Goal: Task Accomplishment & Management: Use online tool/utility

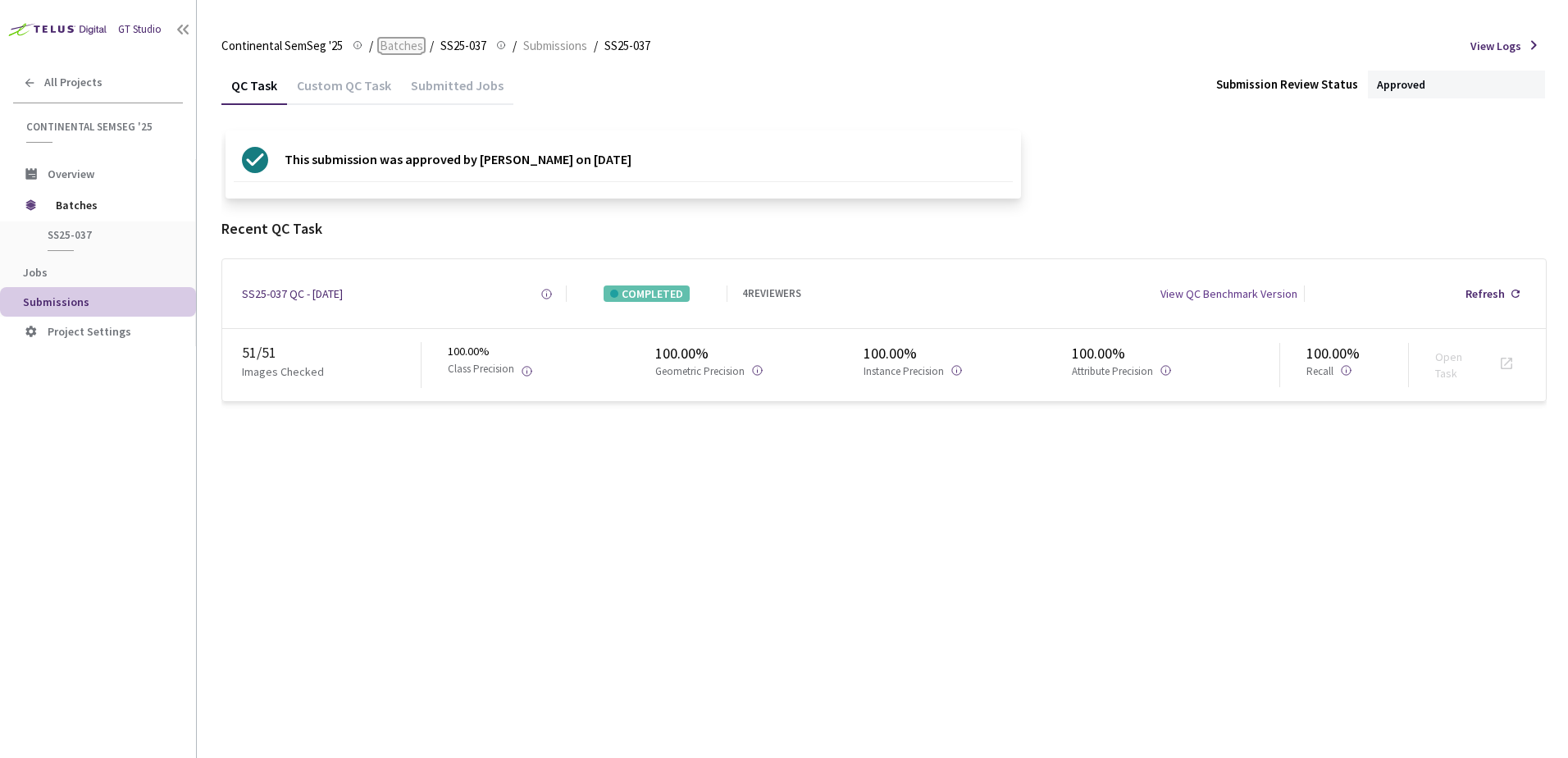
click at [395, 43] on span "Batches" at bounding box center [401, 45] width 44 height 19
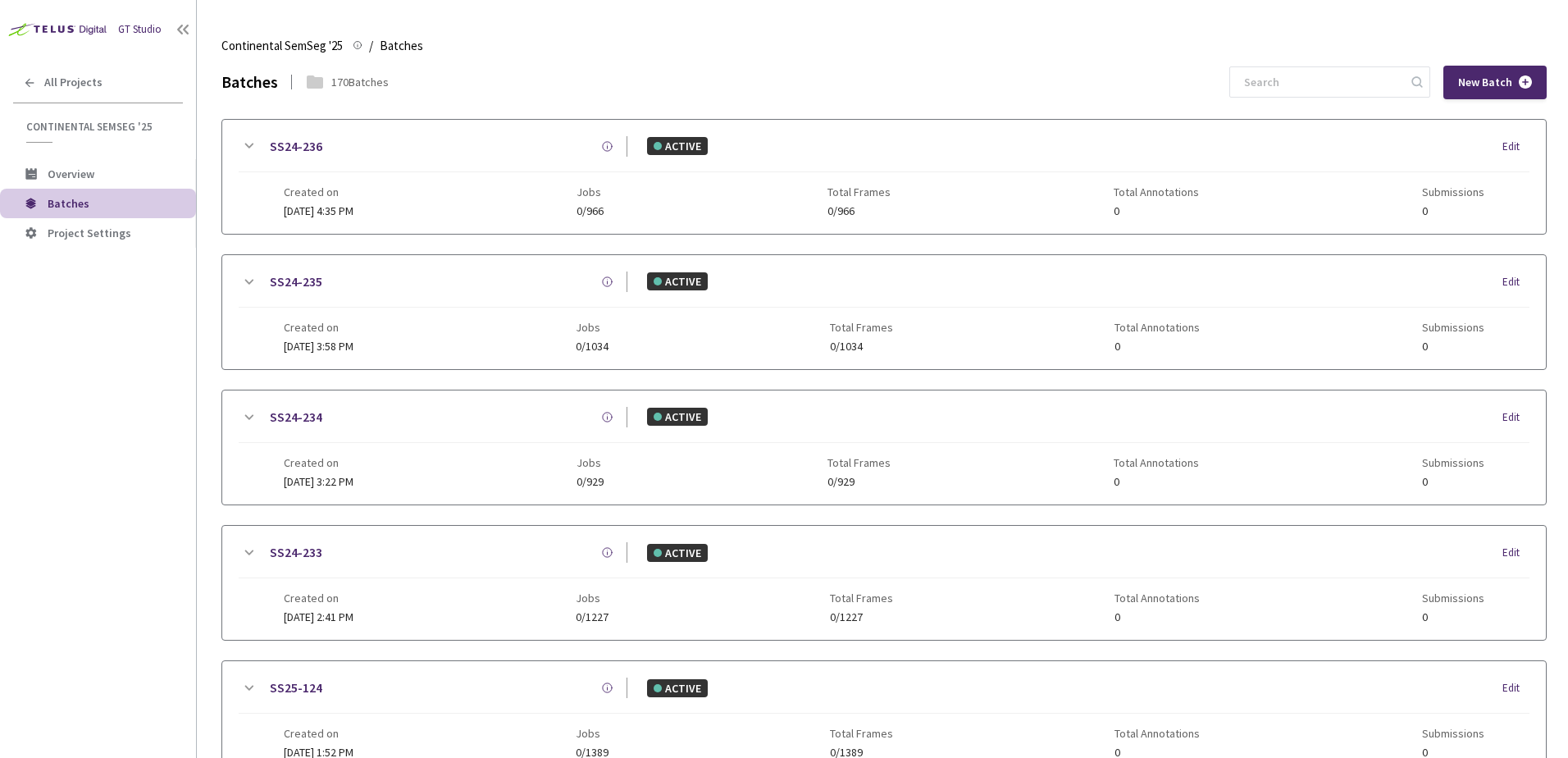
click at [1313, 75] on input at bounding box center [1322, 82] width 175 height 29
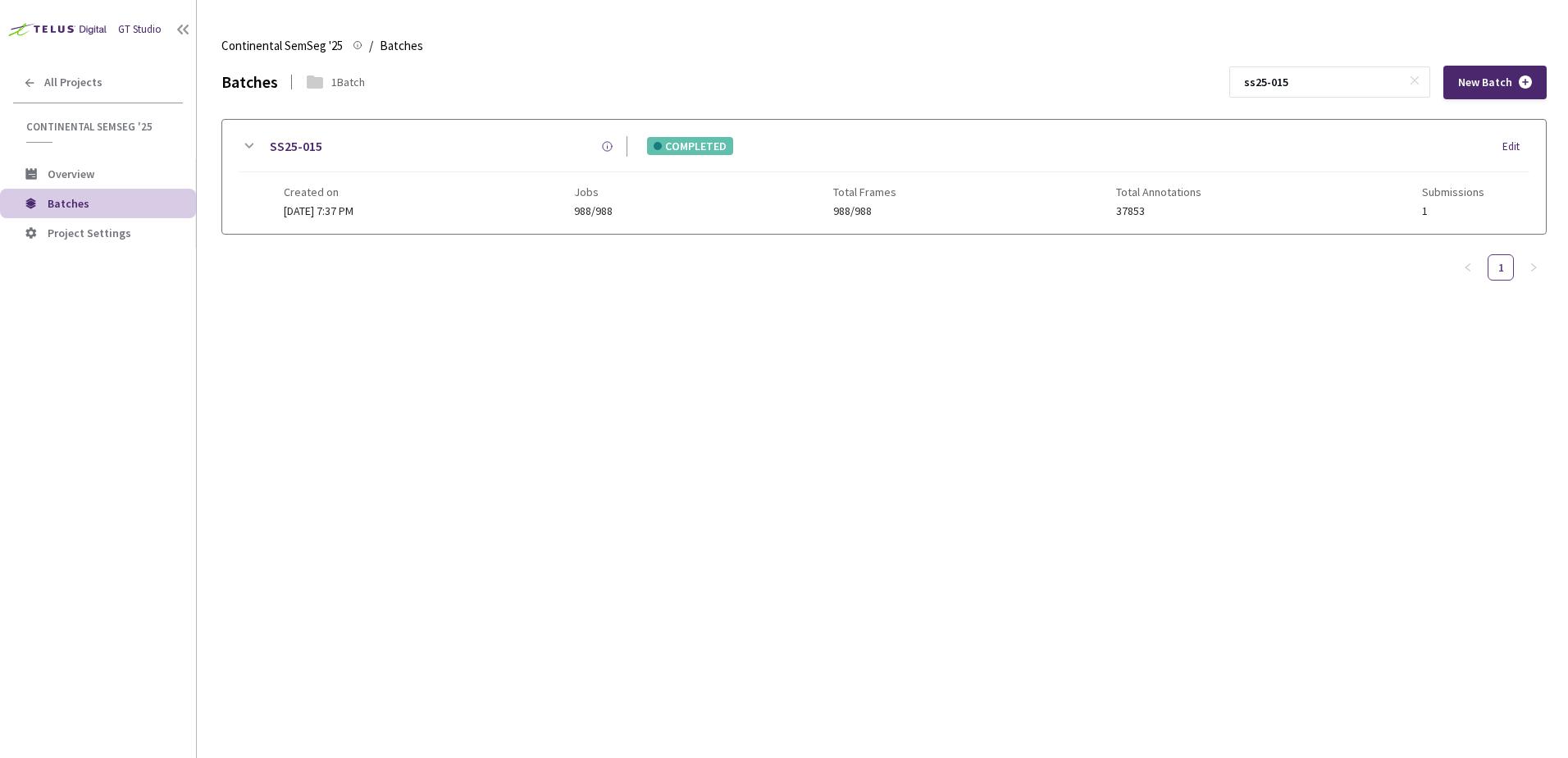
type input "ss25-015"
click at [242, 159] on div "SS25-015 COMPLETED Edit" at bounding box center [885, 154] width 1291 height 36
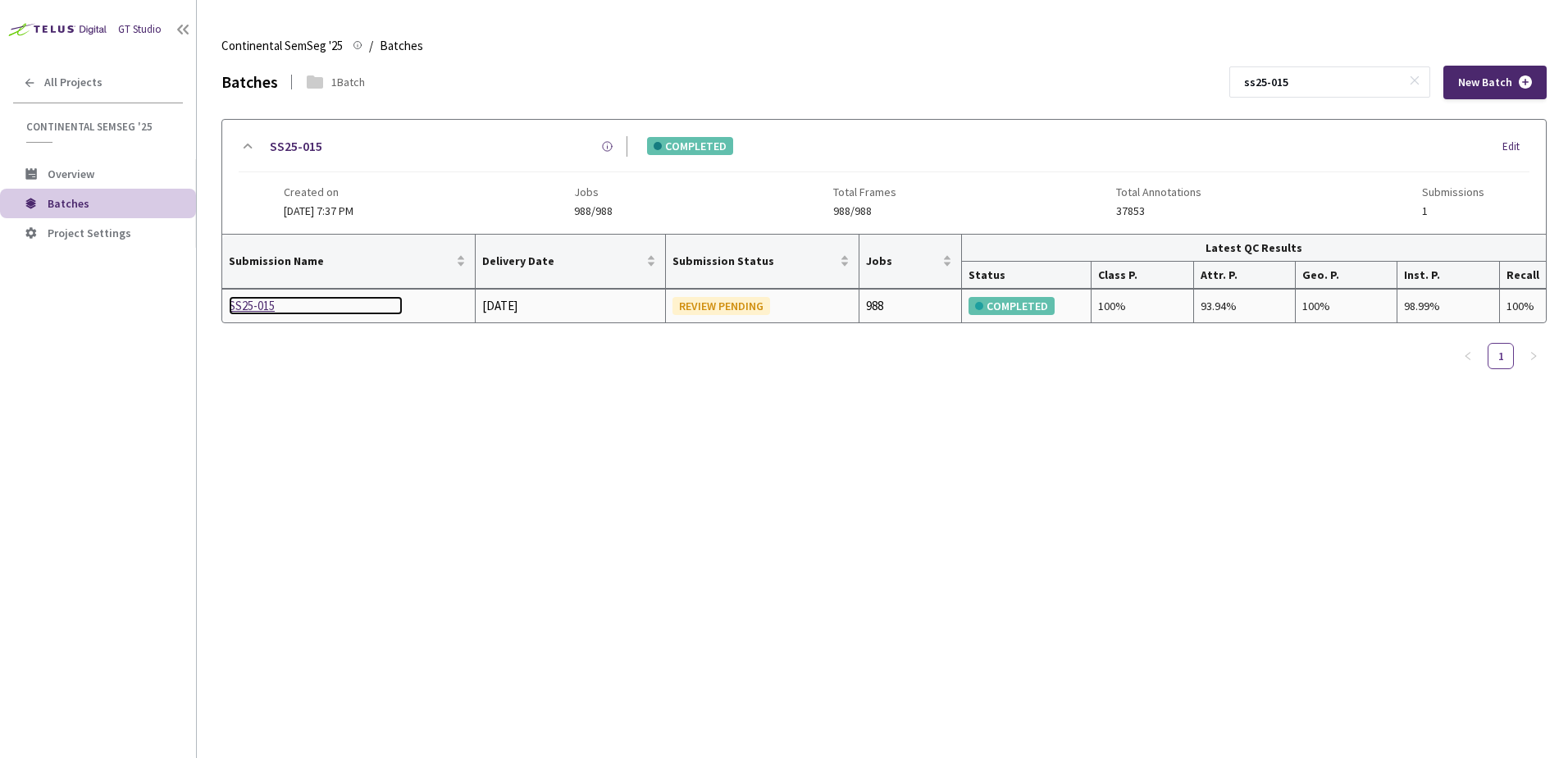
click at [270, 300] on div "SS25-015" at bounding box center [316, 305] width 174 height 19
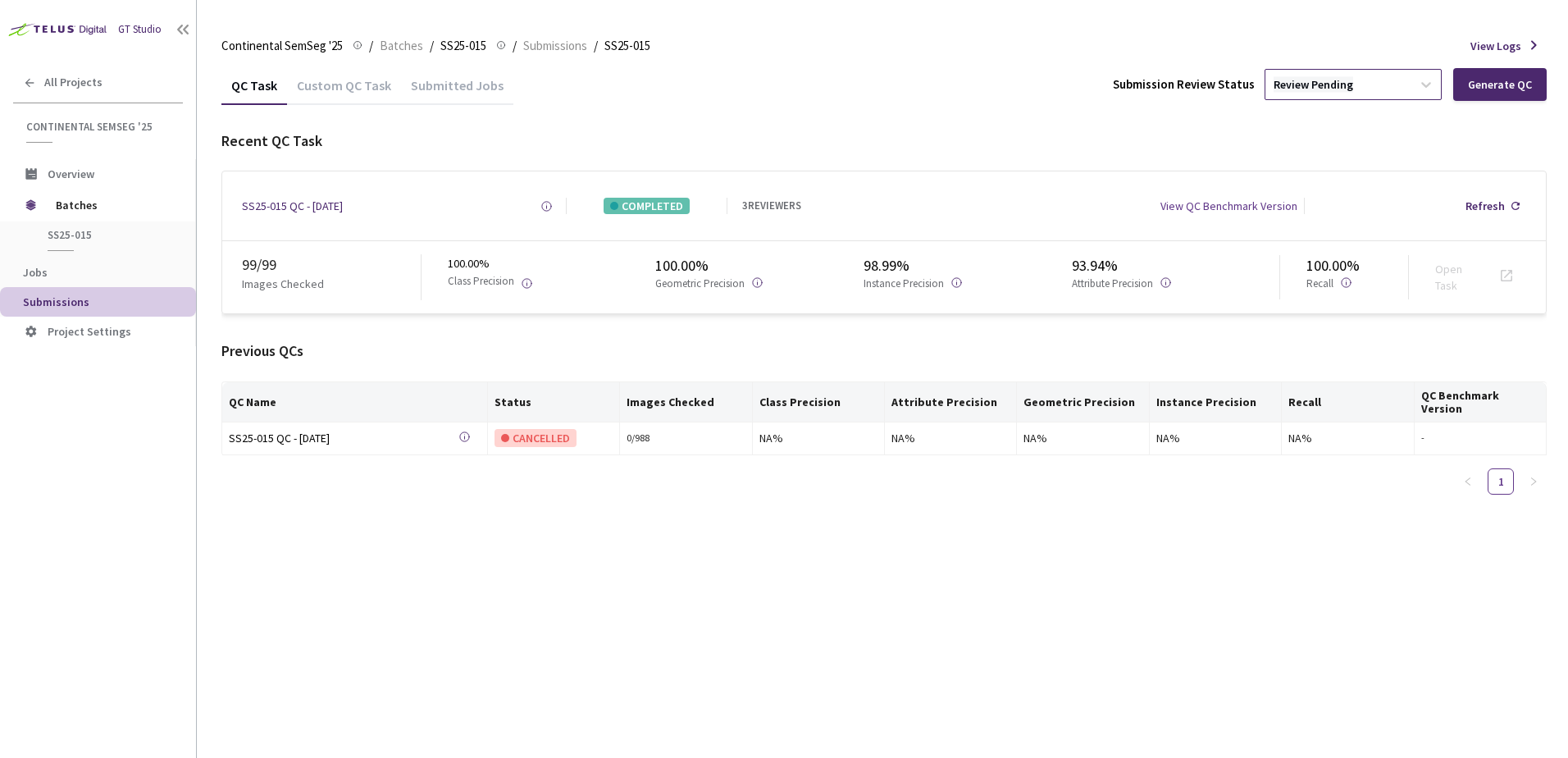
click at [1351, 89] on div "Review Pending" at bounding box center [1314, 85] width 80 height 16
click at [1315, 178] on p "Approve" at bounding box center [1356, 172] width 178 height 16
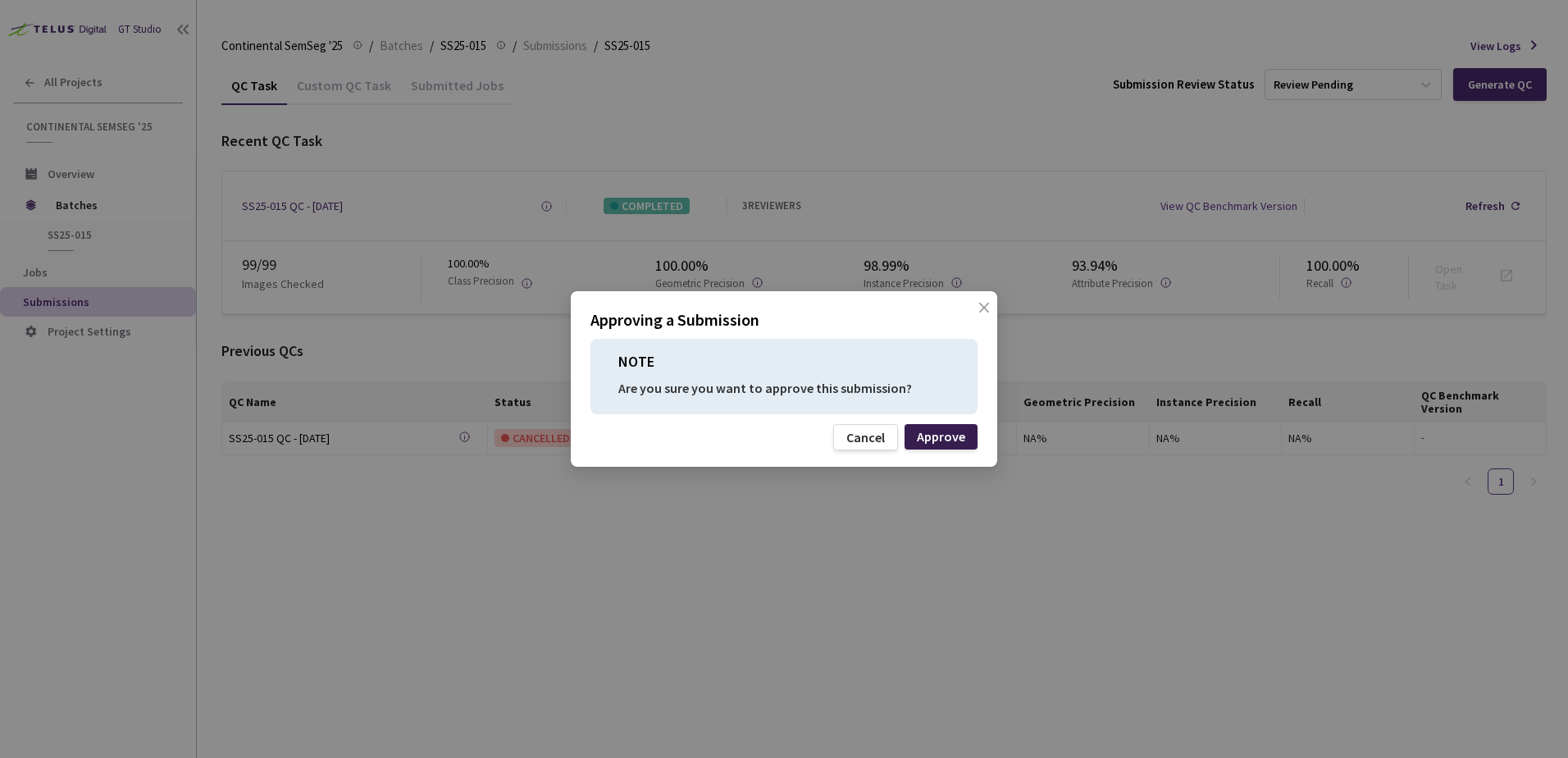
click at [950, 438] on div "Approve" at bounding box center [942, 437] width 49 height 13
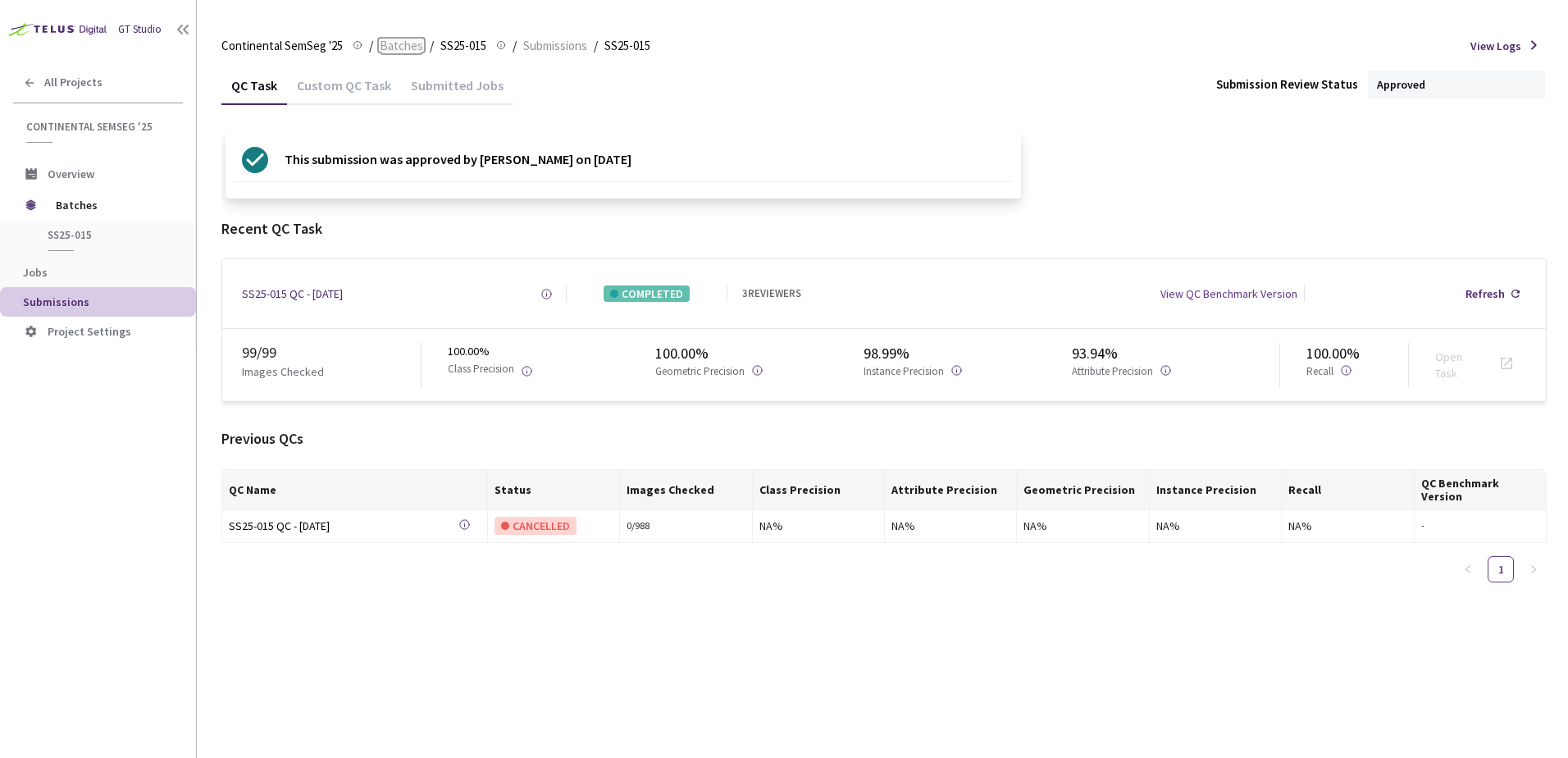
click at [391, 50] on span "Batches" at bounding box center [401, 45] width 44 height 19
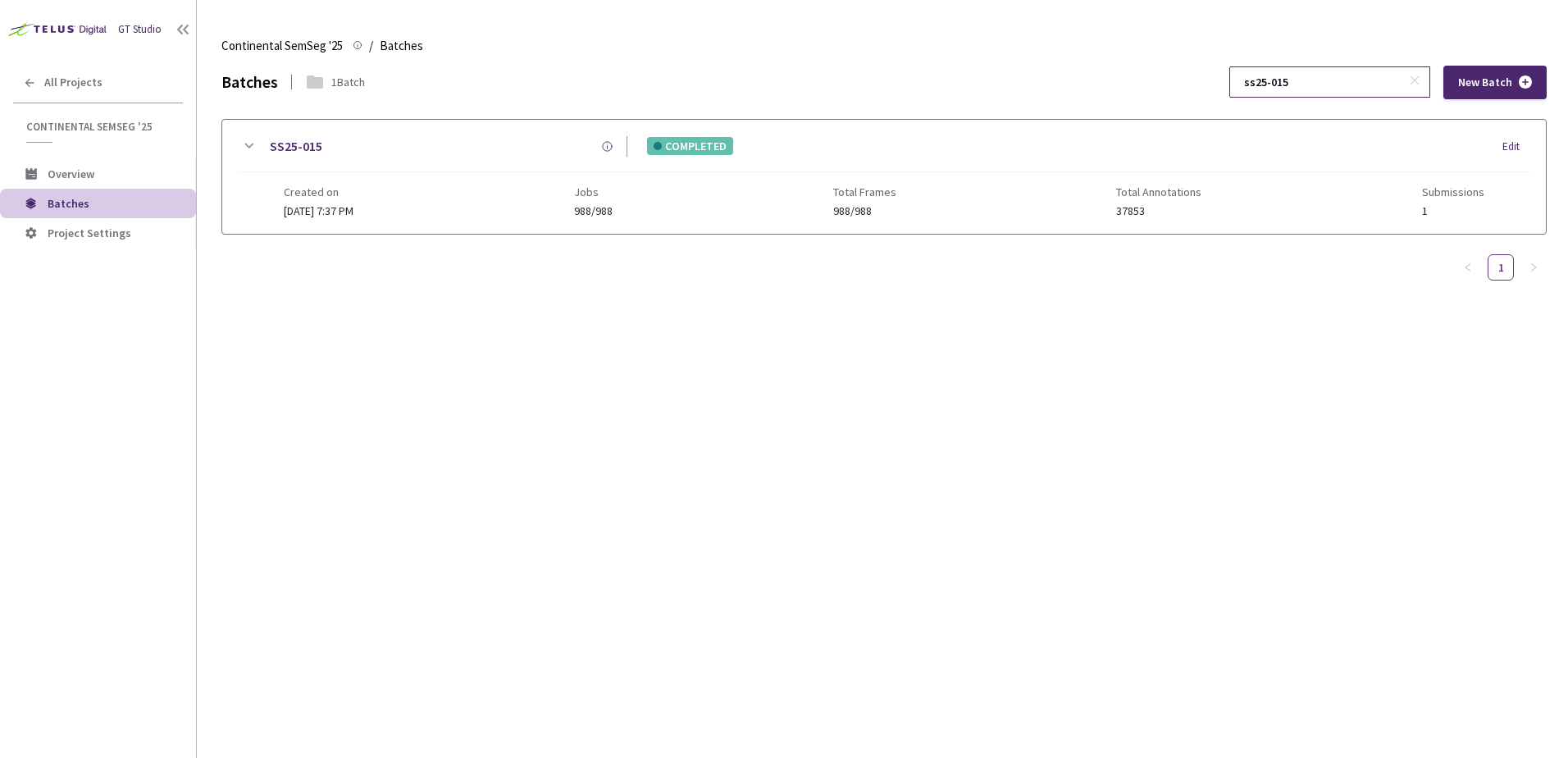
click at [1312, 78] on input "ss25-015" at bounding box center [1322, 82] width 175 height 29
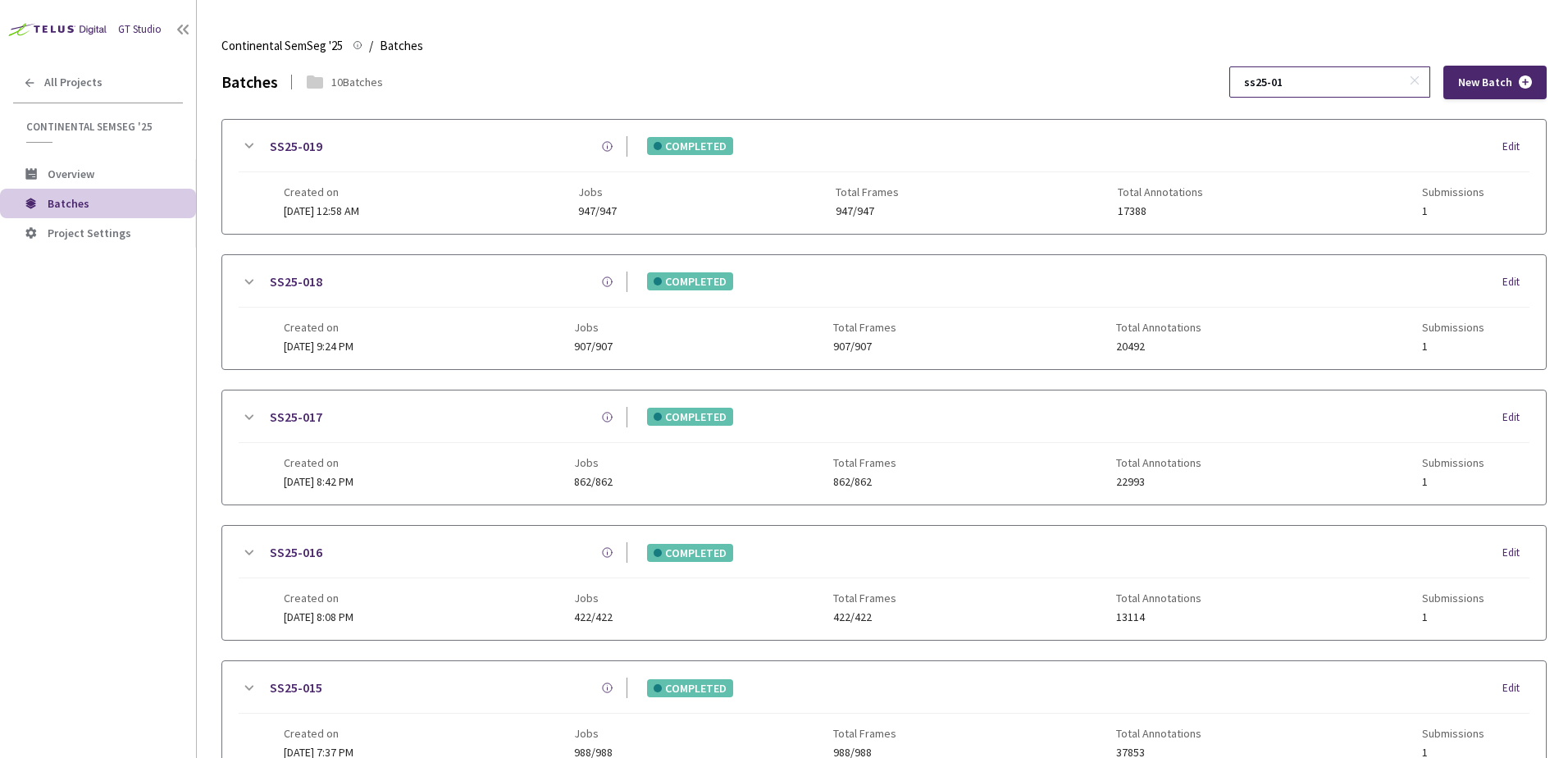
scroll to position [595, 0]
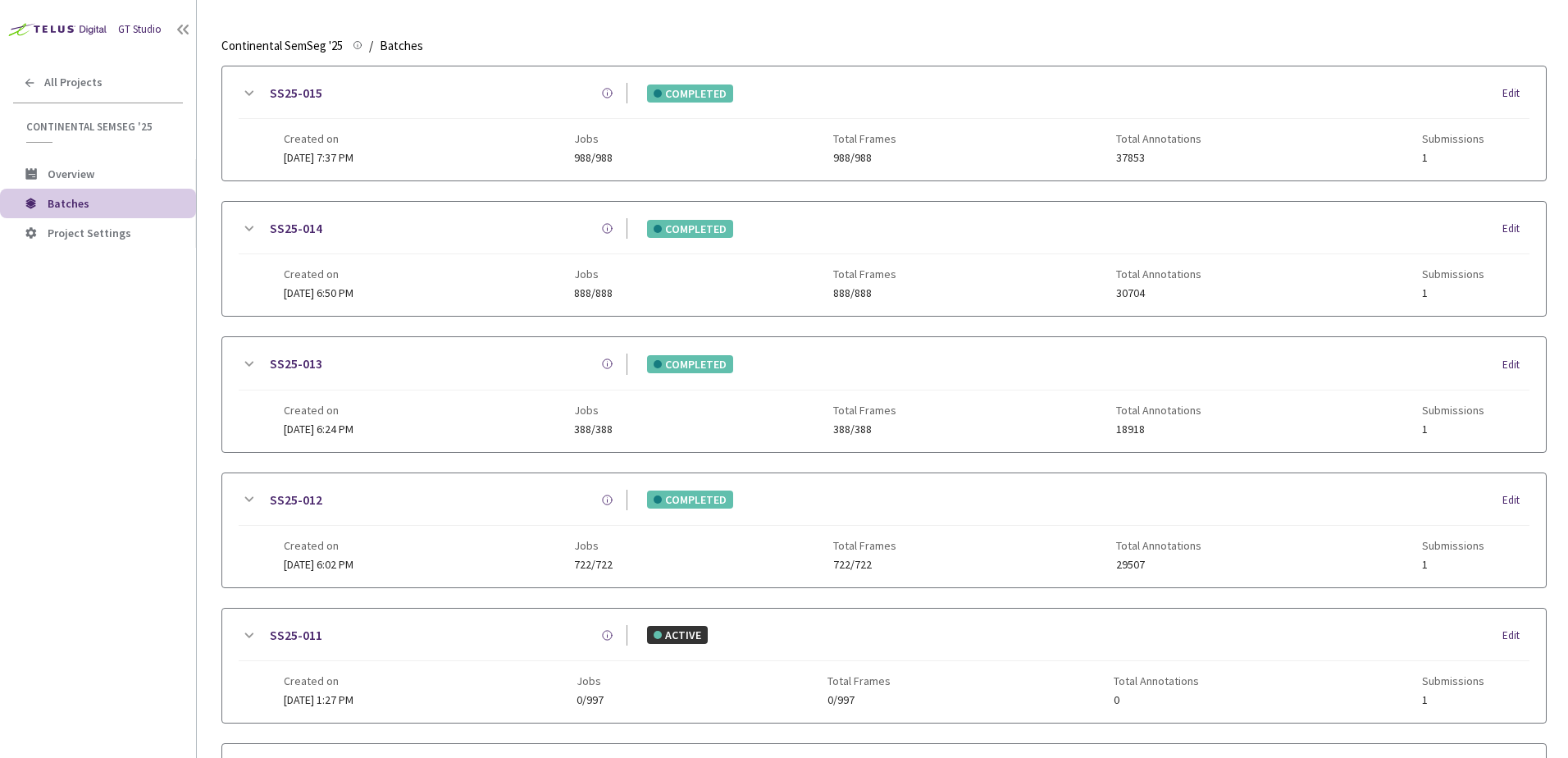
type input "ss25-01"
click at [257, 370] on icon at bounding box center [248, 363] width 19 height 19
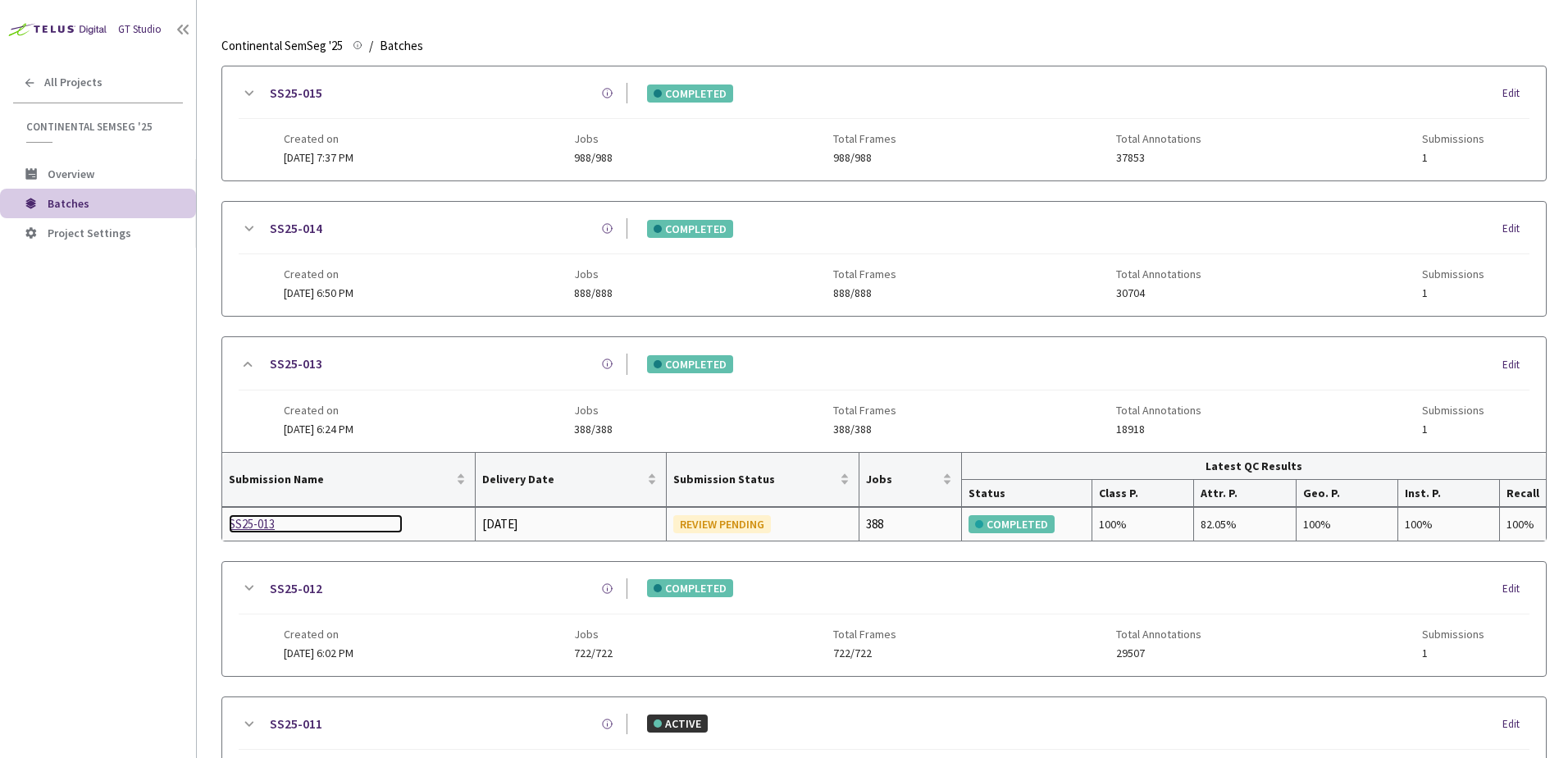
click at [257, 533] on div "SS25-013" at bounding box center [316, 523] width 174 height 19
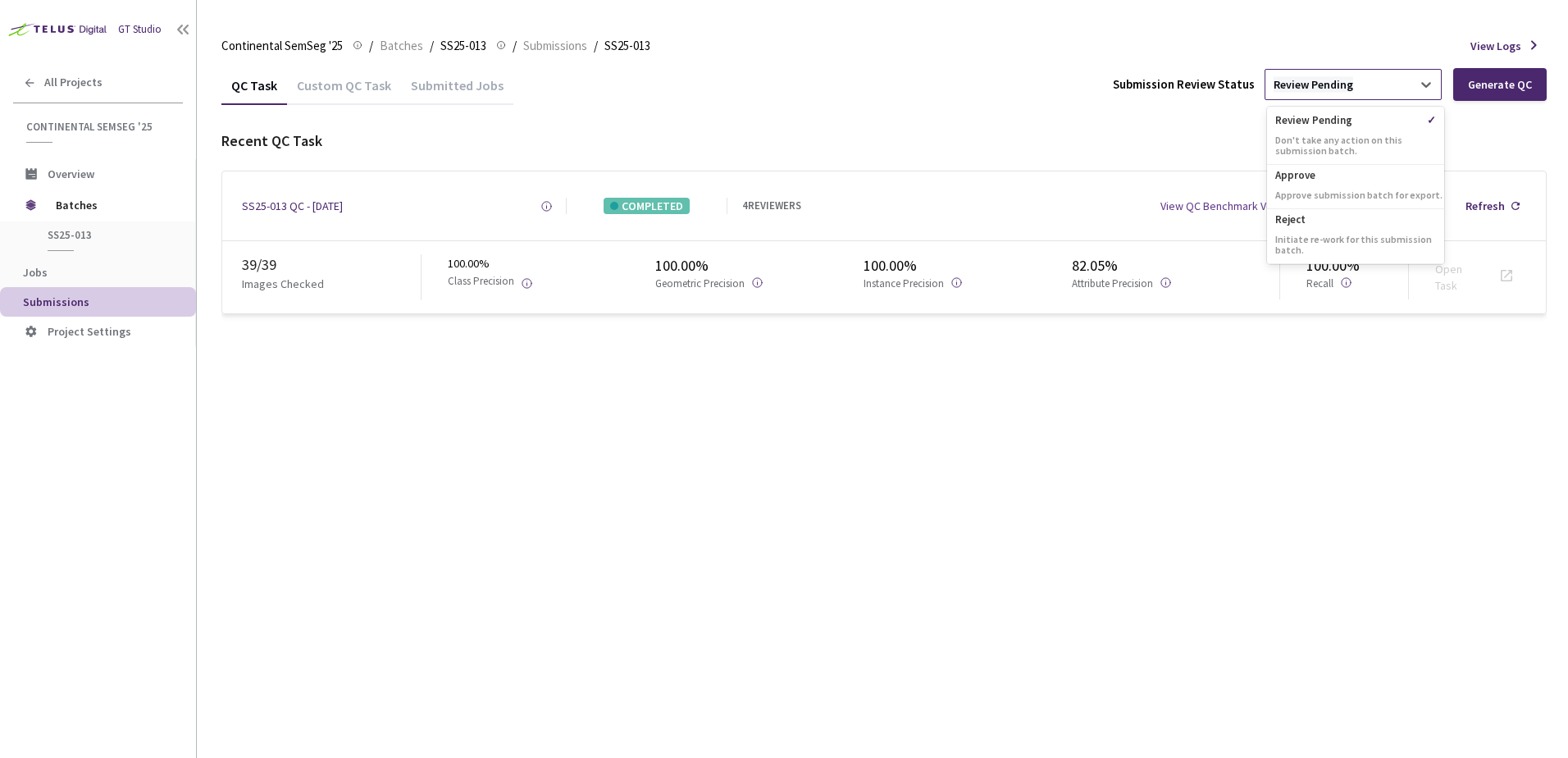
click at [1331, 82] on div "Review Pending" at bounding box center [1314, 85] width 80 height 16
click at [1300, 174] on p "Approve" at bounding box center [1356, 172] width 178 height 16
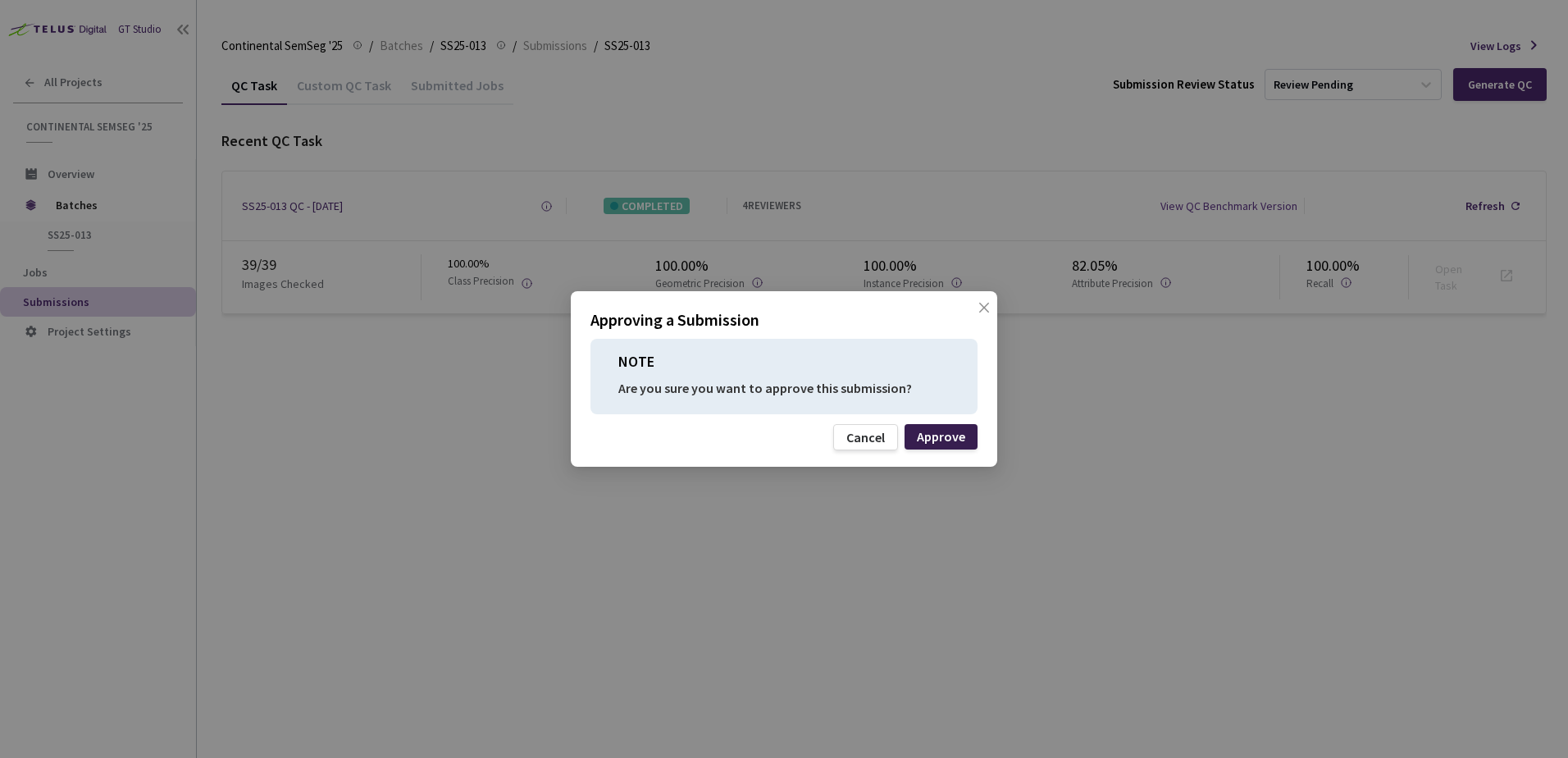
click at [942, 436] on div "Approve" at bounding box center [942, 437] width 49 height 13
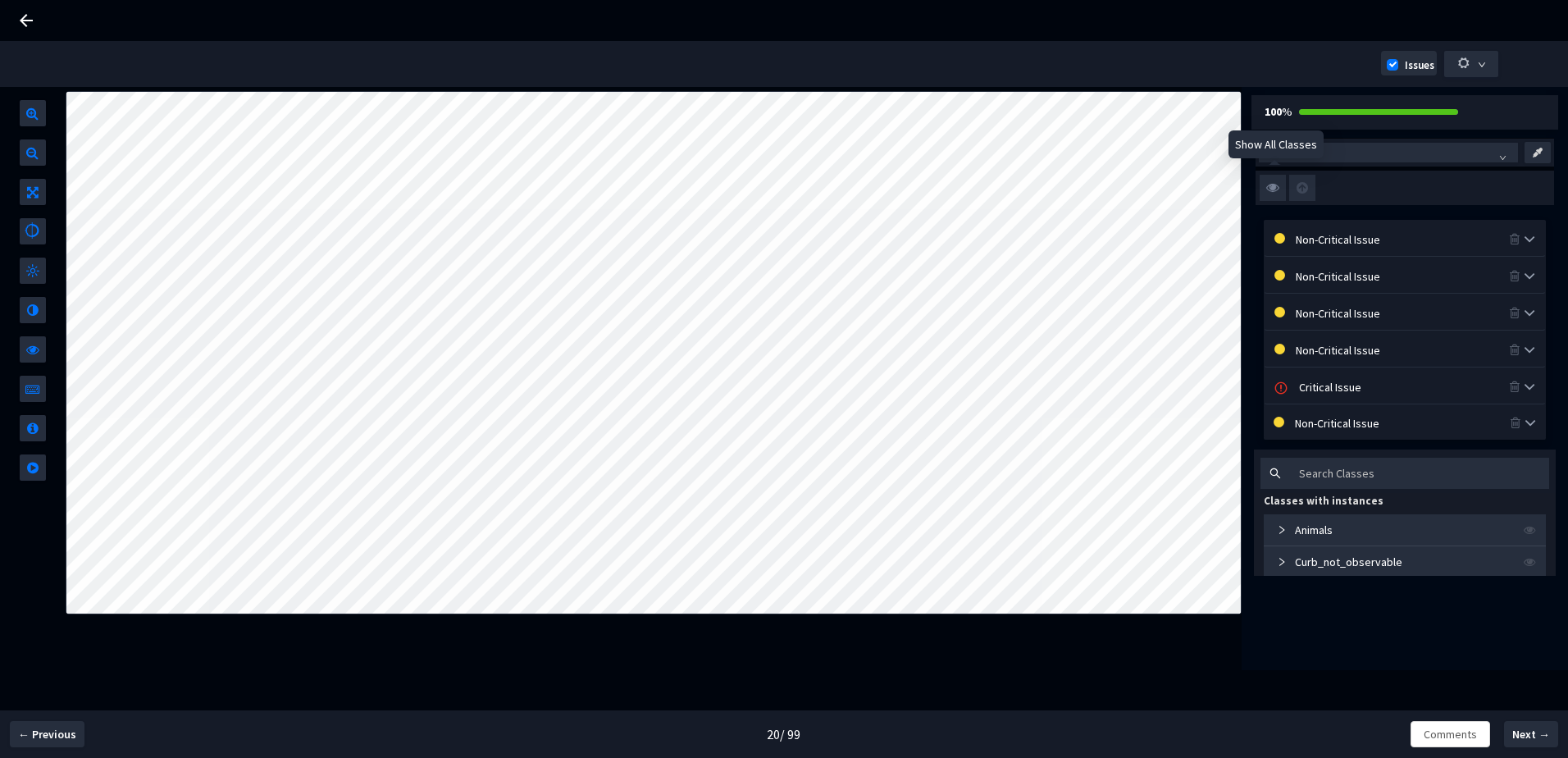
click at [1272, 179] on img at bounding box center [1273, 188] width 26 height 26
click at [0, 0] on input "checkbox" at bounding box center [0, 0] width 0 height 0
click at [1272, 179] on img at bounding box center [1273, 188] width 26 height 26
click at [0, 0] on input "checkbox" at bounding box center [0, 0] width 0 height 0
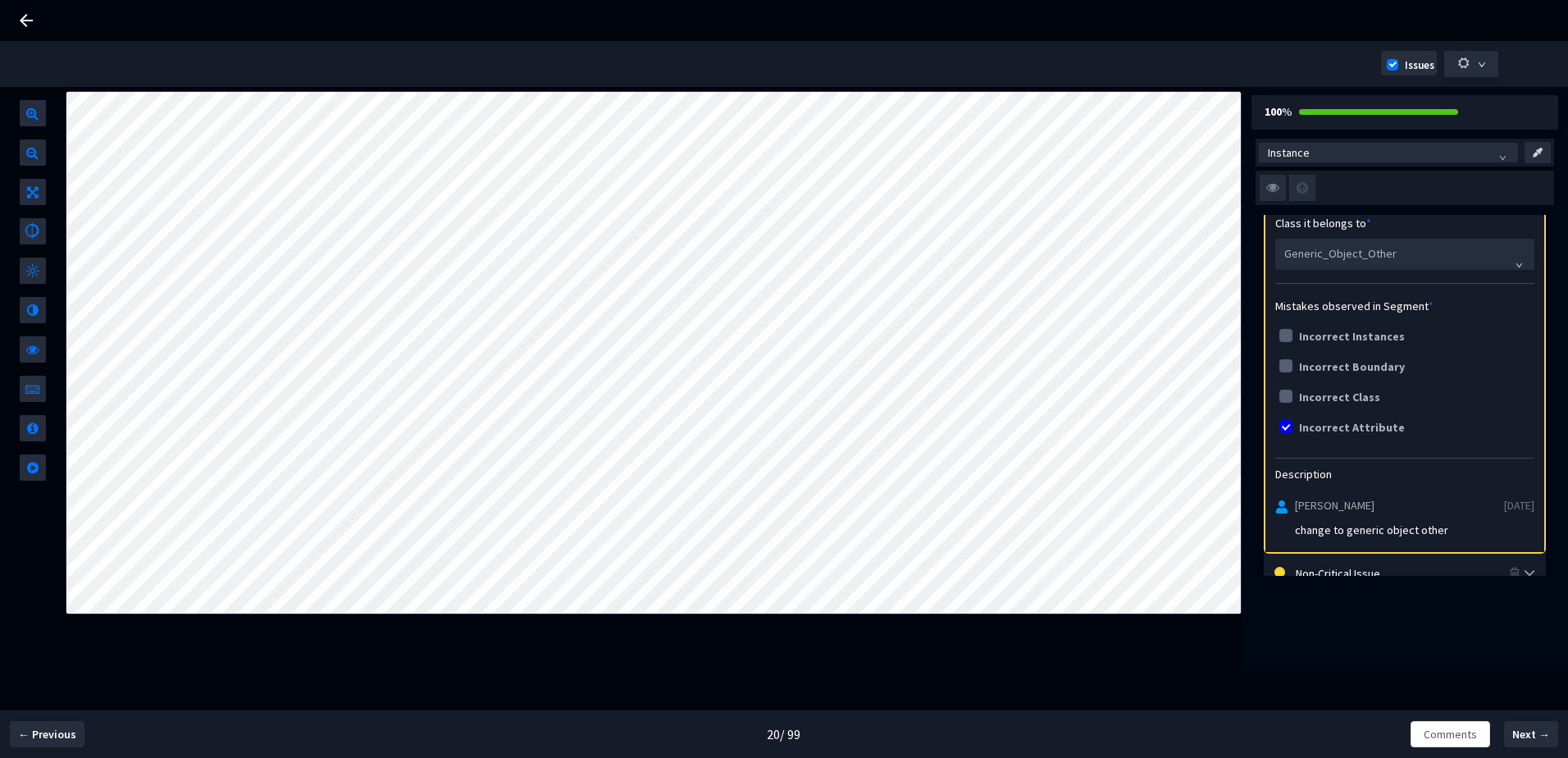
scroll to position [246, 0]
click at [1283, 183] on img at bounding box center [1273, 188] width 26 height 26
click at [0, 0] on input "checkbox" at bounding box center [0, 0] width 0 height 0
click at [1279, 184] on img at bounding box center [1273, 188] width 26 height 26
click at [0, 0] on input "checkbox" at bounding box center [0, 0] width 0 height 0
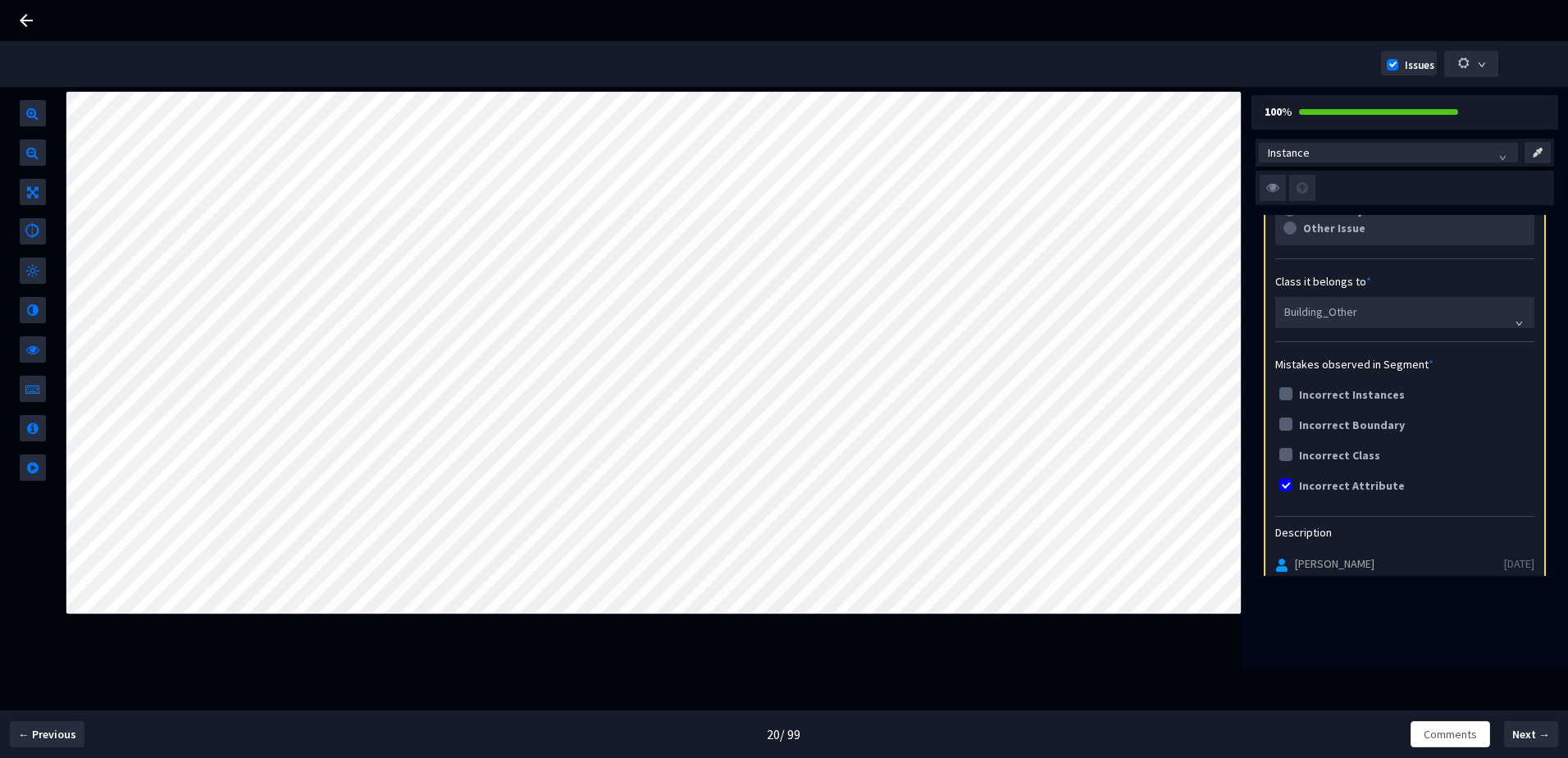
scroll to position [574, 0]
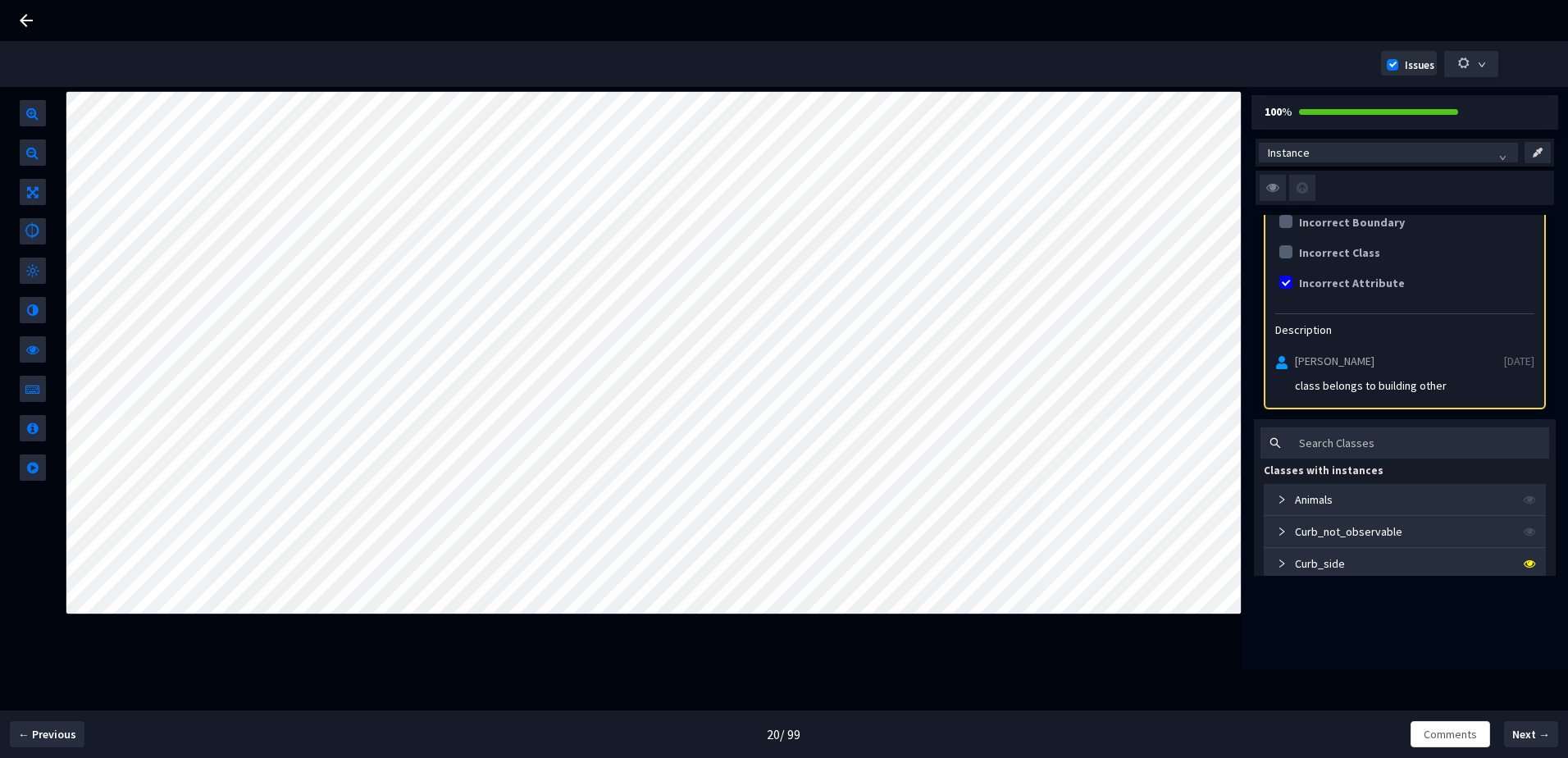
click at [1274, 187] on img at bounding box center [1273, 188] width 26 height 26
click at [0, 0] on input "checkbox" at bounding box center [0, 0] width 0 height 0
click at [1276, 187] on img at bounding box center [1273, 188] width 26 height 26
click at [0, 0] on input "checkbox" at bounding box center [0, 0] width 0 height 0
click at [1279, 189] on img at bounding box center [1273, 188] width 26 height 26
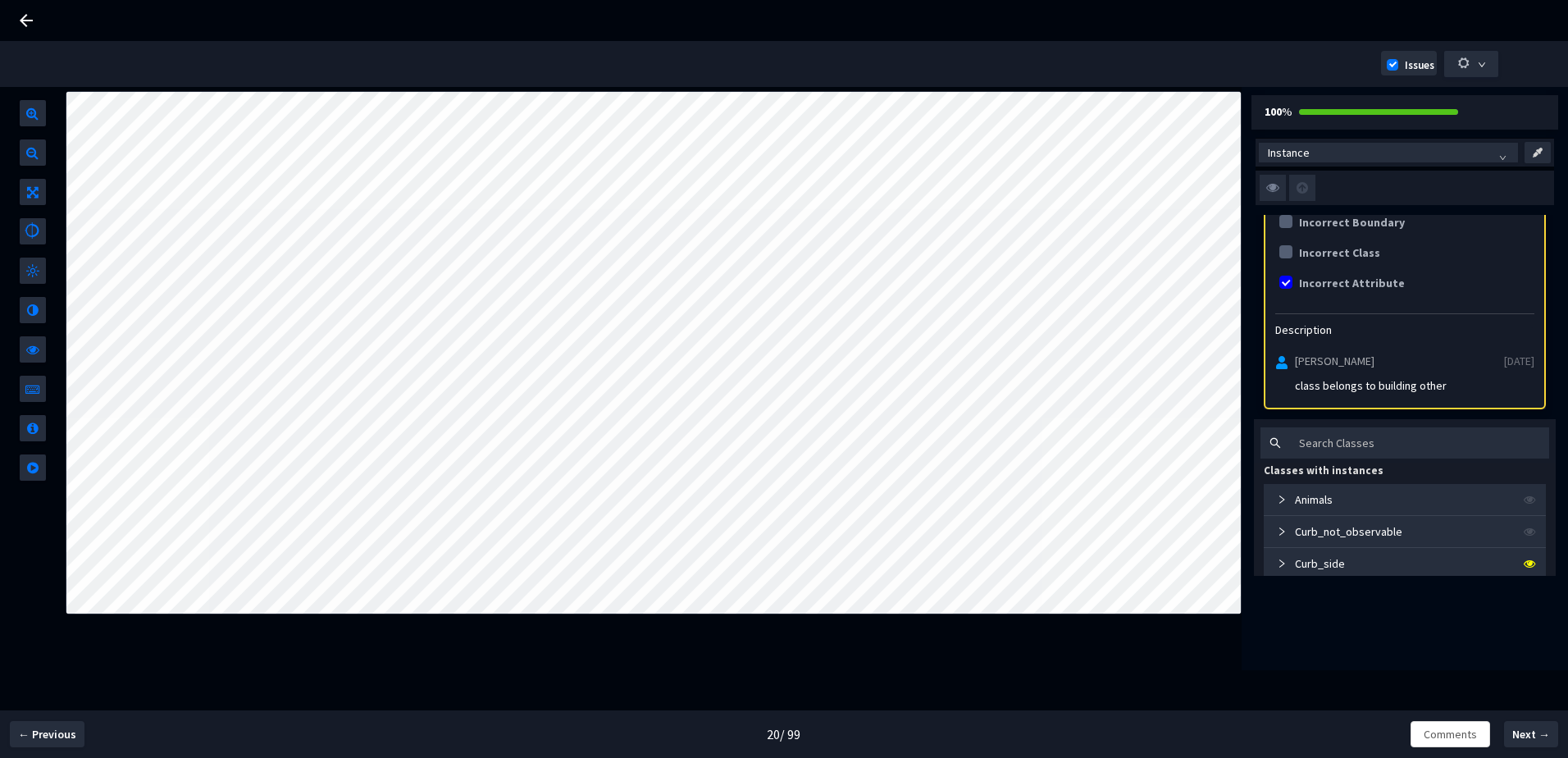
click at [0, 0] on input "checkbox" at bounding box center [0, 0] width 0 height 0
click at [1279, 189] on img at bounding box center [1273, 188] width 26 height 26
click at [0, 0] on input "checkbox" at bounding box center [0, 0] width 0 height 0
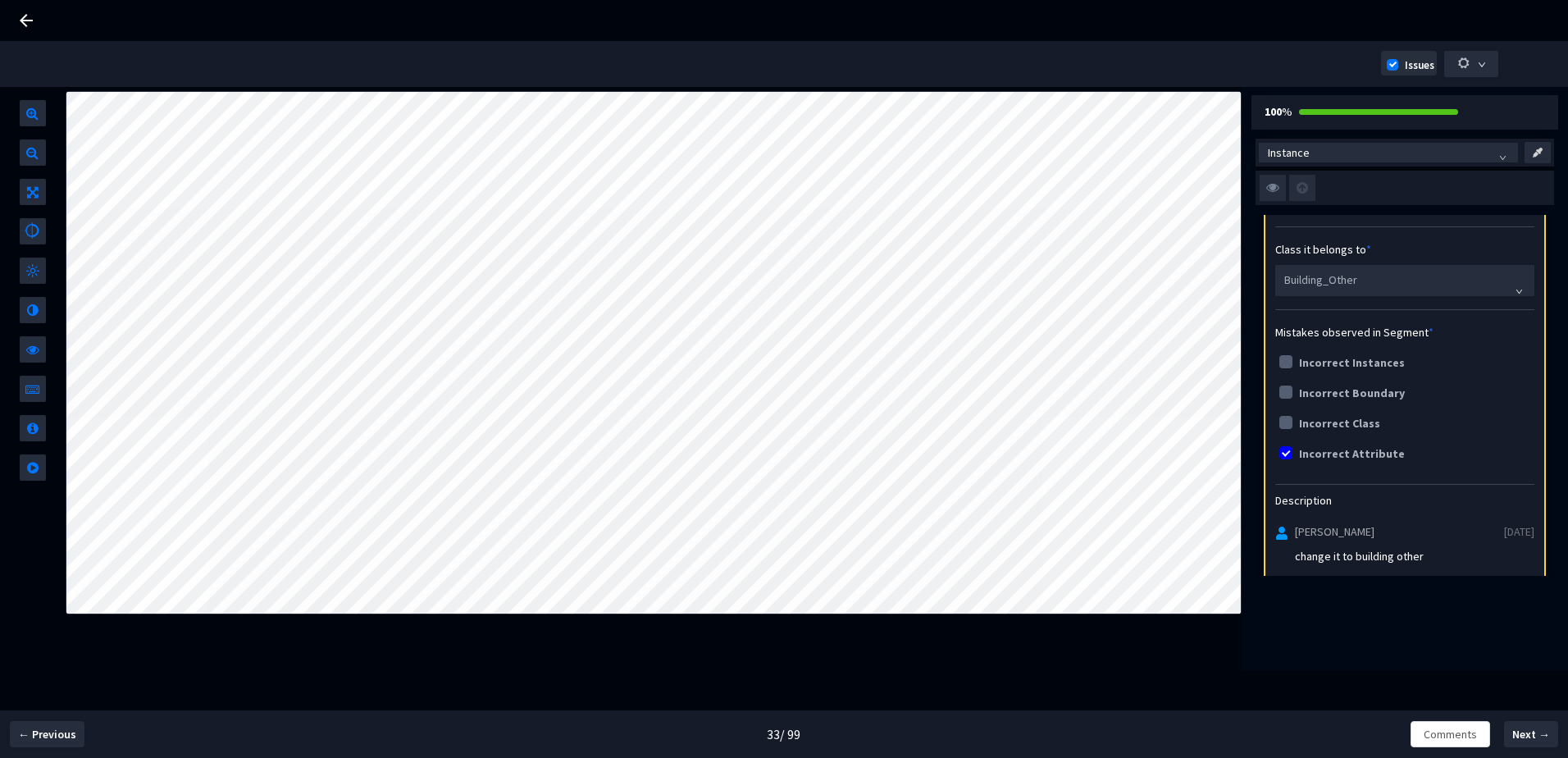
scroll to position [250, 0]
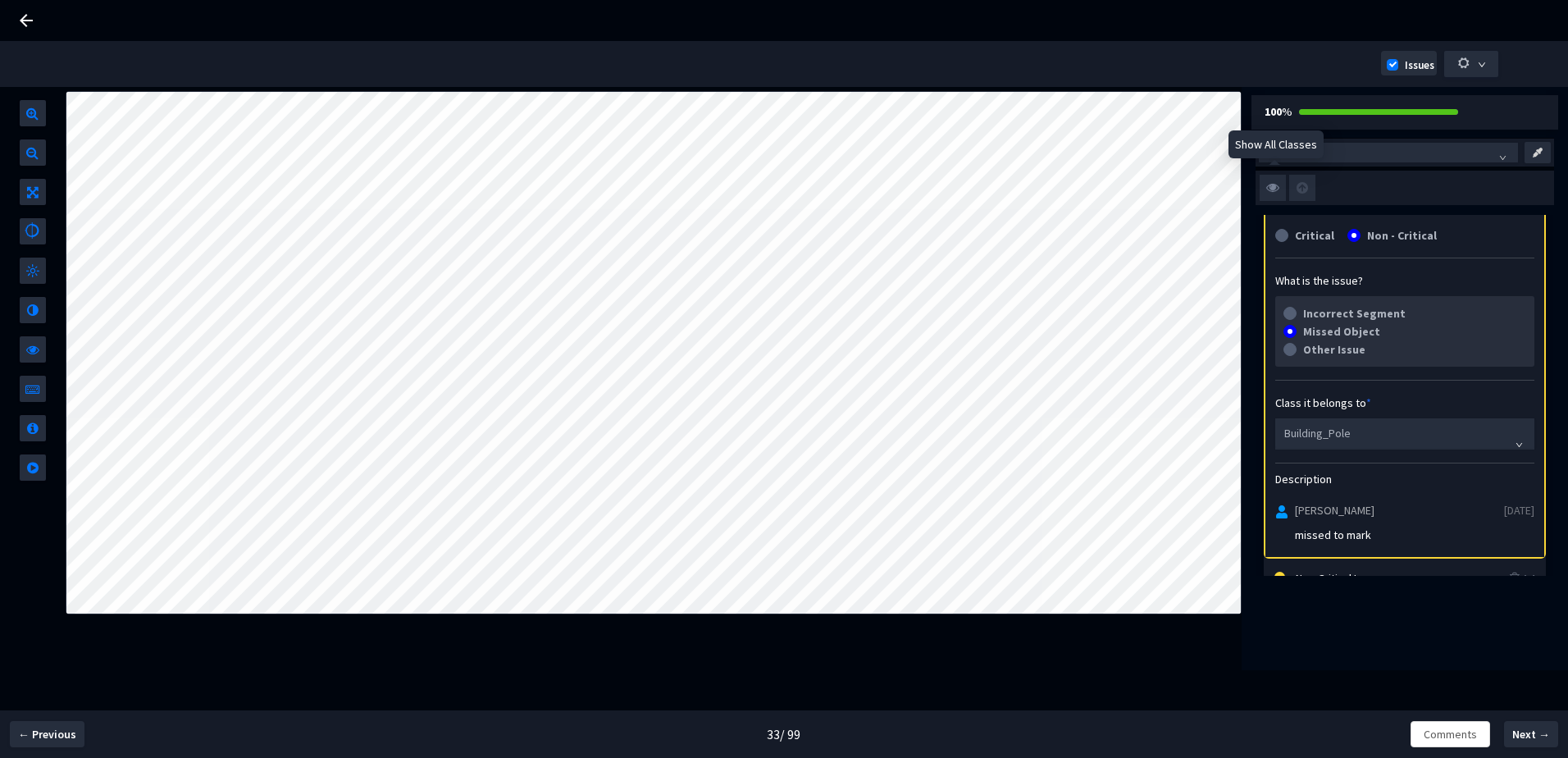
click at [1278, 188] on img at bounding box center [1273, 188] width 26 height 26
click at [0, 0] on input "checkbox" at bounding box center [0, 0] width 0 height 0
click at [1278, 188] on img at bounding box center [1273, 188] width 26 height 26
click at [0, 0] on input "checkbox" at bounding box center [0, 0] width 0 height 0
click at [1269, 189] on img at bounding box center [1273, 188] width 26 height 26
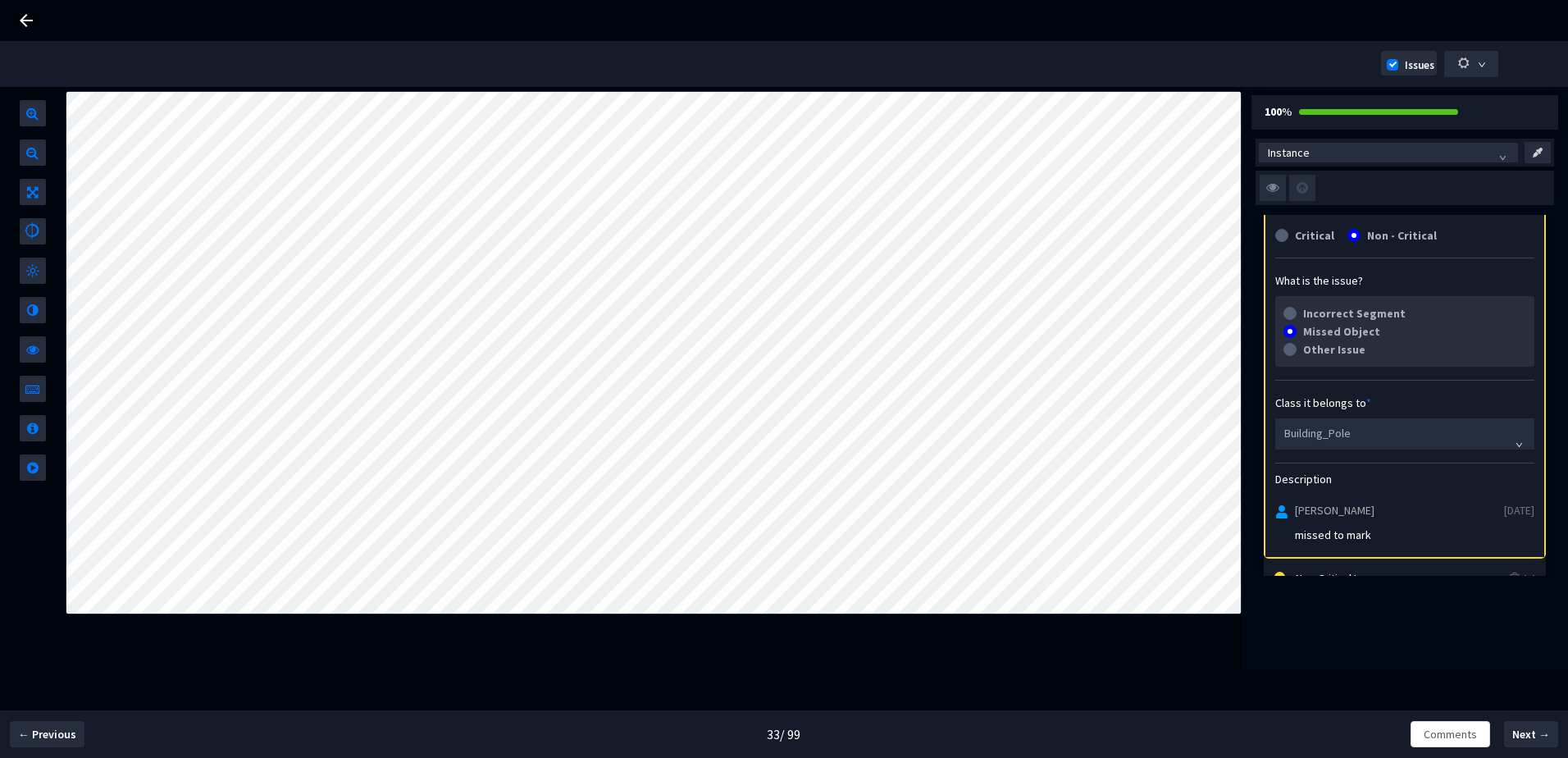
click at [0, 0] on input "checkbox" at bounding box center [0, 0] width 0 height 0
click at [1269, 189] on img at bounding box center [1273, 188] width 26 height 26
click at [0, 0] on input "checkbox" at bounding box center [0, 0] width 0 height 0
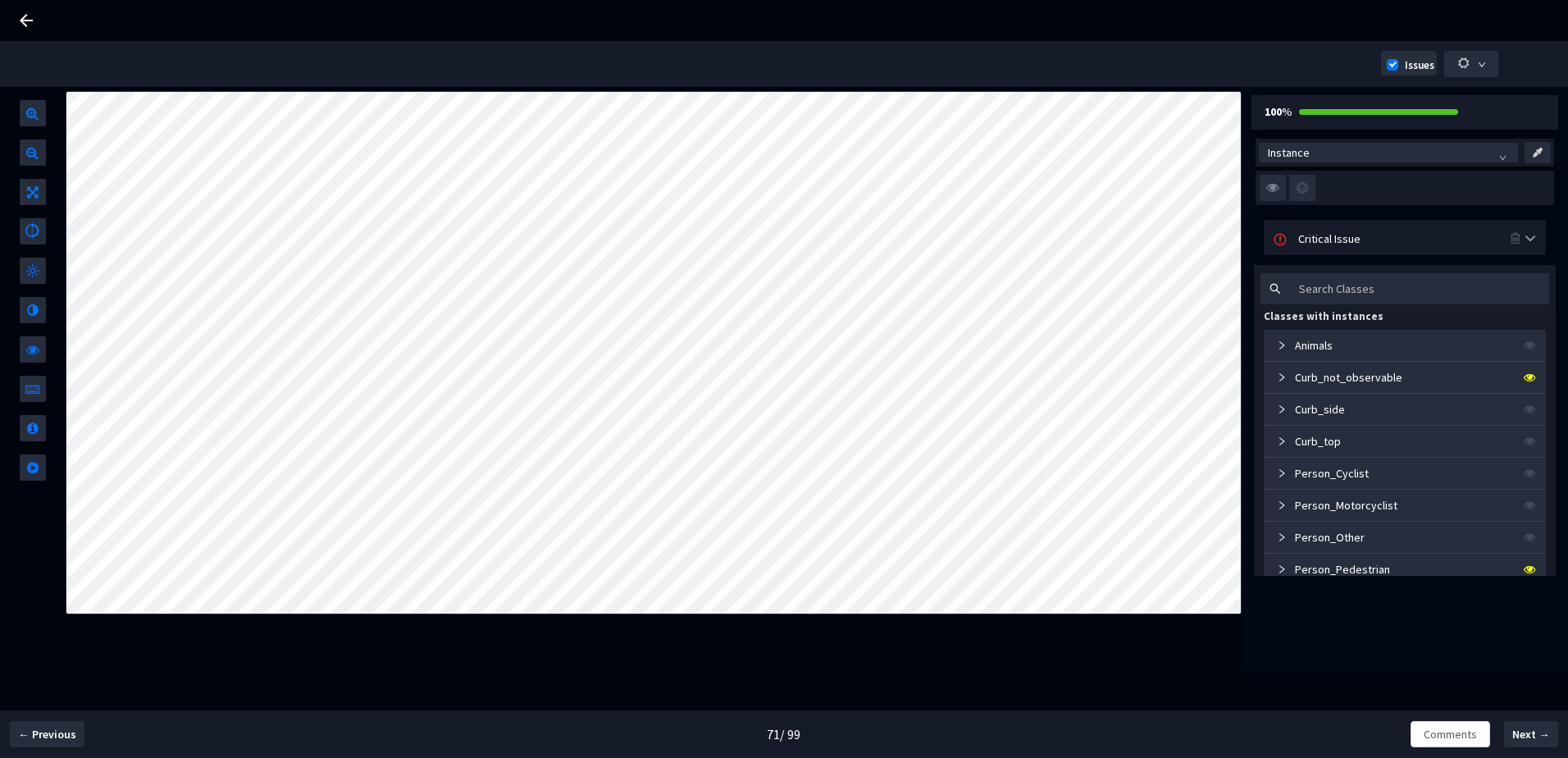
click at [1270, 196] on img at bounding box center [1273, 188] width 26 height 26
click at [0, 0] on input "checkbox" at bounding box center [0, 0] width 0 height 0
click at [1270, 196] on img at bounding box center [1273, 188] width 26 height 26
click at [0, 0] on input "checkbox" at bounding box center [0, 0] width 0 height 0
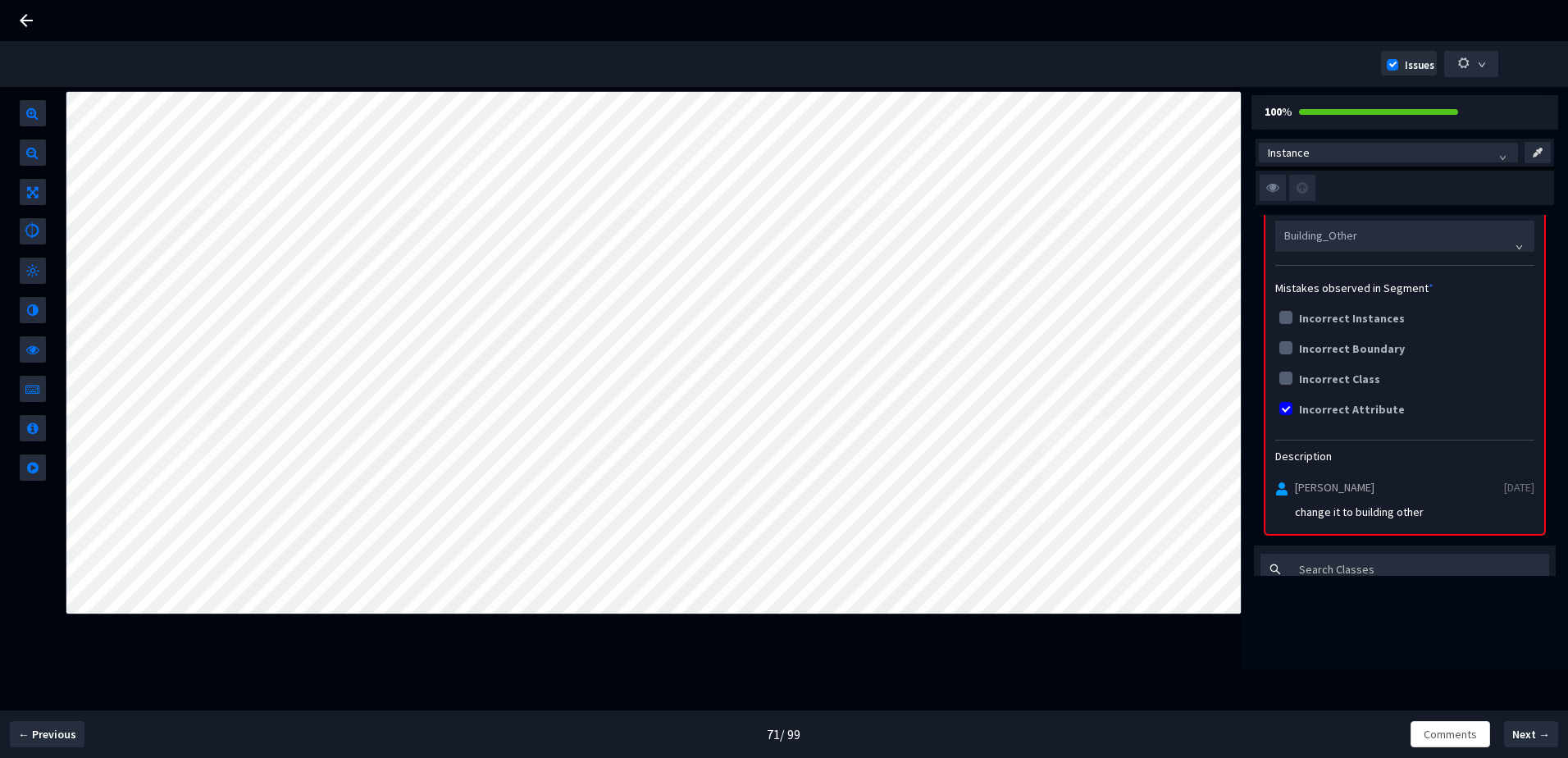
scroll to position [246, 0]
click at [1276, 183] on img at bounding box center [1273, 188] width 26 height 26
click at [0, 0] on input "checkbox" at bounding box center [0, 0] width 0 height 0
click at [1276, 183] on img at bounding box center [1273, 188] width 26 height 26
click at [0, 0] on input "checkbox" at bounding box center [0, 0] width 0 height 0
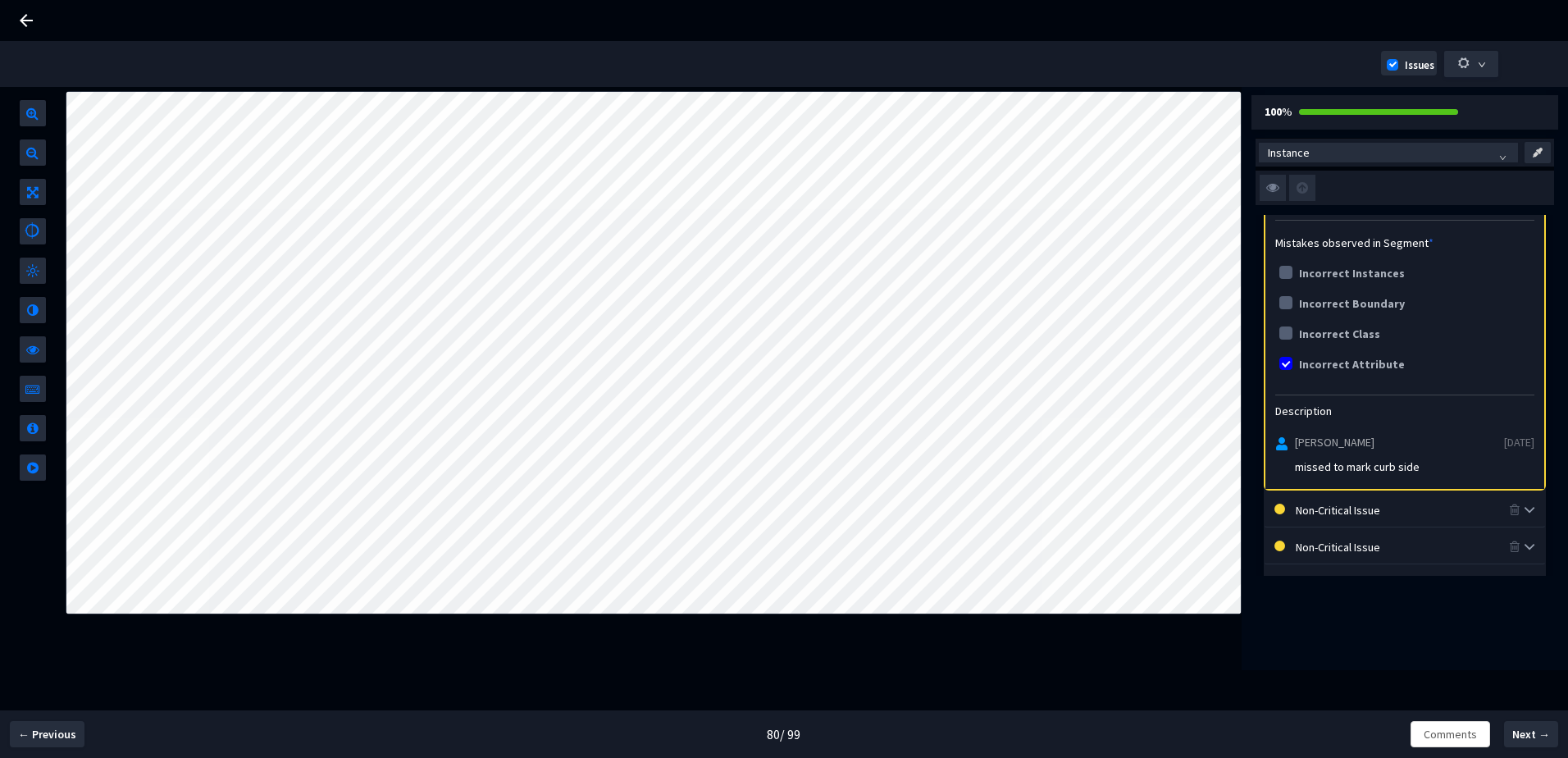
scroll to position [328, 0]
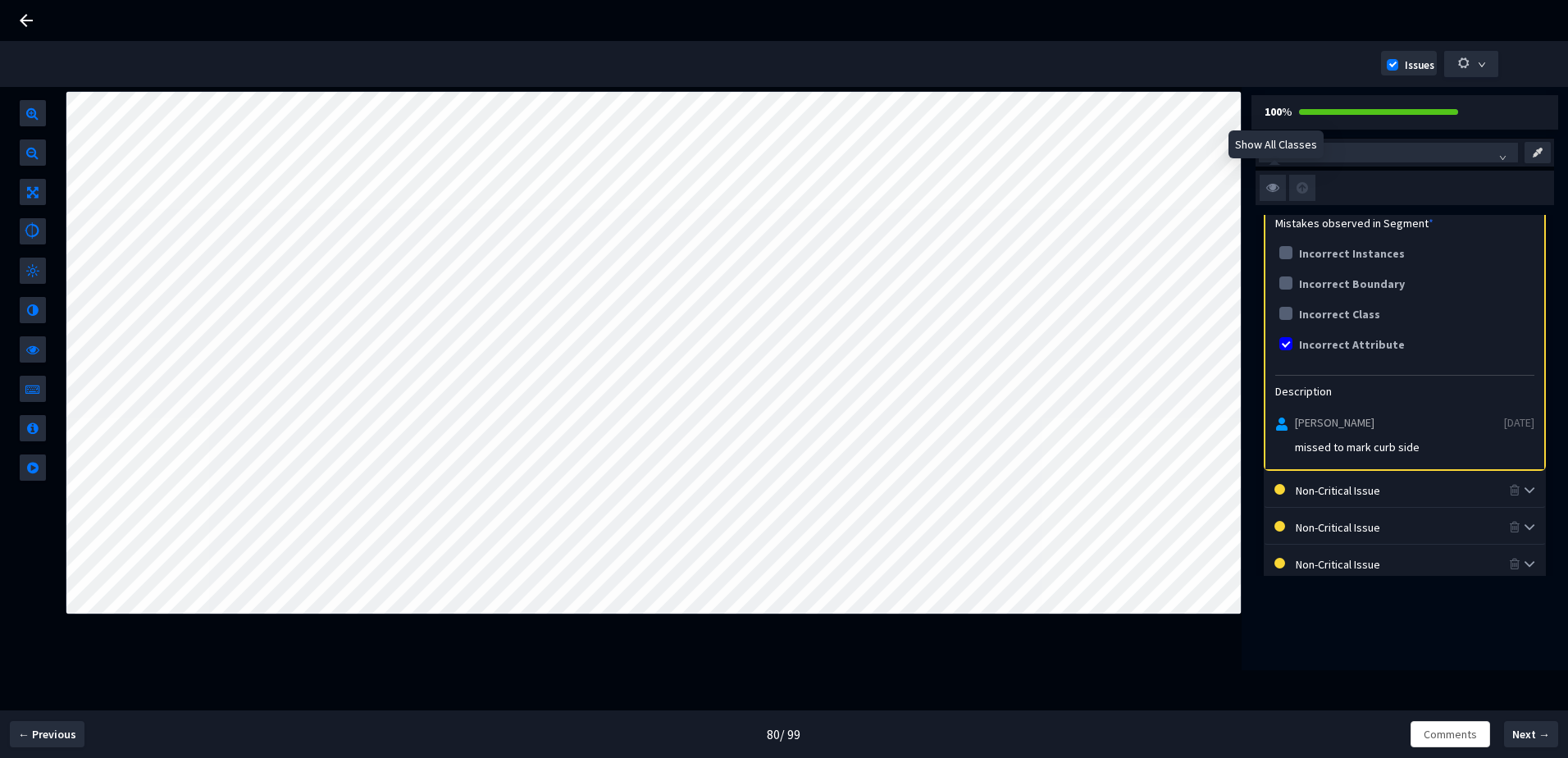
click at [1272, 189] on img at bounding box center [1273, 188] width 26 height 26
click at [0, 0] on input "checkbox" at bounding box center [0, 0] width 0 height 0
click at [1272, 187] on img at bounding box center [1273, 188] width 26 height 26
click at [0, 0] on input "checkbox" at bounding box center [0, 0] width 0 height 0
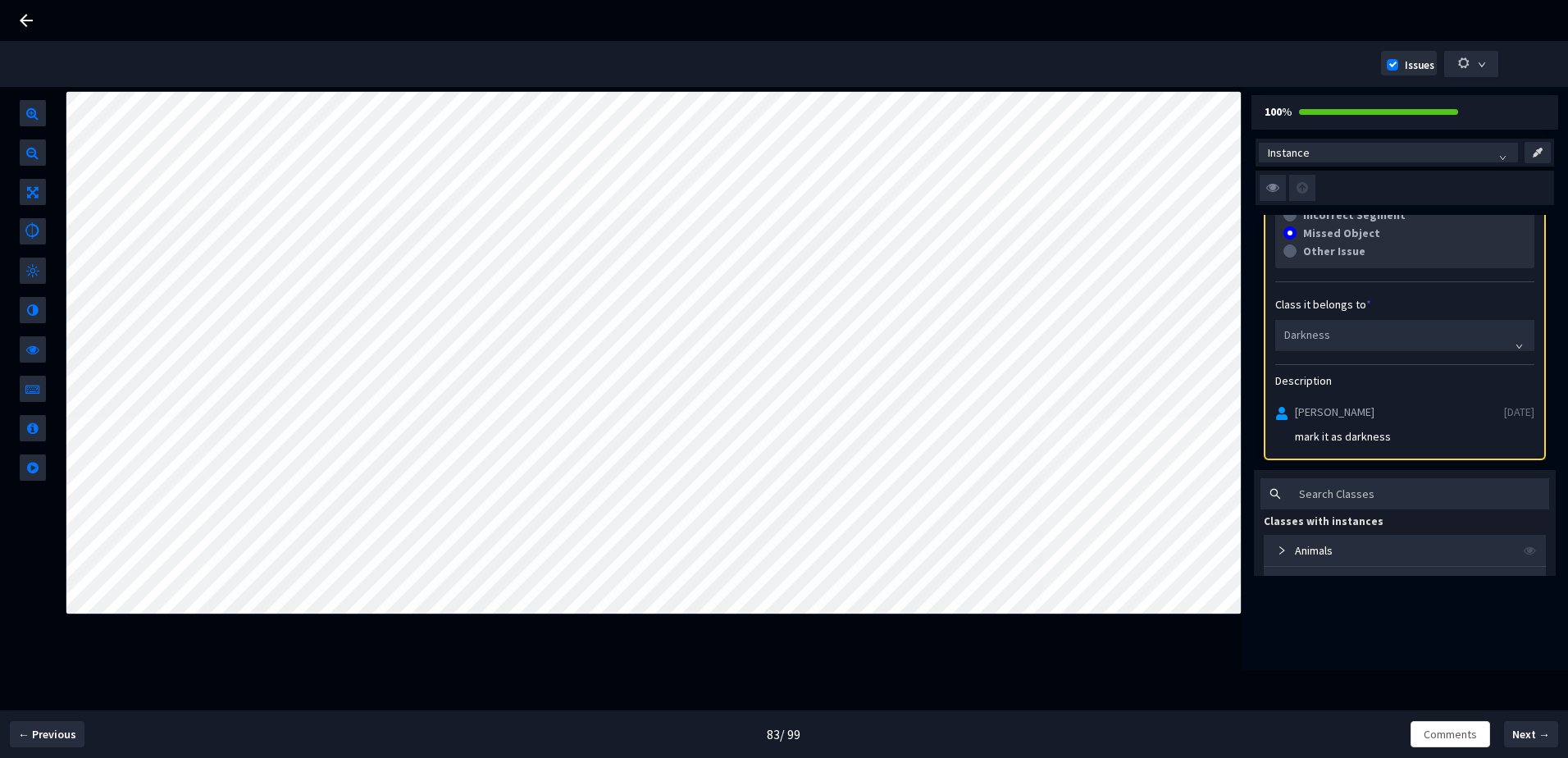
scroll to position [246, 0]
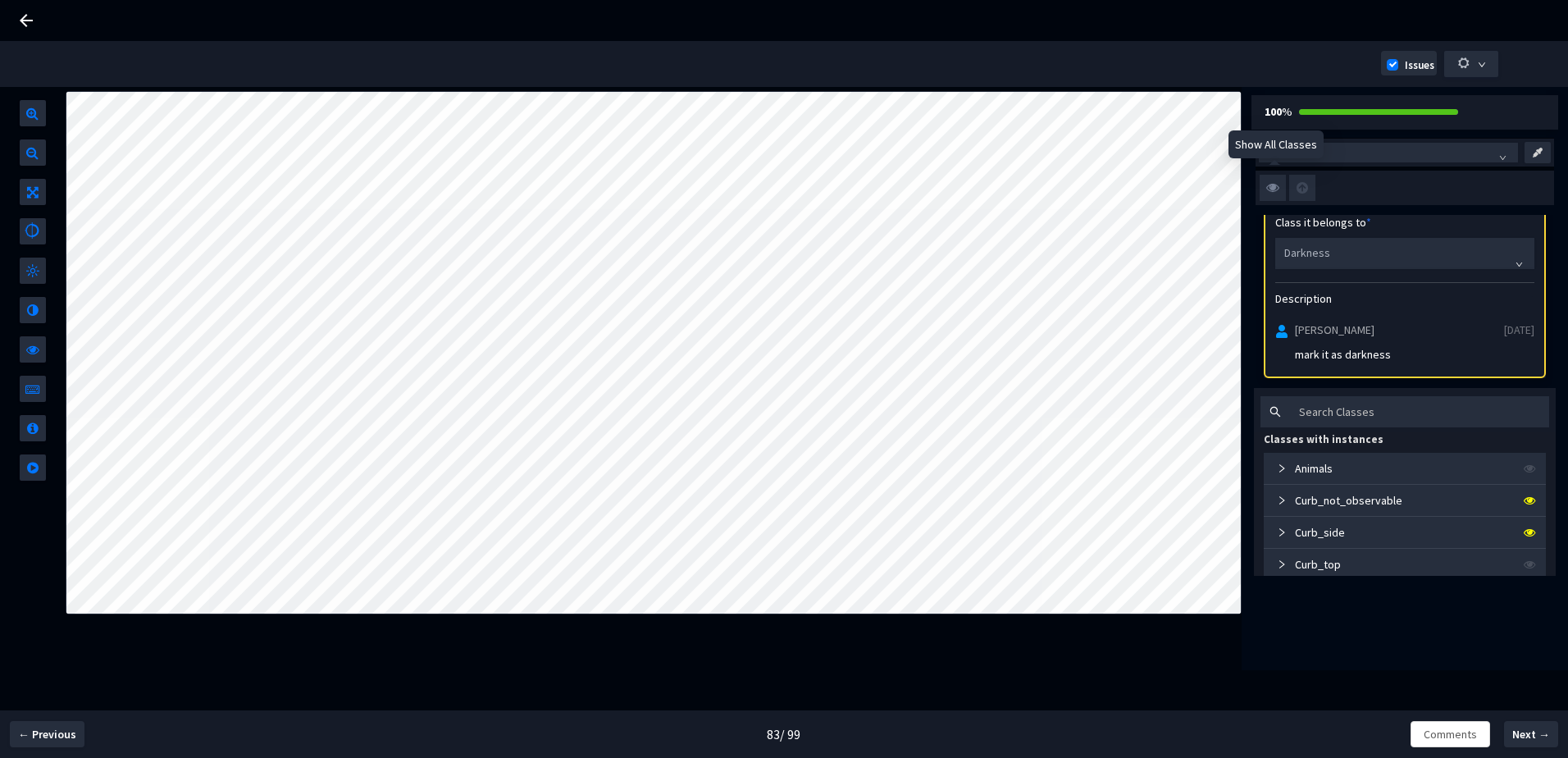
click at [1275, 183] on img at bounding box center [1273, 188] width 26 height 26
click at [0, 0] on input "checkbox" at bounding box center [0, 0] width 0 height 0
click at [1275, 183] on img at bounding box center [1273, 188] width 26 height 26
click at [0, 0] on input "checkbox" at bounding box center [0, 0] width 0 height 0
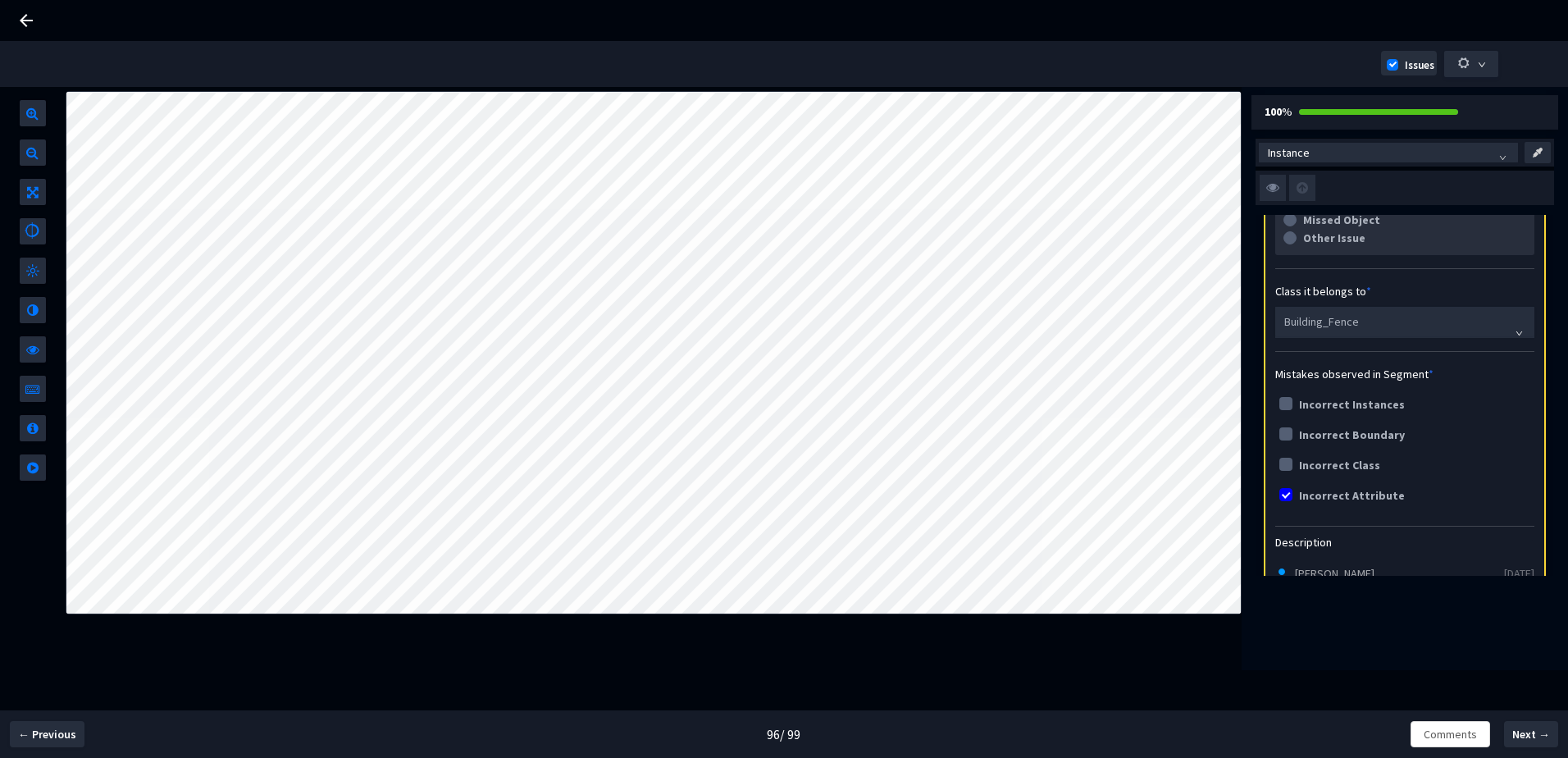
scroll to position [246, 0]
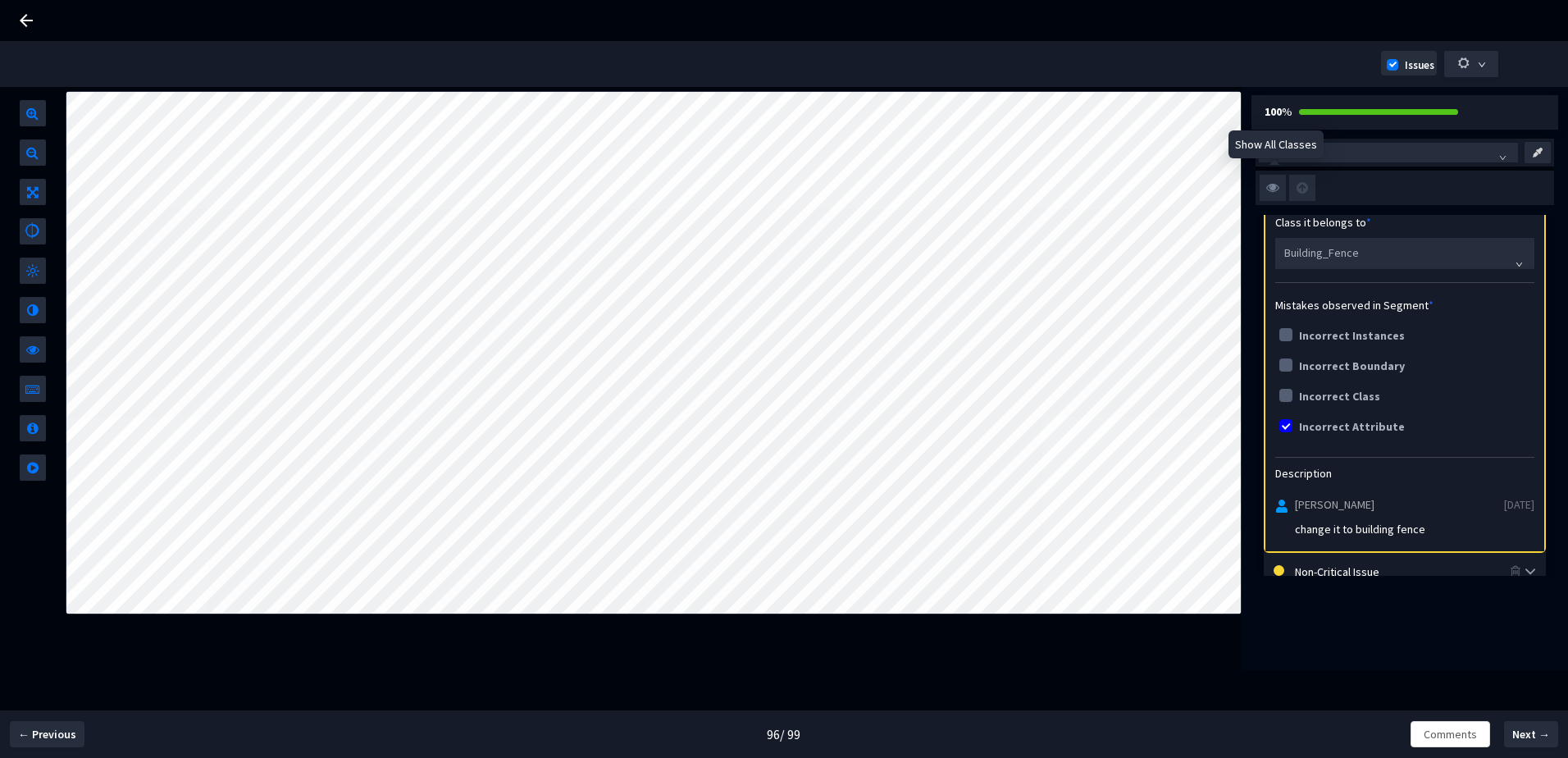
click at [1277, 183] on img at bounding box center [1273, 188] width 26 height 26
click at [0, 0] on input "checkbox" at bounding box center [0, 0] width 0 height 0
click at [1277, 183] on img at bounding box center [1273, 188] width 26 height 26
click at [0, 0] on input "checkbox" at bounding box center [0, 0] width 0 height 0
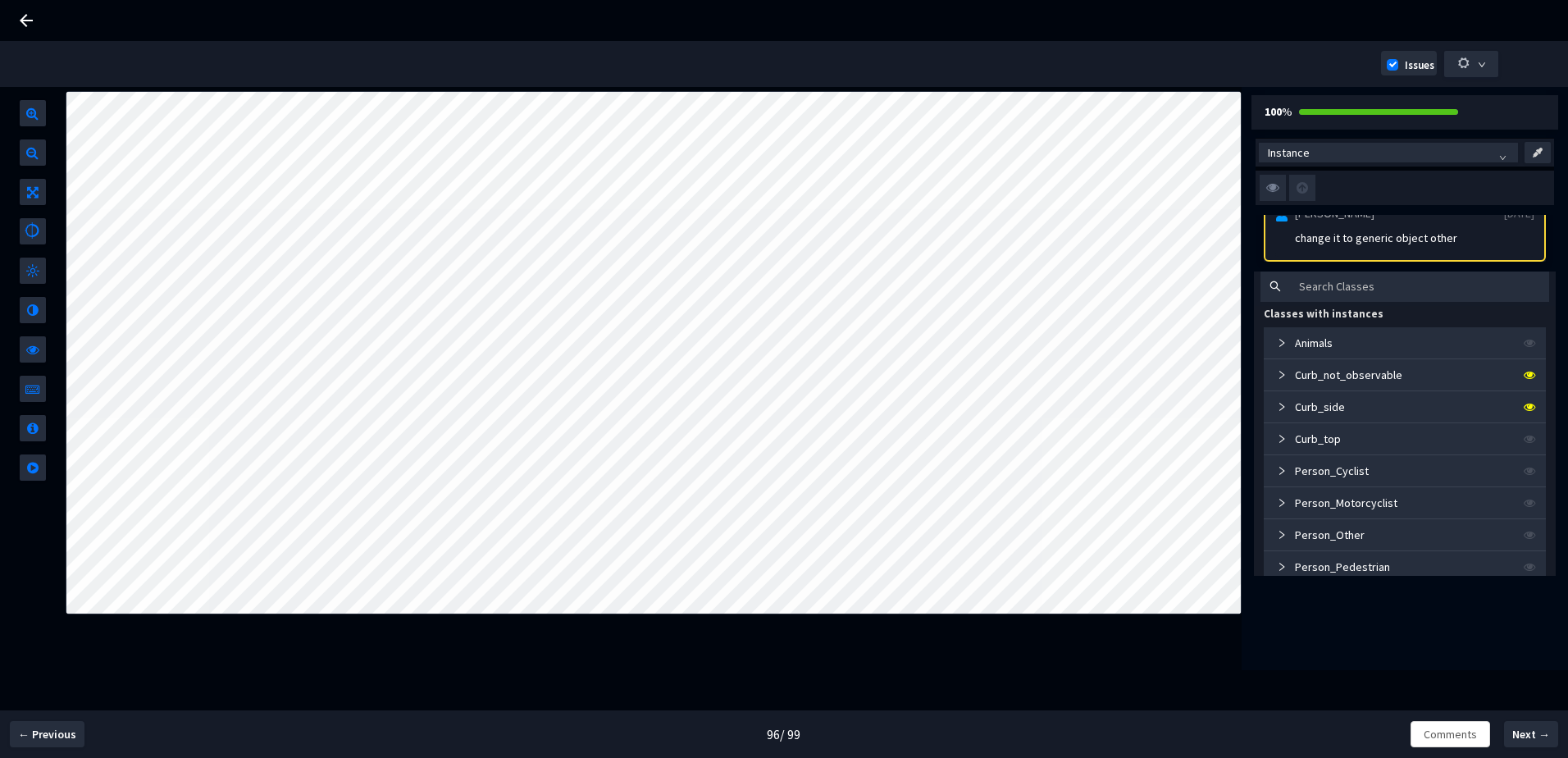
scroll to position [0, 0]
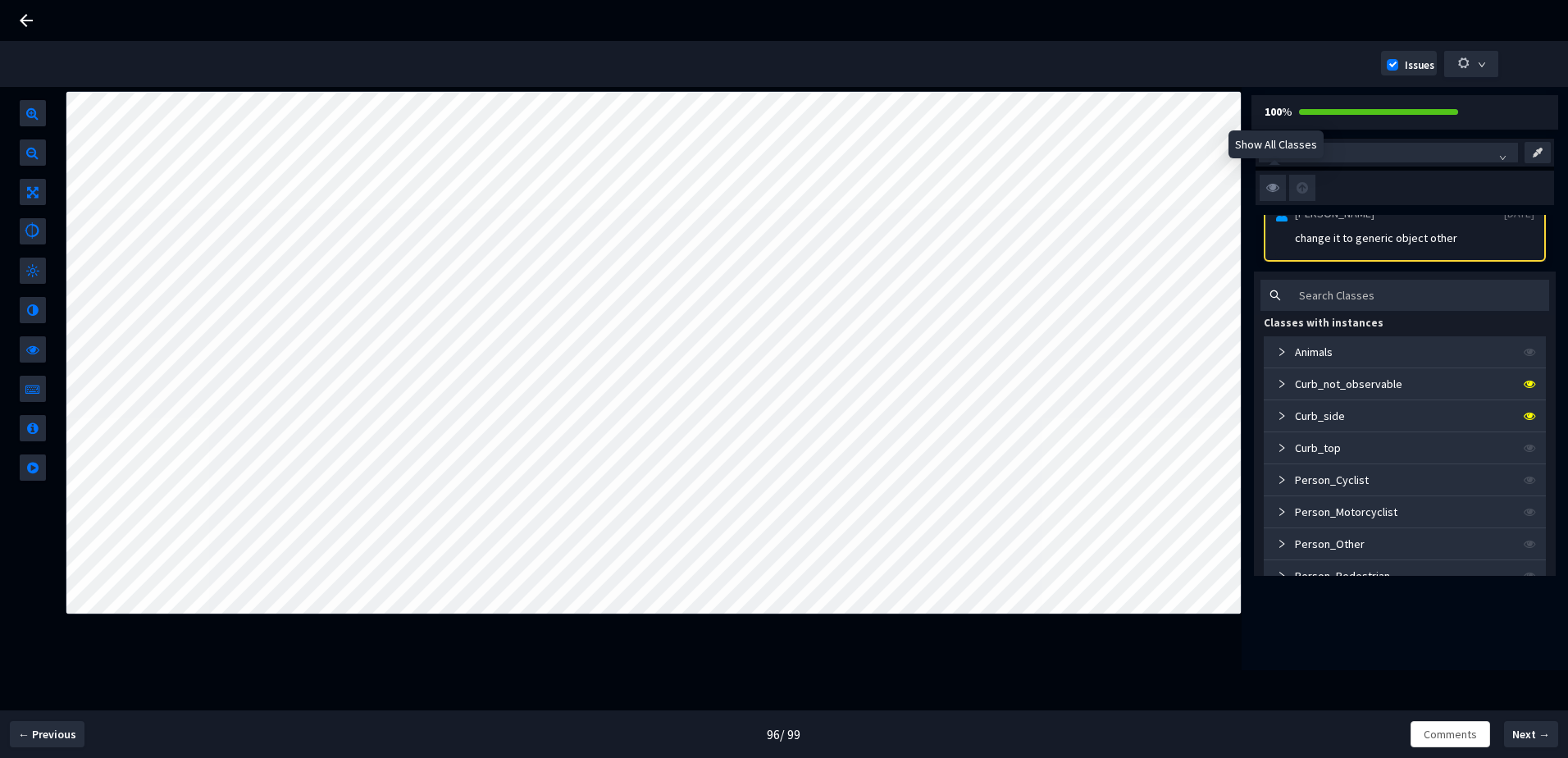
click at [1275, 199] on img at bounding box center [1273, 188] width 26 height 26
click at [0, 0] on input "checkbox" at bounding box center [0, 0] width 0 height 0
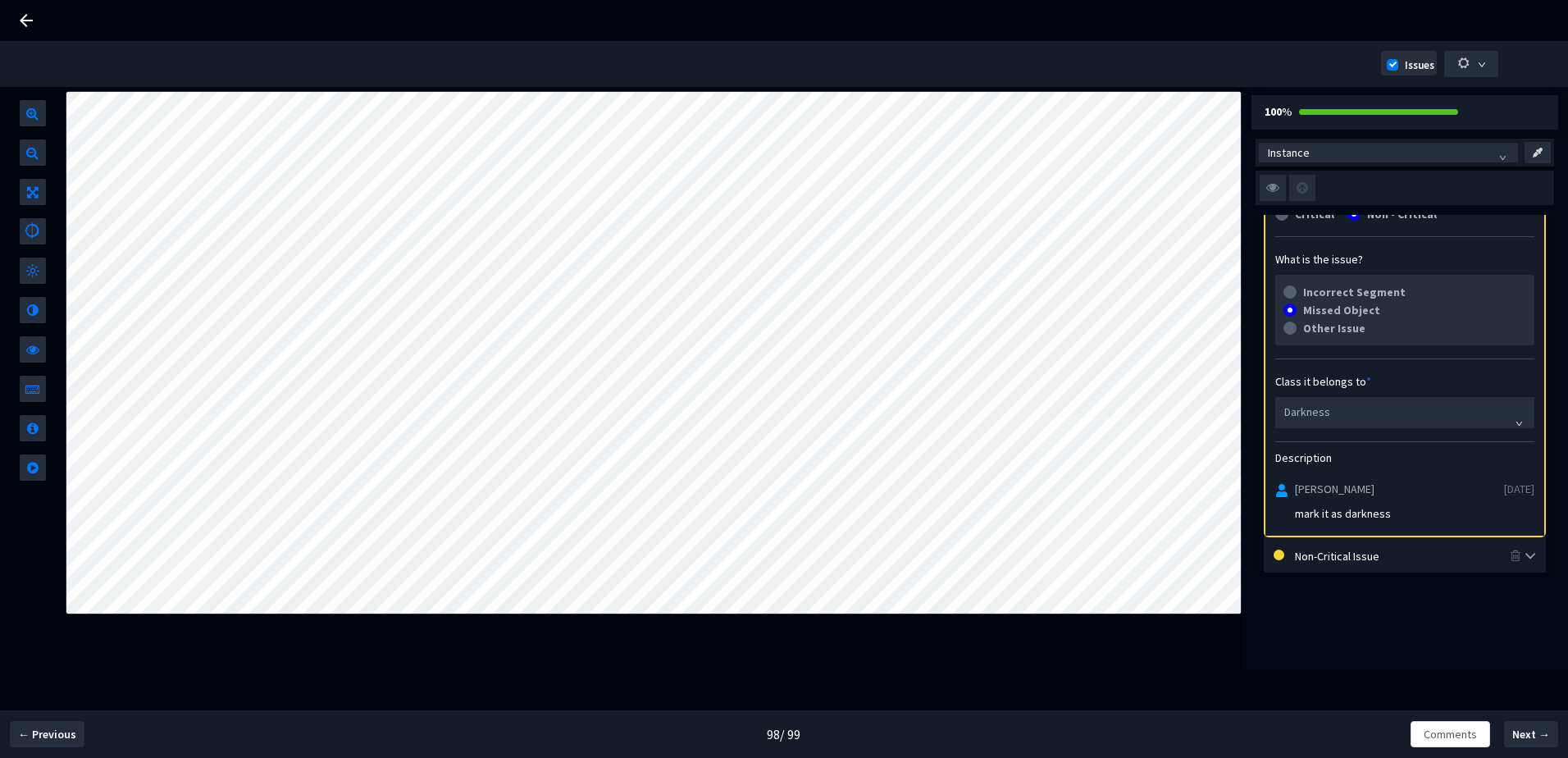
scroll to position [82, 0]
click at [1273, 191] on img at bounding box center [1273, 188] width 26 height 26
click at [0, 0] on input "checkbox" at bounding box center [0, 0] width 0 height 0
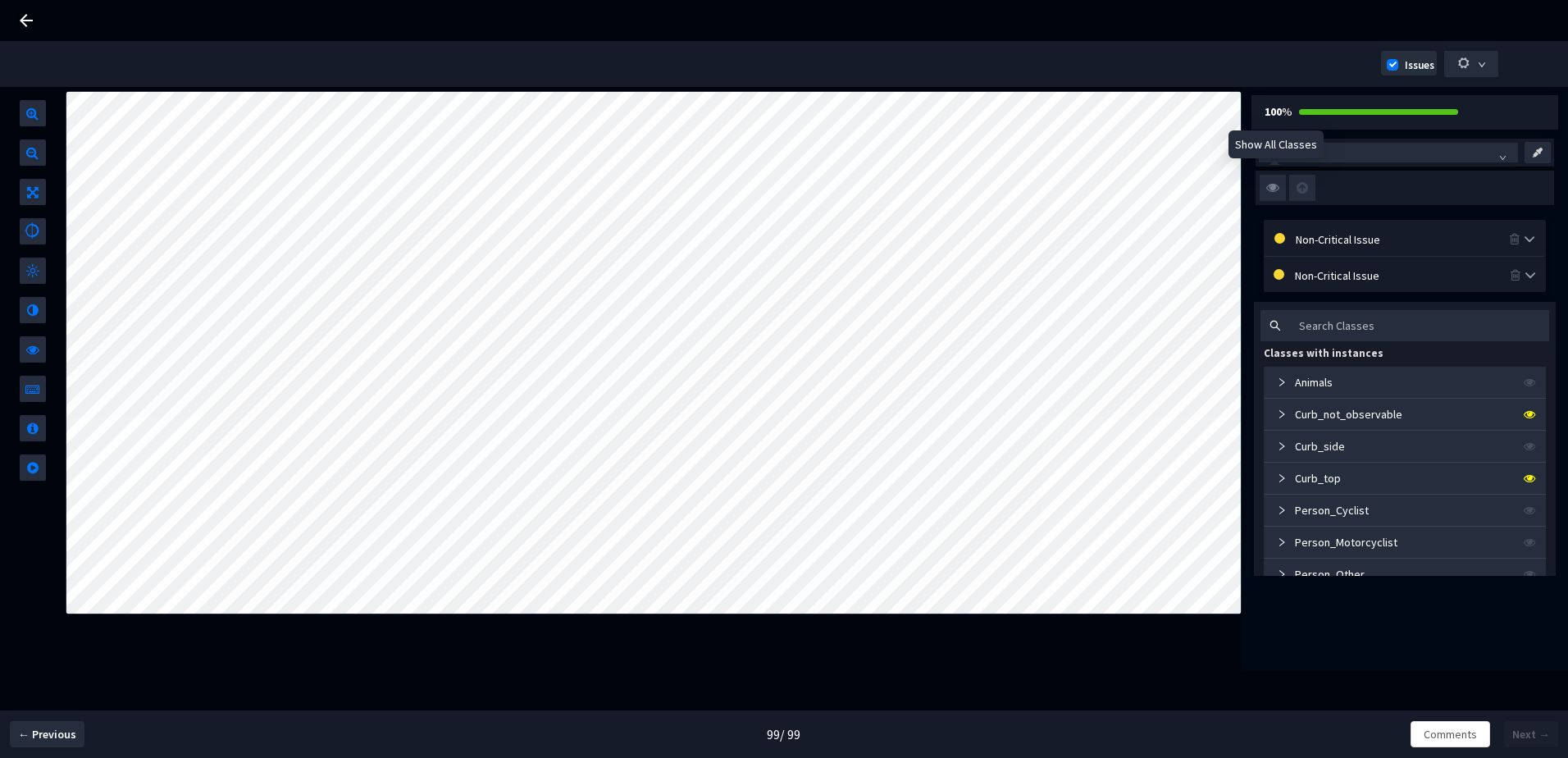
click at [1273, 187] on img at bounding box center [1273, 188] width 26 height 26
click at [0, 0] on input "checkbox" at bounding box center [0, 0] width 0 height 0
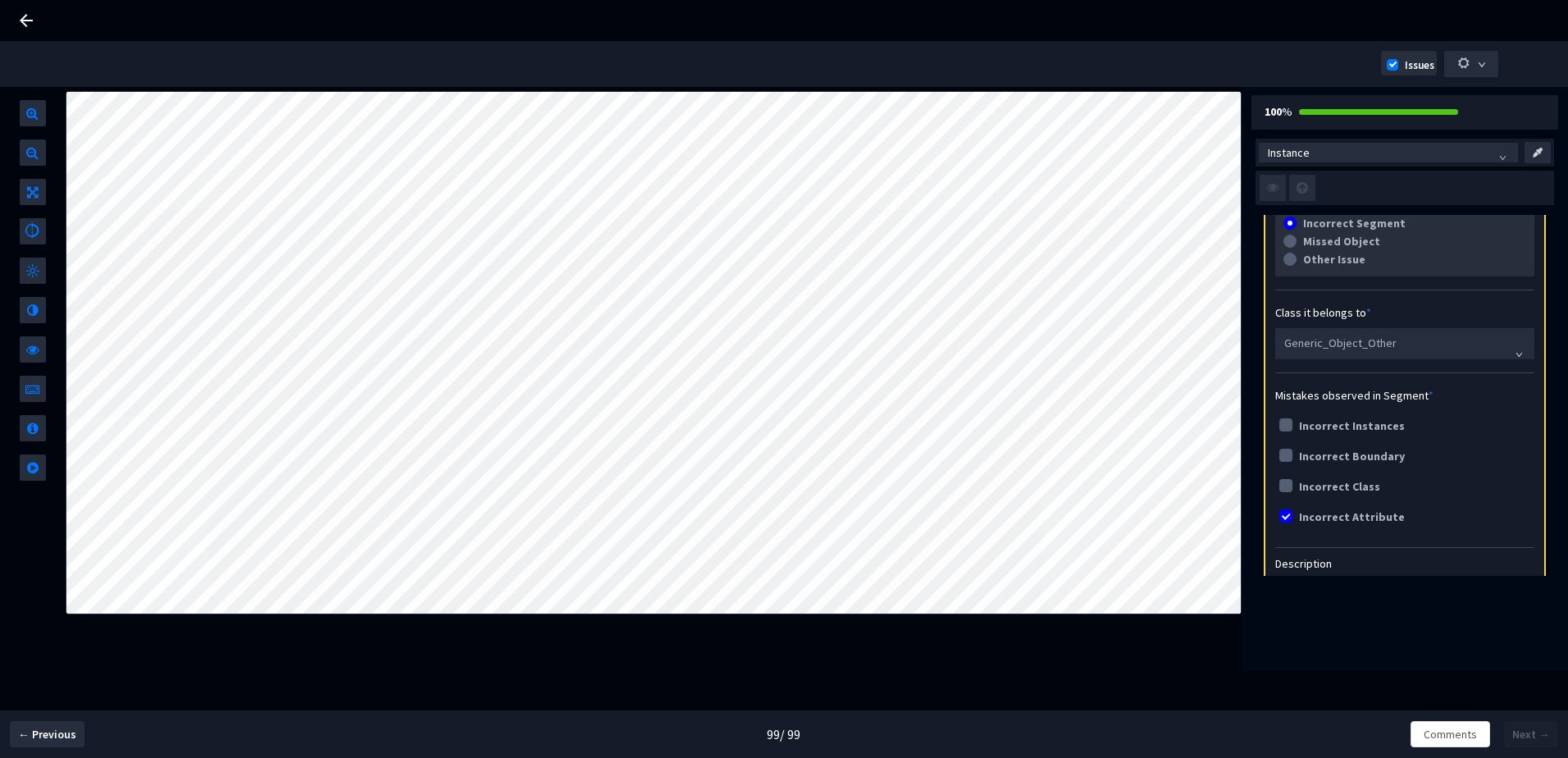
scroll to position [164, 0]
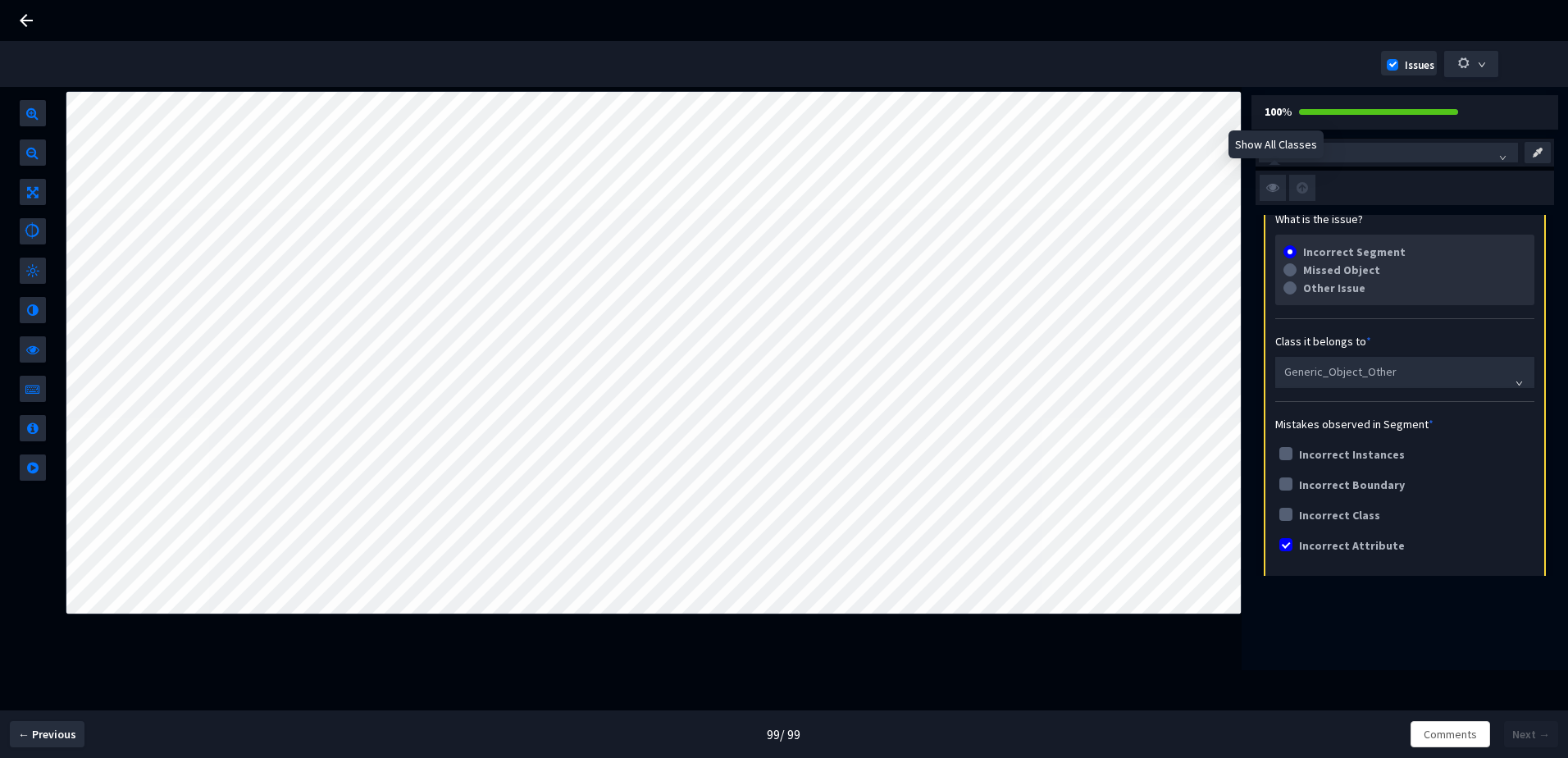
click at [1274, 195] on img at bounding box center [1273, 188] width 26 height 26
click at [0, 0] on input "checkbox" at bounding box center [0, 0] width 0 height 0
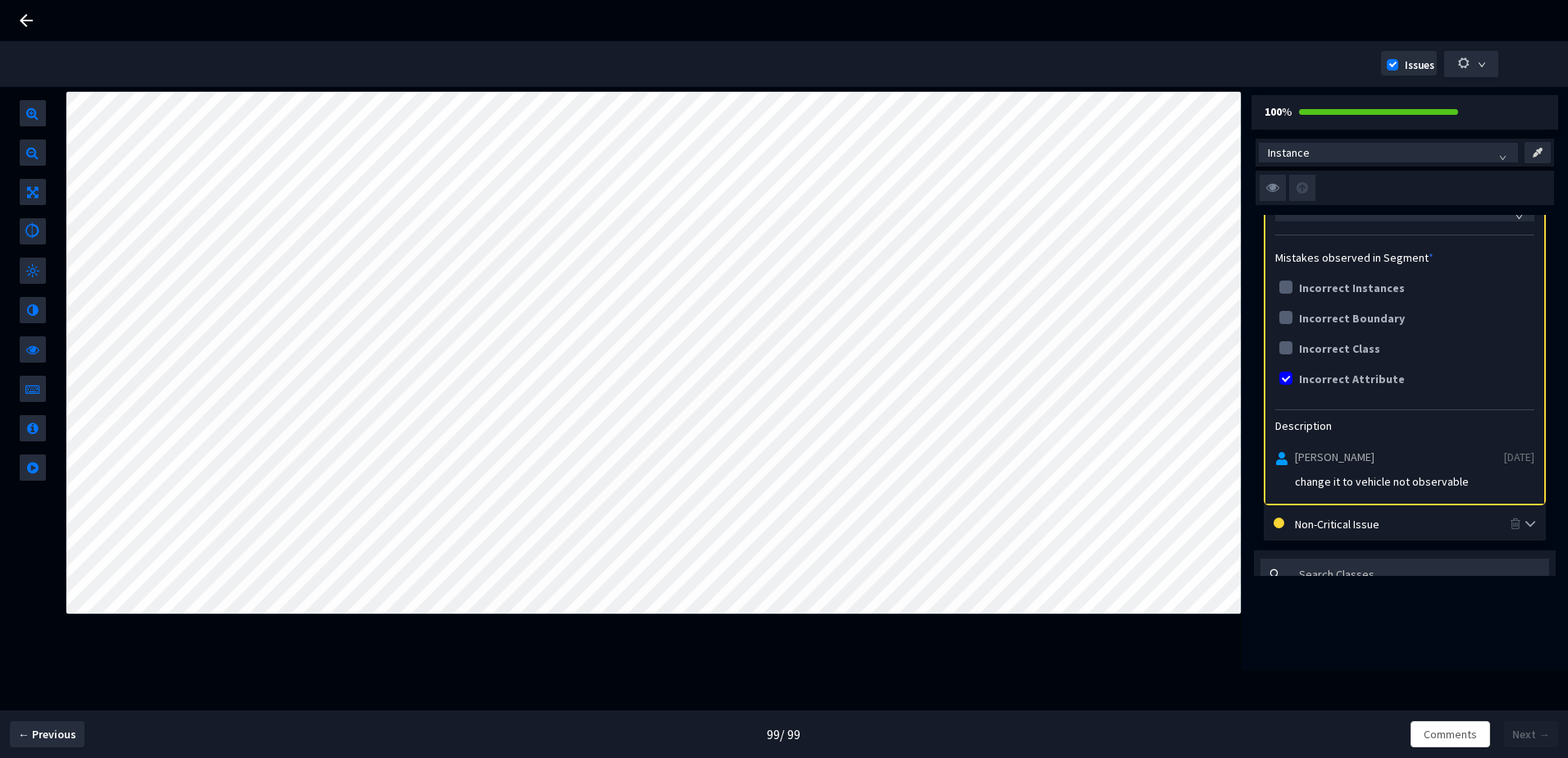
scroll to position [268, 0]
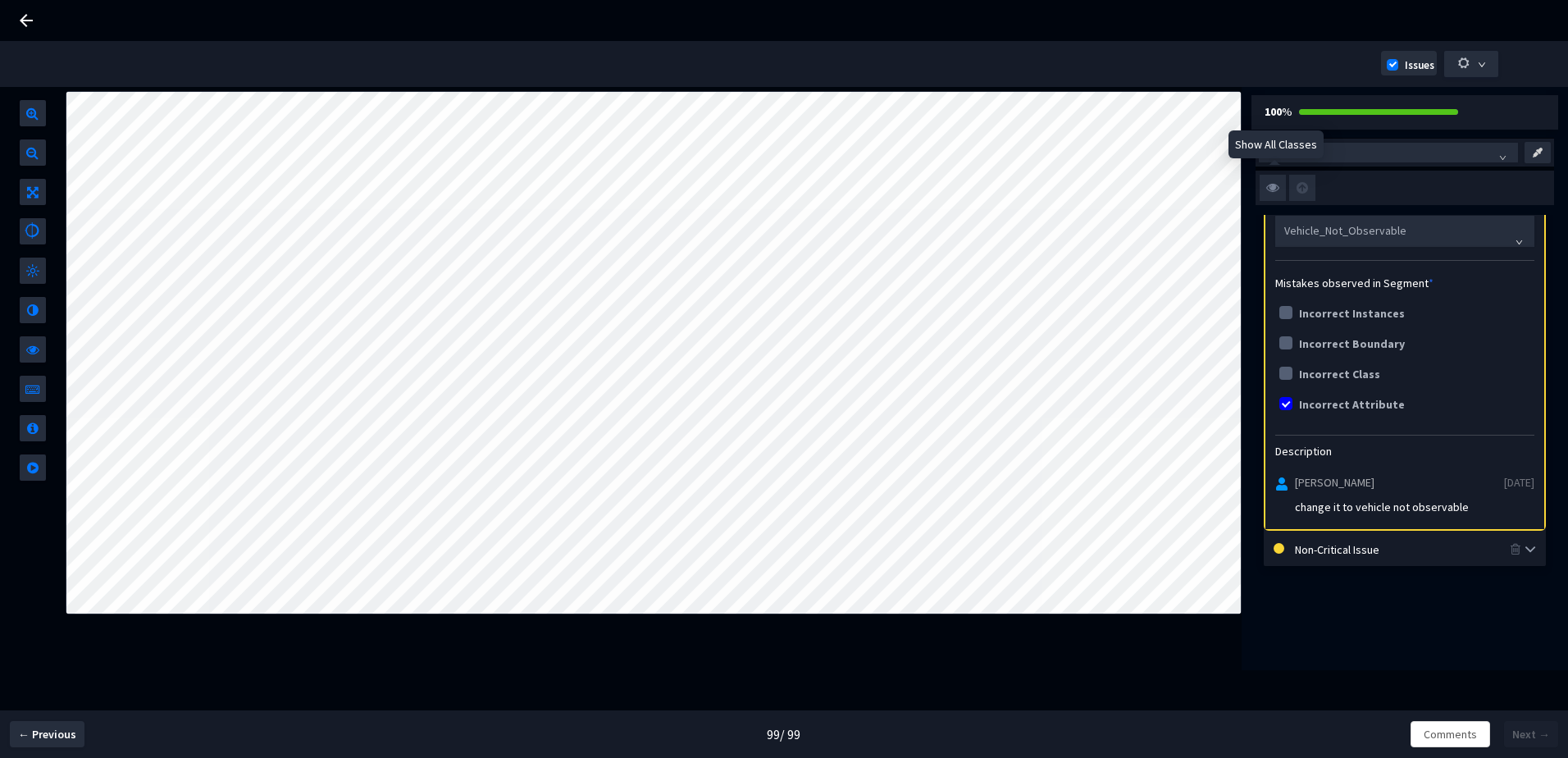
click at [1268, 196] on img at bounding box center [1273, 188] width 26 height 26
click at [0, 0] on input "checkbox" at bounding box center [0, 0] width 0 height 0
click at [1262, 192] on img at bounding box center [1273, 188] width 26 height 26
click at [0, 0] on input "checkbox" at bounding box center [0, 0] width 0 height 0
click at [1276, 196] on img at bounding box center [1273, 188] width 26 height 26
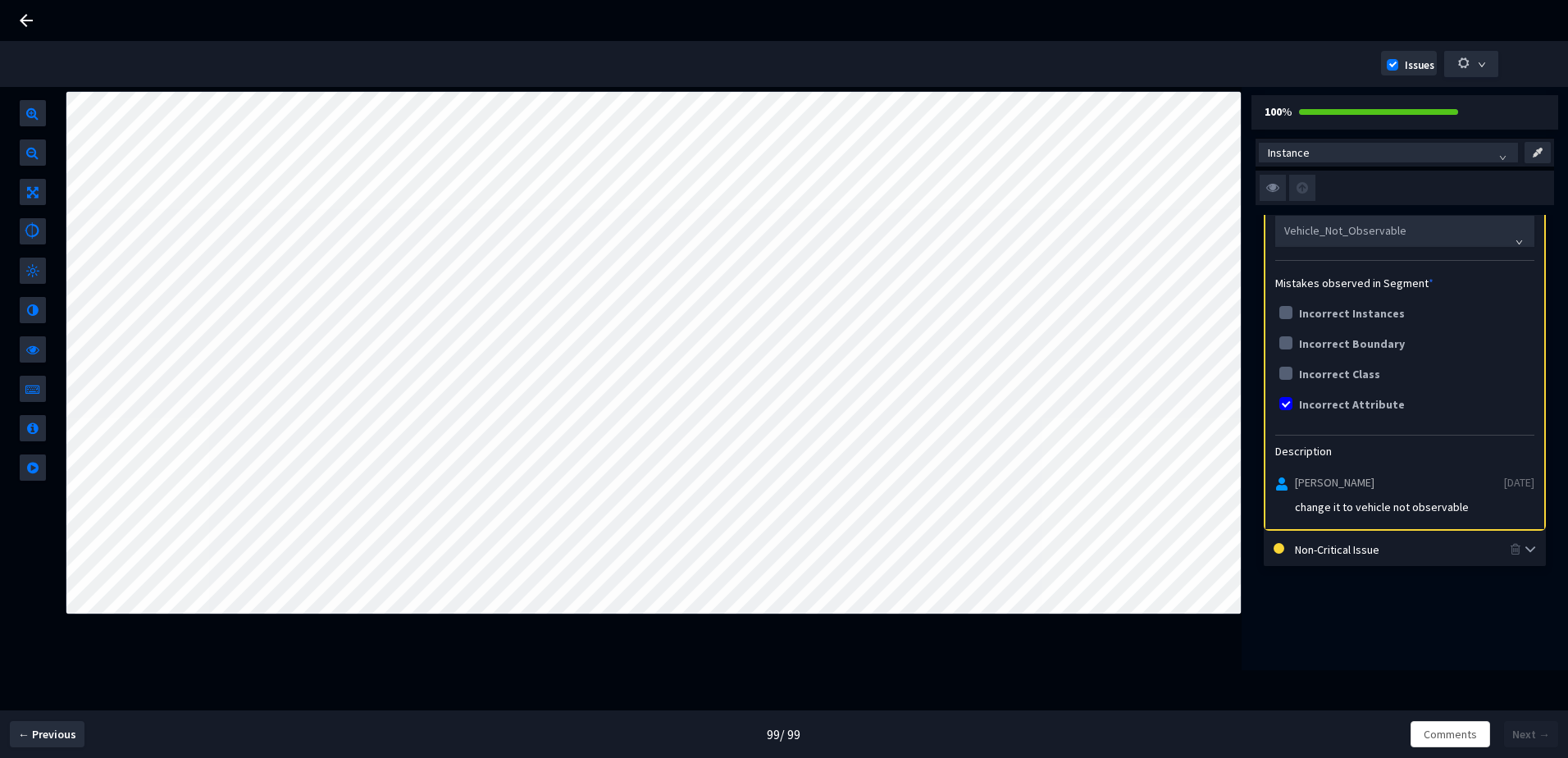
click at [0, 0] on input "checkbox" at bounding box center [0, 0] width 0 height 0
click at [1276, 196] on img at bounding box center [1273, 188] width 26 height 26
click at [0, 0] on input "checkbox" at bounding box center [0, 0] width 0 height 0
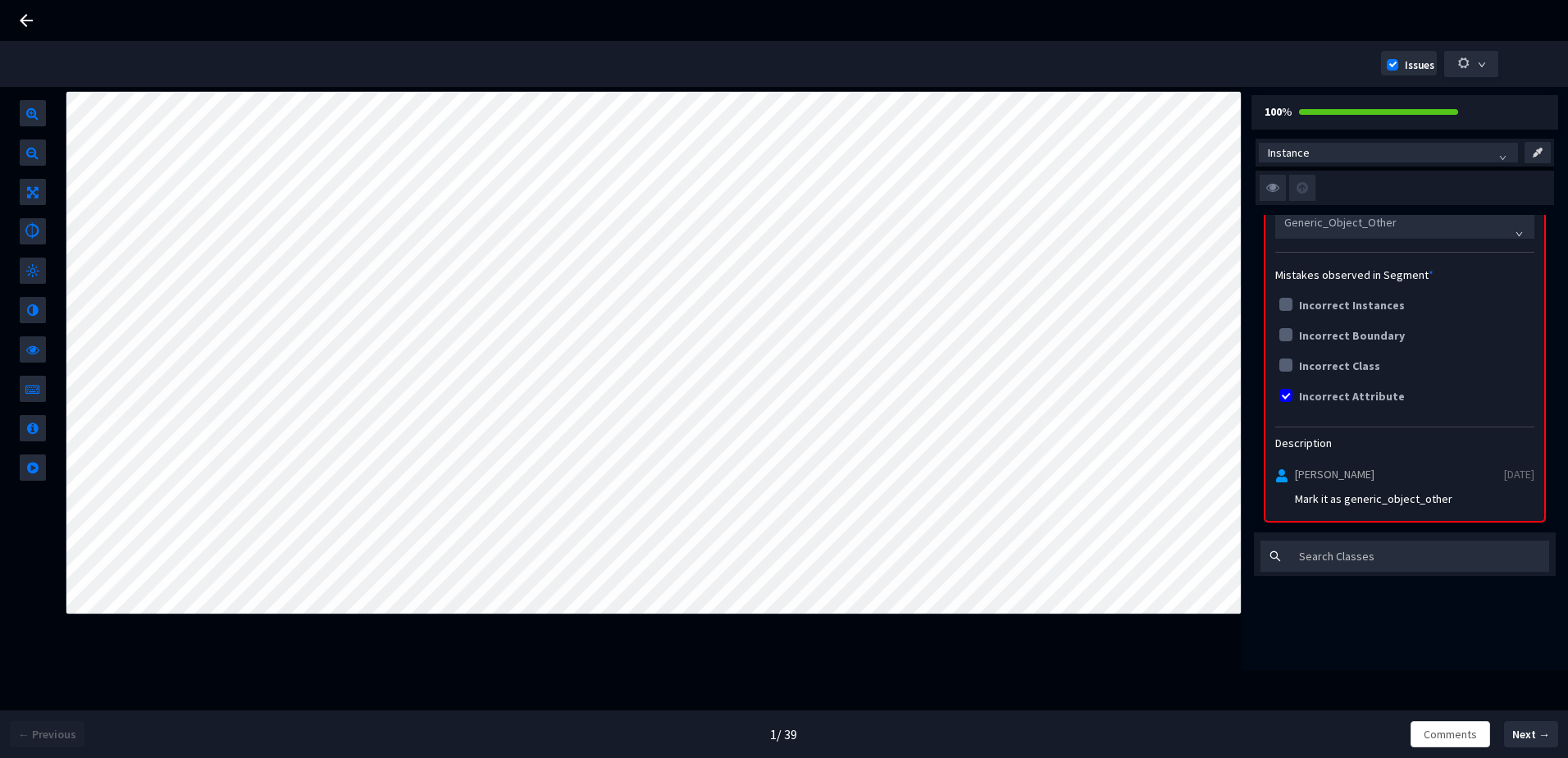
scroll to position [328, 0]
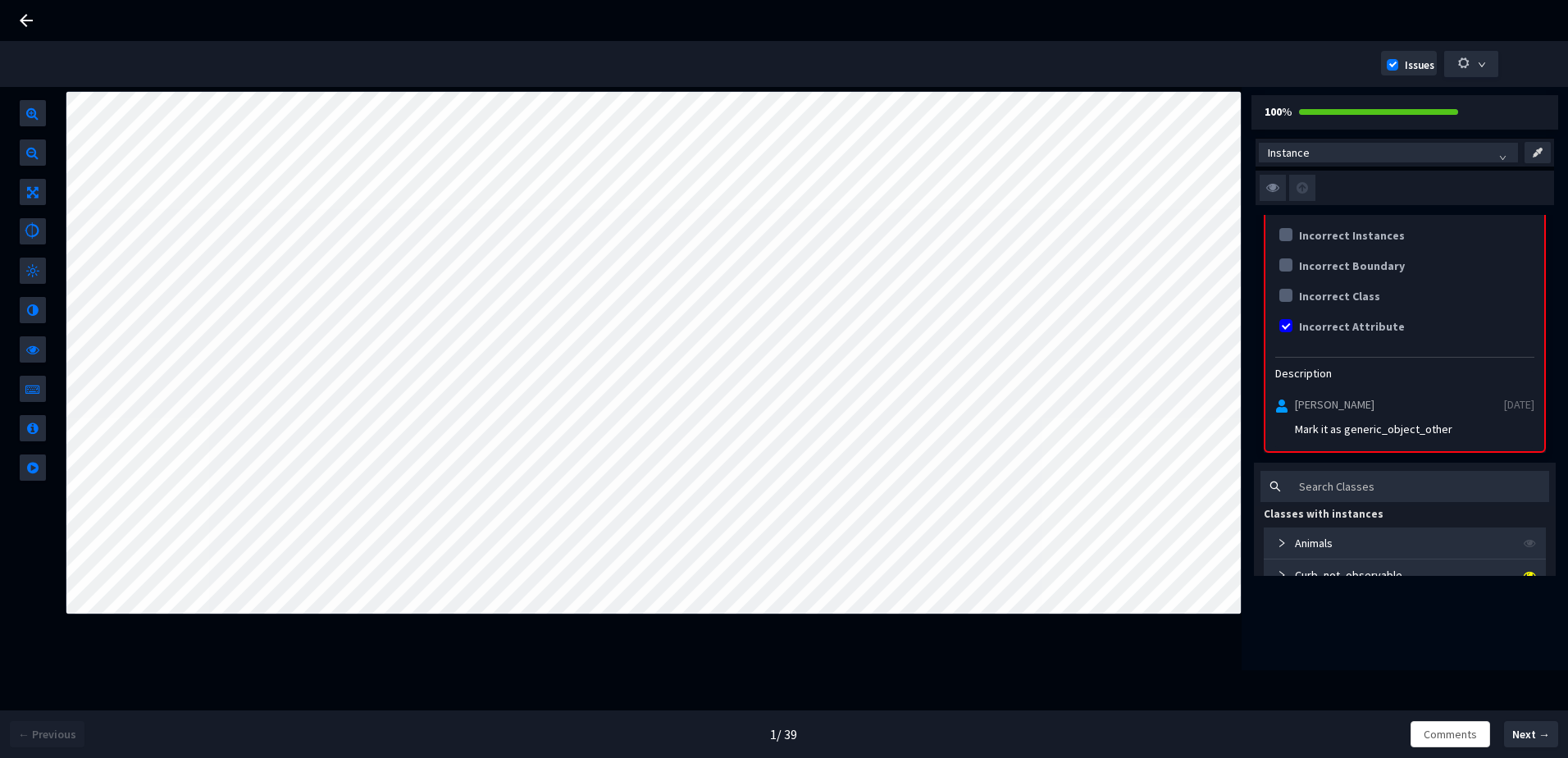
click at [1270, 200] on img at bounding box center [1273, 188] width 26 height 26
click at [0, 0] on input "checkbox" at bounding box center [0, 0] width 0 height 0
click at [1278, 188] on img at bounding box center [1273, 188] width 26 height 26
click at [0, 0] on input "checkbox" at bounding box center [0, 0] width 0 height 0
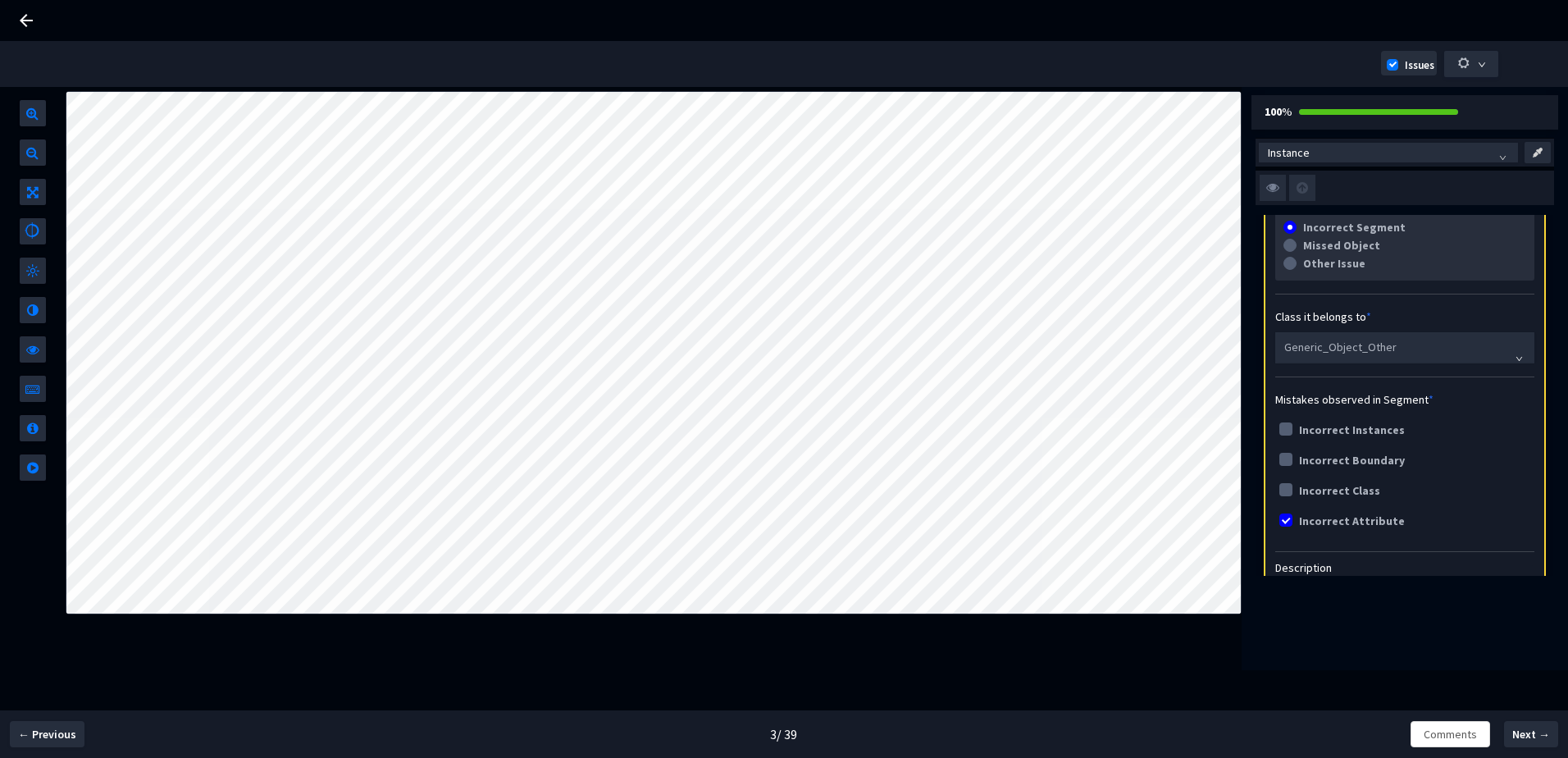
scroll to position [164, 0]
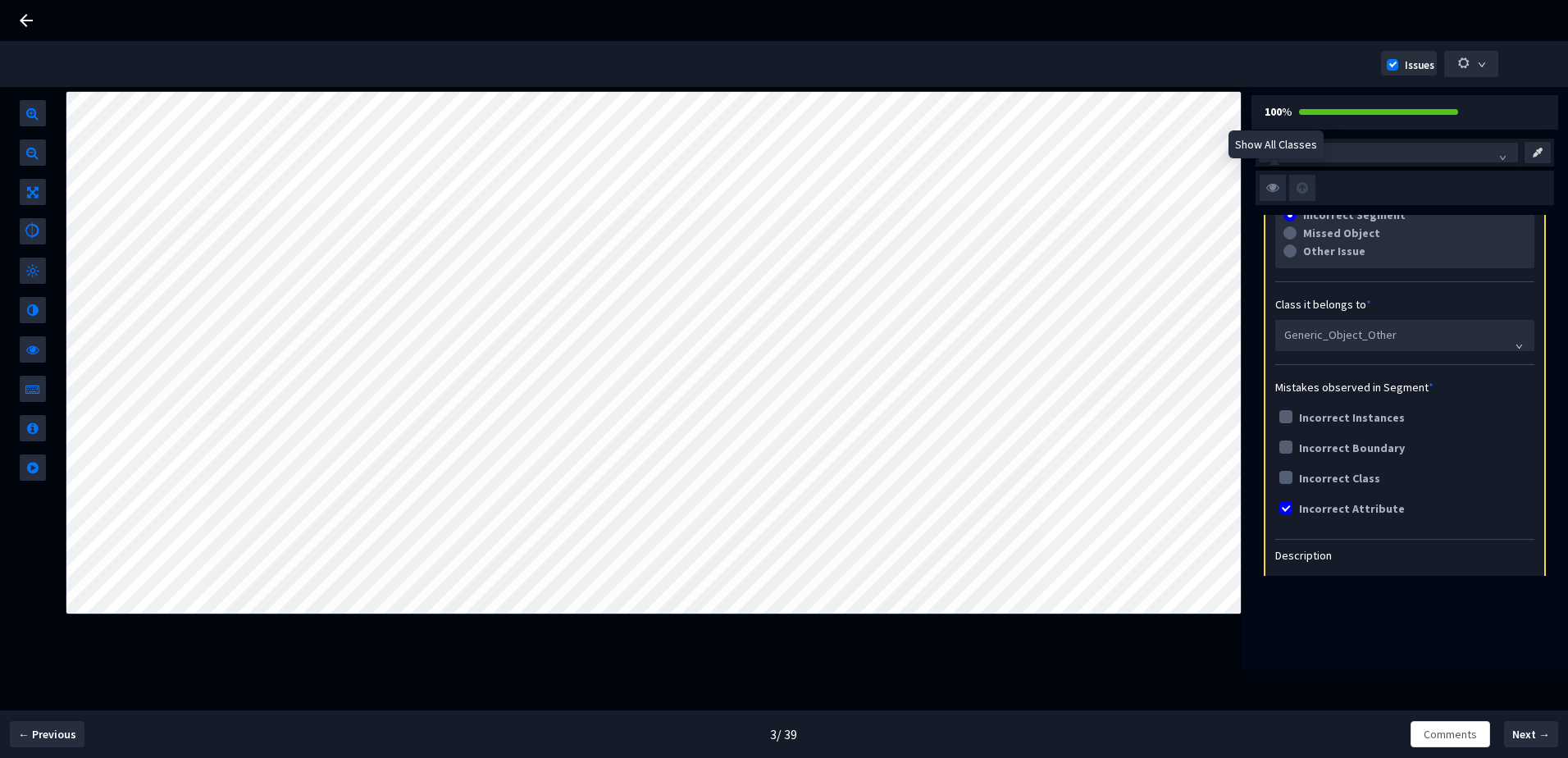
click at [1271, 184] on img at bounding box center [1273, 188] width 26 height 26
click at [0, 0] on input "checkbox" at bounding box center [0, 0] width 0 height 0
click at [1271, 184] on img at bounding box center [1273, 188] width 26 height 26
click at [0, 0] on input "checkbox" at bounding box center [0, 0] width 0 height 0
click at [1269, 182] on img at bounding box center [1273, 188] width 26 height 26
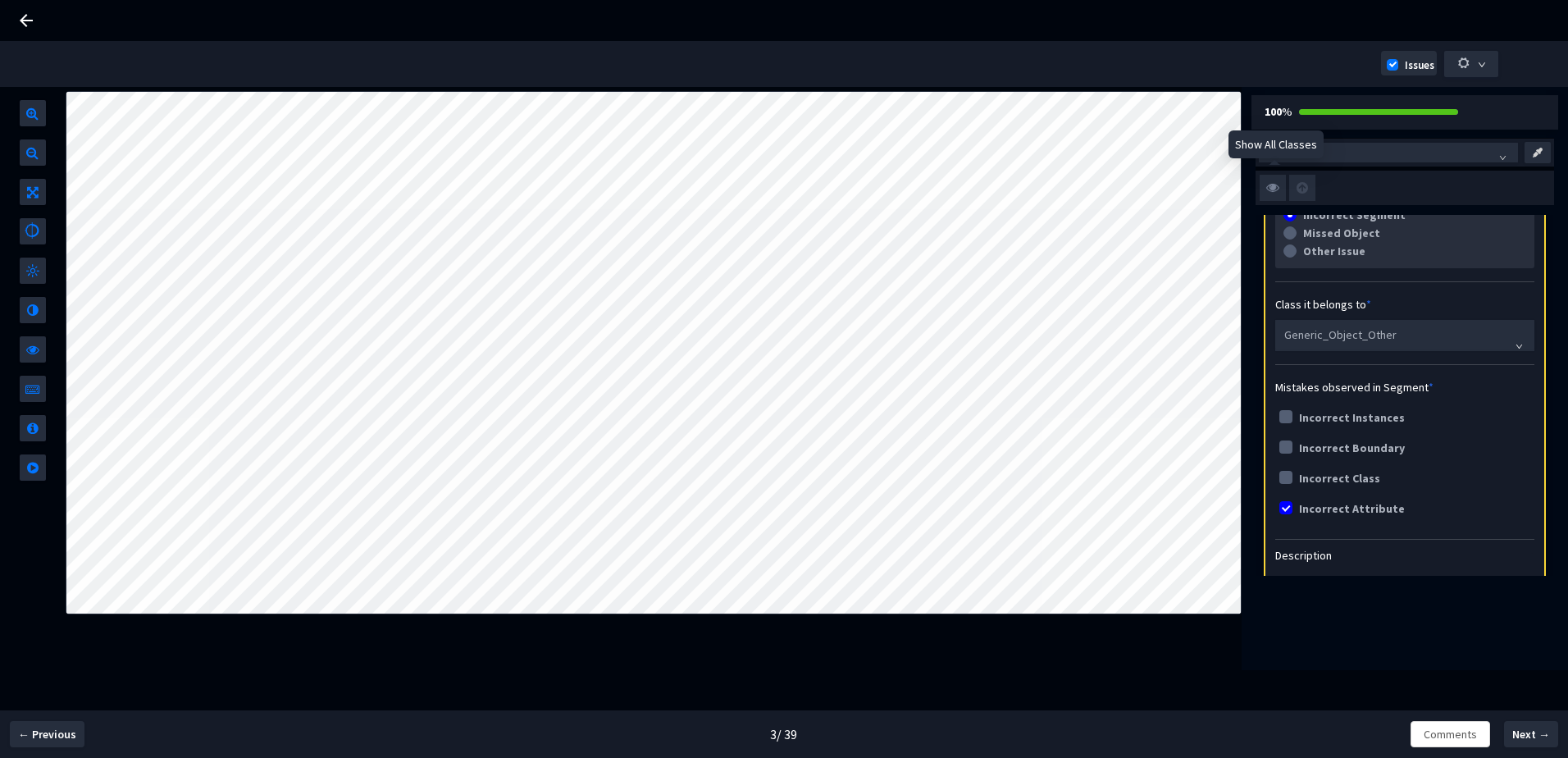
click at [0, 0] on input "checkbox" at bounding box center [0, 0] width 0 height 0
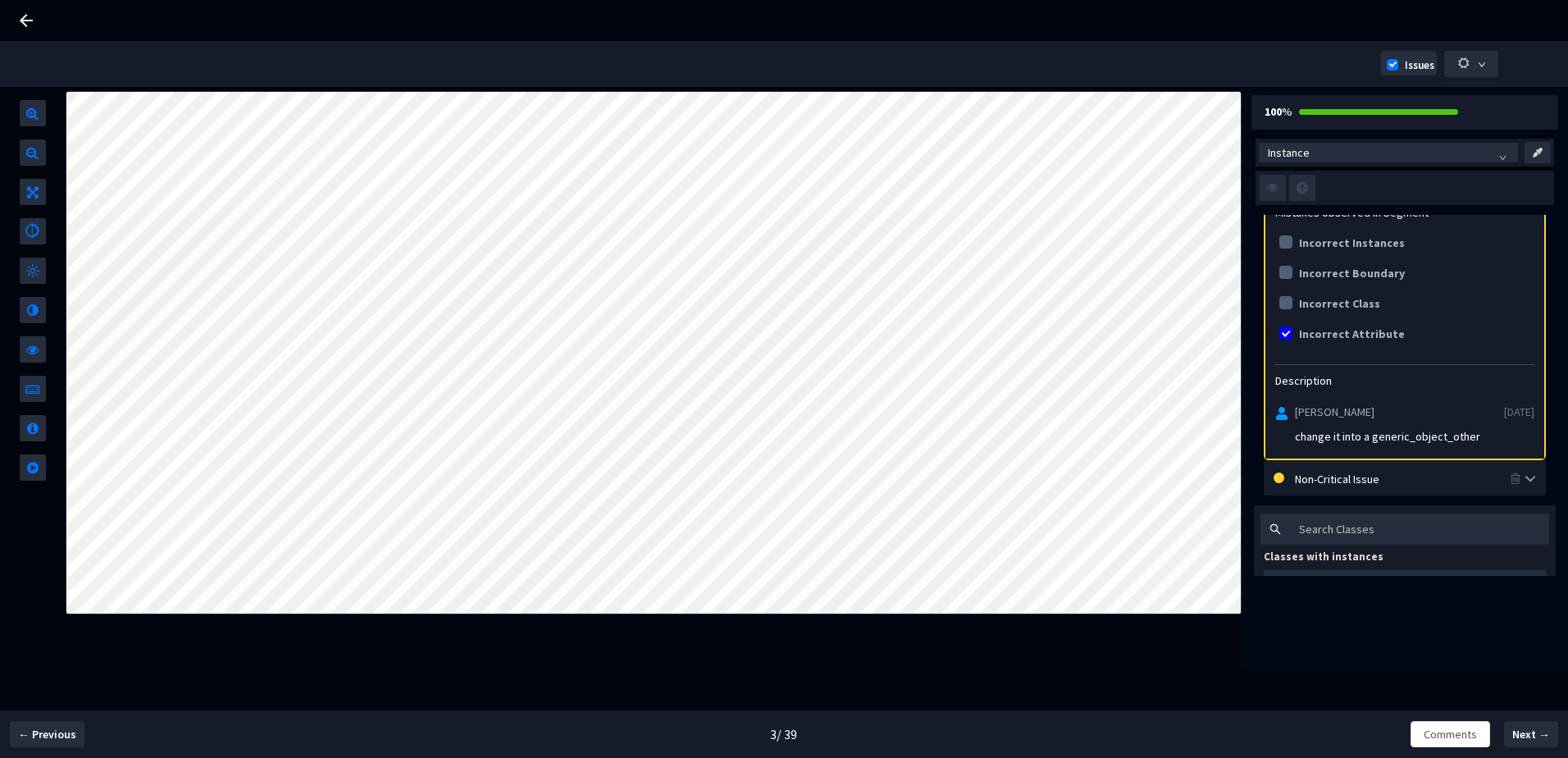
scroll to position [410, 0]
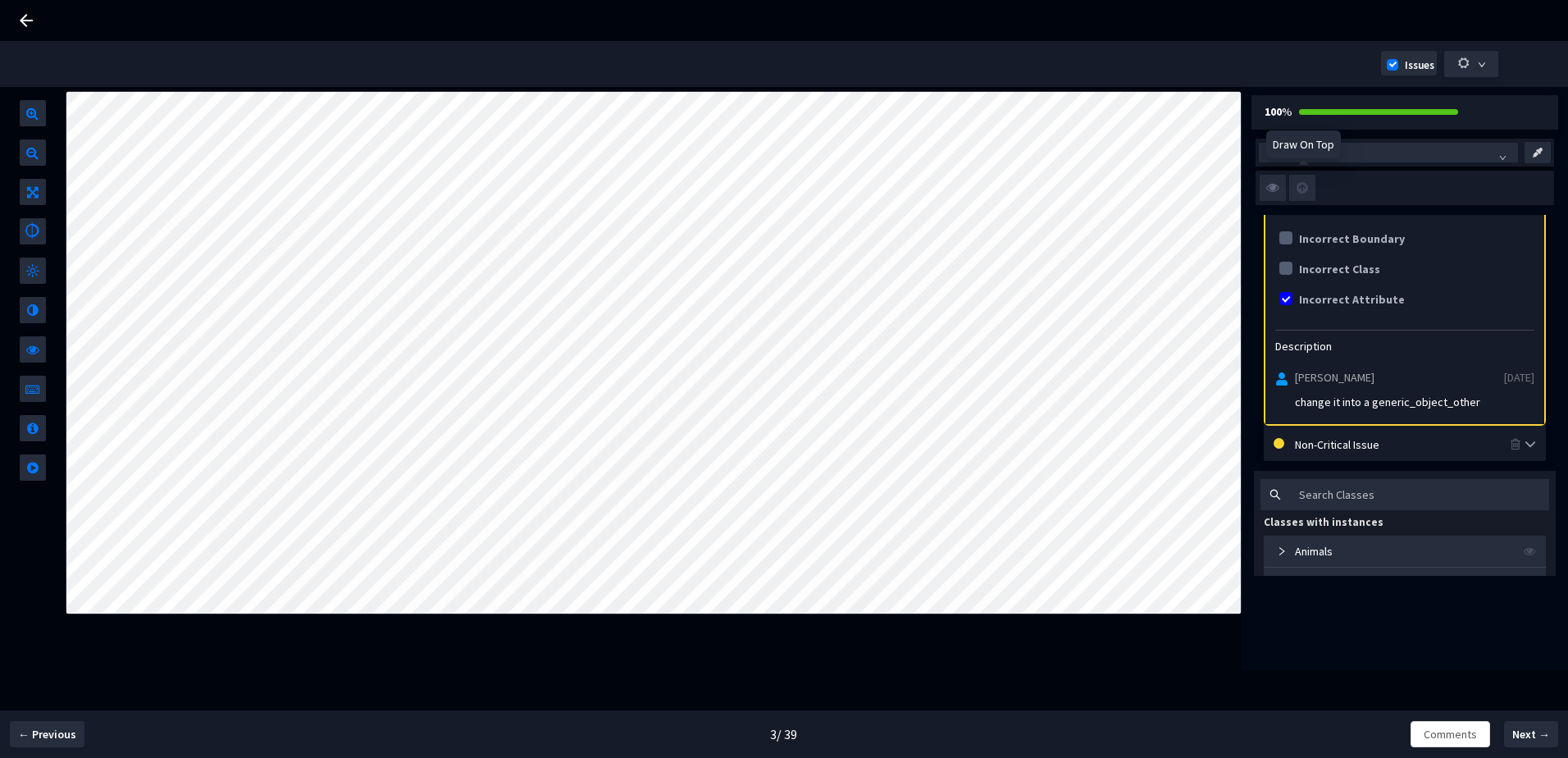
click at [1276, 193] on img at bounding box center [1273, 188] width 26 height 26
click at [0, 0] on input "checkbox" at bounding box center [0, 0] width 0 height 0
click at [1278, 187] on img at bounding box center [1273, 188] width 26 height 26
click at [0, 0] on input "checkbox" at bounding box center [0, 0] width 0 height 0
click at [1278, 187] on img at bounding box center [1273, 188] width 26 height 26
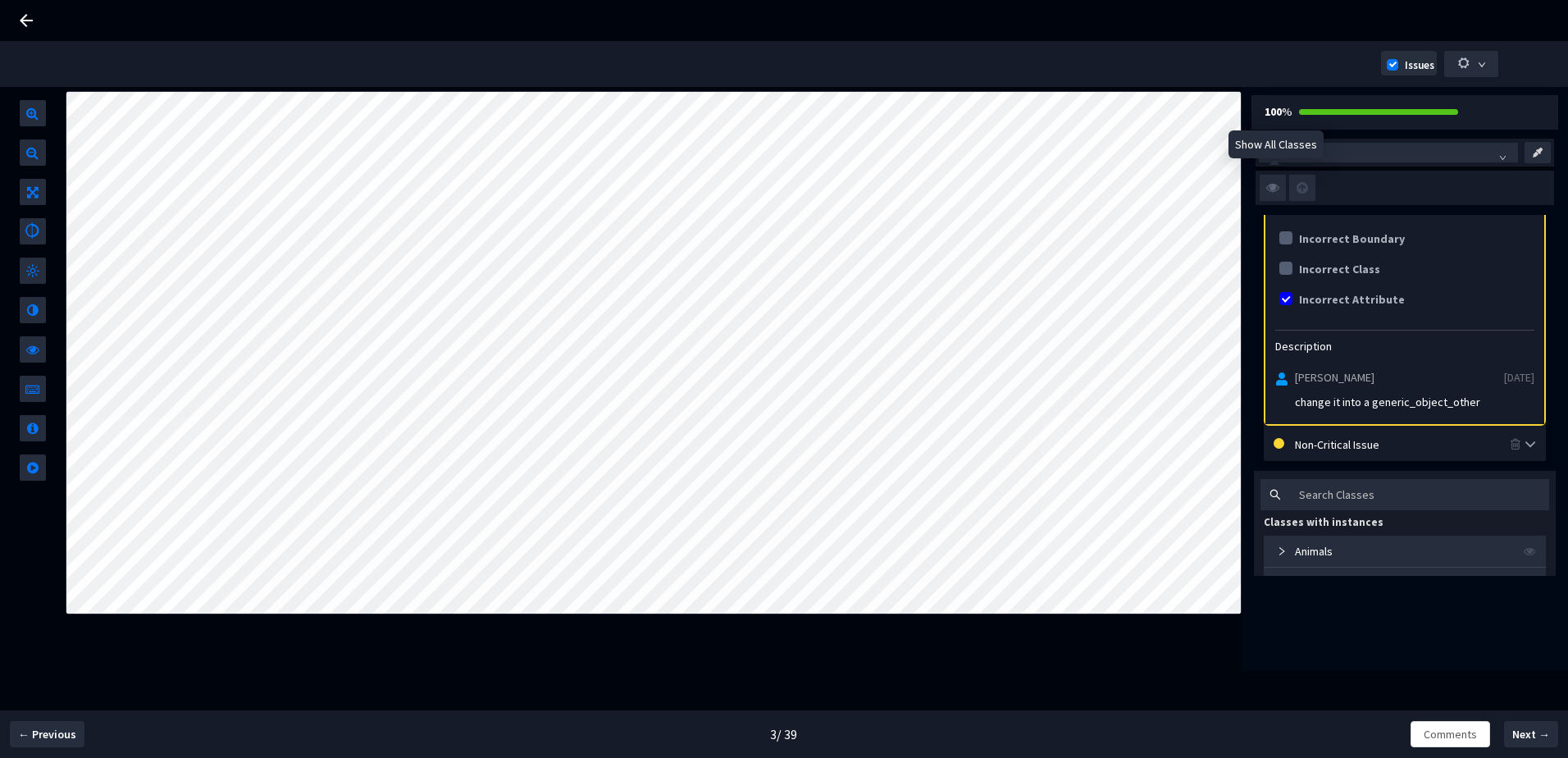
click at [0, 0] on input "checkbox" at bounding box center [0, 0] width 0 height 0
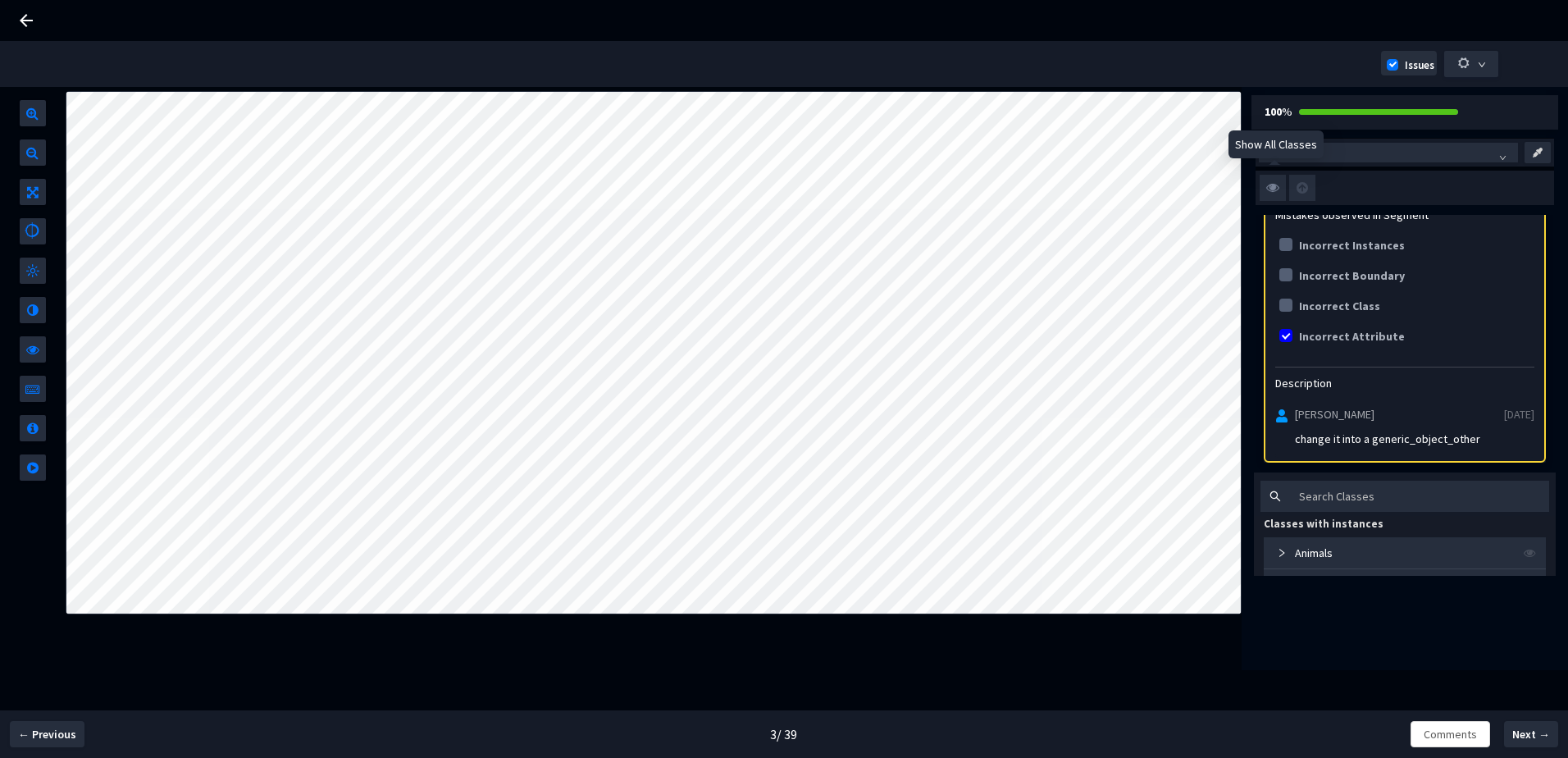
click at [1274, 185] on img at bounding box center [1273, 188] width 26 height 26
click at [0, 0] on input "checkbox" at bounding box center [0, 0] width 0 height 0
click at [1274, 185] on img at bounding box center [1273, 188] width 26 height 26
click at [0, 0] on input "checkbox" at bounding box center [0, 0] width 0 height 0
click at [1274, 185] on img at bounding box center [1273, 188] width 26 height 26
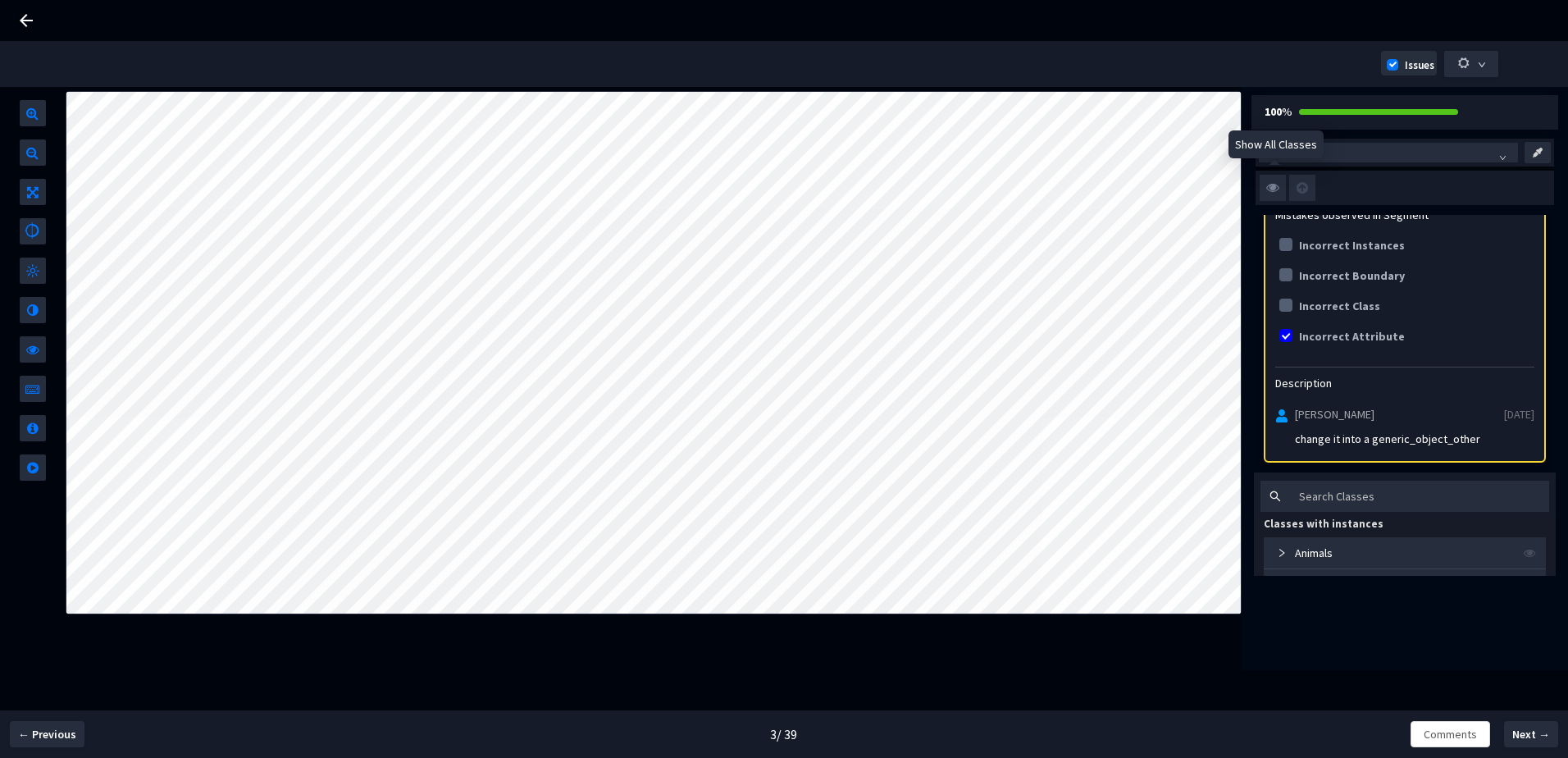
click at [0, 0] on input "checkbox" at bounding box center [0, 0] width 0 height 0
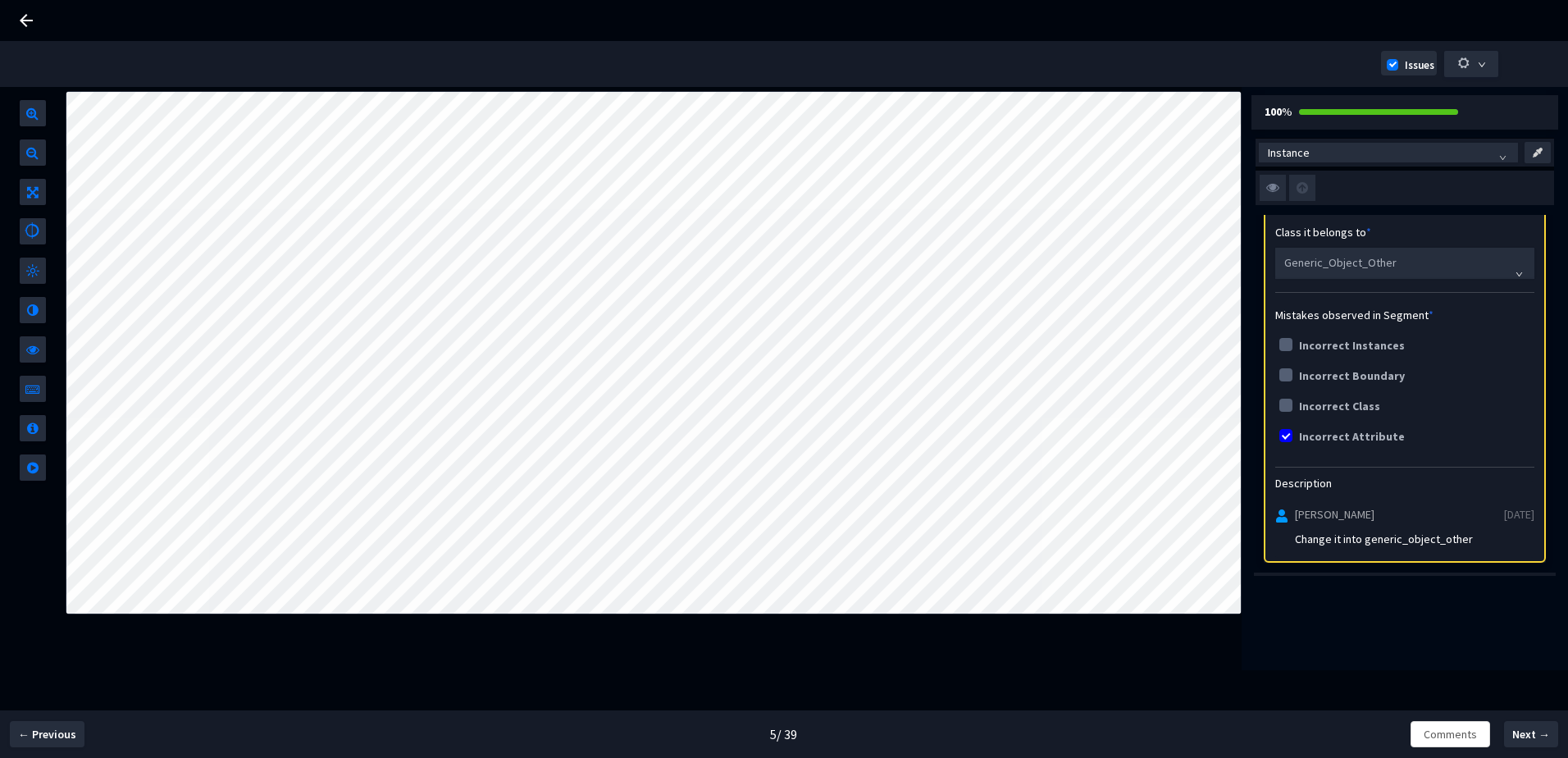
scroll to position [246, 0]
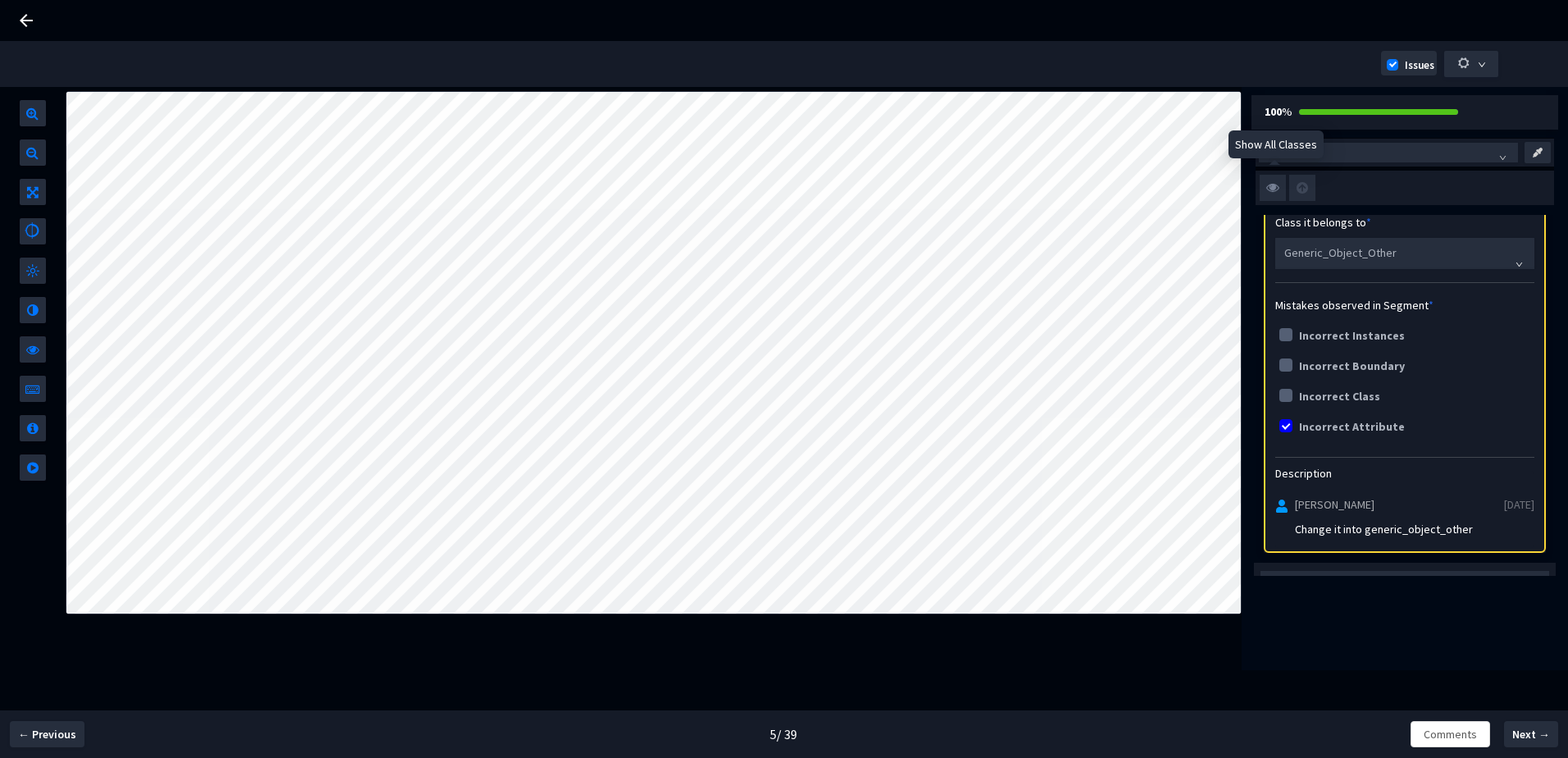
click at [1269, 193] on img at bounding box center [1273, 188] width 26 height 26
click at [0, 0] on input "checkbox" at bounding box center [0, 0] width 0 height 0
click at [1269, 193] on img at bounding box center [1273, 188] width 26 height 26
click at [0, 0] on input "checkbox" at bounding box center [0, 0] width 0 height 0
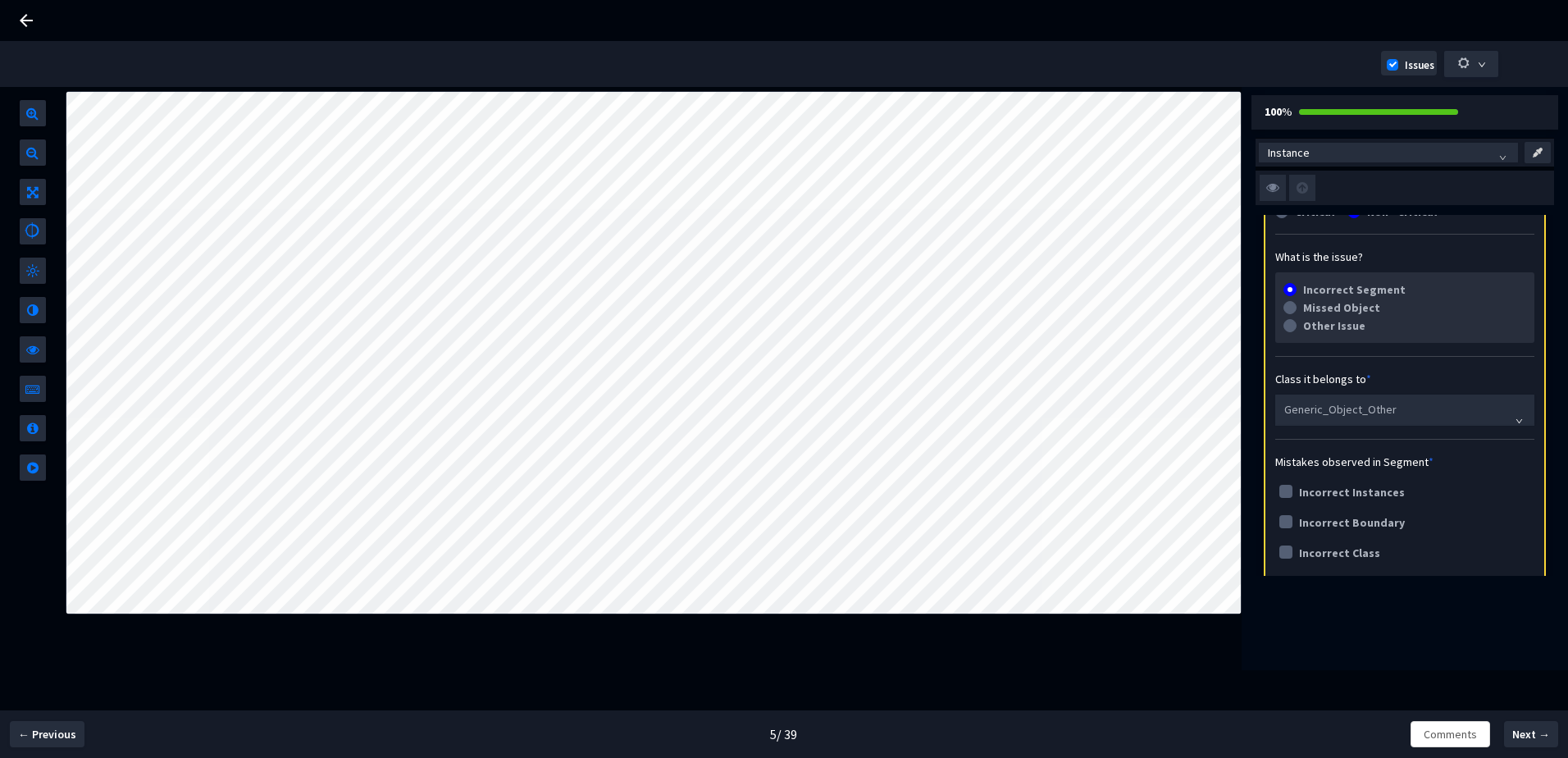
scroll to position [0, 0]
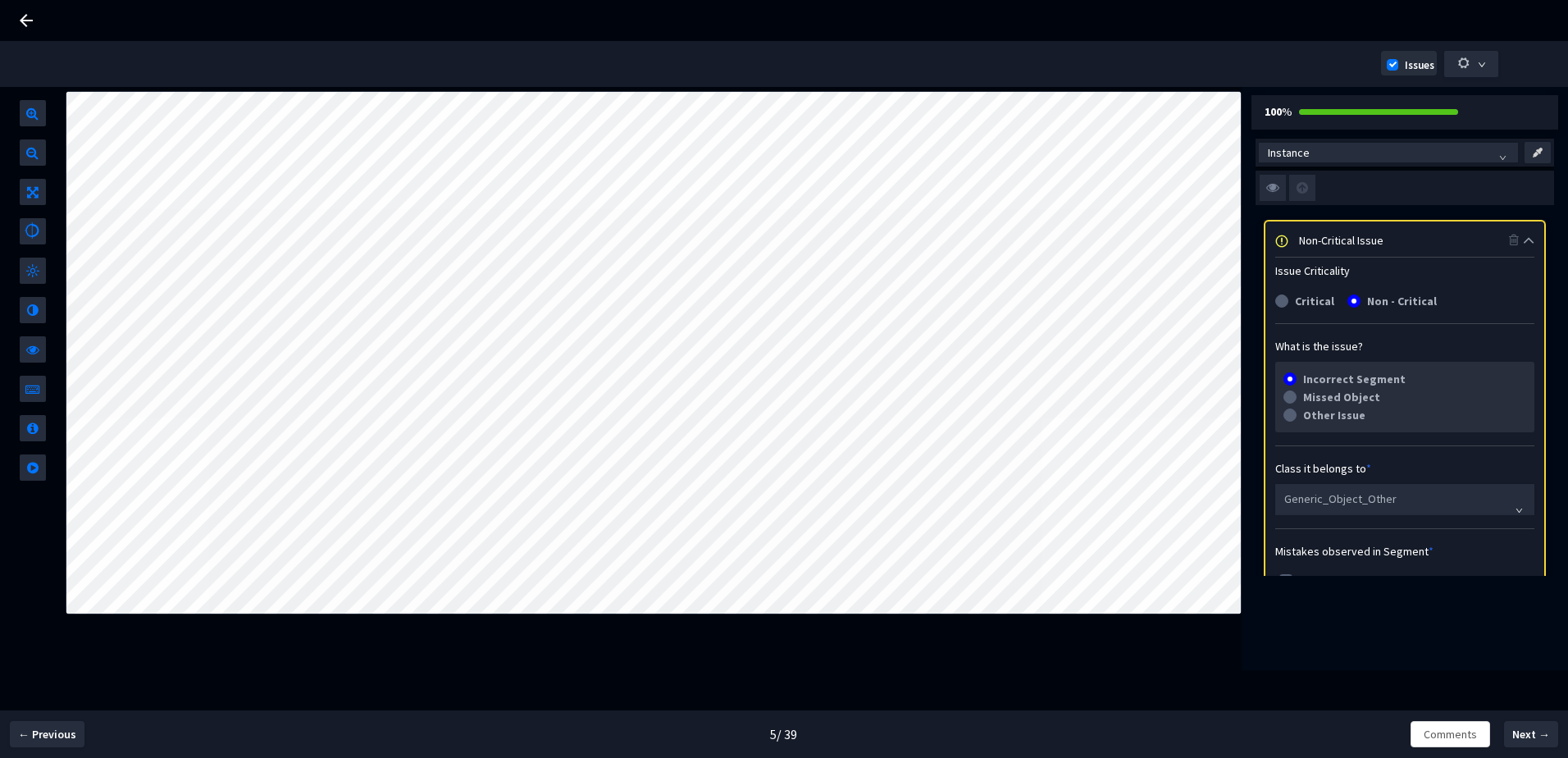
click at [1413, 240] on div "Non-Critical Issue" at bounding box center [1404, 239] width 210 height 18
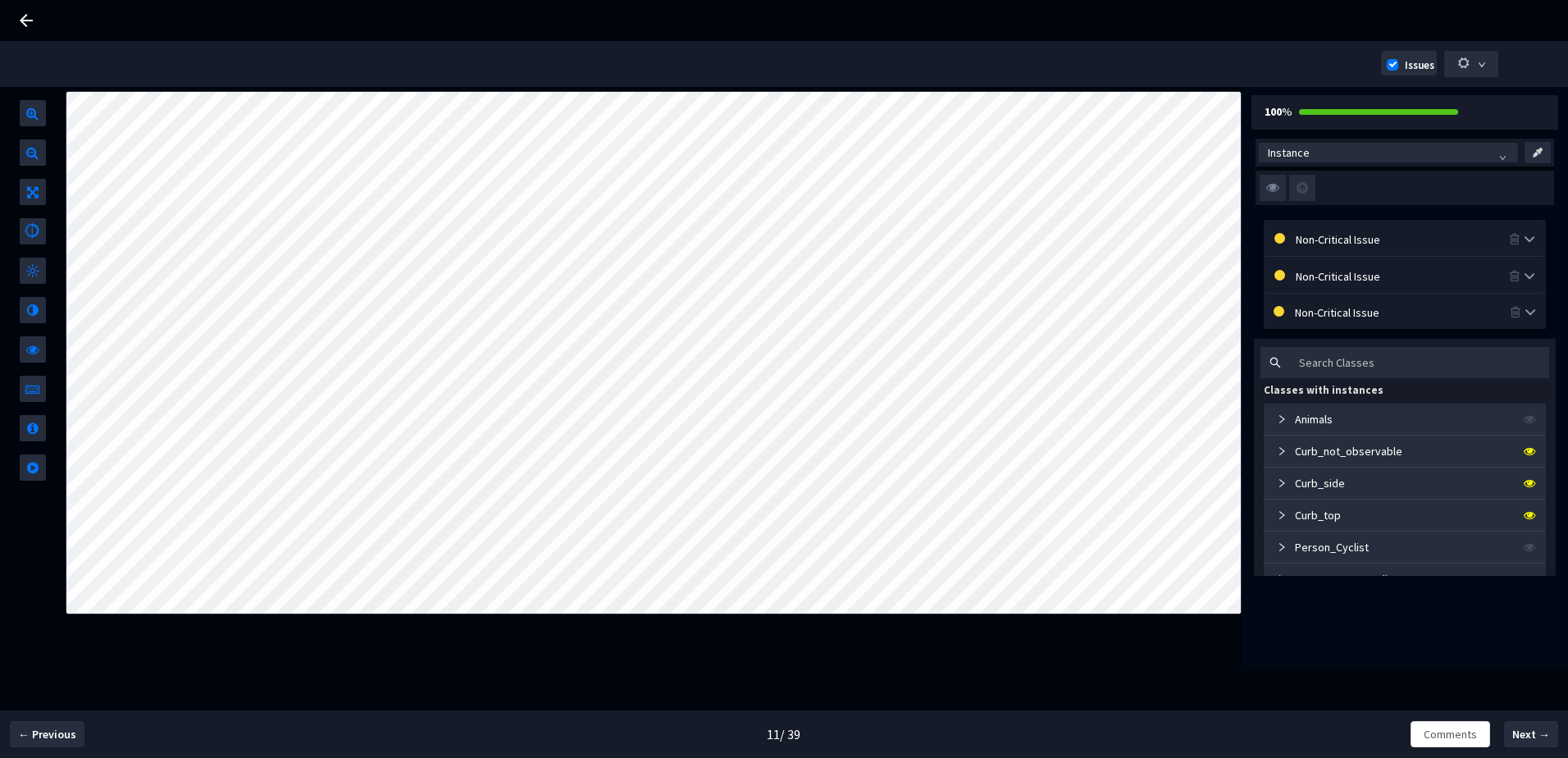
click at [1271, 197] on img at bounding box center [1273, 188] width 26 height 26
click at [0, 0] on input "checkbox" at bounding box center [0, 0] width 0 height 0
click at [1271, 197] on img at bounding box center [1273, 188] width 26 height 26
click at [0, 0] on input "checkbox" at bounding box center [0, 0] width 0 height 0
click at [1271, 197] on img at bounding box center [1273, 188] width 26 height 26
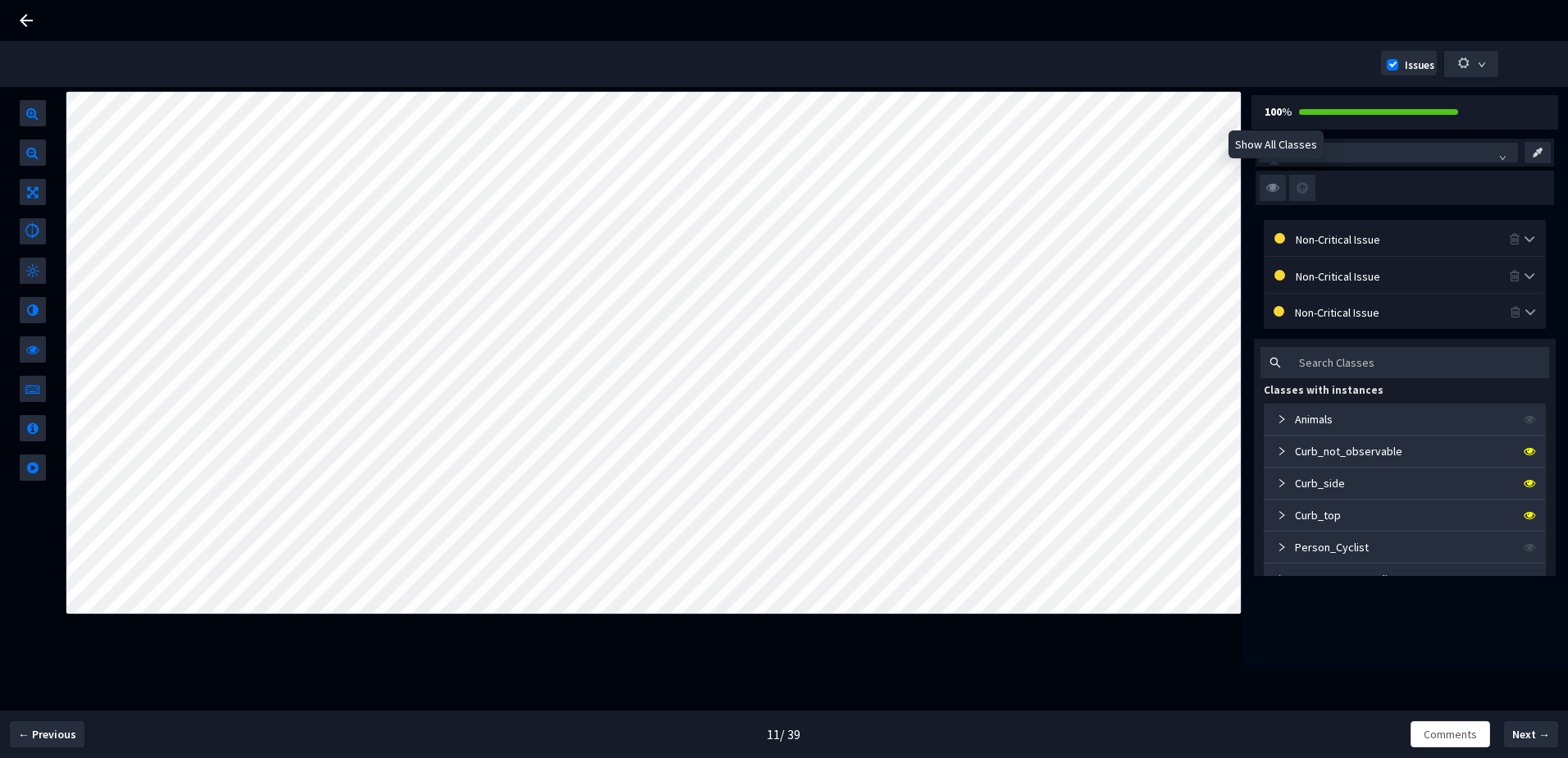
click at [0, 0] on input "checkbox" at bounding box center [0, 0] width 0 height 0
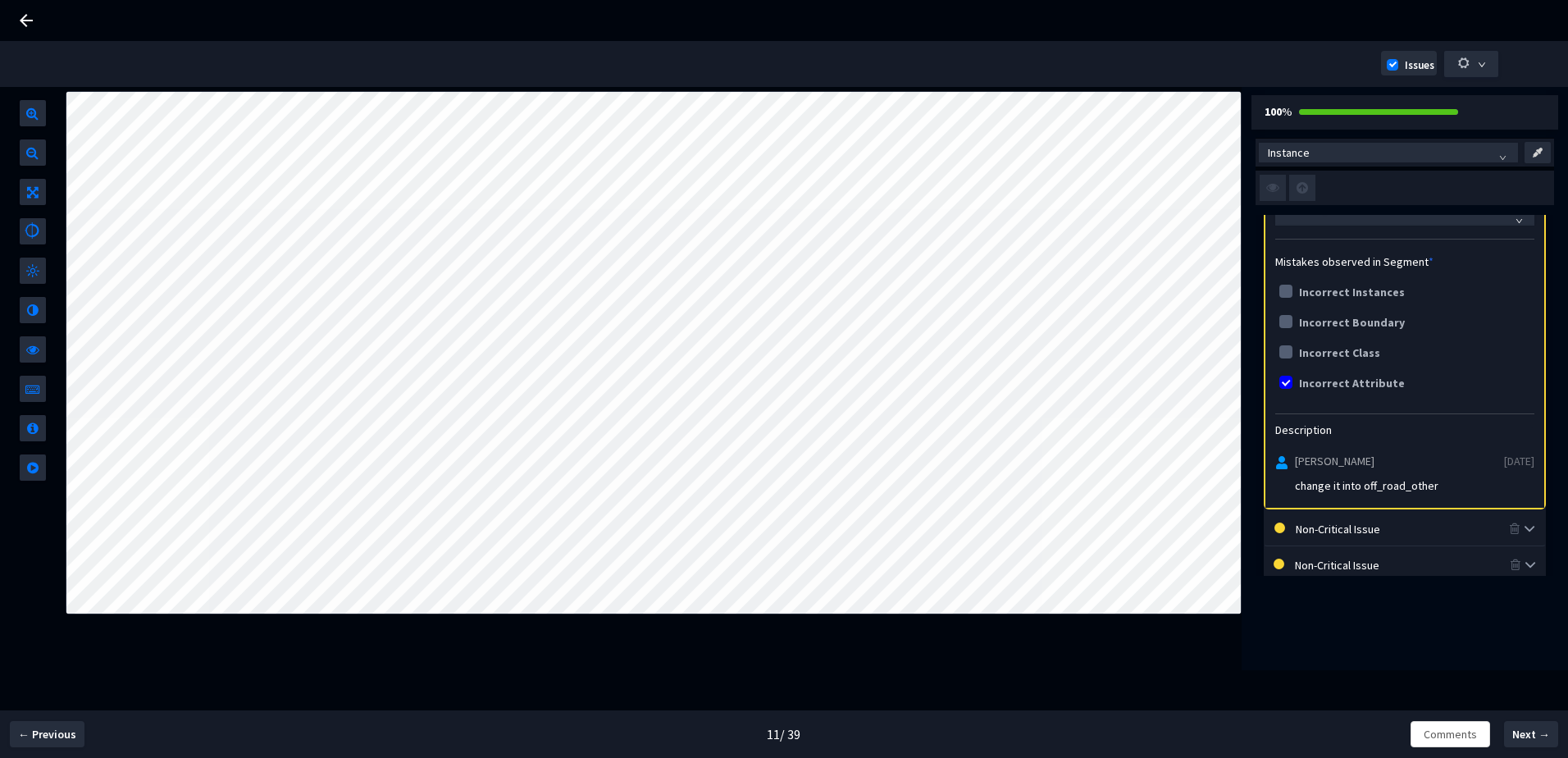
scroll to position [328, 0]
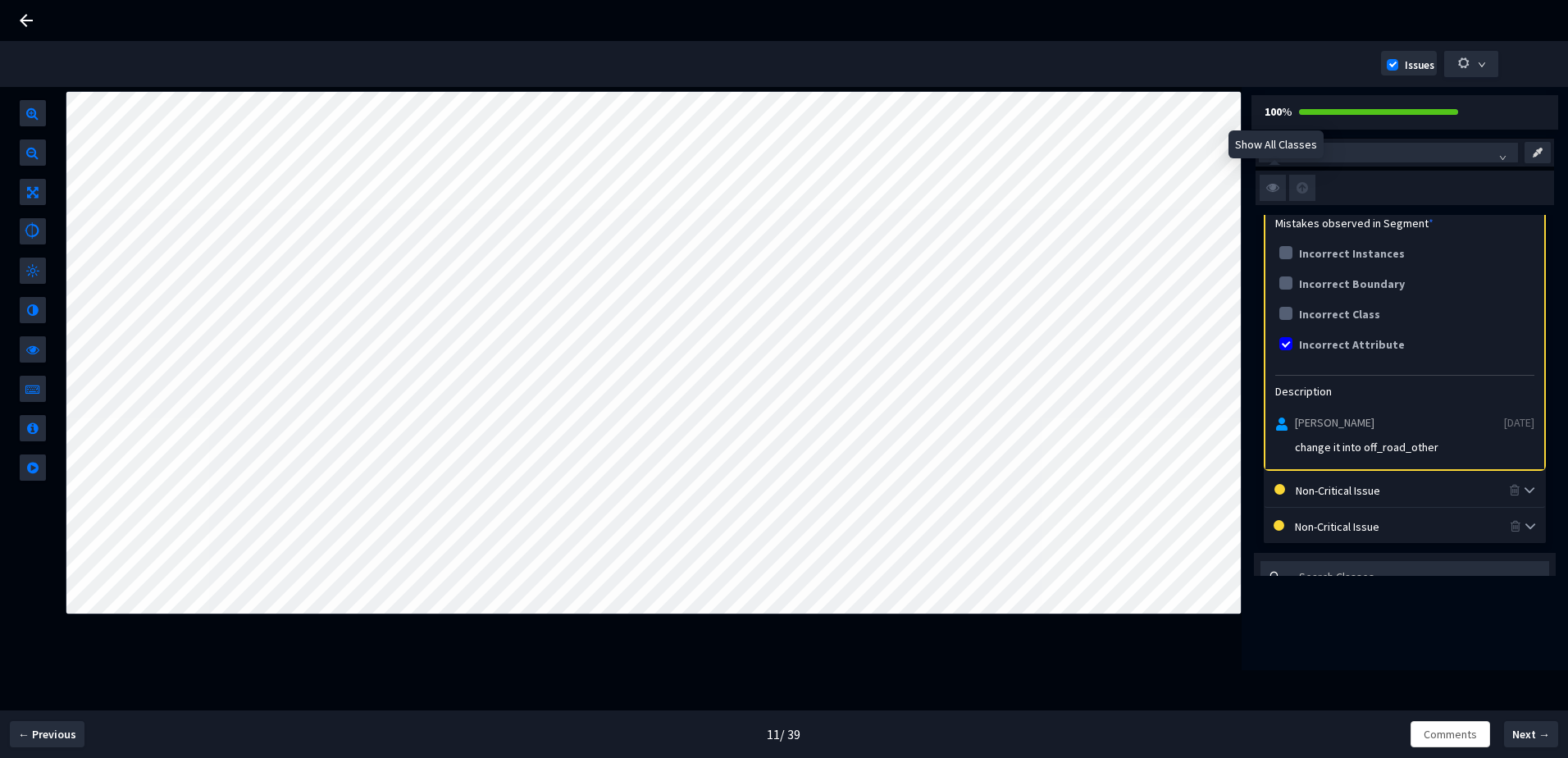
click at [1282, 180] on img at bounding box center [1273, 188] width 26 height 26
click at [0, 0] on input "checkbox" at bounding box center [0, 0] width 0 height 0
click at [1282, 180] on img at bounding box center [1273, 188] width 26 height 26
click at [0, 0] on input "checkbox" at bounding box center [0, 0] width 0 height 0
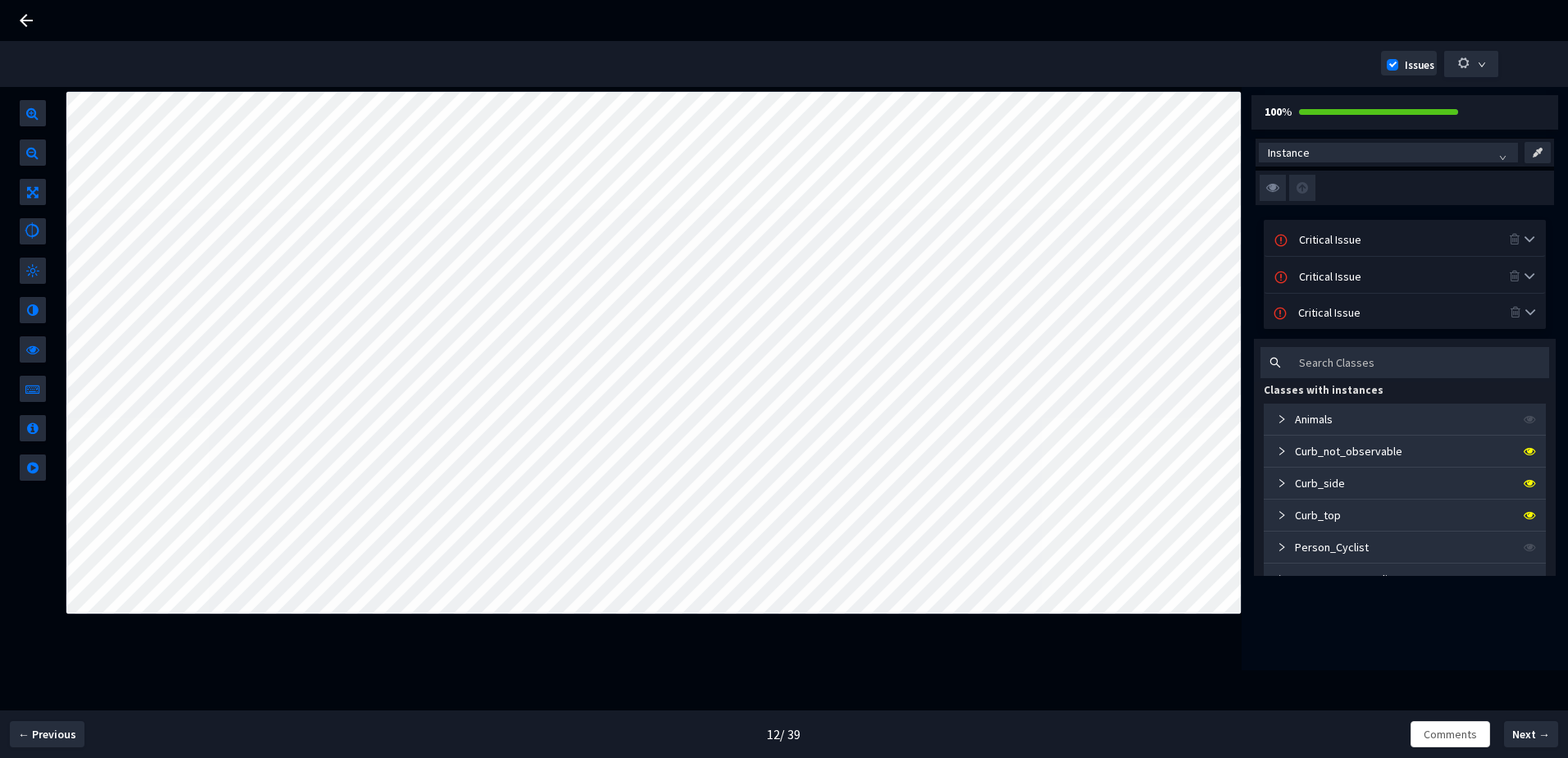
click at [1311, 231] on div "Critical Issue" at bounding box center [1404, 238] width 210 height 18
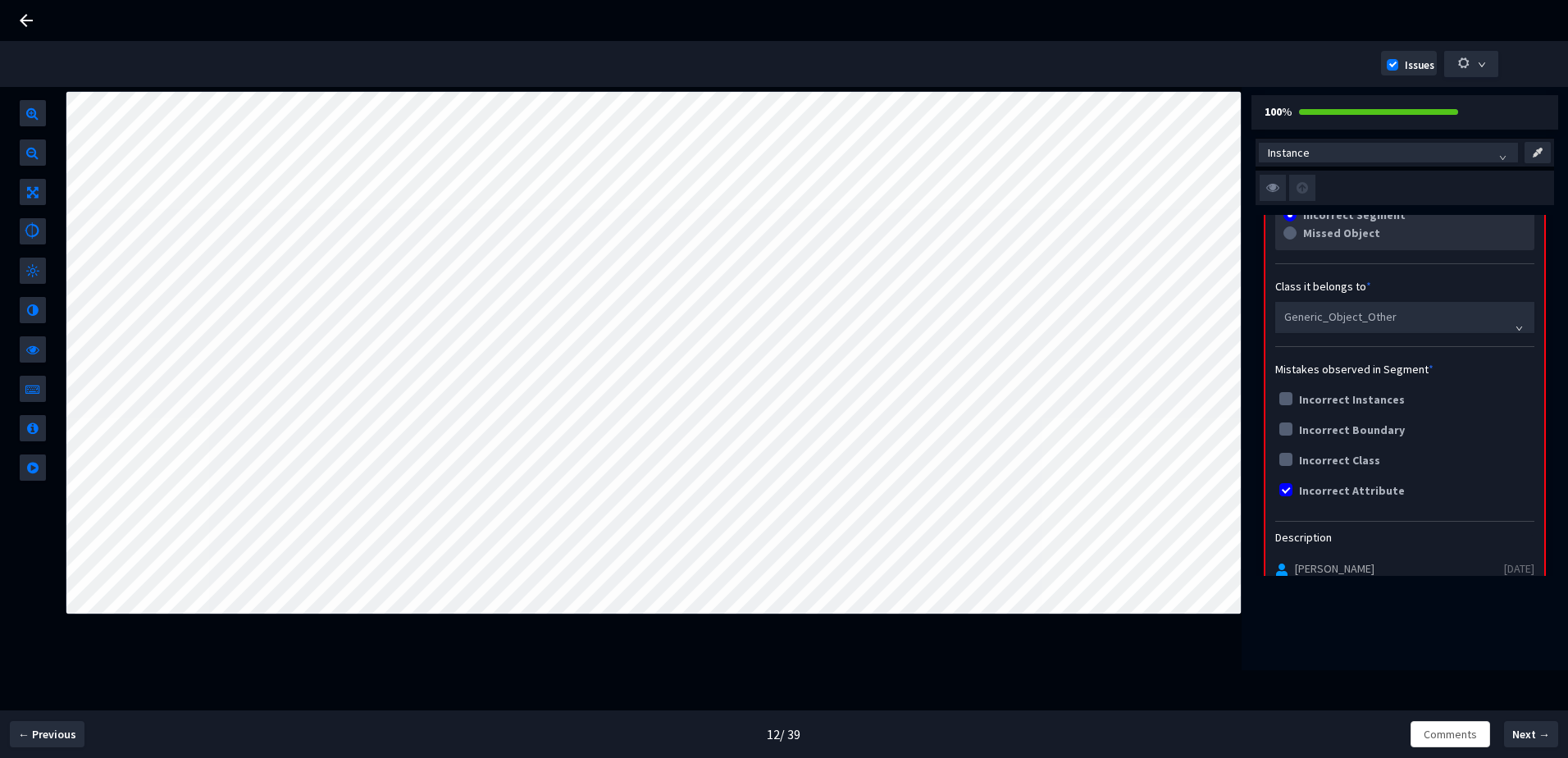
scroll to position [246, 0]
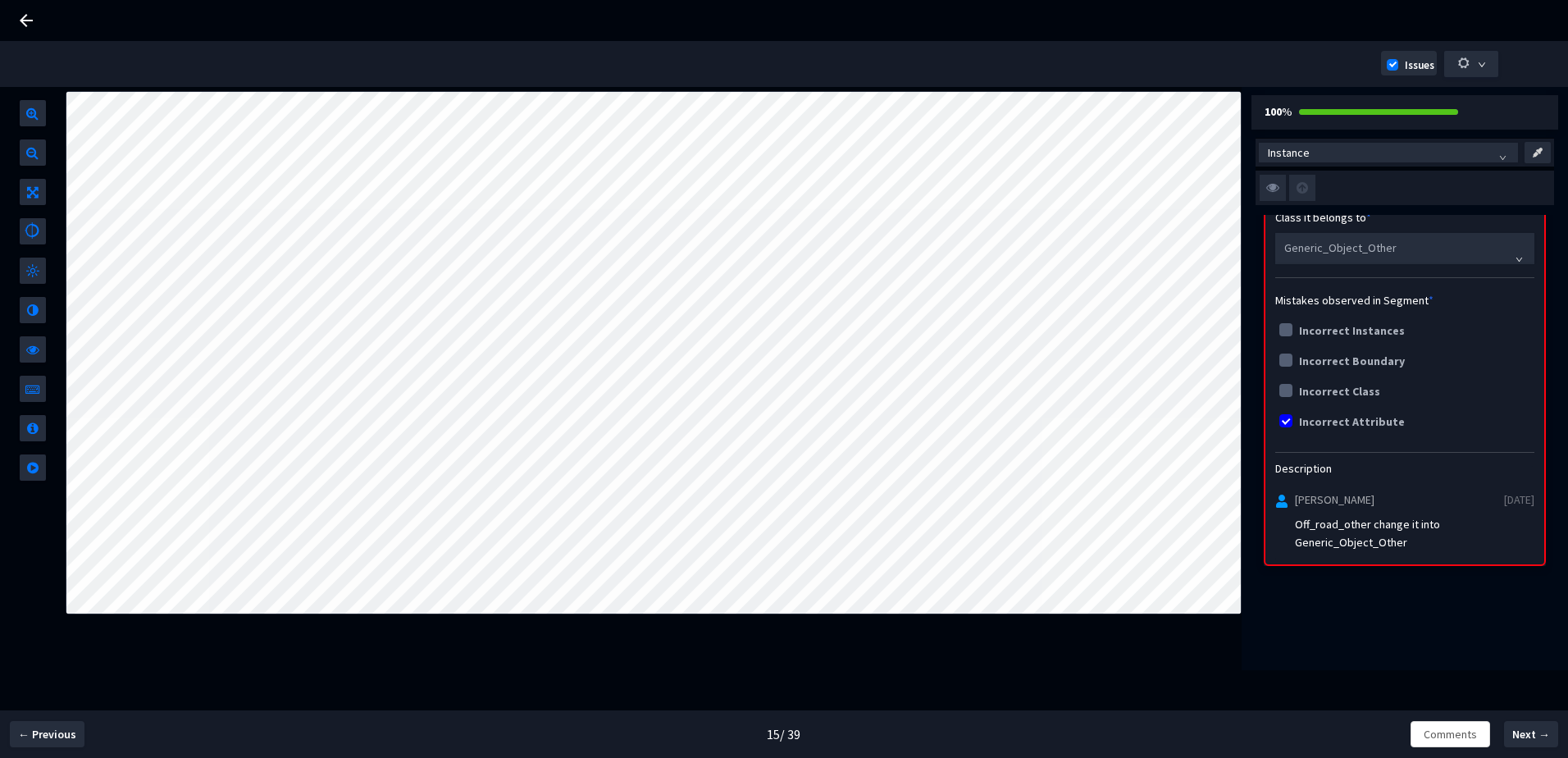
scroll to position [246, 0]
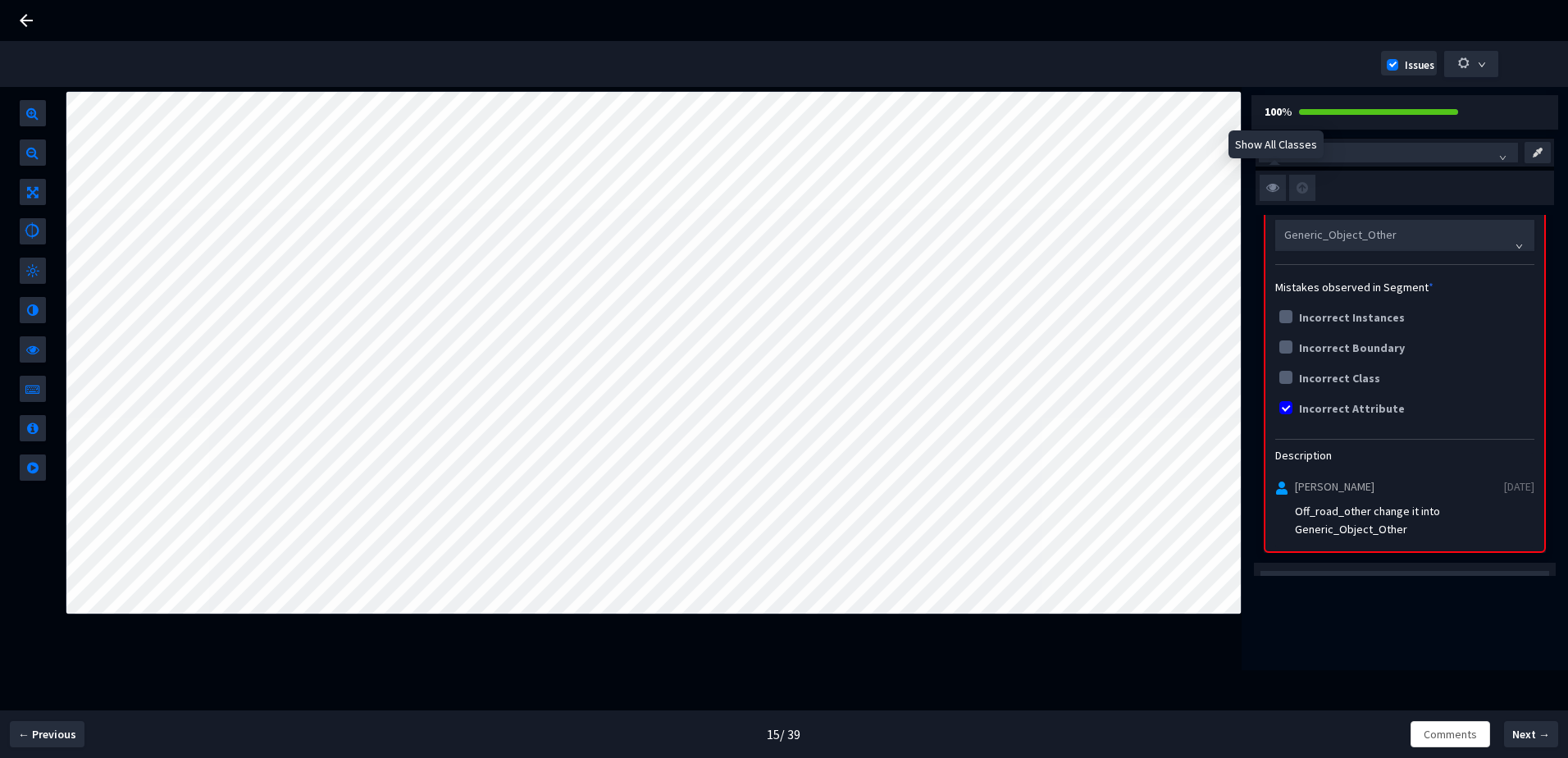
click at [1276, 192] on img at bounding box center [1273, 188] width 26 height 26
click at [0, 0] on input "checkbox" at bounding box center [0, 0] width 0 height 0
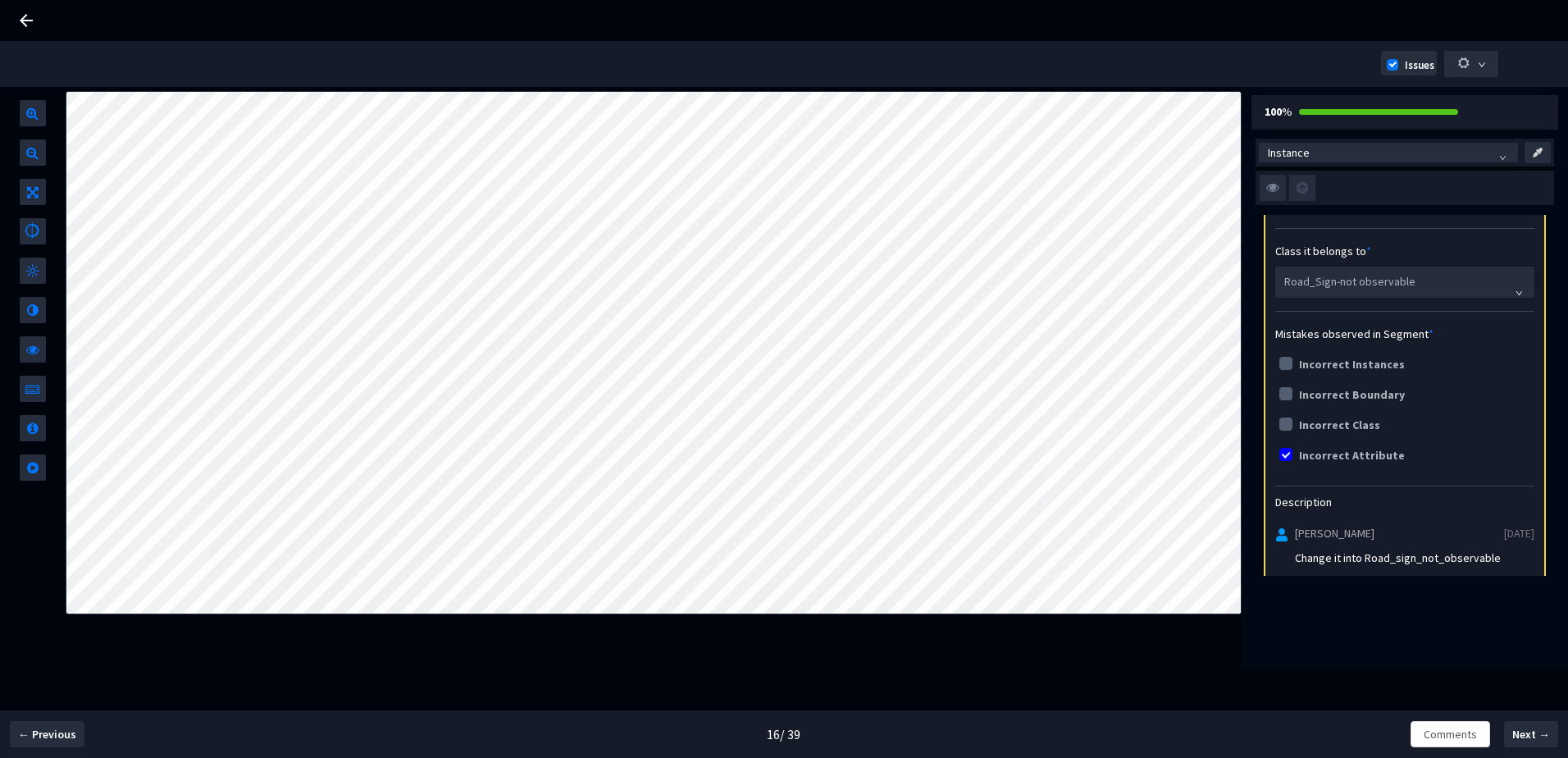
scroll to position [246, 0]
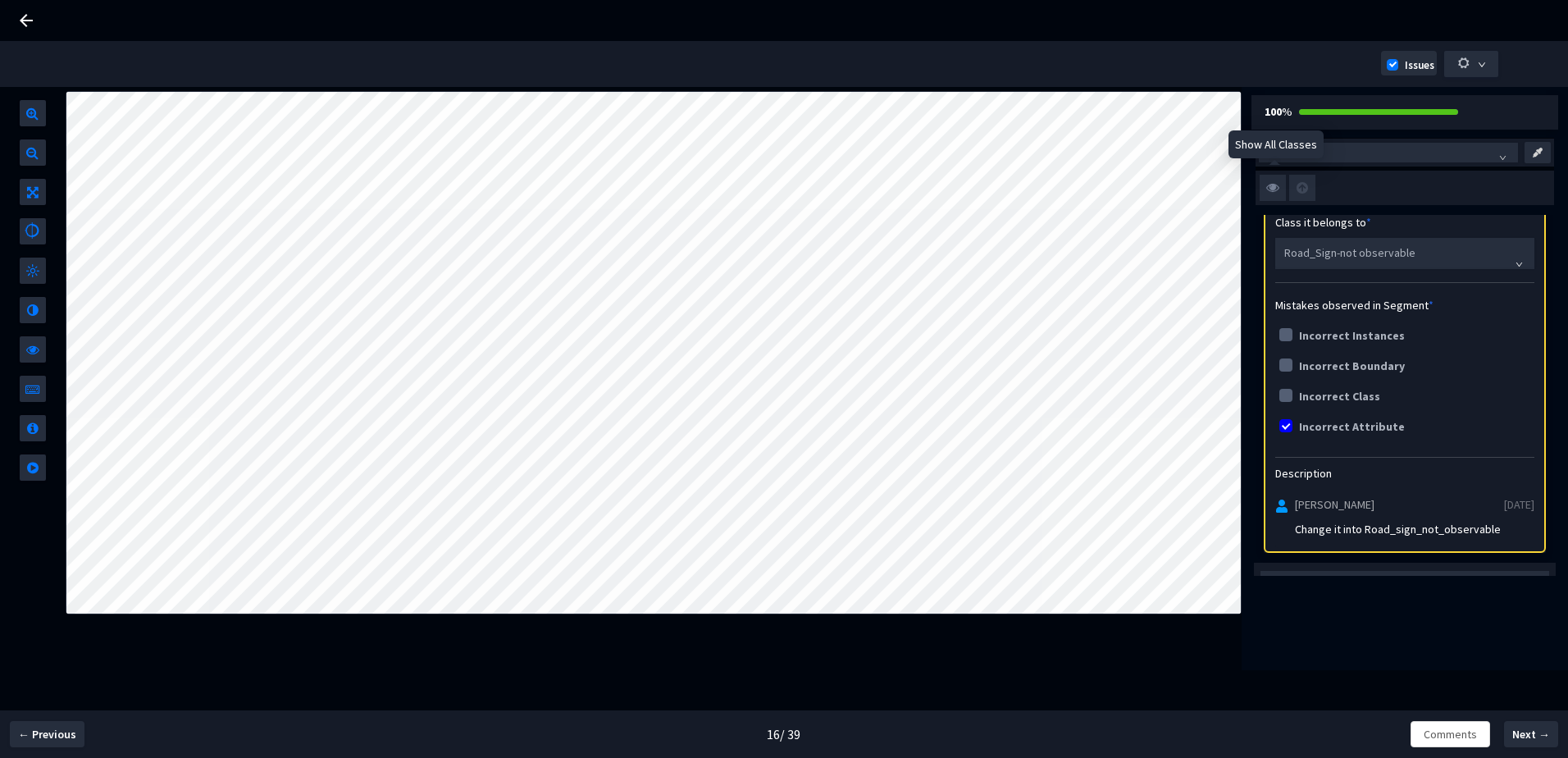
click at [1278, 200] on img at bounding box center [1273, 188] width 26 height 26
click at [0, 0] on input "checkbox" at bounding box center [0, 0] width 0 height 0
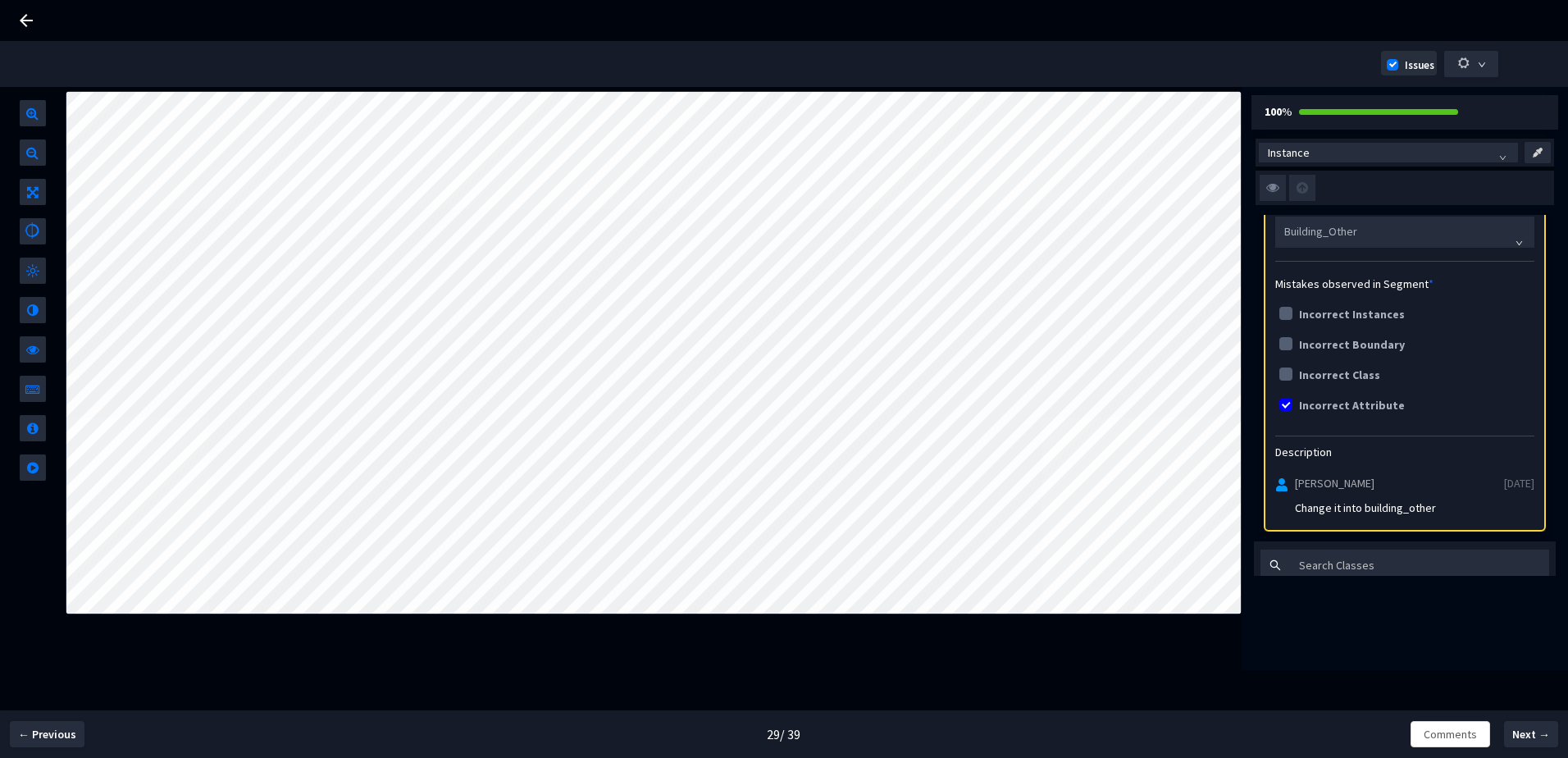
scroll to position [328, 0]
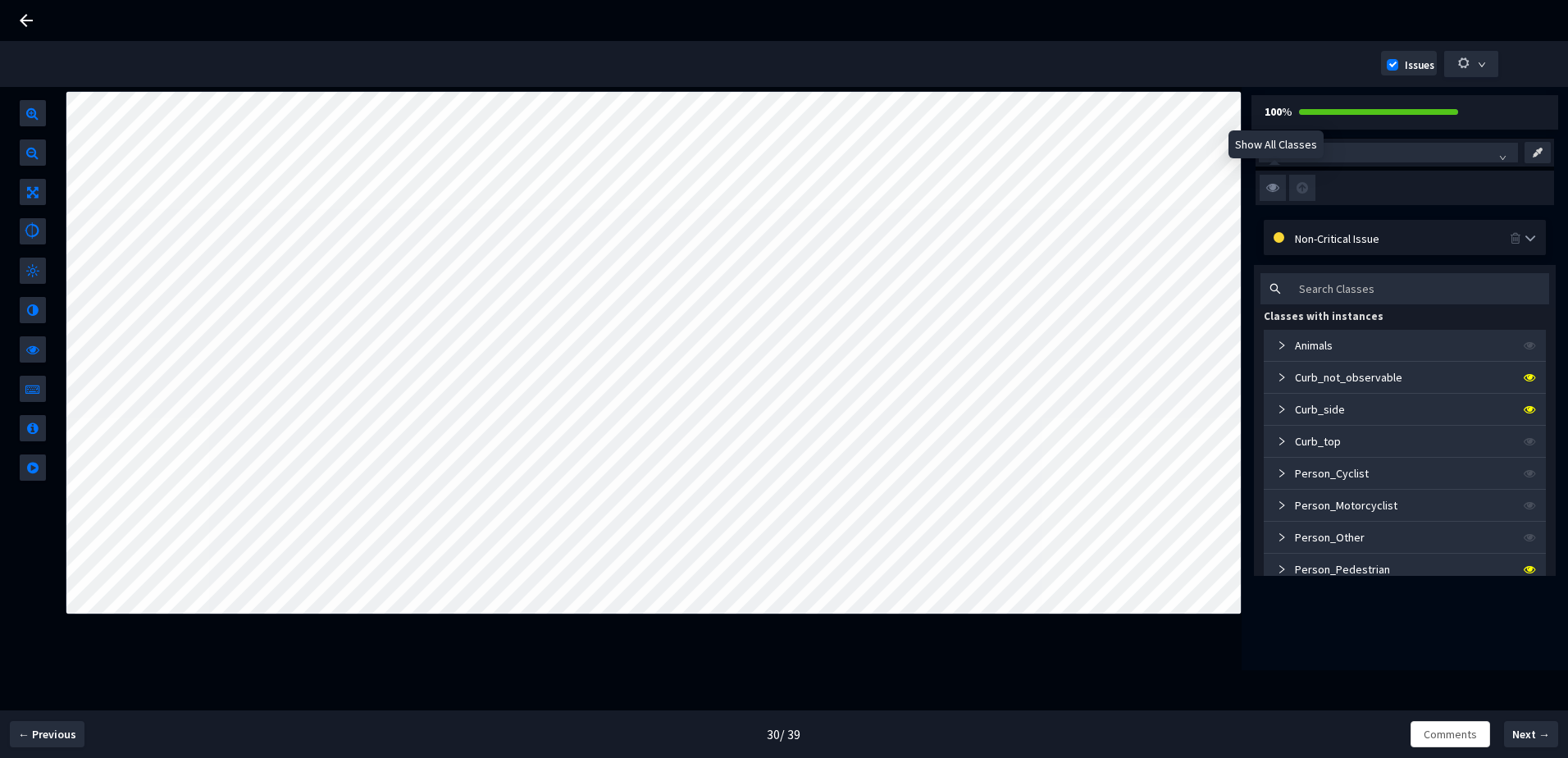
click at [1275, 188] on img at bounding box center [1273, 188] width 26 height 26
click at [0, 0] on input "checkbox" at bounding box center [0, 0] width 0 height 0
click at [1275, 188] on img at bounding box center [1273, 188] width 26 height 26
click at [0, 0] on input "checkbox" at bounding box center [0, 0] width 0 height 0
click at [1352, 241] on div "Critical Issue" at bounding box center [1404, 237] width 211 height 18
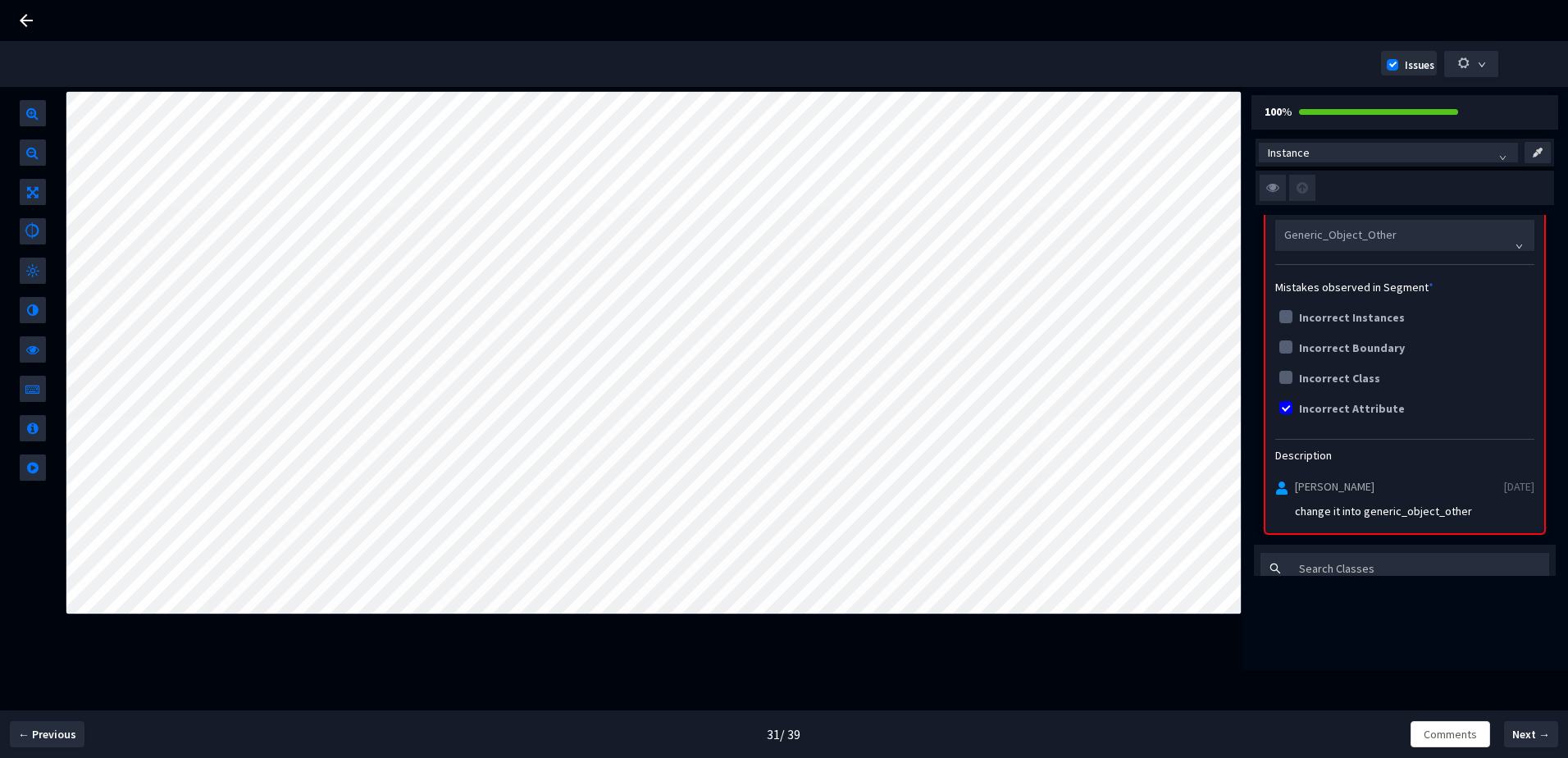
scroll to position [328, 0]
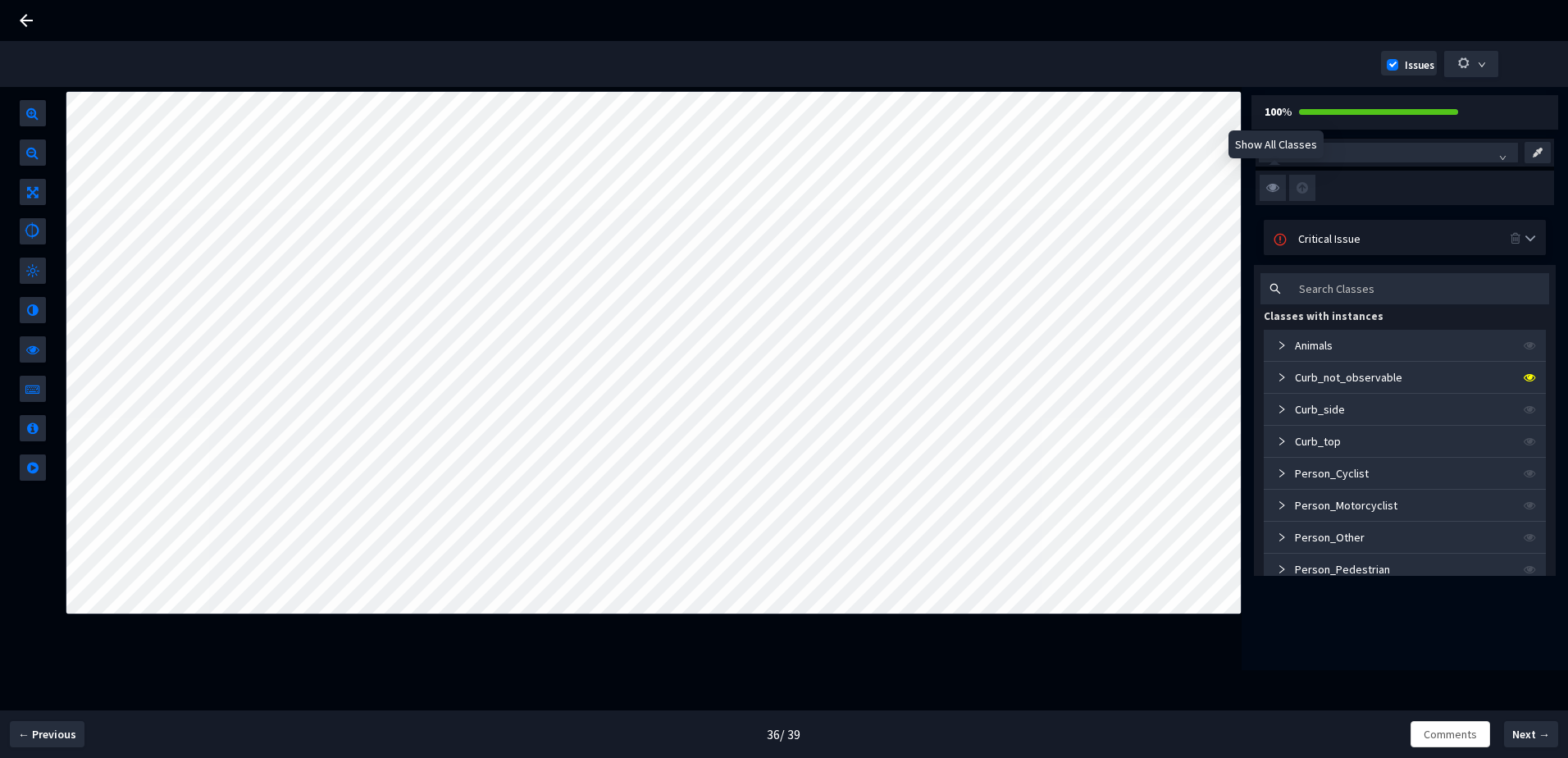
click at [1274, 187] on img at bounding box center [1273, 188] width 26 height 26
click at [0, 0] on input "checkbox" at bounding box center [0, 0] width 0 height 0
click at [1279, 188] on img at bounding box center [1273, 188] width 26 height 26
click at [0, 0] on input "checkbox" at bounding box center [0, 0] width 0 height 0
click at [1301, 225] on div "Critical Issue" at bounding box center [1405, 237] width 282 height 35
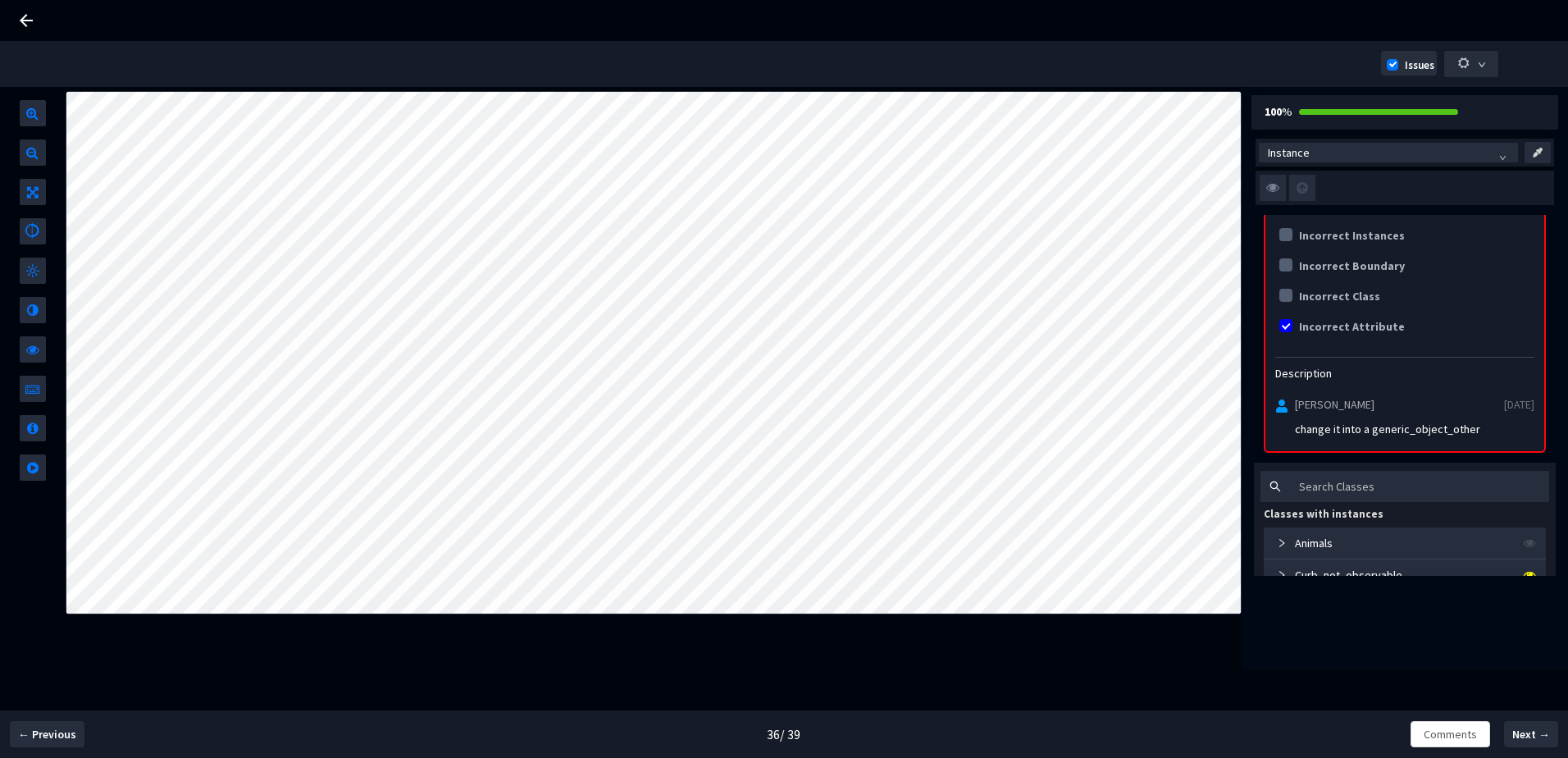
scroll to position [246, 0]
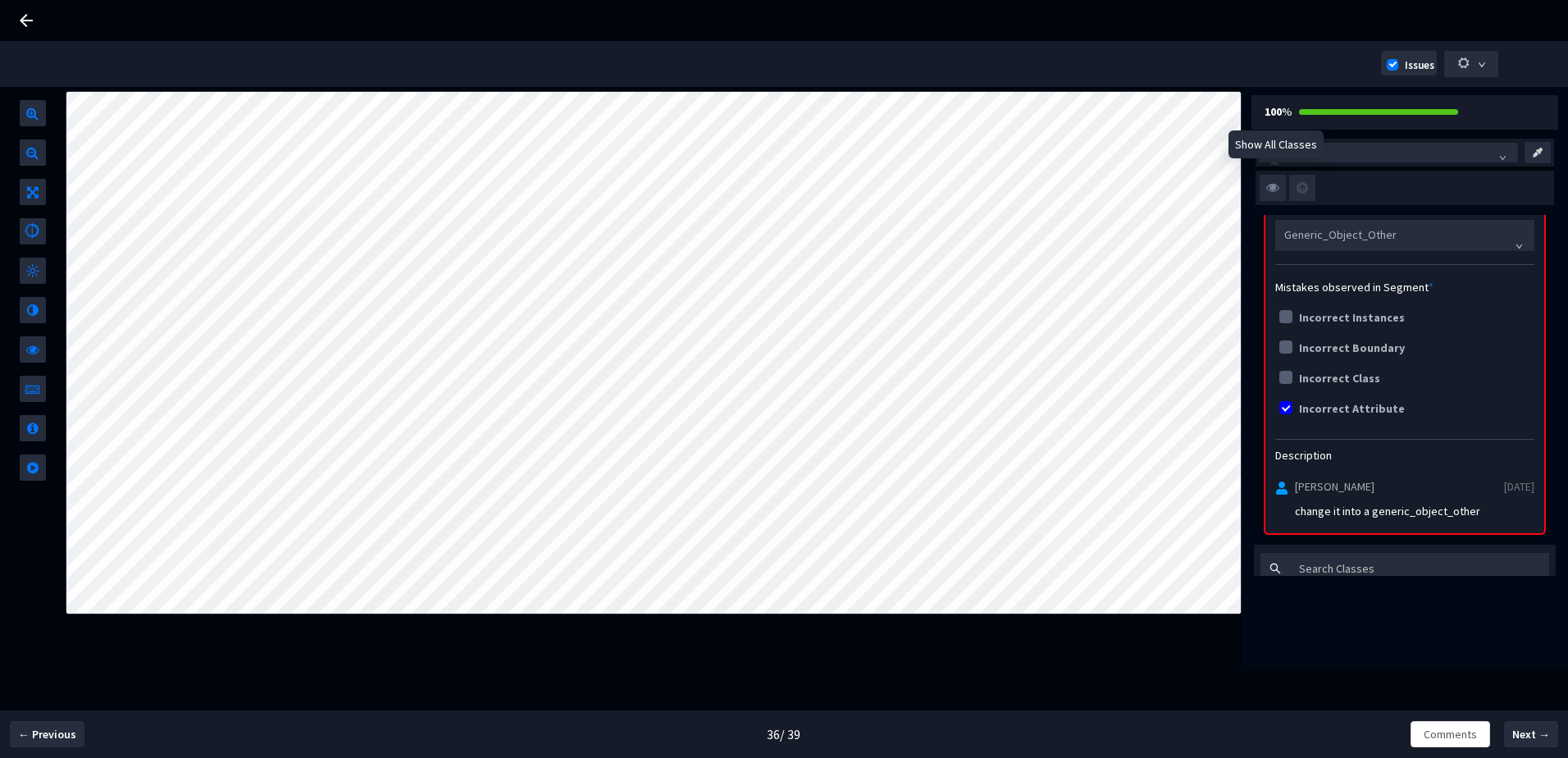
click at [1277, 190] on img at bounding box center [1273, 188] width 26 height 26
click at [0, 0] on input "checkbox" at bounding box center [0, 0] width 0 height 0
click at [1271, 184] on img at bounding box center [1273, 188] width 26 height 26
click at [0, 0] on input "checkbox" at bounding box center [0, 0] width 0 height 0
click at [1271, 184] on img at bounding box center [1273, 188] width 26 height 26
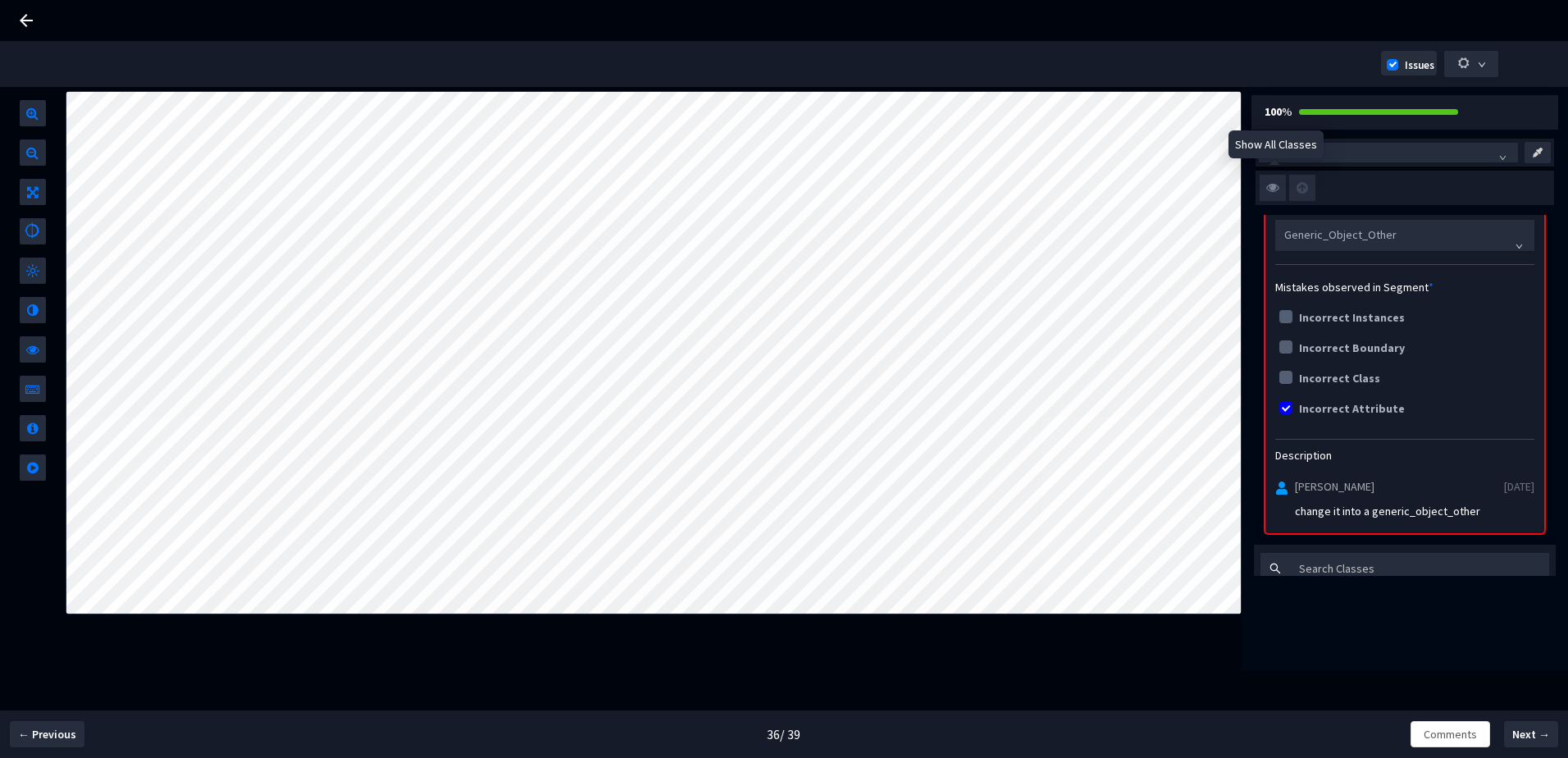
click at [0, 0] on input "checkbox" at bounding box center [0, 0] width 0 height 0
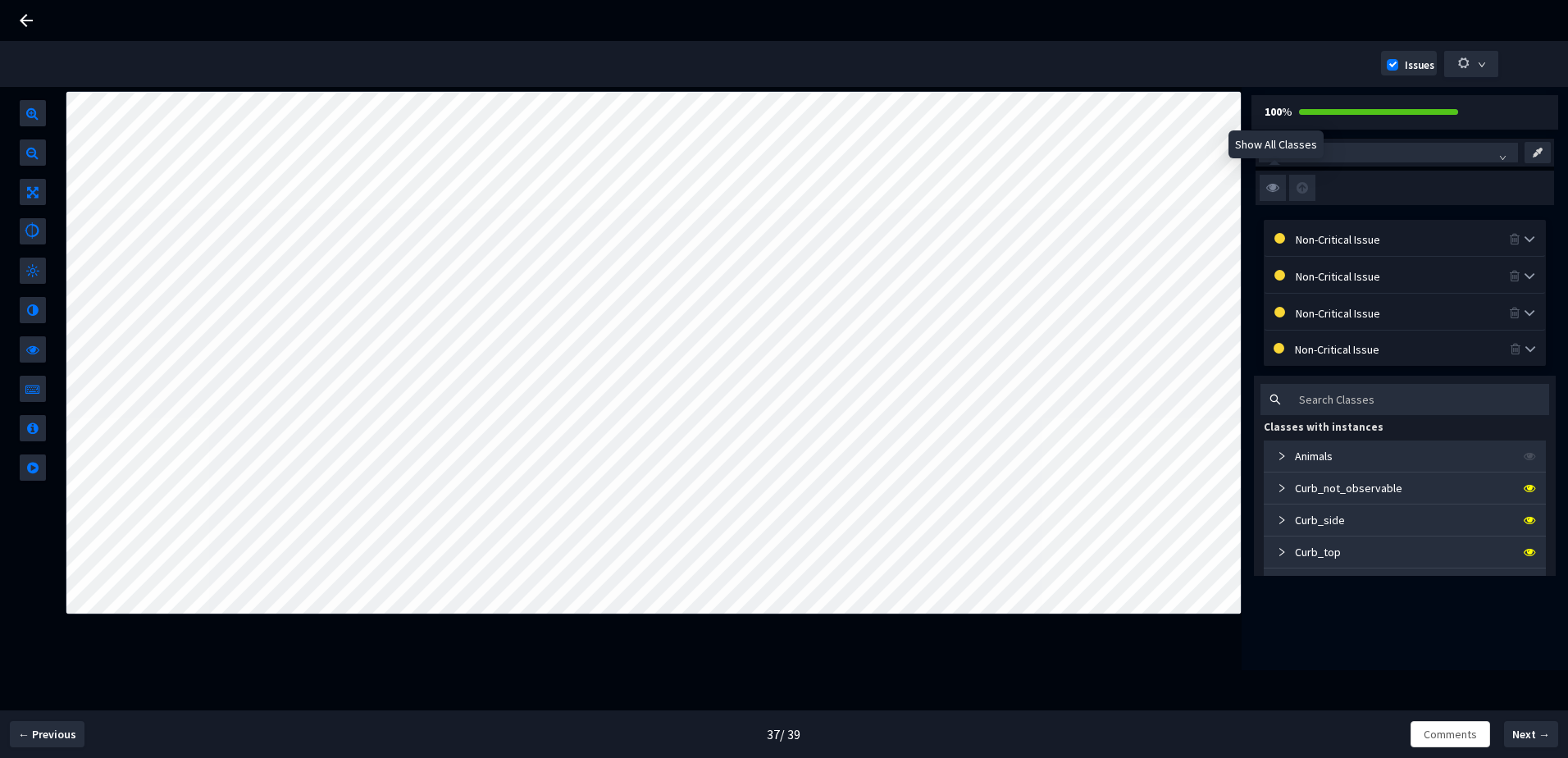
click at [1276, 190] on img at bounding box center [1273, 188] width 26 height 26
click at [0, 0] on input "checkbox" at bounding box center [0, 0] width 0 height 0
click at [1277, 193] on img at bounding box center [1273, 188] width 26 height 26
click at [0, 0] on input "checkbox" at bounding box center [0, 0] width 0 height 0
click at [1272, 190] on img at bounding box center [1273, 188] width 26 height 26
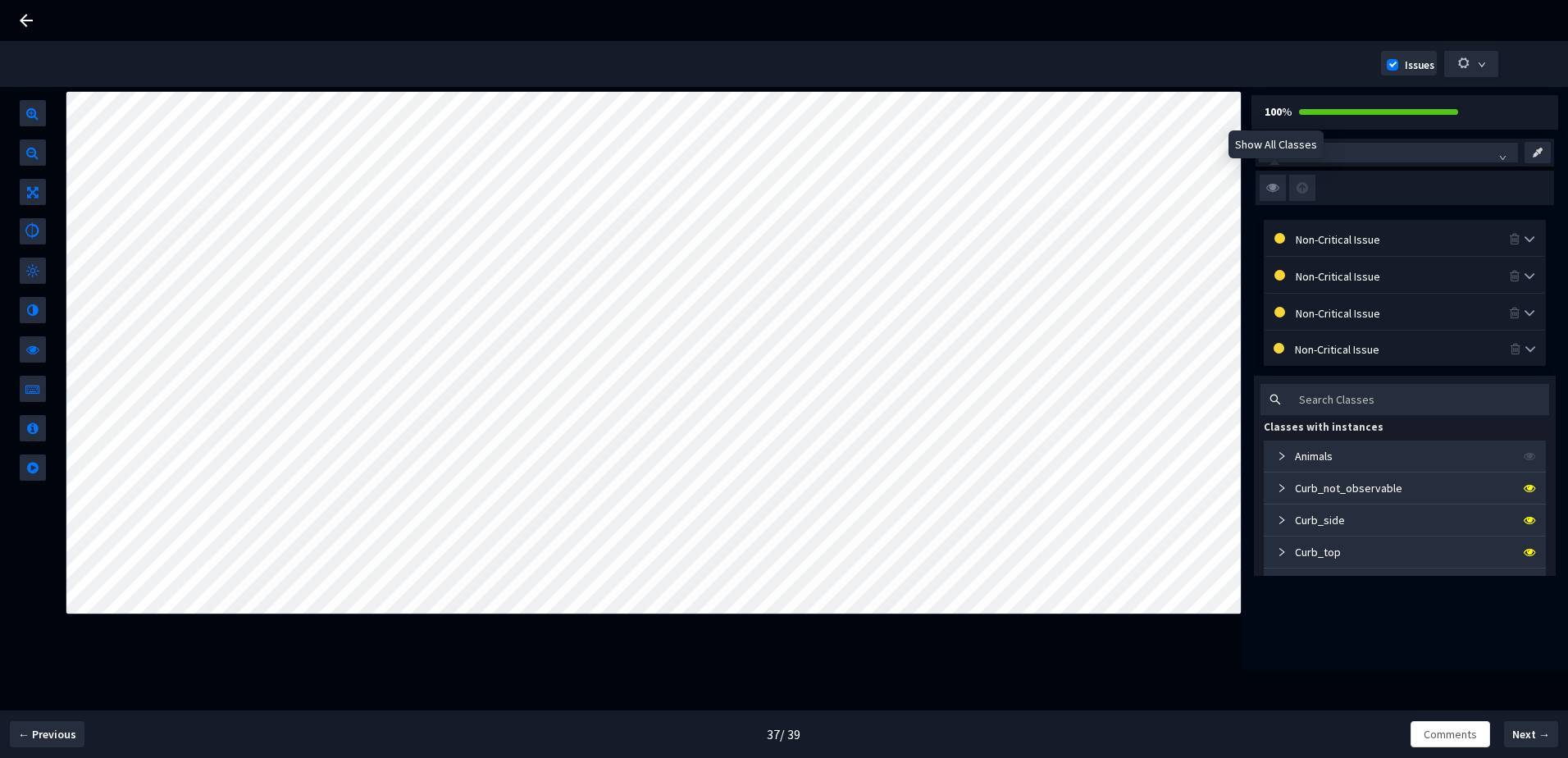
click at [0, 0] on input "checkbox" at bounding box center [0, 0] width 0 height 0
click at [1272, 190] on img at bounding box center [1273, 188] width 26 height 26
click at [0, 0] on input "checkbox" at bounding box center [0, 0] width 0 height 0
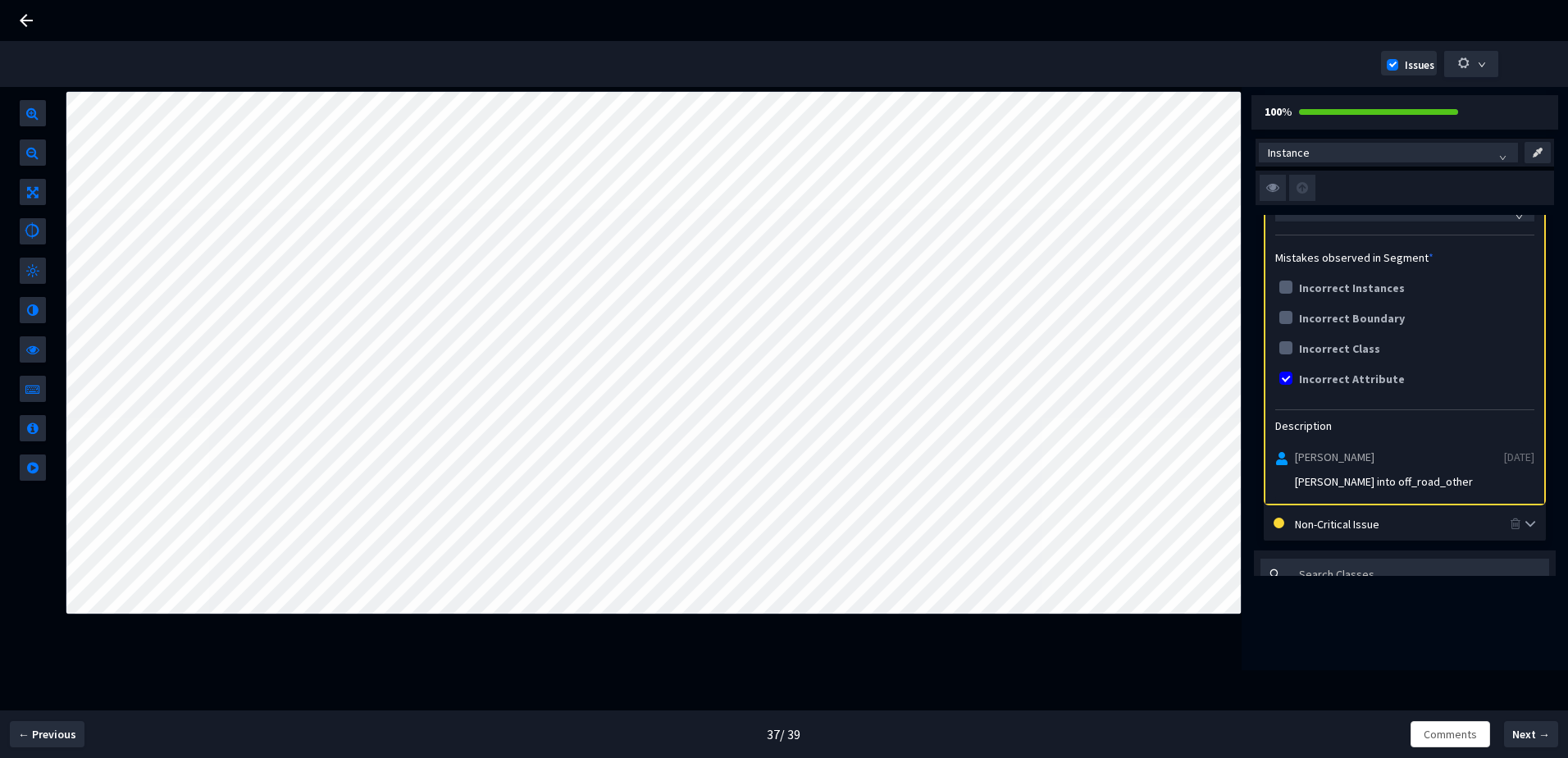
scroll to position [410, 0]
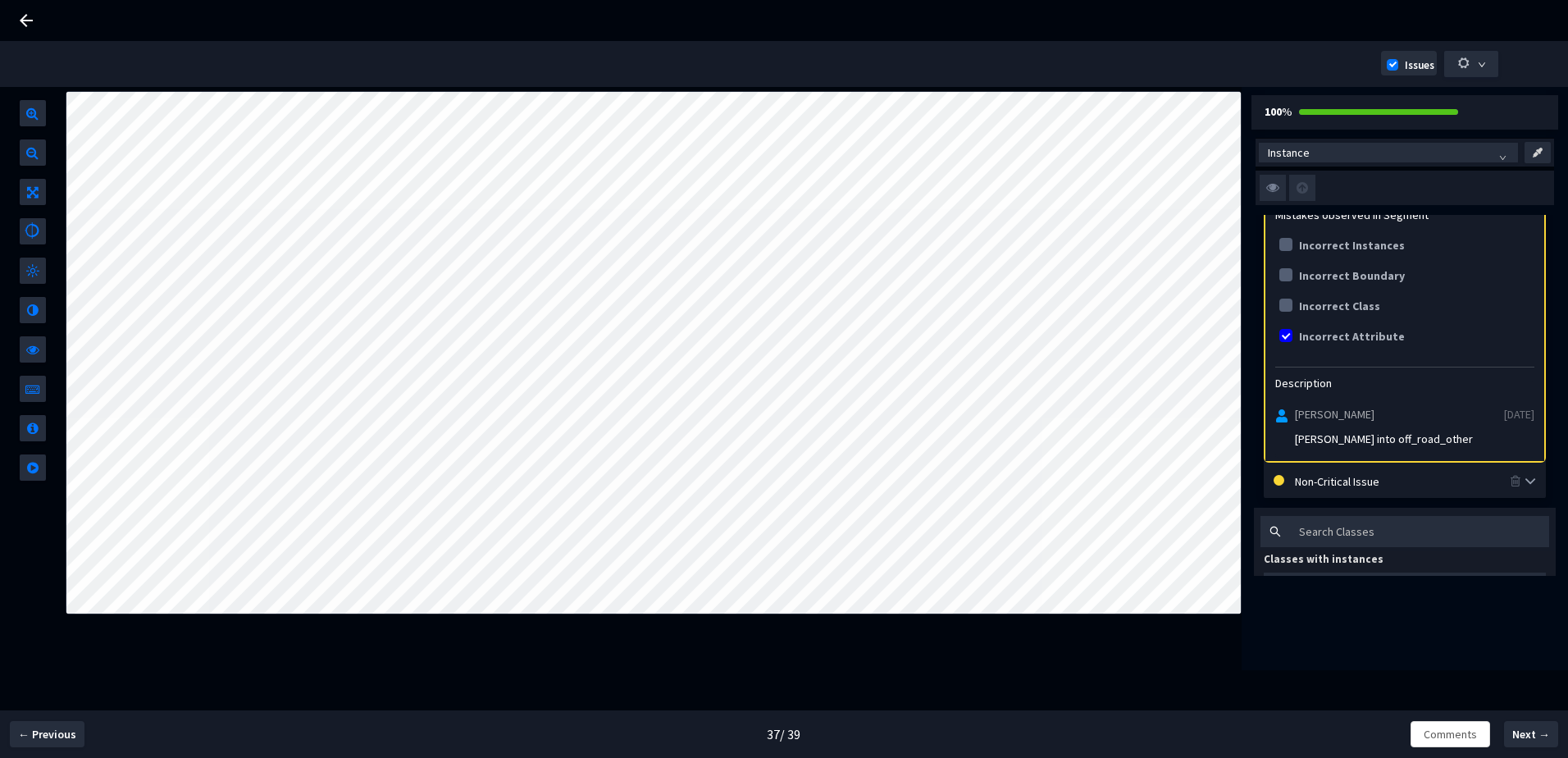
click at [1275, 192] on img at bounding box center [1273, 188] width 26 height 26
click at [0, 0] on input "checkbox" at bounding box center [0, 0] width 0 height 0
click at [1275, 192] on img at bounding box center [1273, 188] width 26 height 26
click at [0, 0] on input "checkbox" at bounding box center [0, 0] width 0 height 0
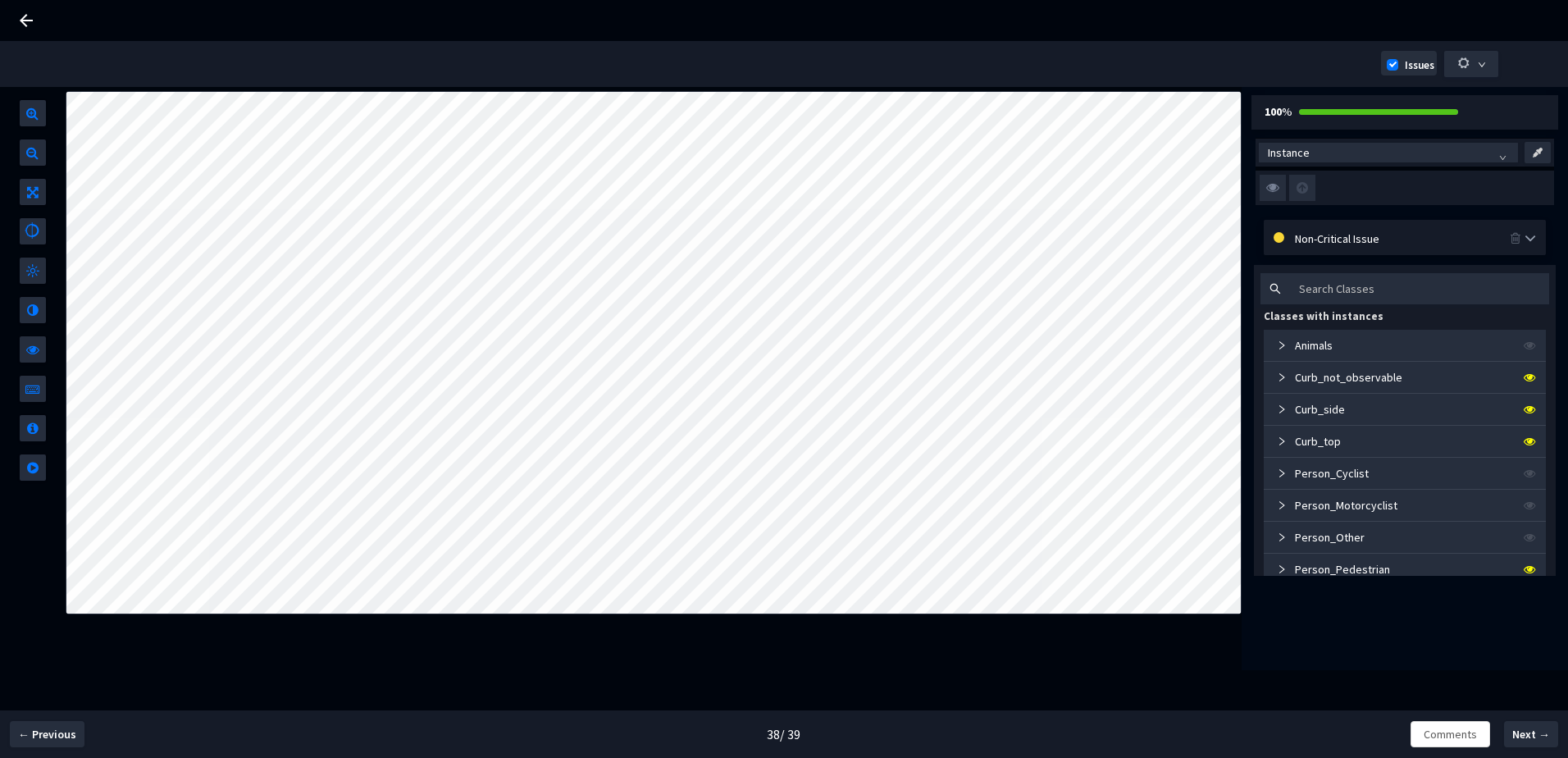
click at [1363, 238] on div "Non-Critical Issue" at bounding box center [1402, 237] width 215 height 18
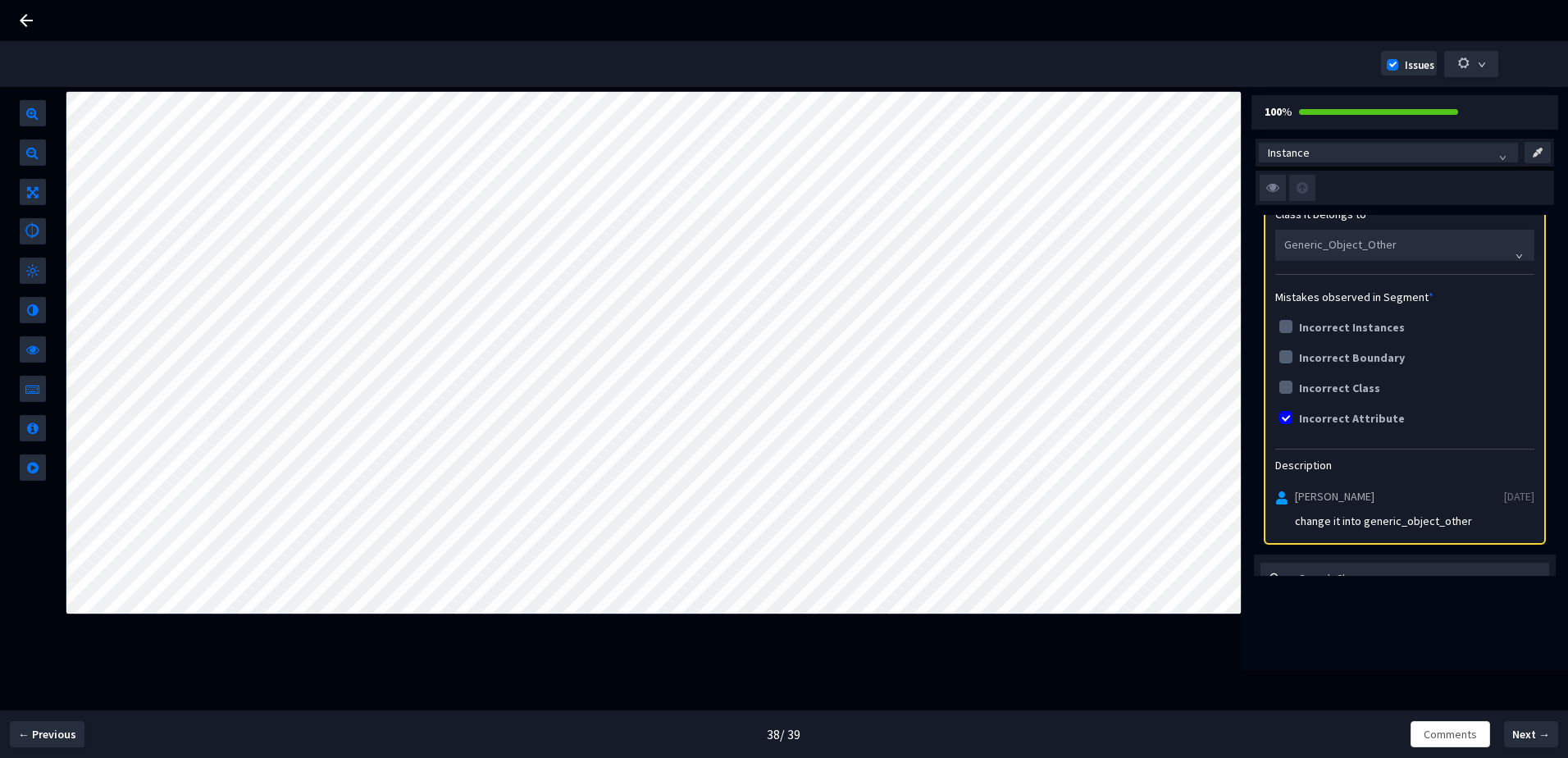
scroll to position [328, 0]
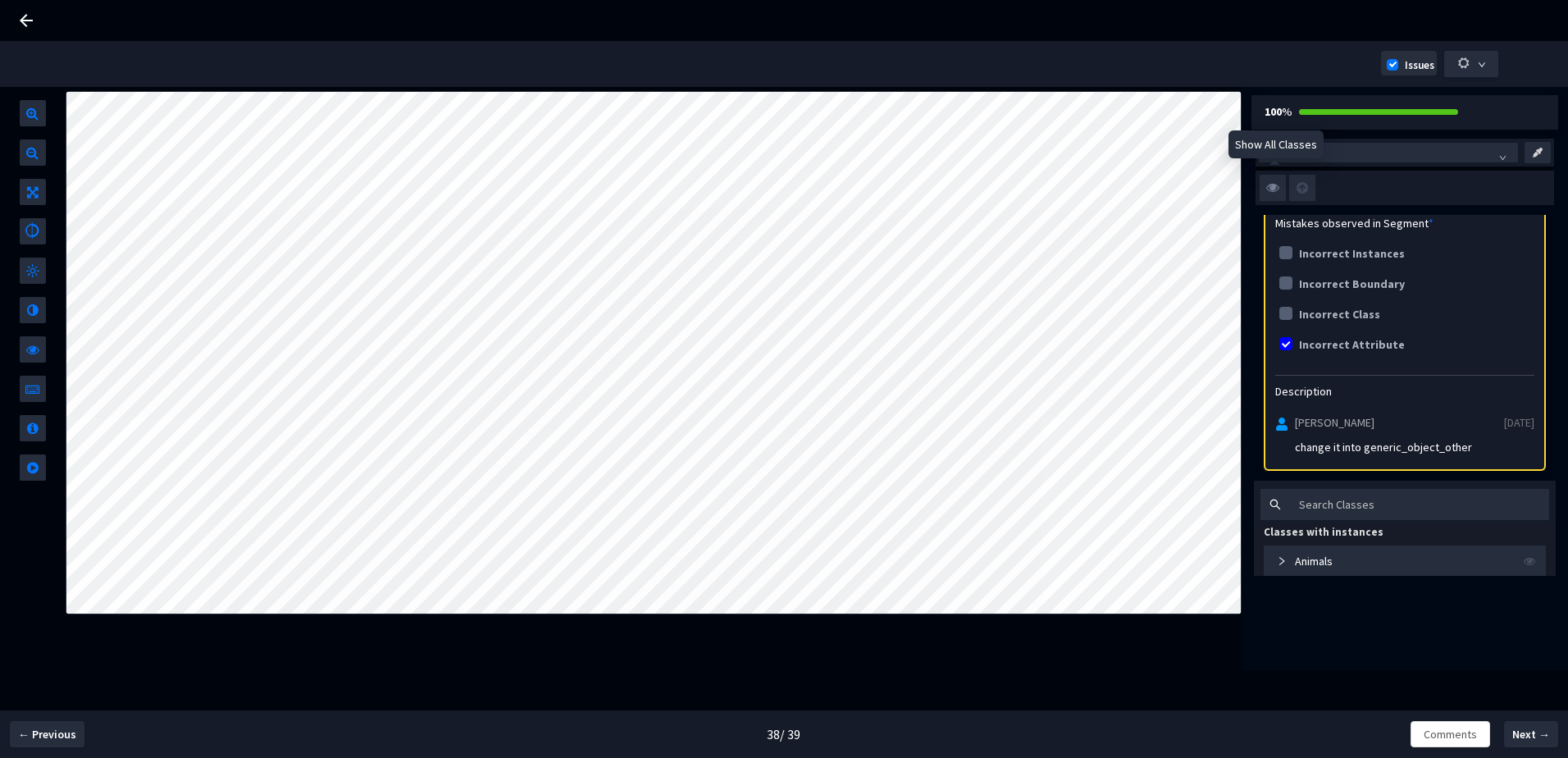
click at [1267, 184] on img at bounding box center [1273, 188] width 26 height 26
click at [0, 0] on input "checkbox" at bounding box center [0, 0] width 0 height 0
click at [1267, 184] on img at bounding box center [1273, 188] width 26 height 26
click at [0, 0] on input "checkbox" at bounding box center [0, 0] width 0 height 0
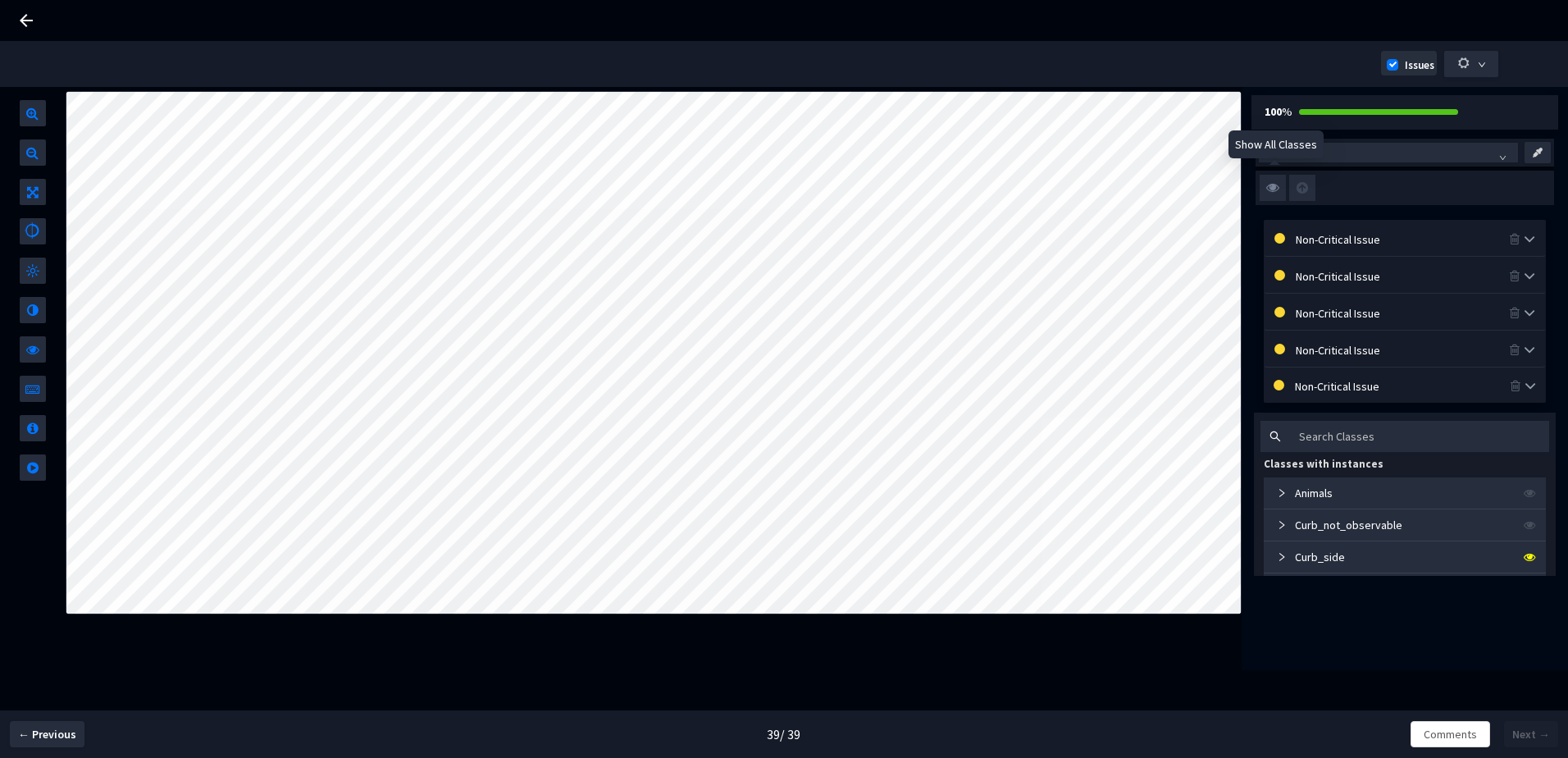
click at [1268, 186] on img at bounding box center [1273, 188] width 26 height 26
click at [0, 0] on input "checkbox" at bounding box center [0, 0] width 0 height 0
click at [1268, 186] on img at bounding box center [1273, 188] width 26 height 26
click at [0, 0] on input "checkbox" at bounding box center [0, 0] width 0 height 0
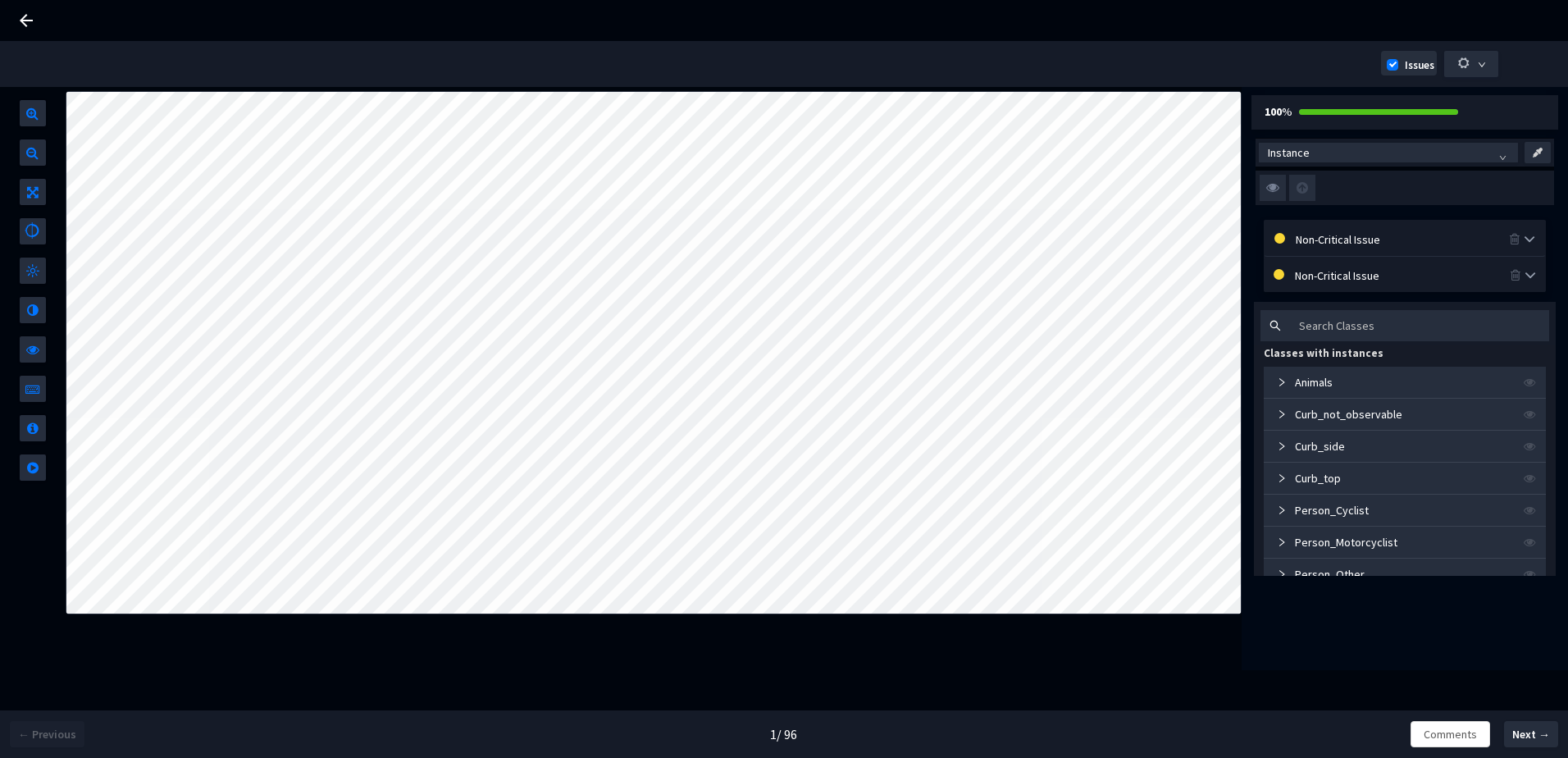
click at [1323, 291] on div "Non-Critical Issue" at bounding box center [1405, 274] width 282 height 35
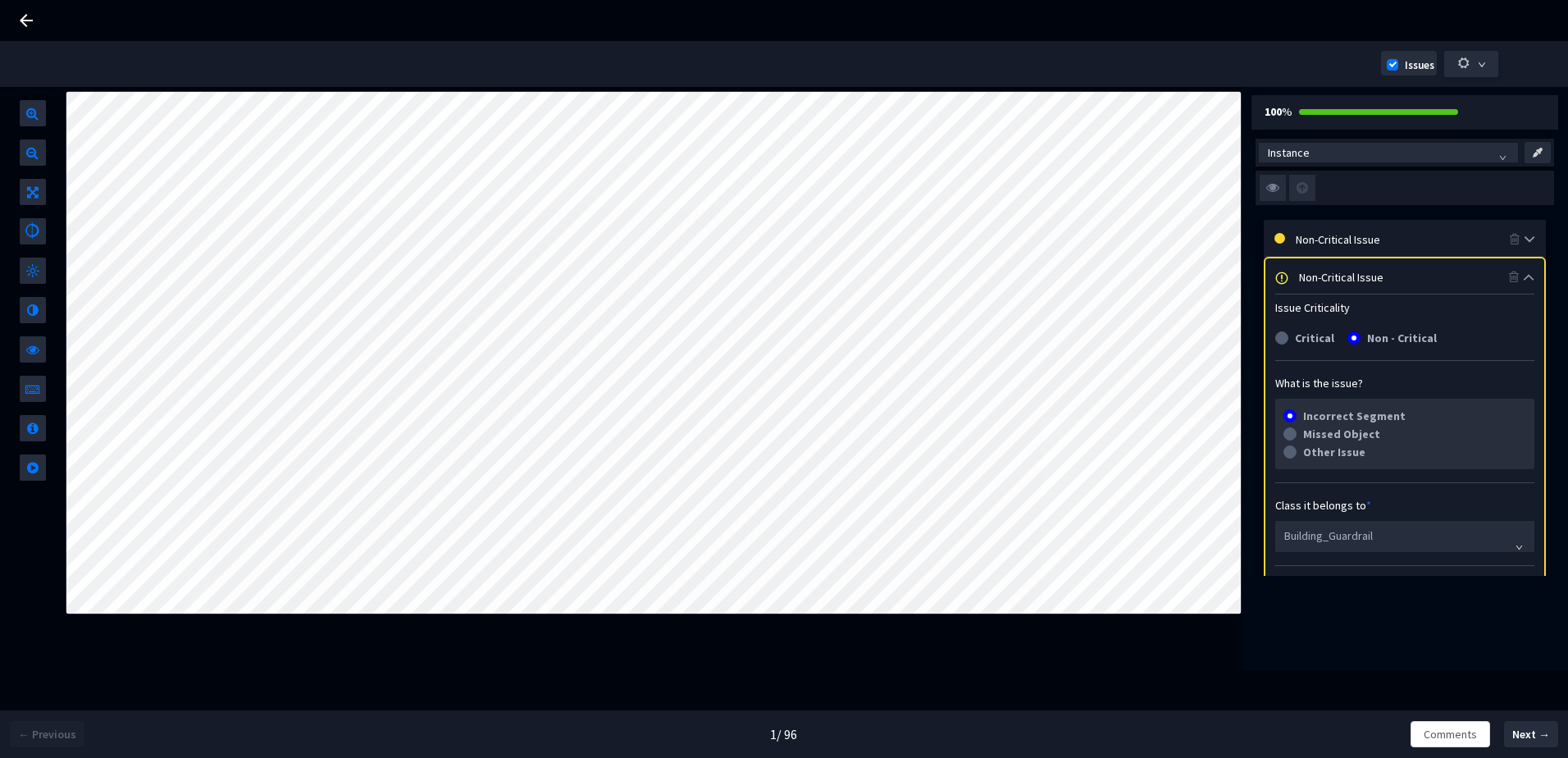
click at [1322, 268] on div "Non-Critical Issue" at bounding box center [1404, 276] width 210 height 18
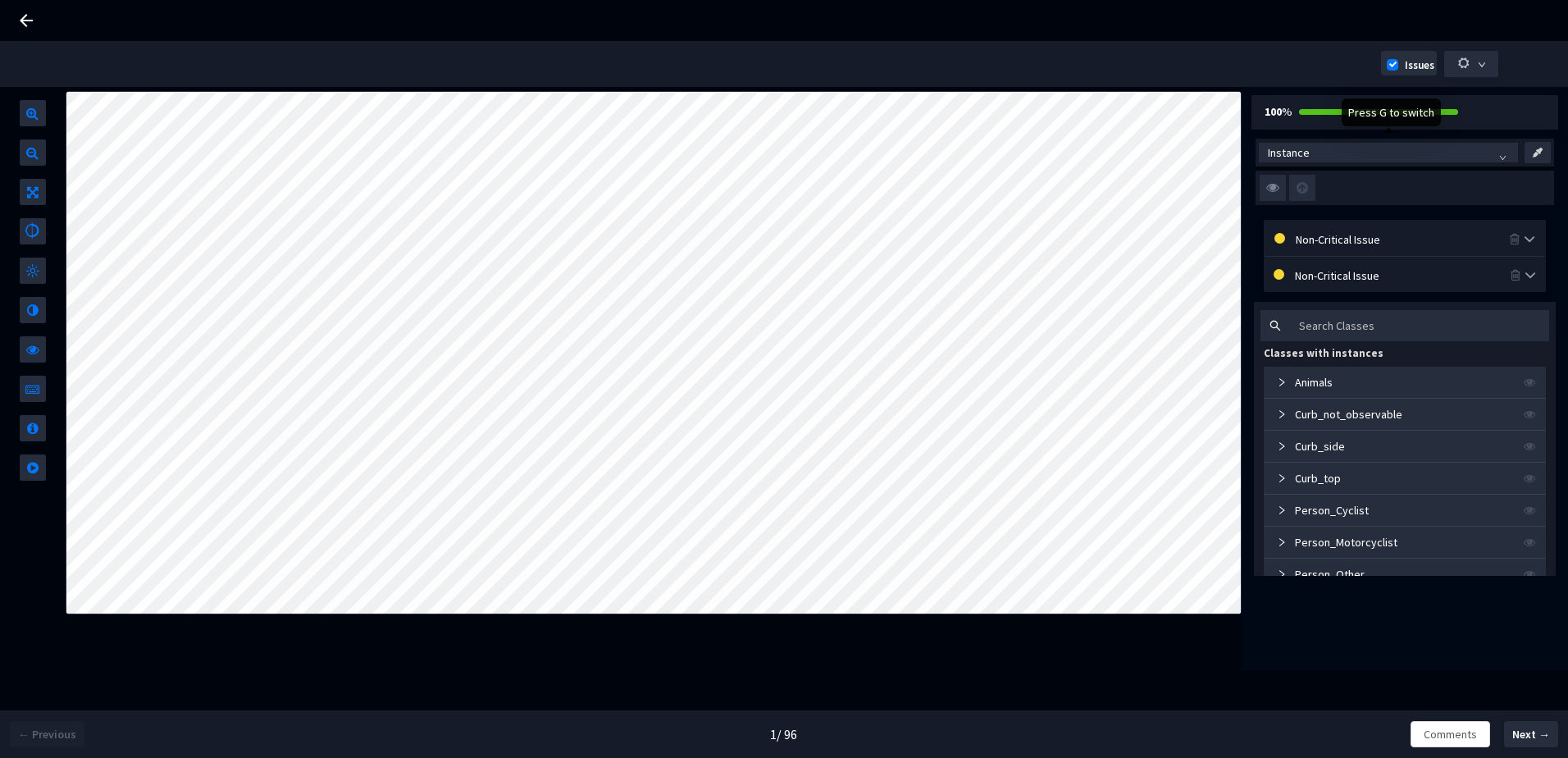
click at [1270, 184] on img at bounding box center [1273, 188] width 26 height 26
click at [0, 0] on input "checkbox" at bounding box center [0, 0] width 0 height 0
click at [1270, 184] on img at bounding box center [1273, 188] width 26 height 26
click at [0, 0] on input "checkbox" at bounding box center [0, 0] width 0 height 0
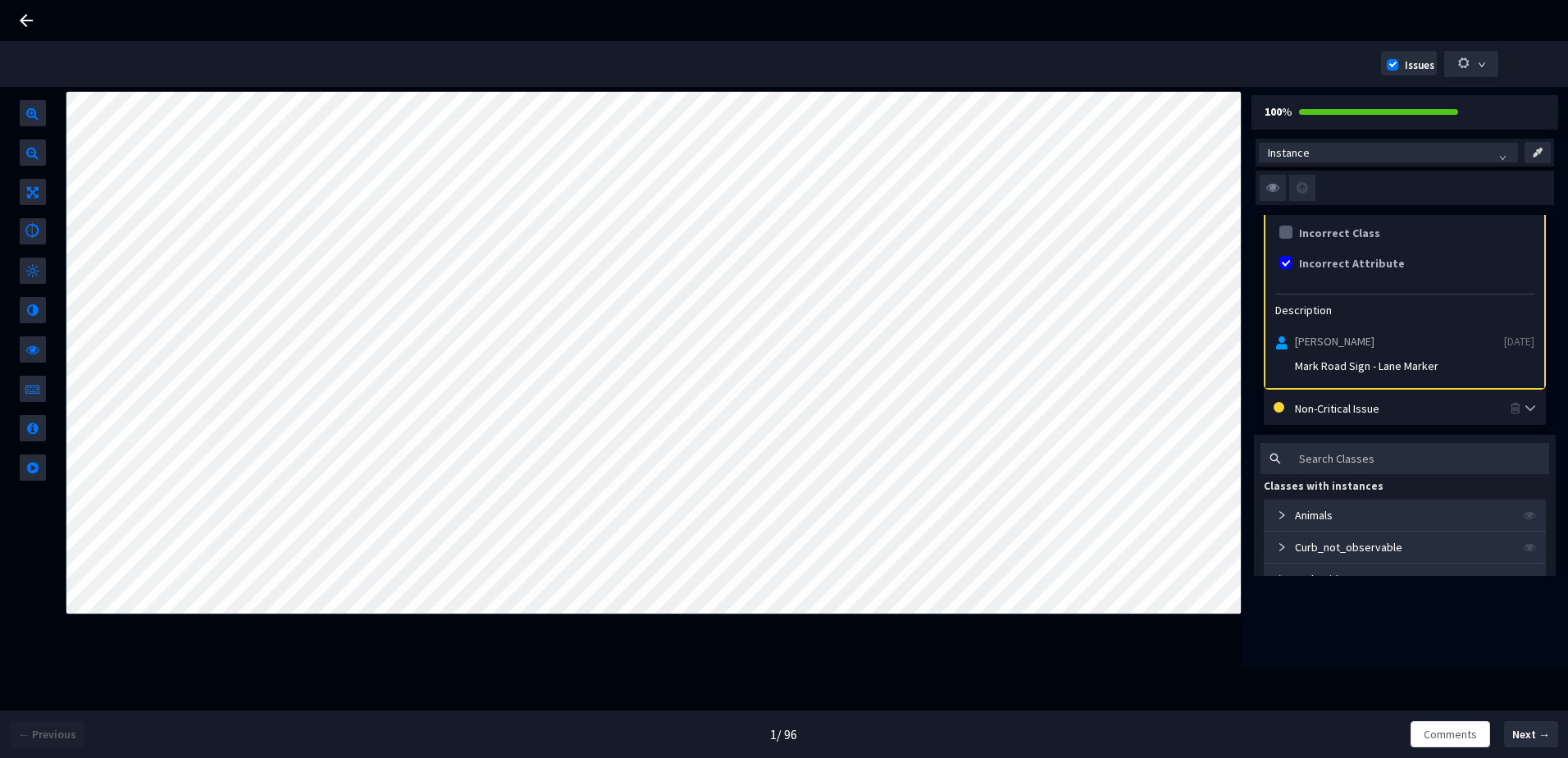
scroll to position [410, 0]
click at [1280, 182] on img at bounding box center [1273, 188] width 26 height 26
click at [0, 0] on input "checkbox" at bounding box center [0, 0] width 0 height 0
click at [1273, 184] on img at bounding box center [1273, 188] width 26 height 26
click at [0, 0] on input "checkbox" at bounding box center [0, 0] width 0 height 0
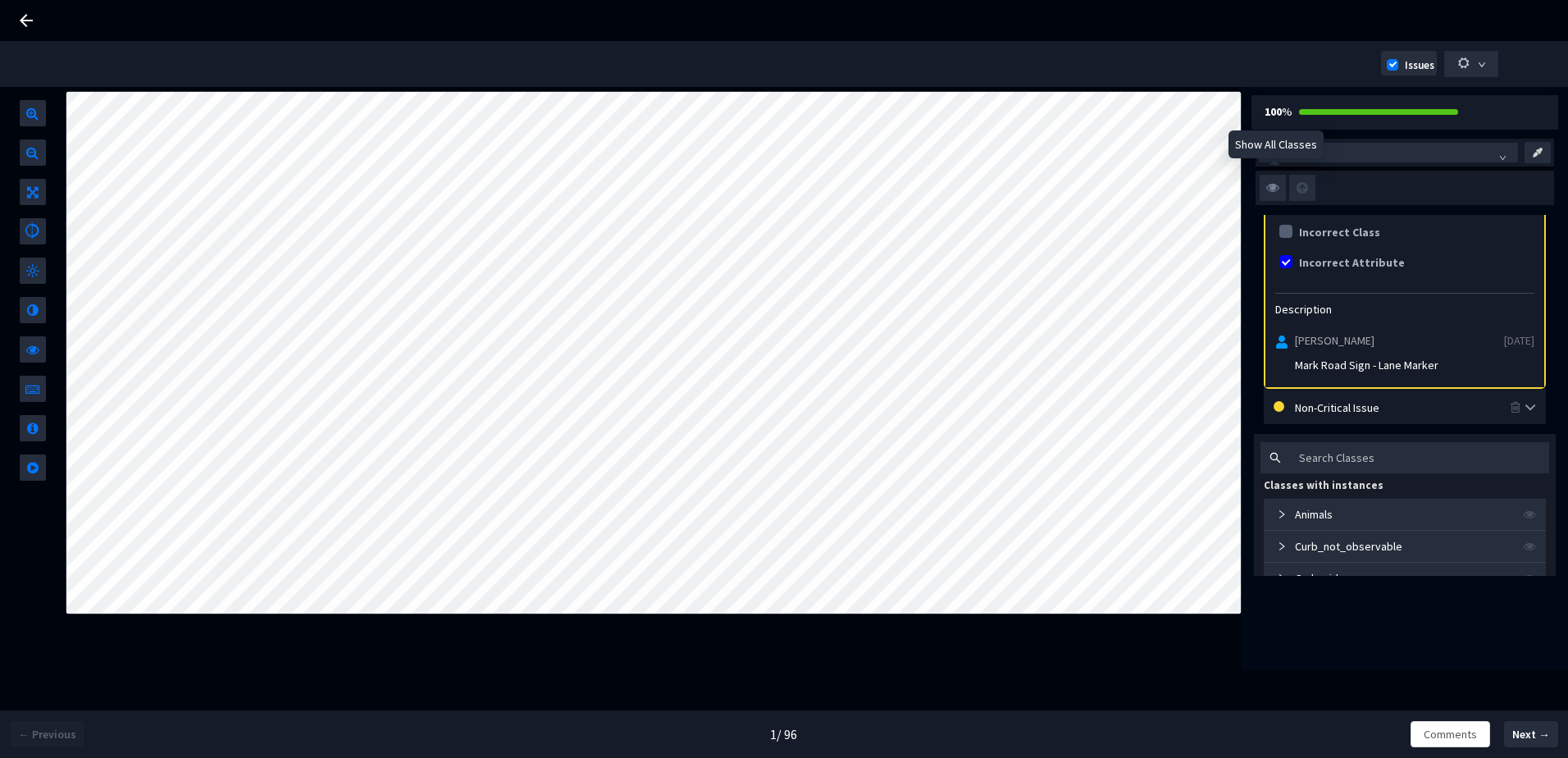
click at [1276, 187] on img at bounding box center [1273, 188] width 26 height 26
click at [0, 0] on input "checkbox" at bounding box center [0, 0] width 0 height 0
click at [1271, 191] on img at bounding box center [1273, 188] width 26 height 26
click at [0, 0] on input "checkbox" at bounding box center [0, 0] width 0 height 0
click at [1271, 191] on img at bounding box center [1273, 188] width 26 height 26
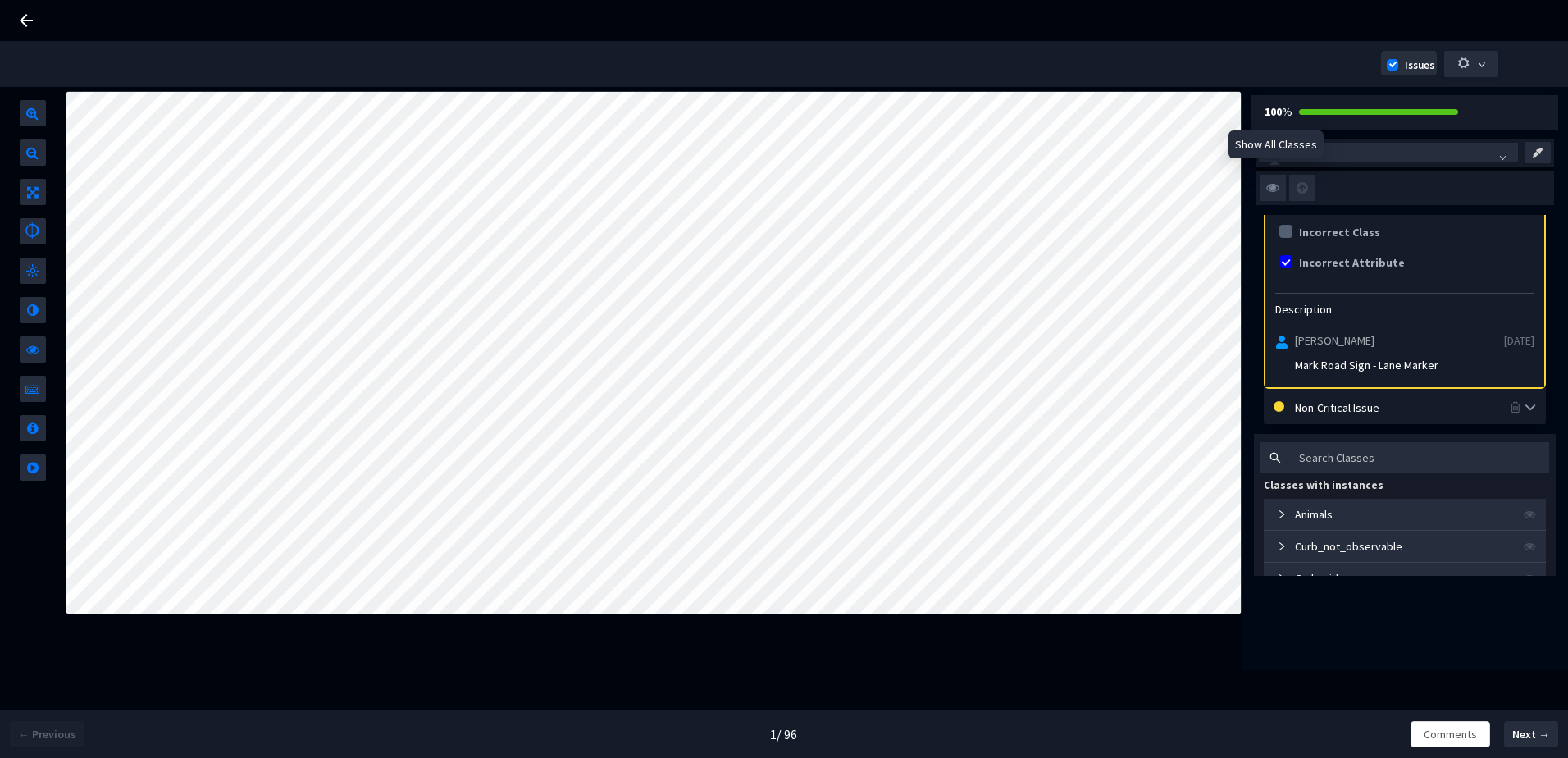
click at [0, 0] on input "checkbox" at bounding box center [0, 0] width 0 height 0
click at [1257, 190] on div at bounding box center [1405, 188] width 299 height 34
click at [1273, 190] on img at bounding box center [1273, 188] width 26 height 26
click at [0, 0] on input "checkbox" at bounding box center [0, 0] width 0 height 0
click at [1273, 190] on img at bounding box center [1273, 188] width 26 height 26
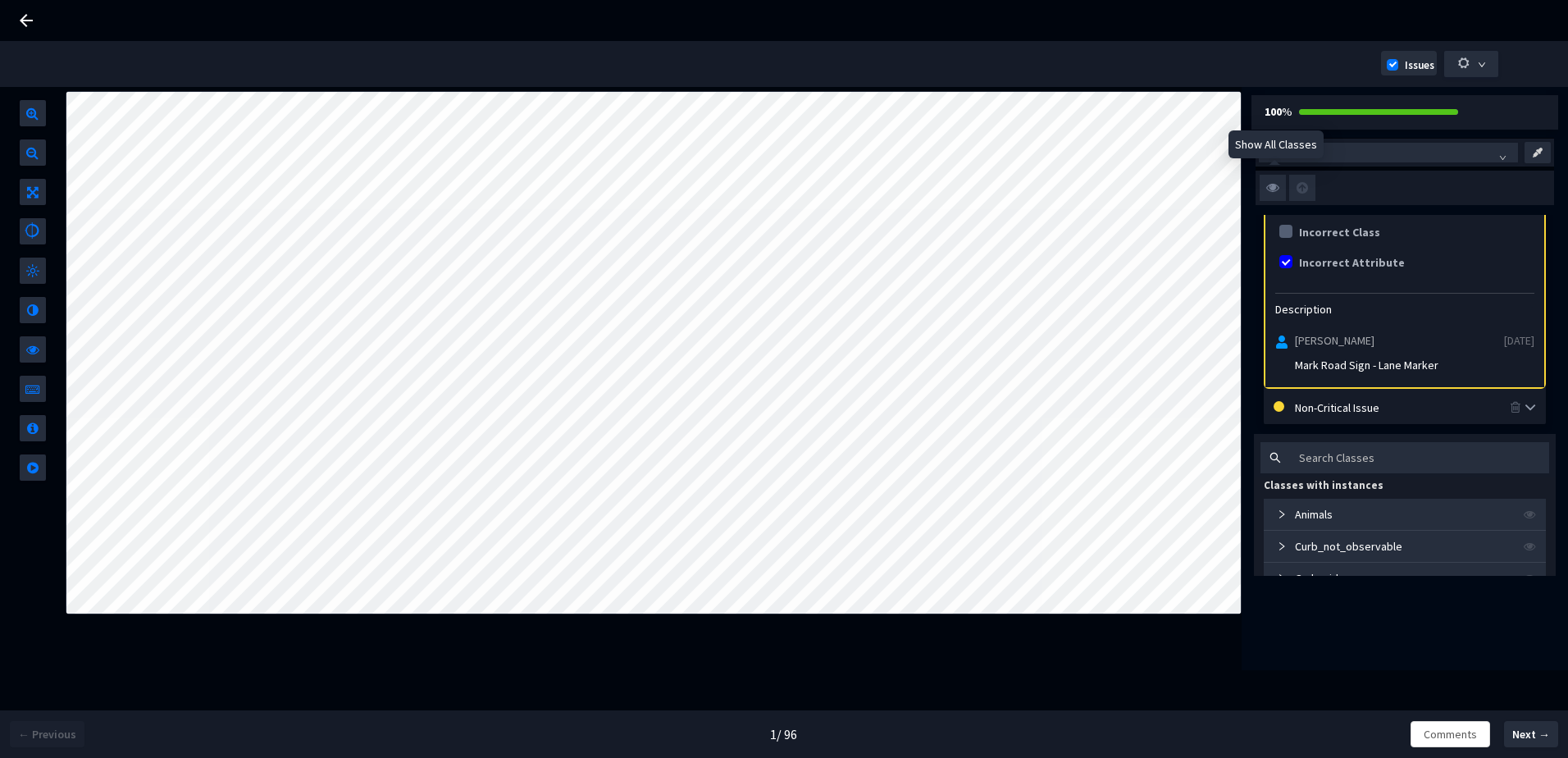
click at [0, 0] on input "checkbox" at bounding box center [0, 0] width 0 height 0
click at [1273, 190] on img at bounding box center [1273, 188] width 26 height 26
click at [0, 0] on input "checkbox" at bounding box center [0, 0] width 0 height 0
click at [1273, 190] on img at bounding box center [1273, 188] width 26 height 26
click at [0, 0] on input "checkbox" at bounding box center [0, 0] width 0 height 0
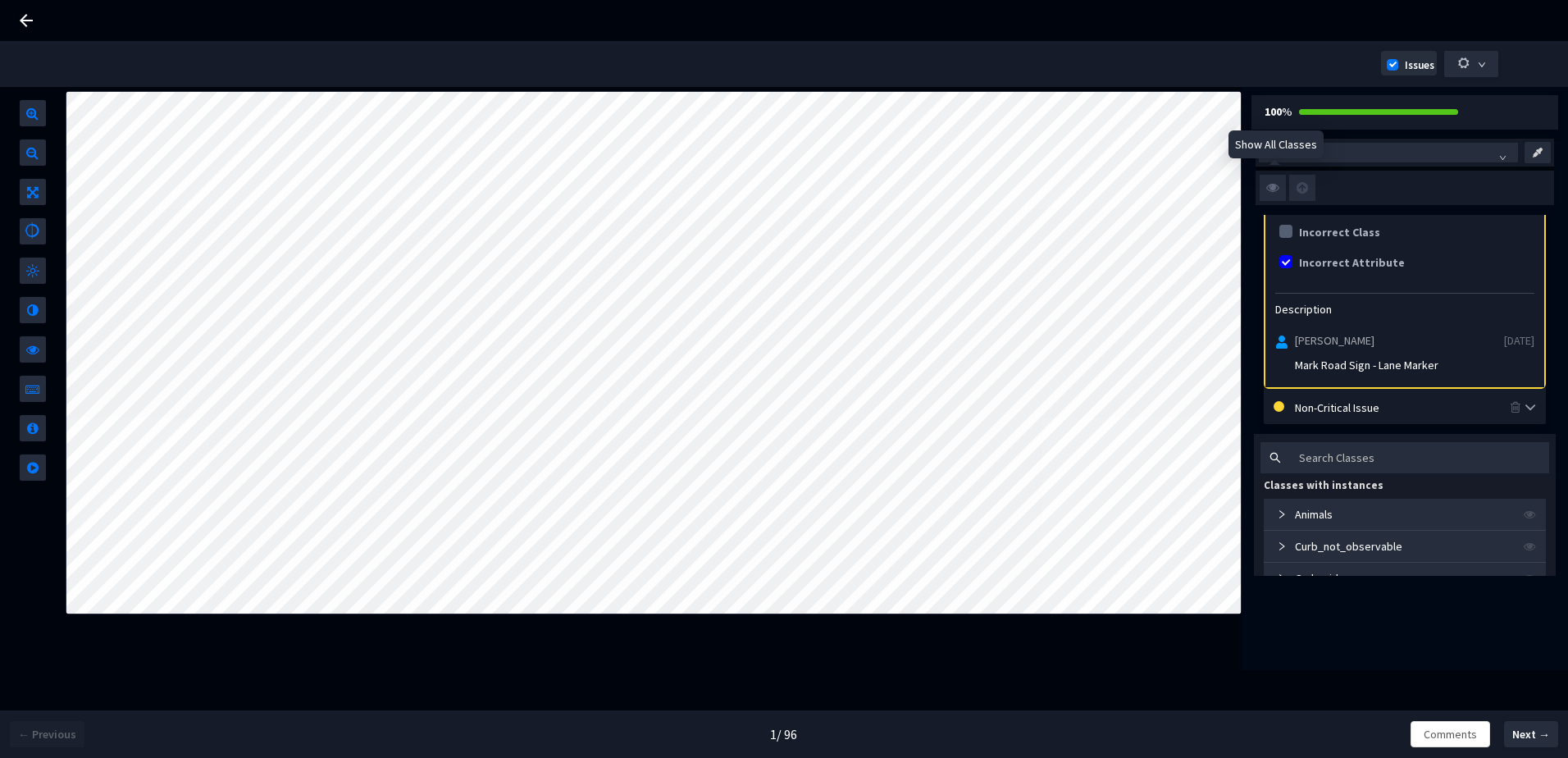
click at [1273, 190] on img at bounding box center [1273, 188] width 26 height 26
click at [0, 0] on input "checkbox" at bounding box center [0, 0] width 0 height 0
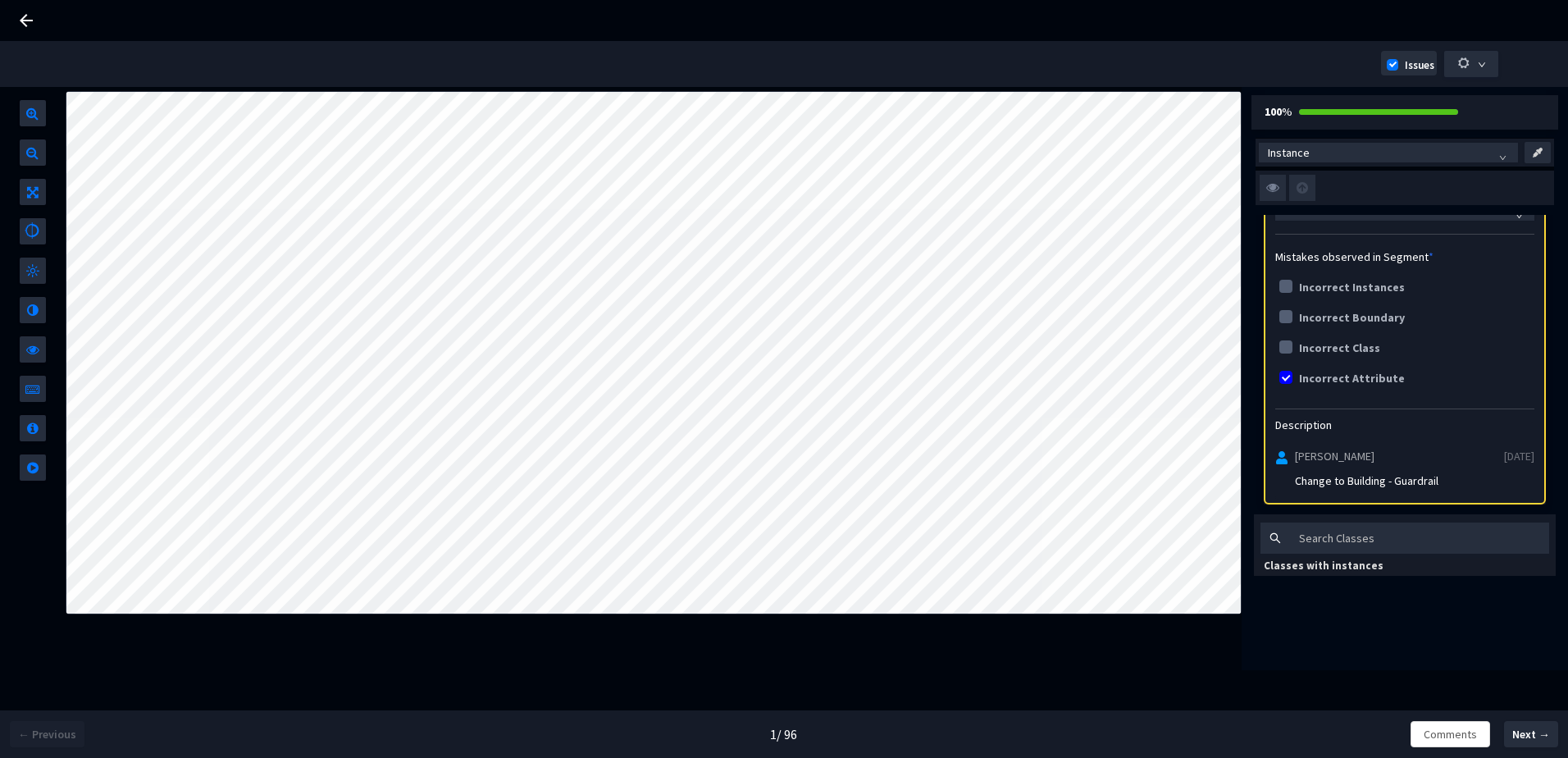
scroll to position [164, 0]
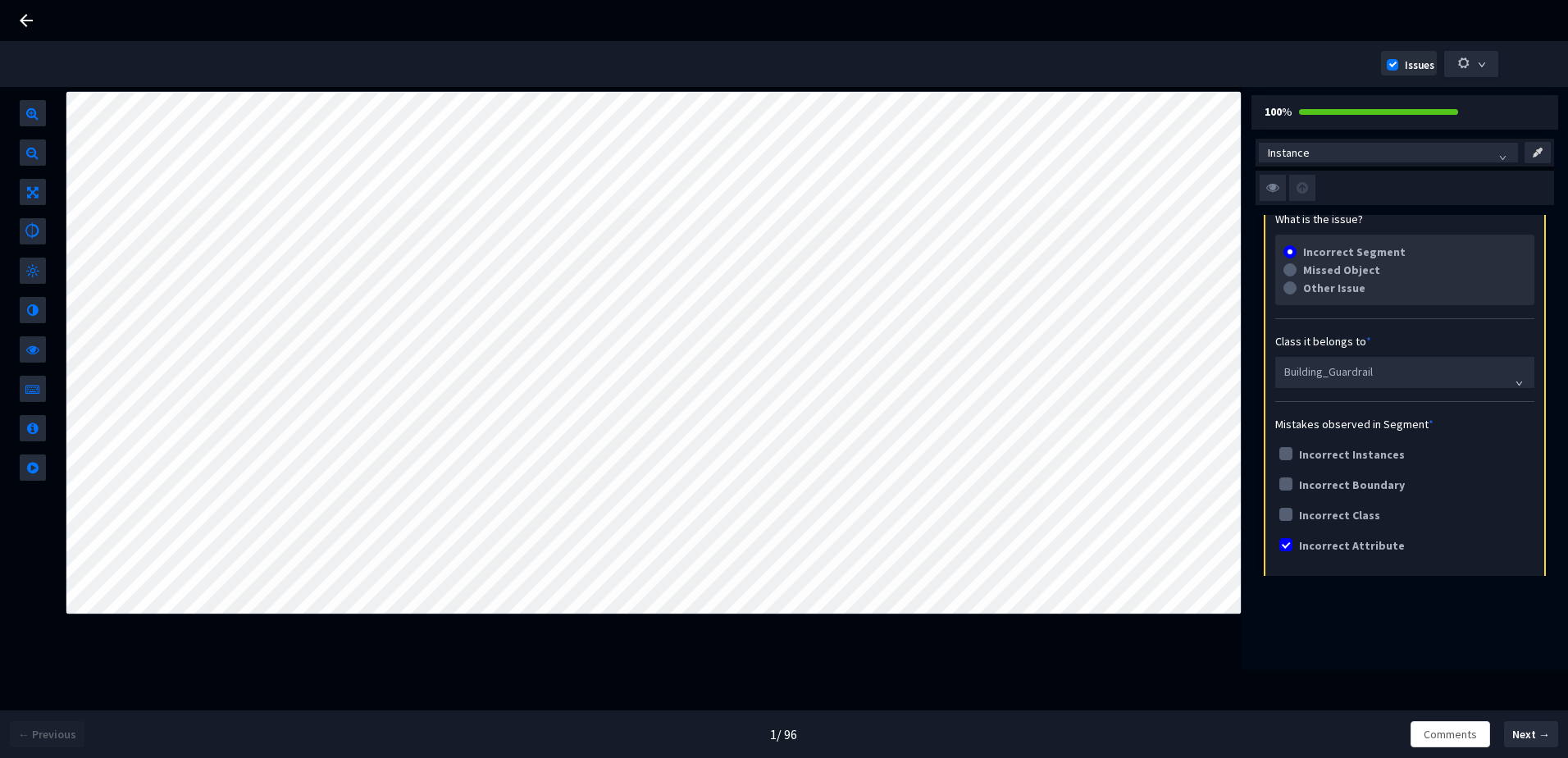
click at [1276, 193] on img at bounding box center [1273, 188] width 26 height 26
click at [0, 0] on input "checkbox" at bounding box center [0, 0] width 0 height 0
click at [1276, 192] on img at bounding box center [1273, 188] width 26 height 26
click at [0, 0] on input "checkbox" at bounding box center [0, 0] width 0 height 0
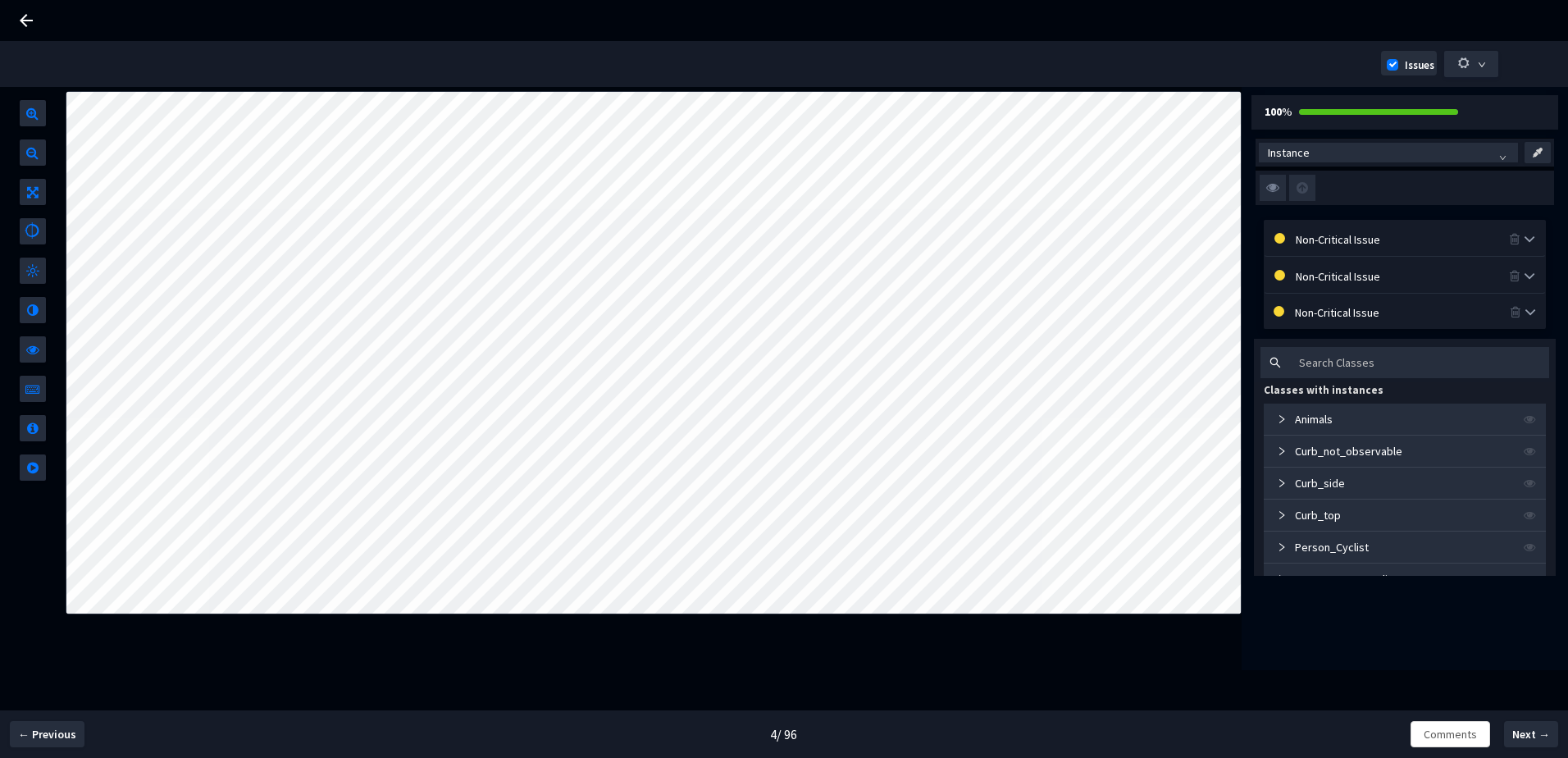
click at [1278, 184] on img at bounding box center [1273, 188] width 26 height 26
click at [0, 0] on input "checkbox" at bounding box center [0, 0] width 0 height 0
click at [1265, 194] on img at bounding box center [1273, 188] width 26 height 26
click at [0, 0] on input "checkbox" at bounding box center [0, 0] width 0 height 0
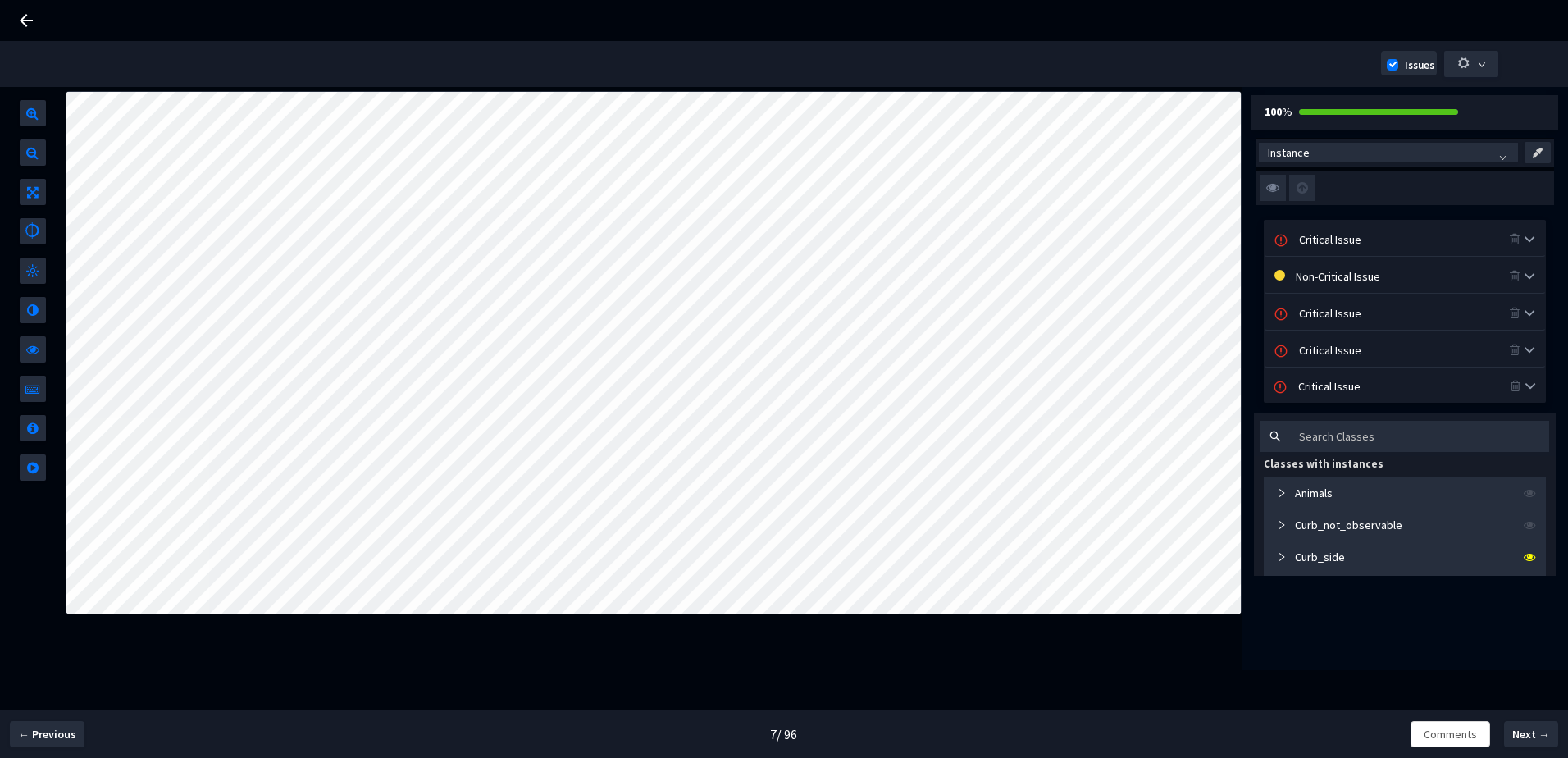
click at [1312, 227] on div "Critical Issue" at bounding box center [1405, 238] width 280 height 35
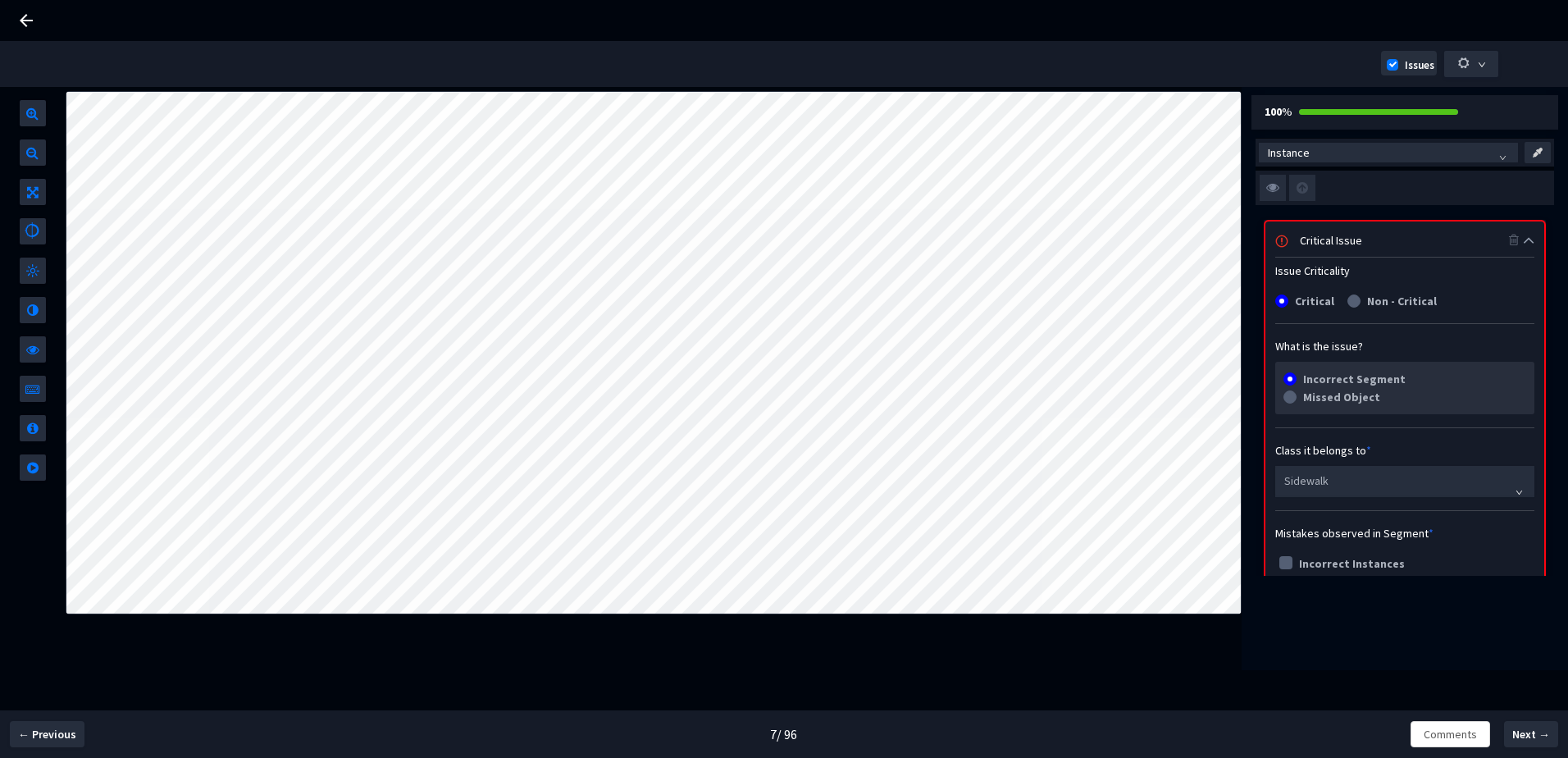
click at [1326, 247] on div "Critical Issue" at bounding box center [1405, 239] width 210 height 18
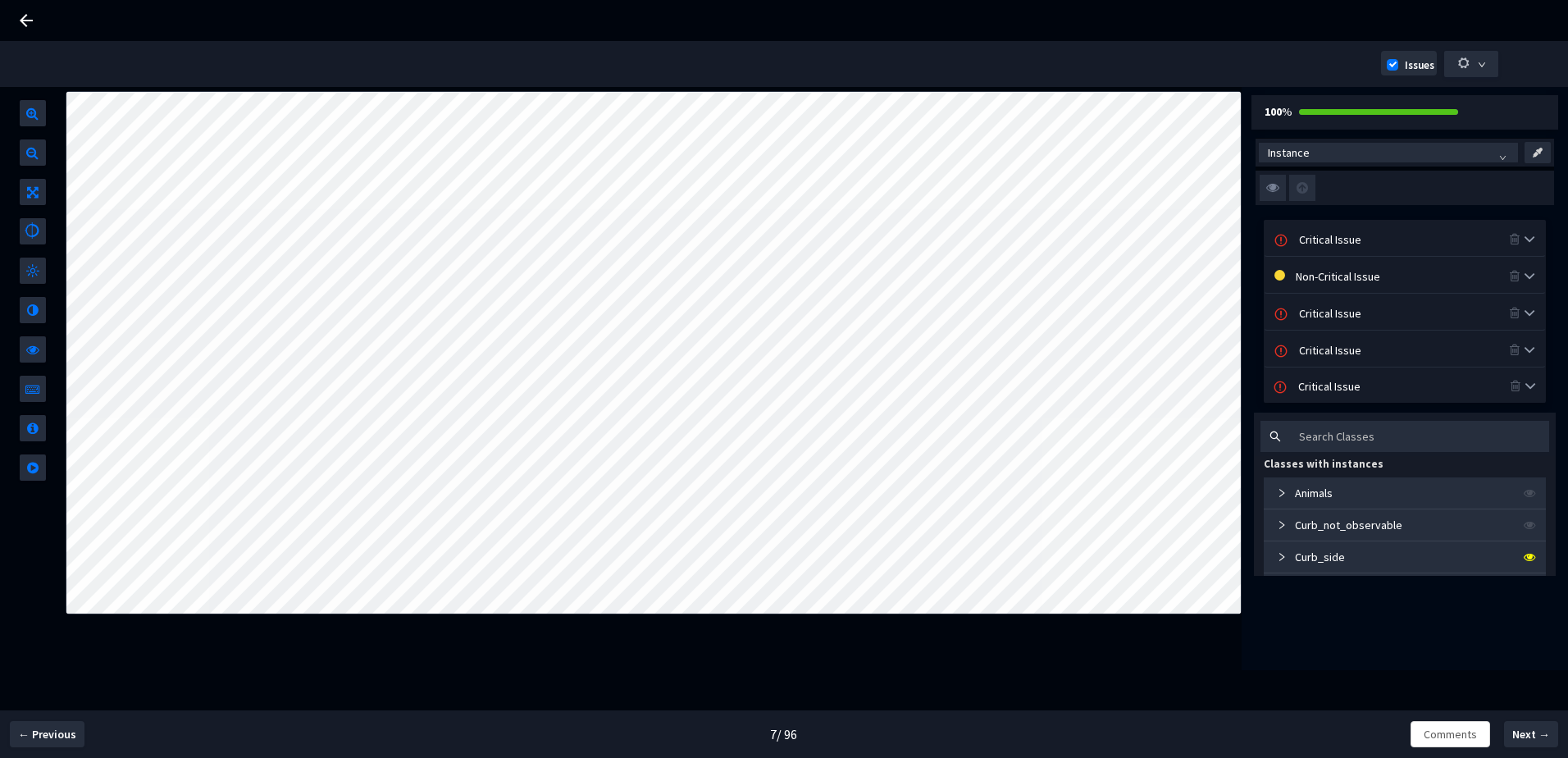
click at [1326, 298] on div "Critical Issue" at bounding box center [1405, 312] width 280 height 35
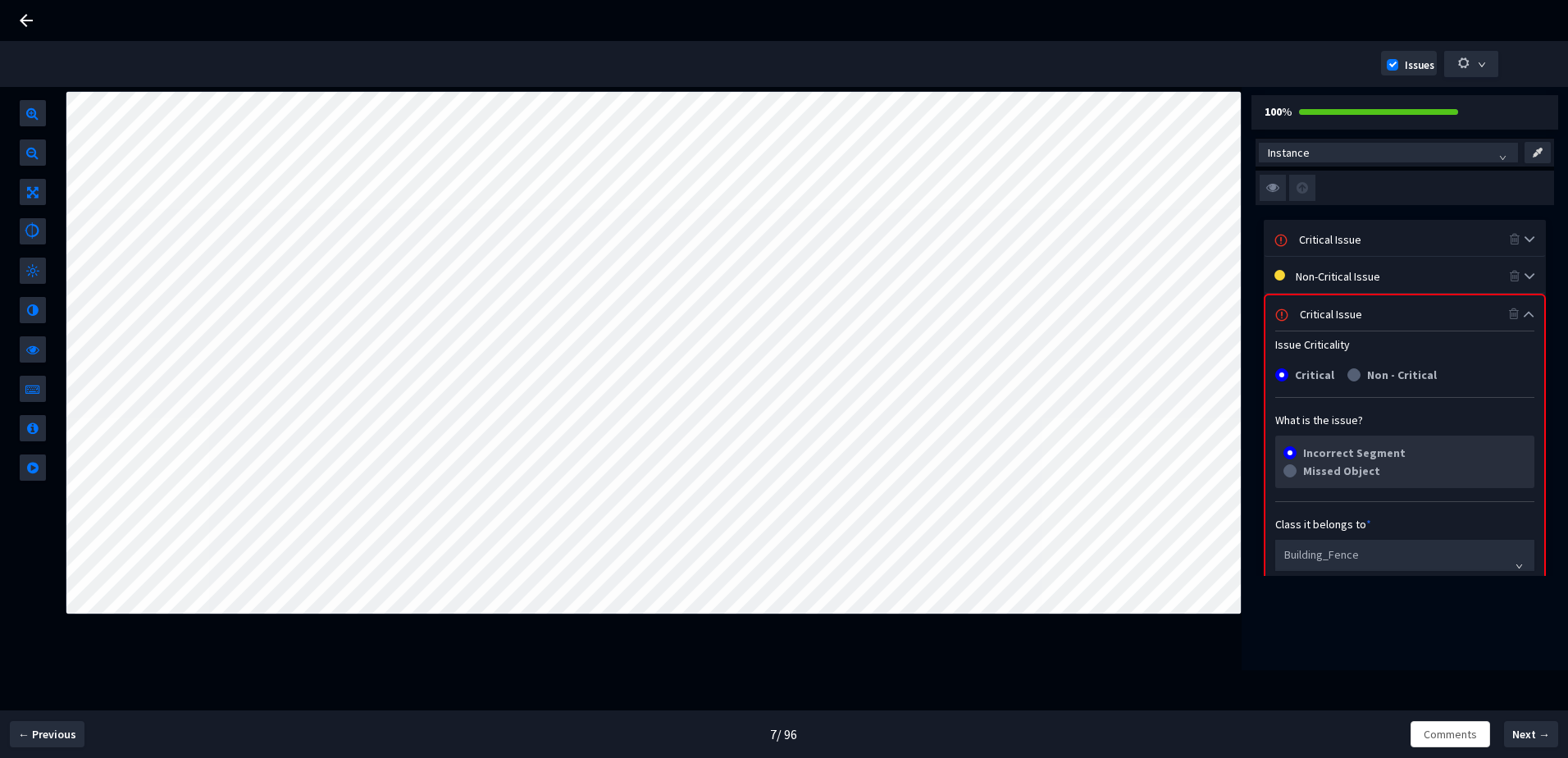
click at [1326, 309] on div "Critical Issue" at bounding box center [1405, 313] width 210 height 18
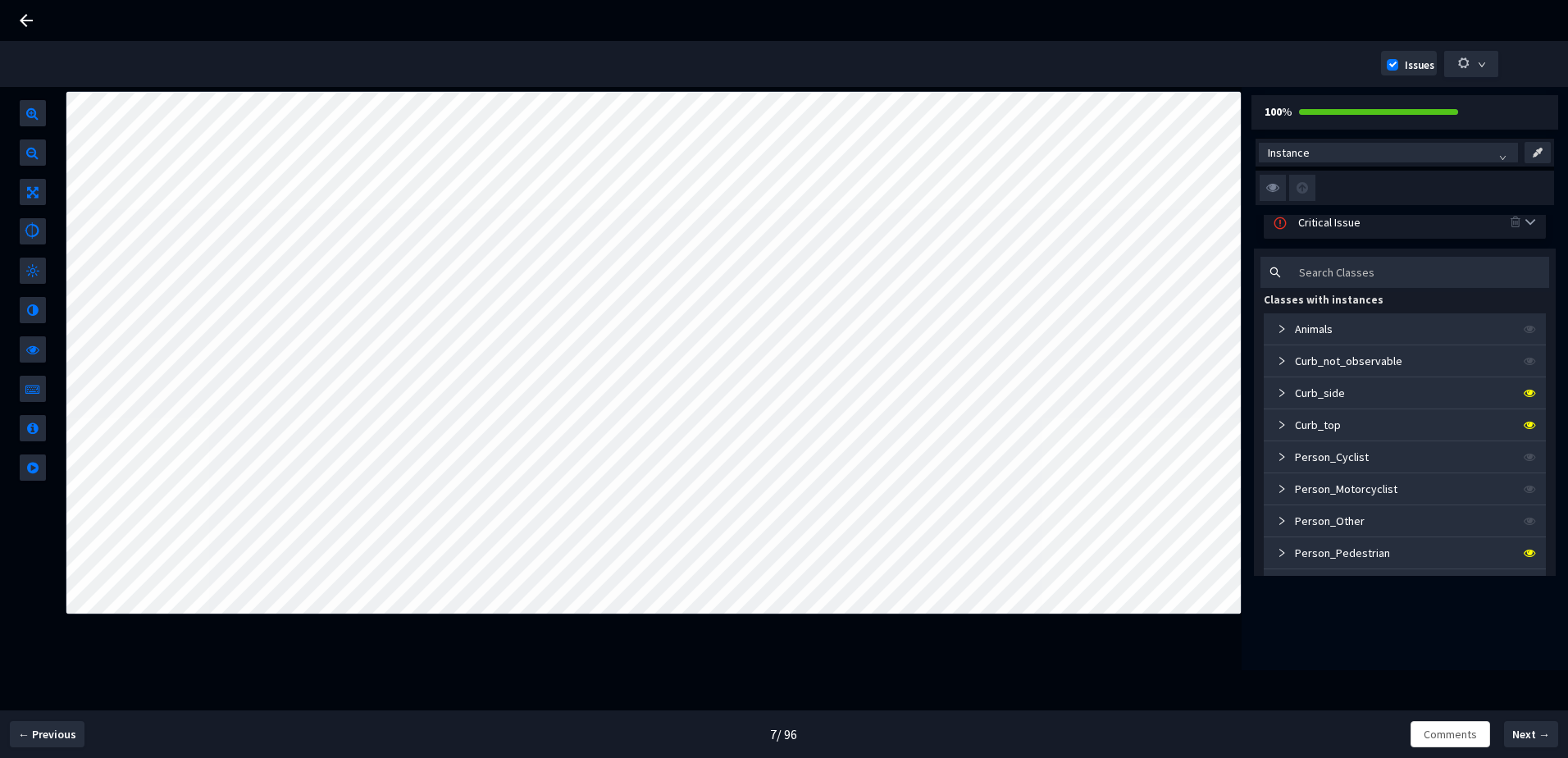
scroll to position [82, 0]
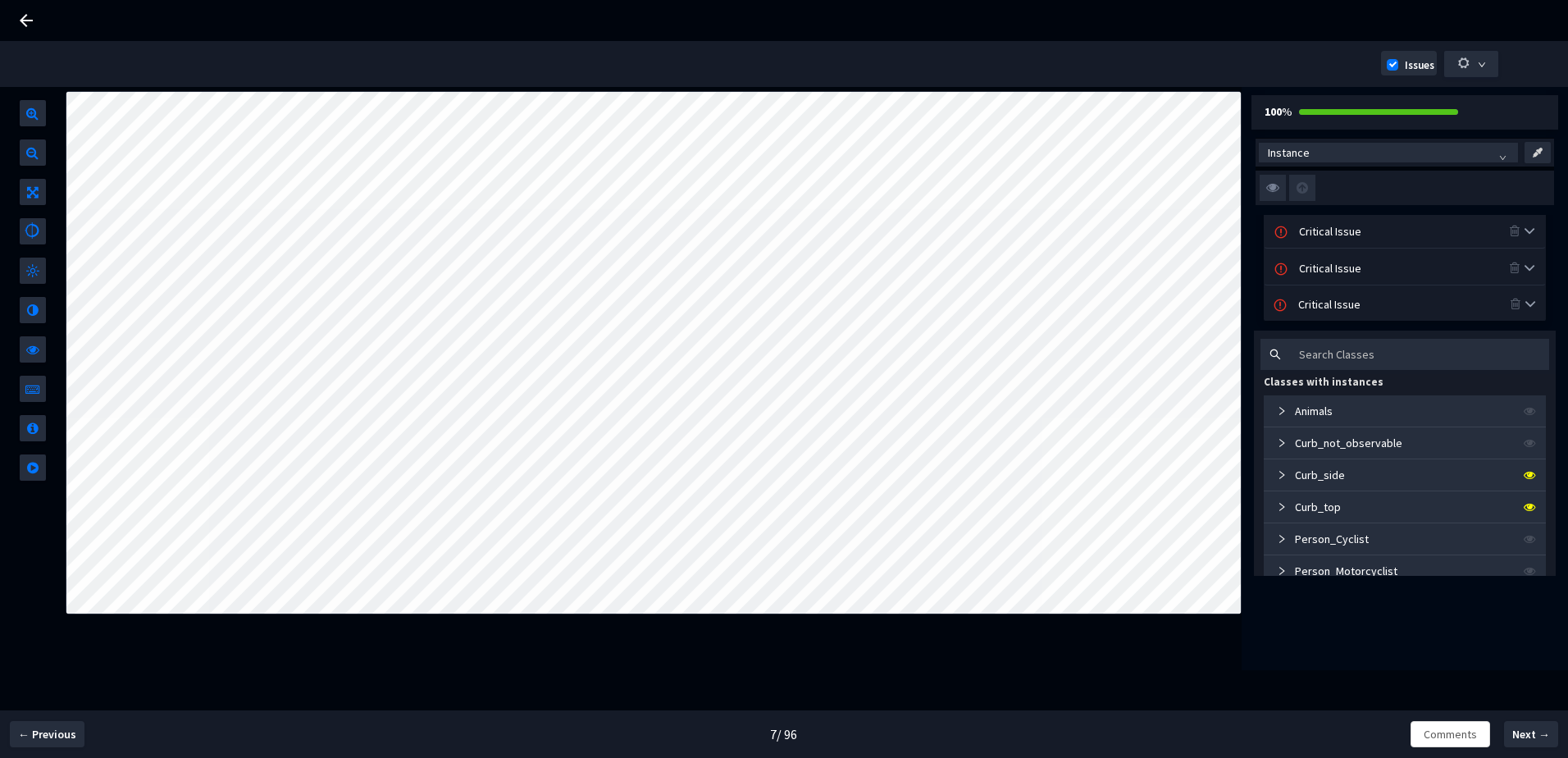
click at [1326, 269] on div "Critical Issue" at bounding box center [1404, 267] width 210 height 18
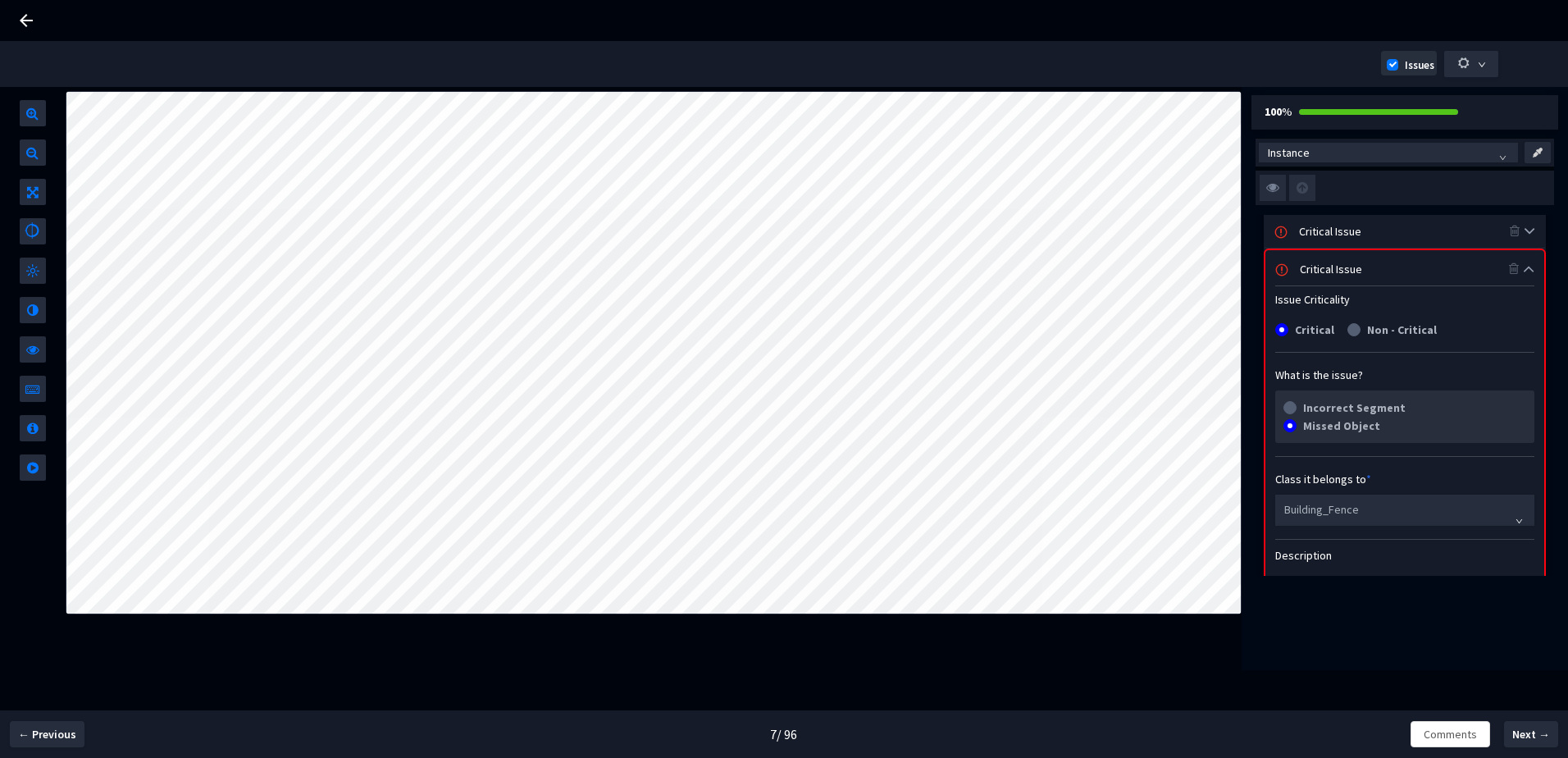
click at [1326, 269] on div "Critical Issue" at bounding box center [1405, 268] width 210 height 18
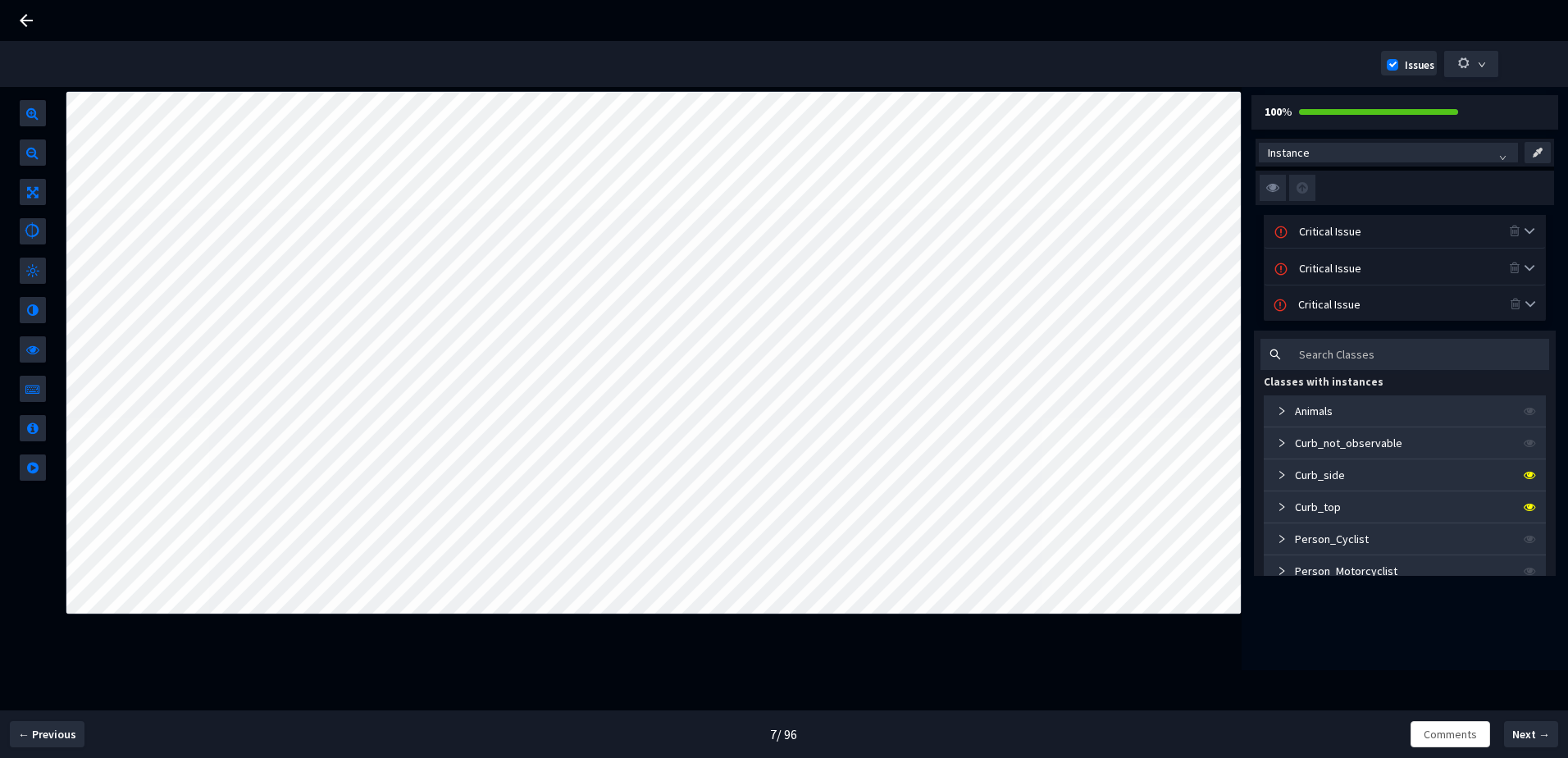
click at [1329, 292] on div "Critical Issue" at bounding box center [1405, 303] width 282 height 35
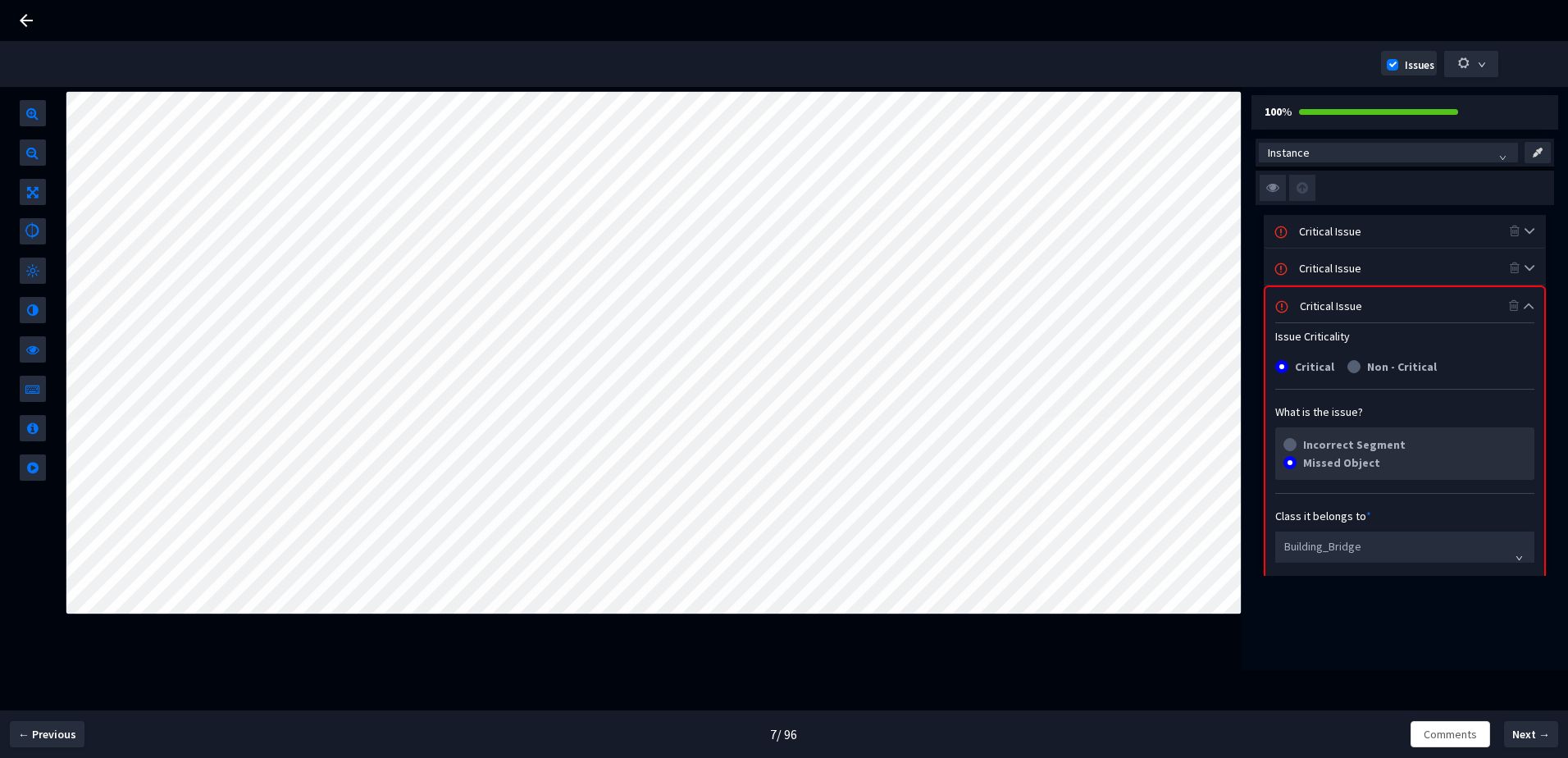
click at [1330, 294] on div "Critical Issue" at bounding box center [1405, 305] width 279 height 35
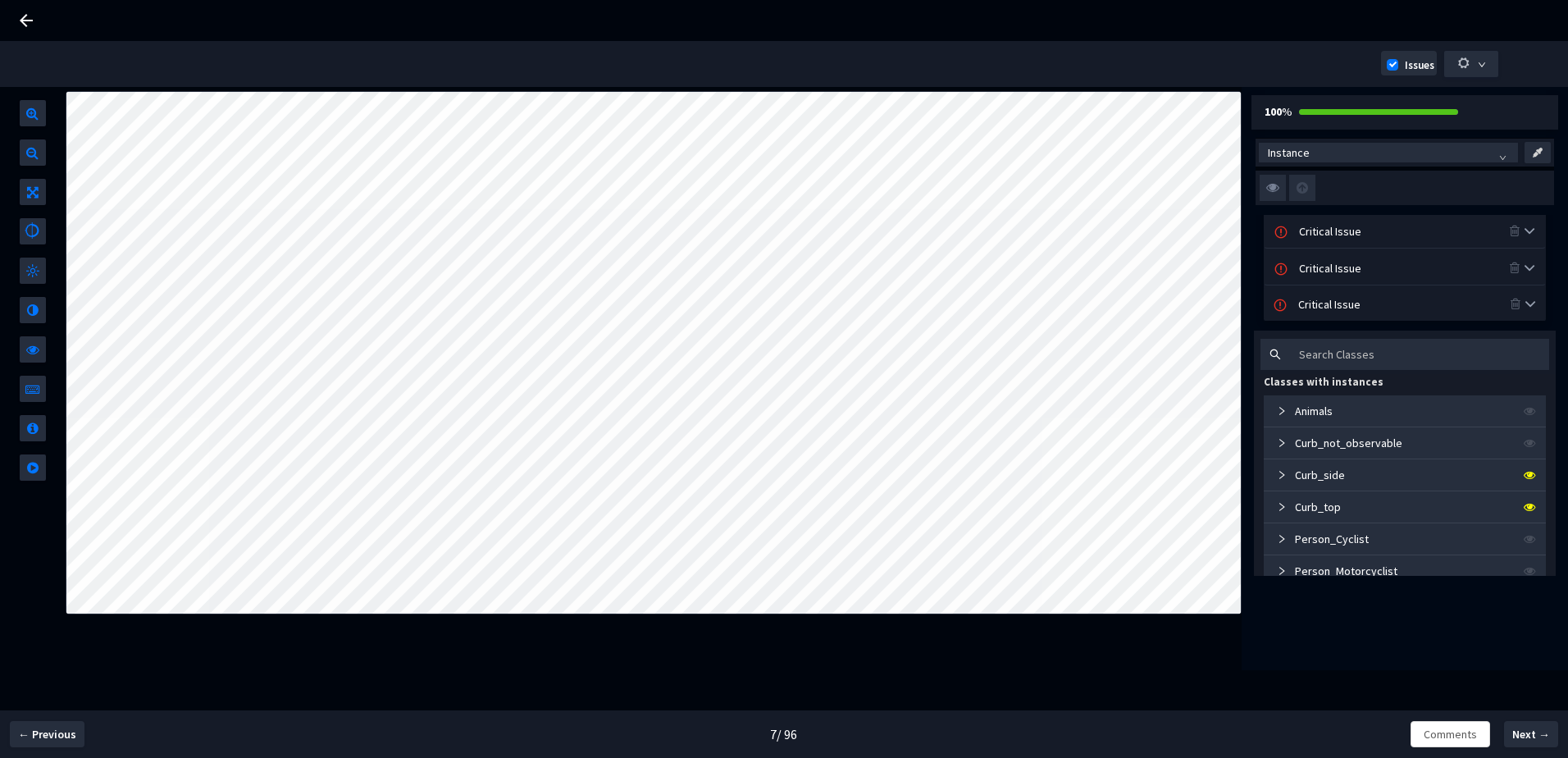
click at [1255, 190] on span "Instance" at bounding box center [1405, 172] width 318 height 67
drag, startPoint x: 1260, startPoint y: 191, endPoint x: 1271, endPoint y: 192, distance: 11.0
click at [1271, 192] on img at bounding box center [1273, 188] width 26 height 26
click at [0, 0] on input "checkbox" at bounding box center [0, 0] width 0 height 0
click at [1324, 298] on div "Critical Issue" at bounding box center [1404, 303] width 211 height 18
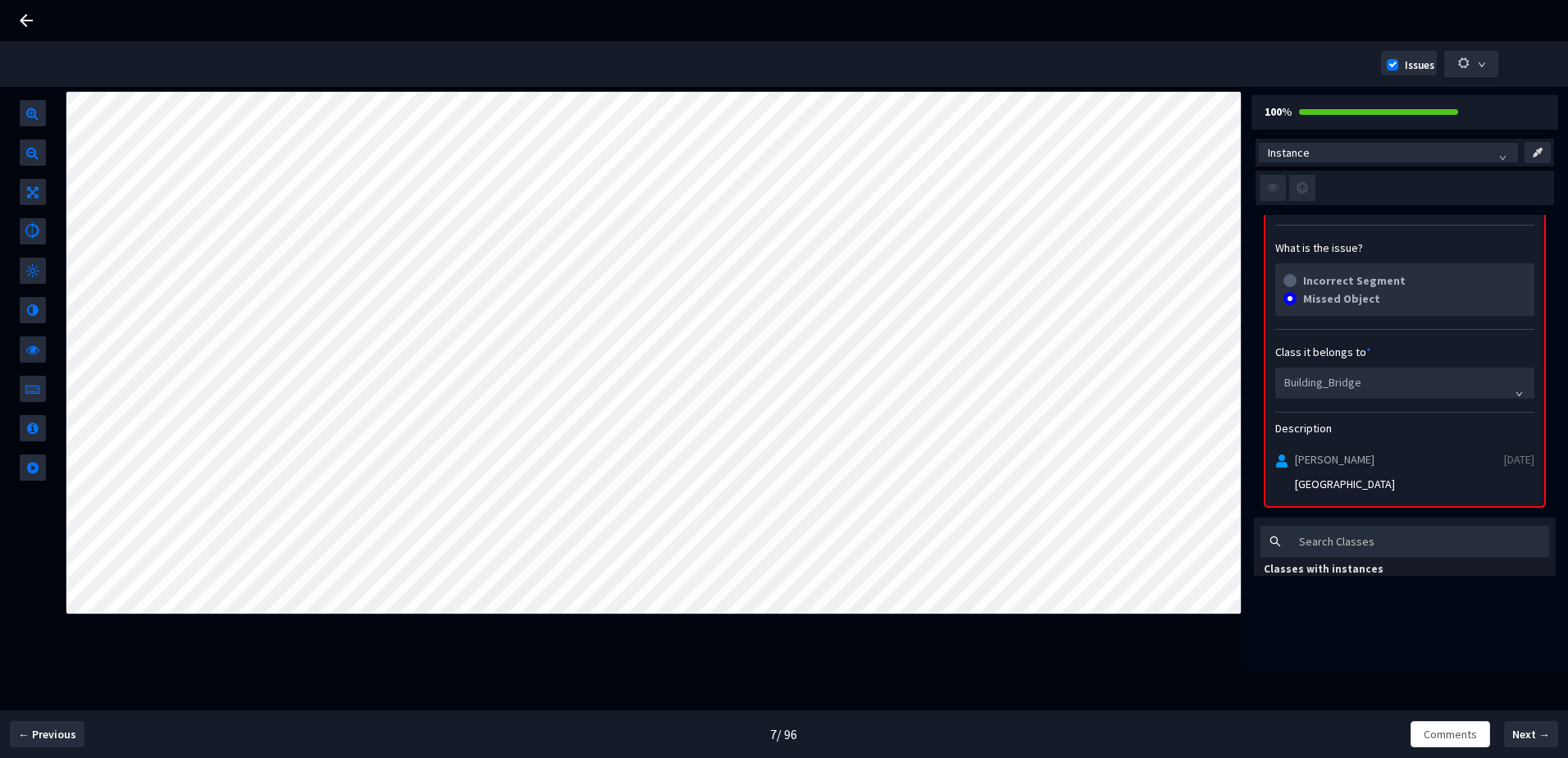
scroll to position [328, 0]
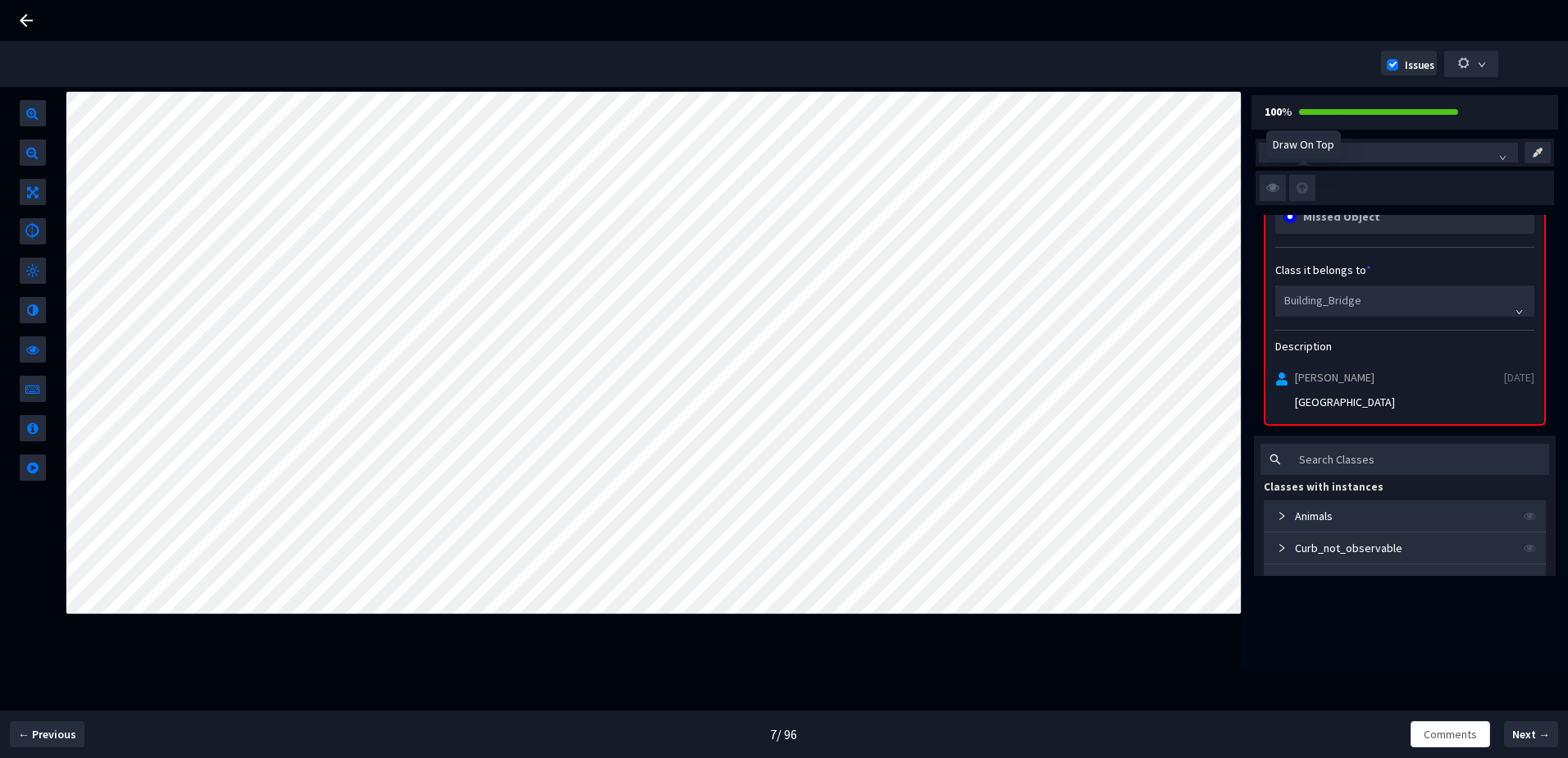
click at [1276, 181] on img at bounding box center [1273, 188] width 26 height 26
click at [0, 0] on input "checkbox" at bounding box center [0, 0] width 0 height 0
click at [1277, 187] on img at bounding box center [1273, 188] width 26 height 26
click at [0, 0] on input "checkbox" at bounding box center [0, 0] width 0 height 0
click at [1277, 187] on img at bounding box center [1273, 188] width 26 height 26
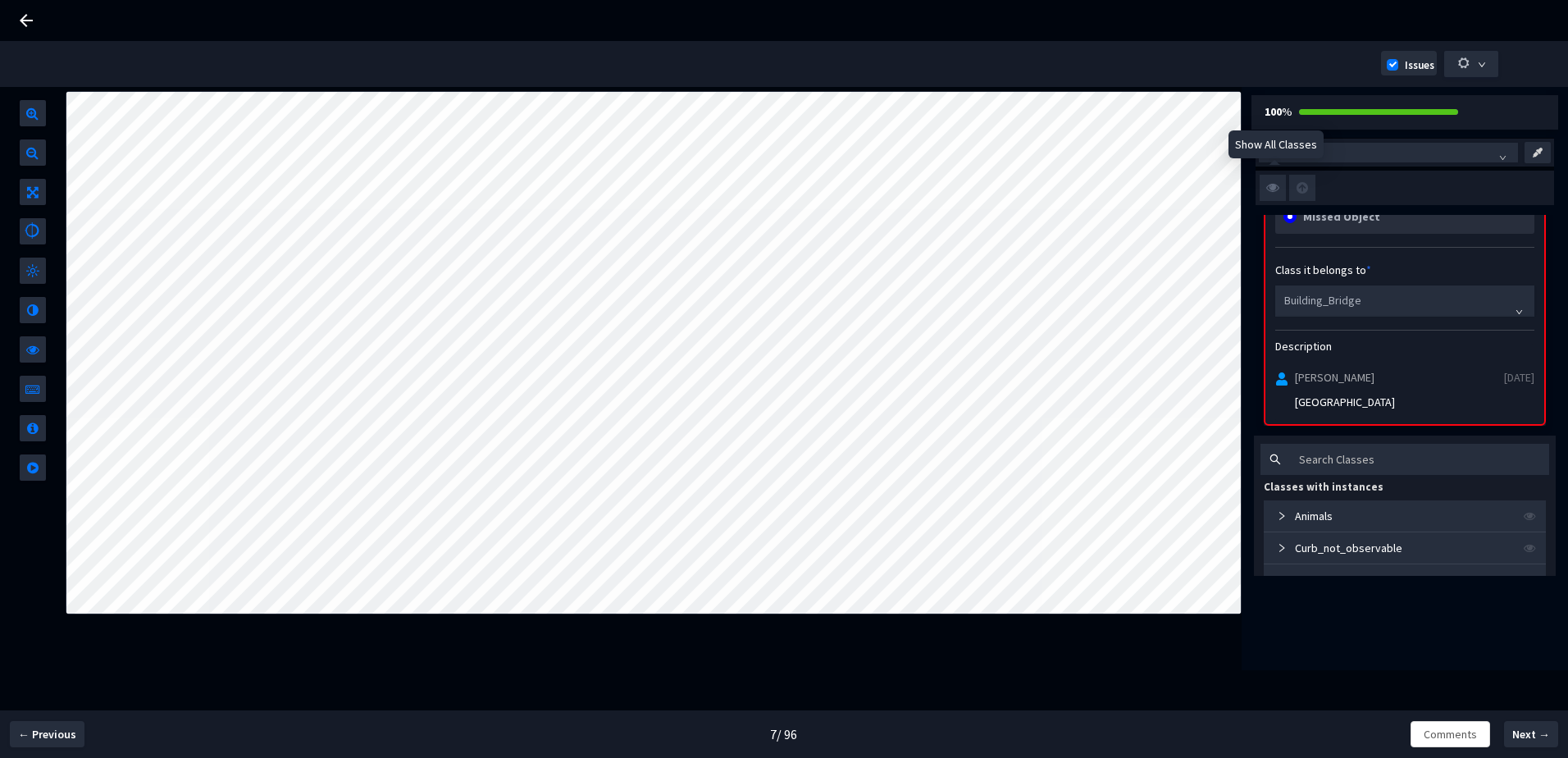
click at [0, 0] on input "checkbox" at bounding box center [0, 0] width 0 height 0
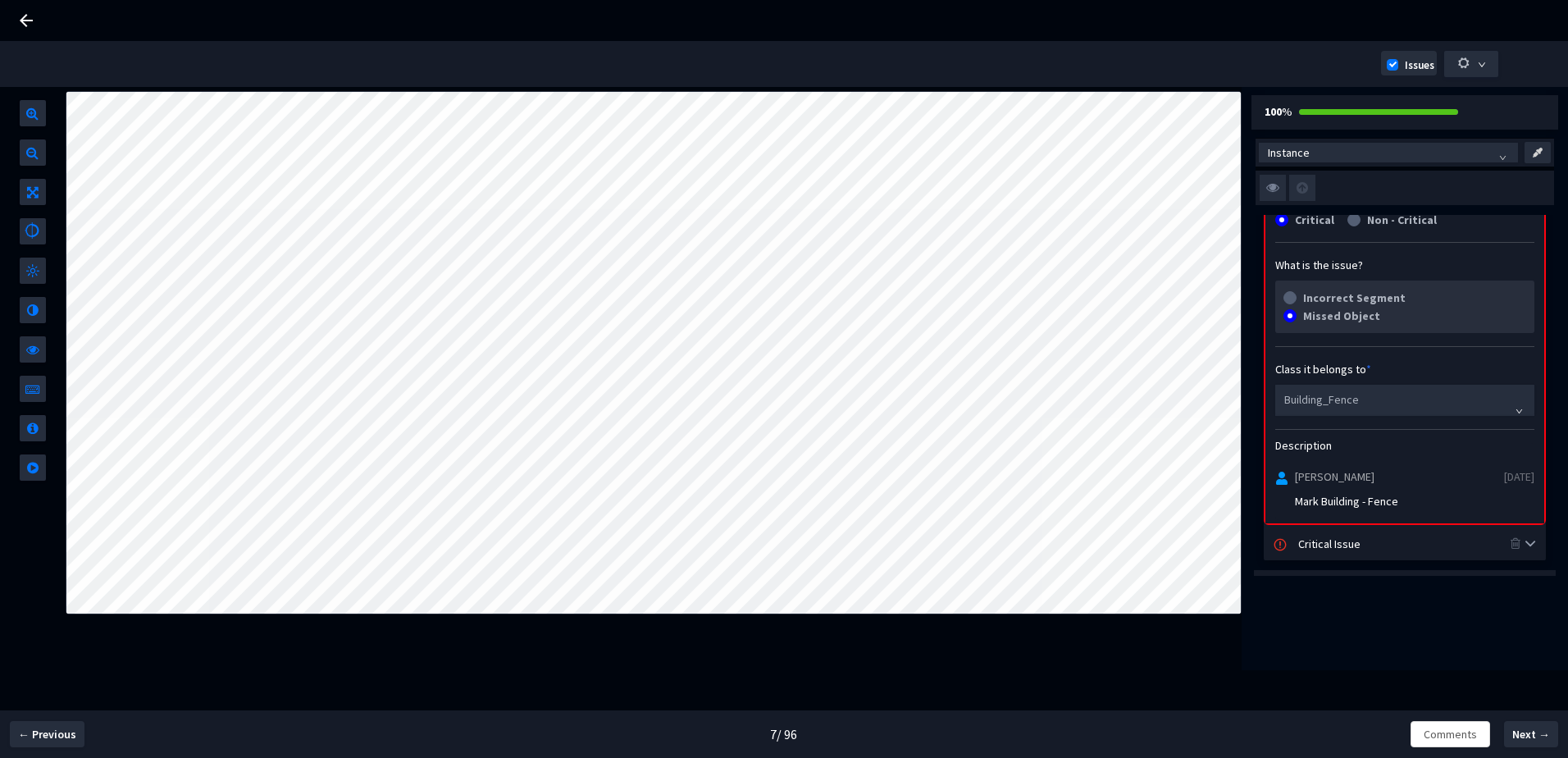
scroll to position [360, 0]
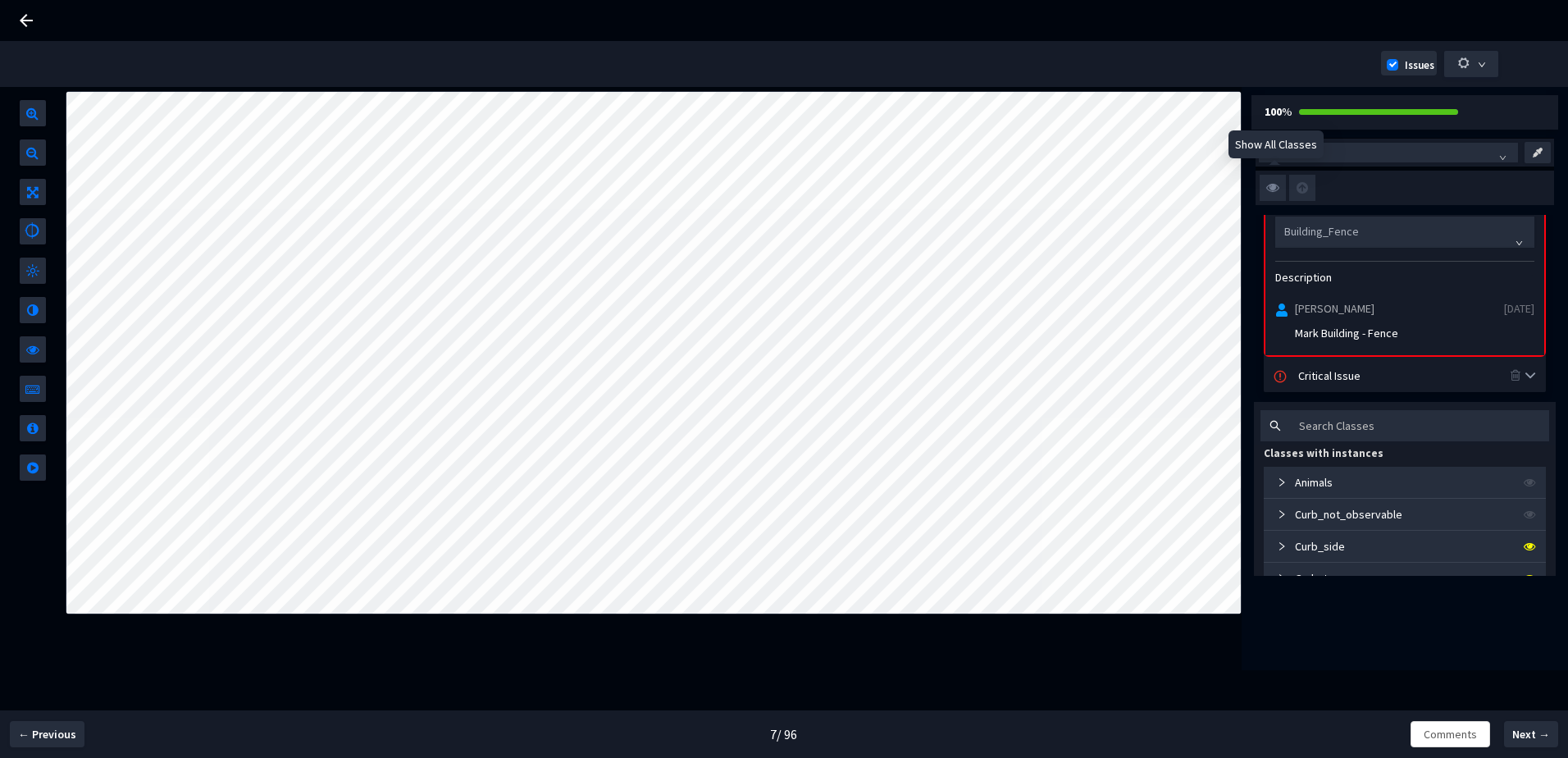
click at [1266, 182] on img at bounding box center [1273, 188] width 26 height 26
click at [0, 0] on input "checkbox" at bounding box center [0, 0] width 0 height 0
click at [1266, 182] on img at bounding box center [1273, 188] width 26 height 26
click at [0, 0] on input "checkbox" at bounding box center [0, 0] width 0 height 0
click at [1276, 188] on img at bounding box center [1273, 188] width 26 height 26
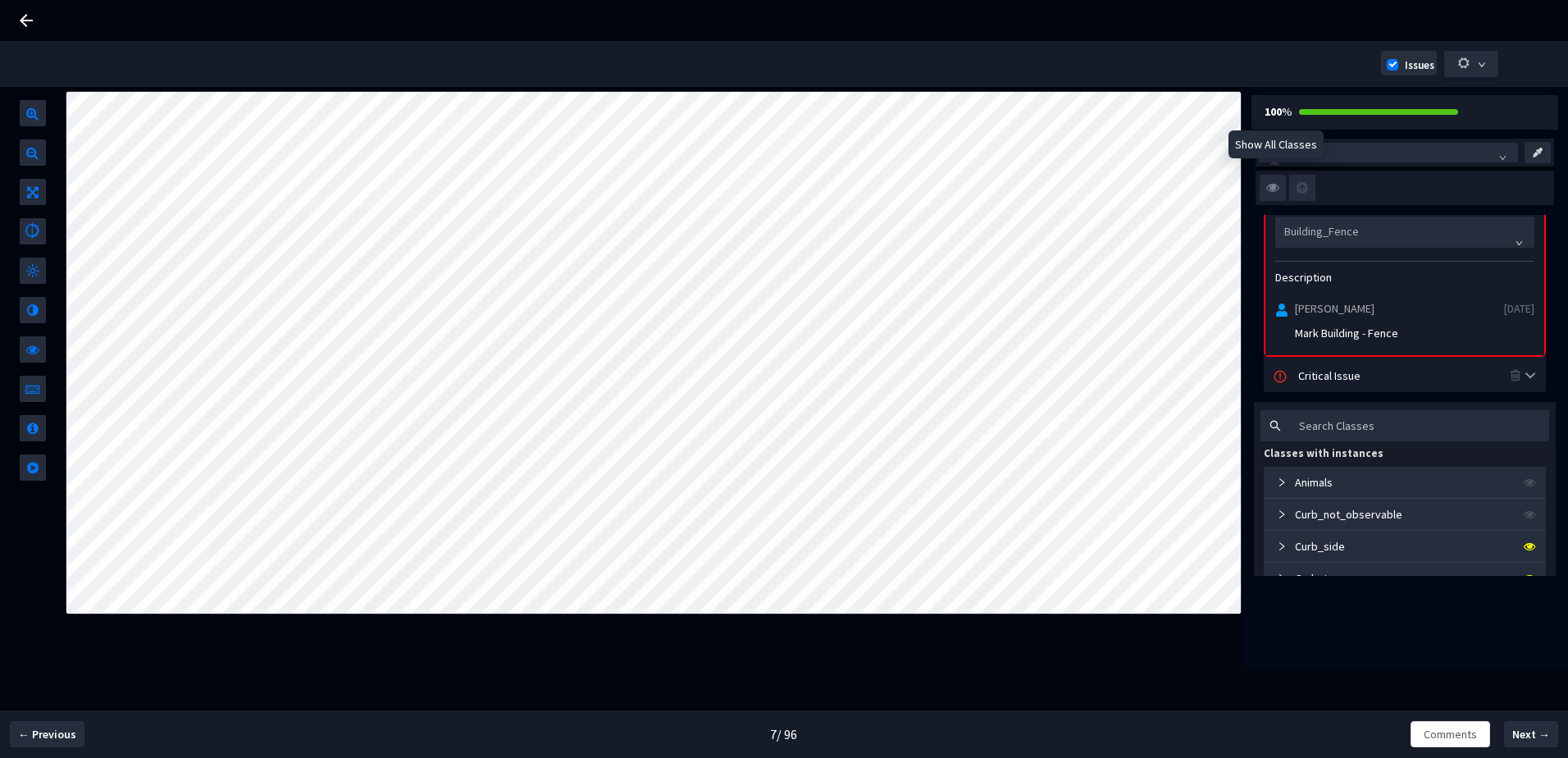
click at [0, 0] on input "checkbox" at bounding box center [0, 0] width 0 height 0
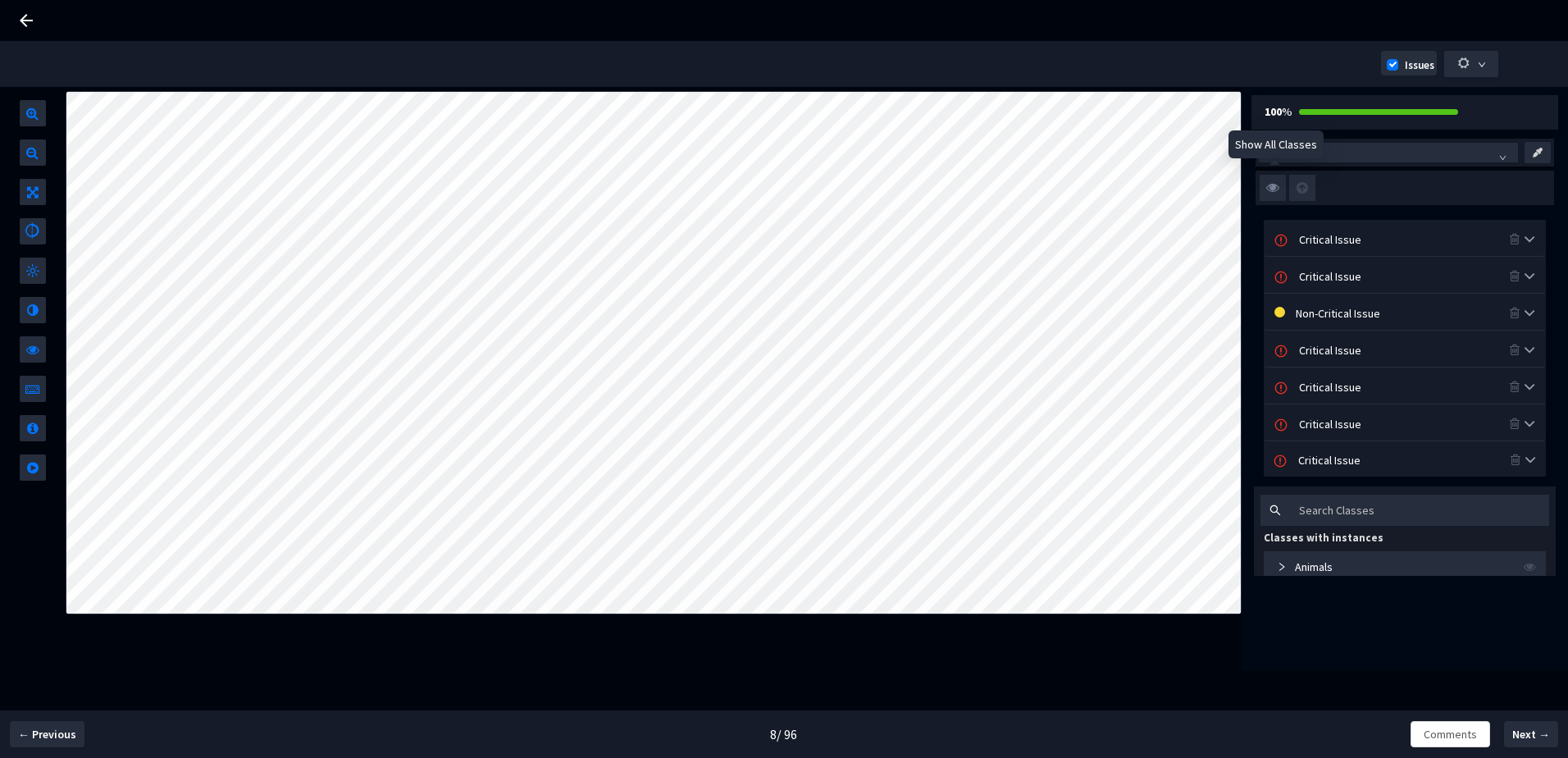
click at [1284, 186] on img at bounding box center [1273, 188] width 26 height 26
click at [0, 0] on input "checkbox" at bounding box center [0, 0] width 0 height 0
click at [1283, 186] on img at bounding box center [1273, 188] width 26 height 26
click at [0, 0] on input "checkbox" at bounding box center [0, 0] width 0 height 0
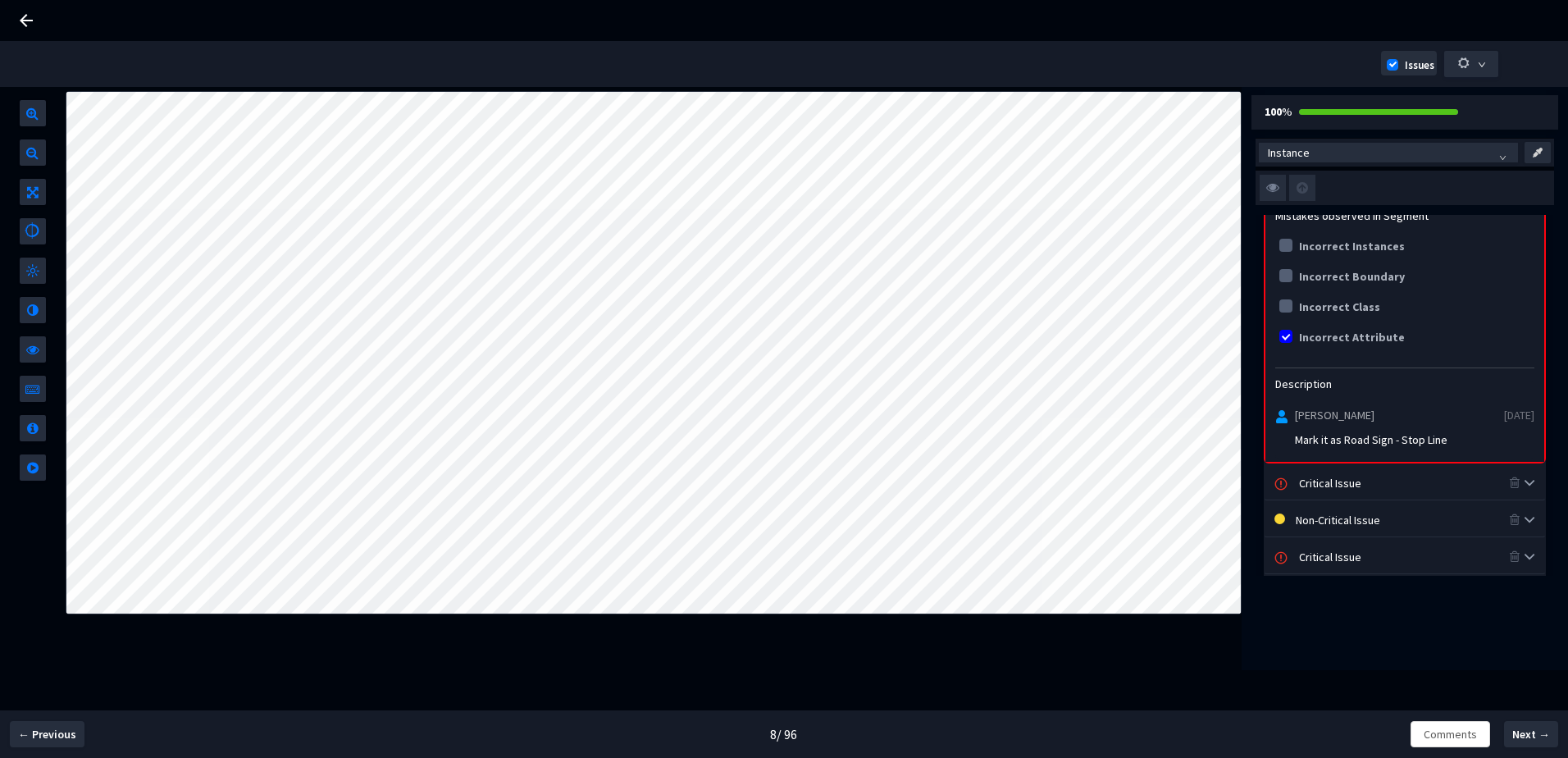
scroll to position [328, 0]
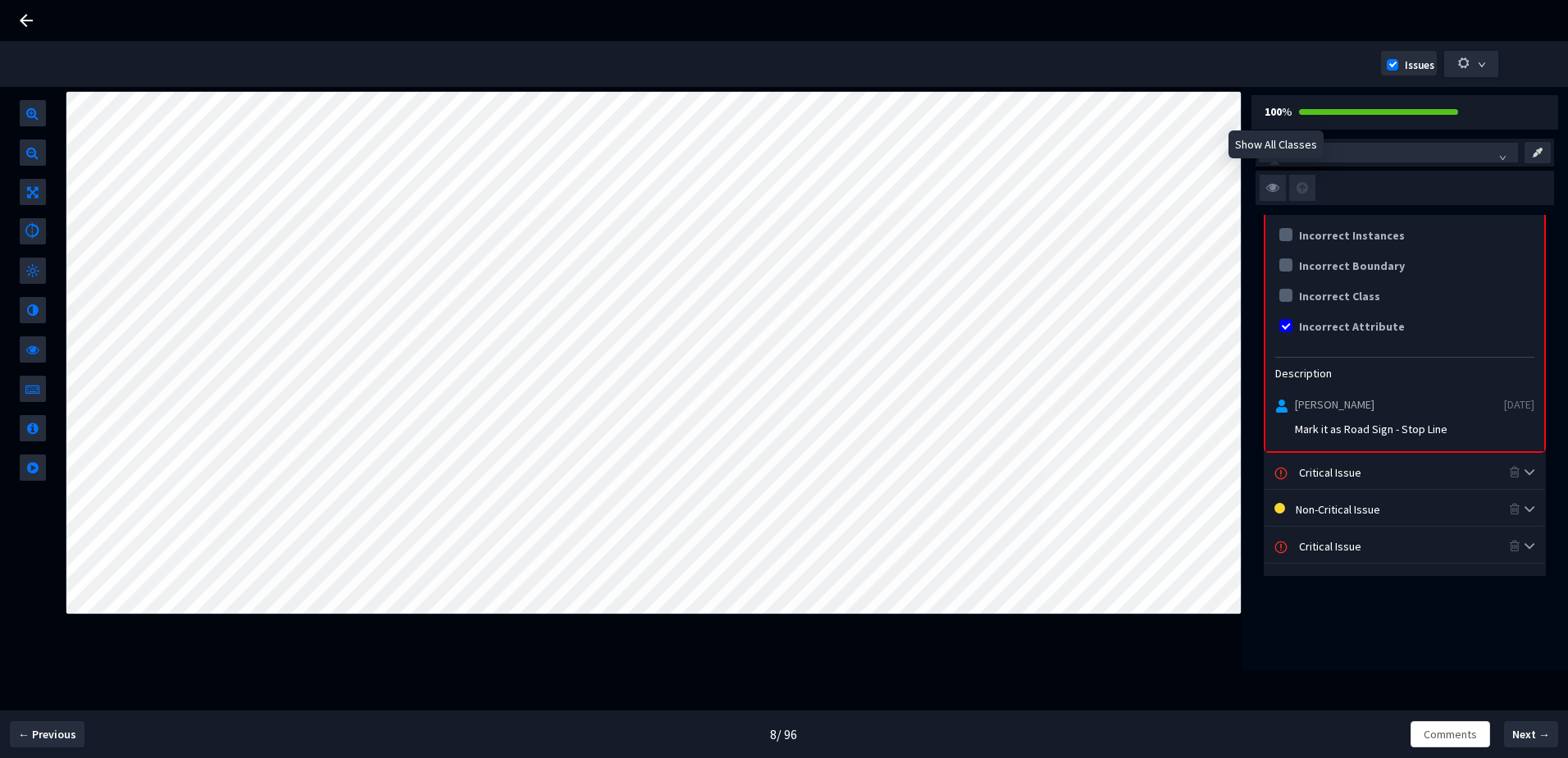
click at [1267, 182] on img at bounding box center [1273, 188] width 26 height 26
click at [0, 0] on input "checkbox" at bounding box center [0, 0] width 0 height 0
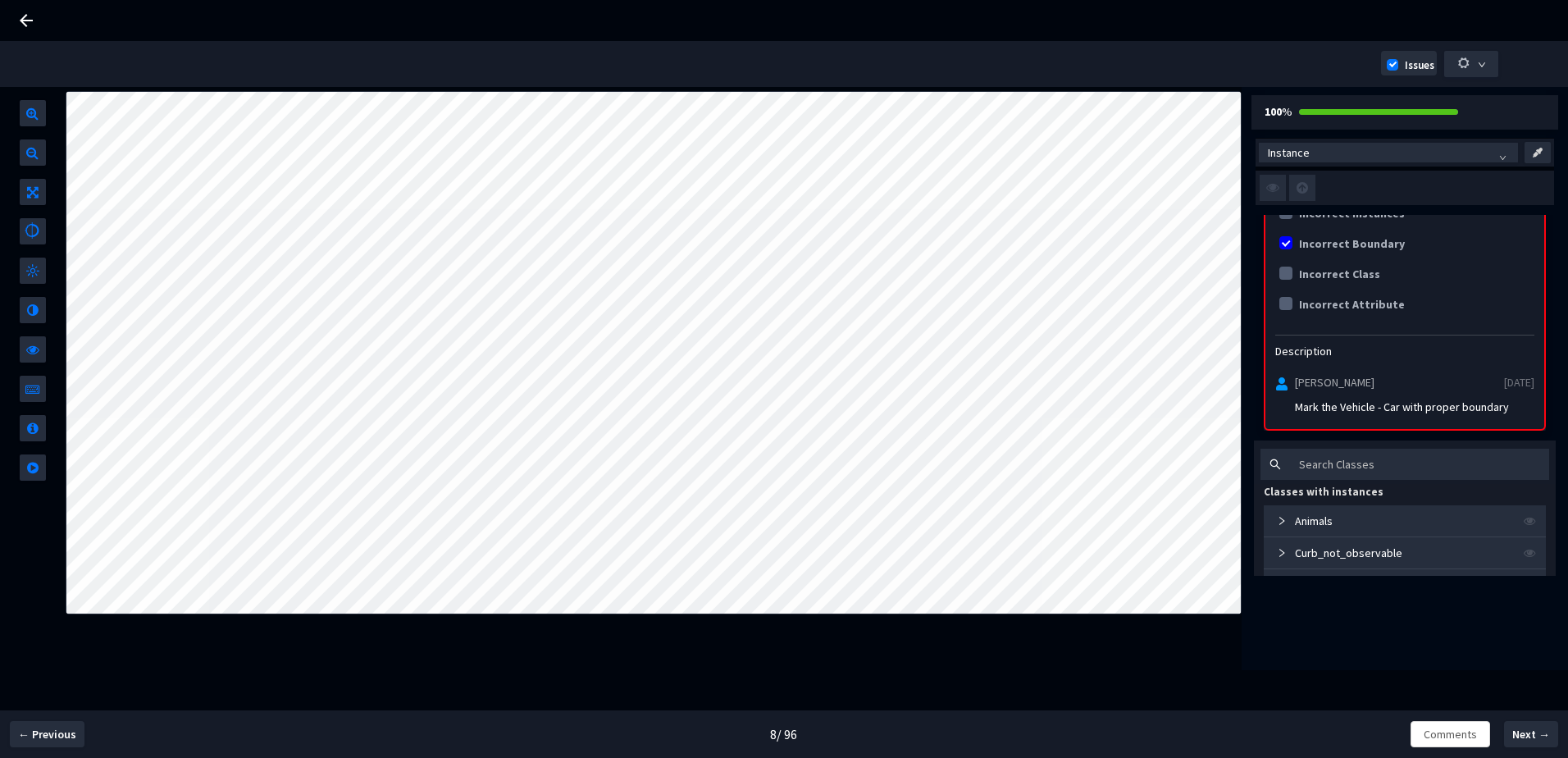
scroll to position [574, 0]
click at [1278, 186] on img at bounding box center [1273, 188] width 26 height 26
click at [0, 0] on input "checkbox" at bounding box center [0, 0] width 0 height 0
click at [1278, 186] on img at bounding box center [1273, 188] width 26 height 26
click at [0, 0] on input "checkbox" at bounding box center [0, 0] width 0 height 0
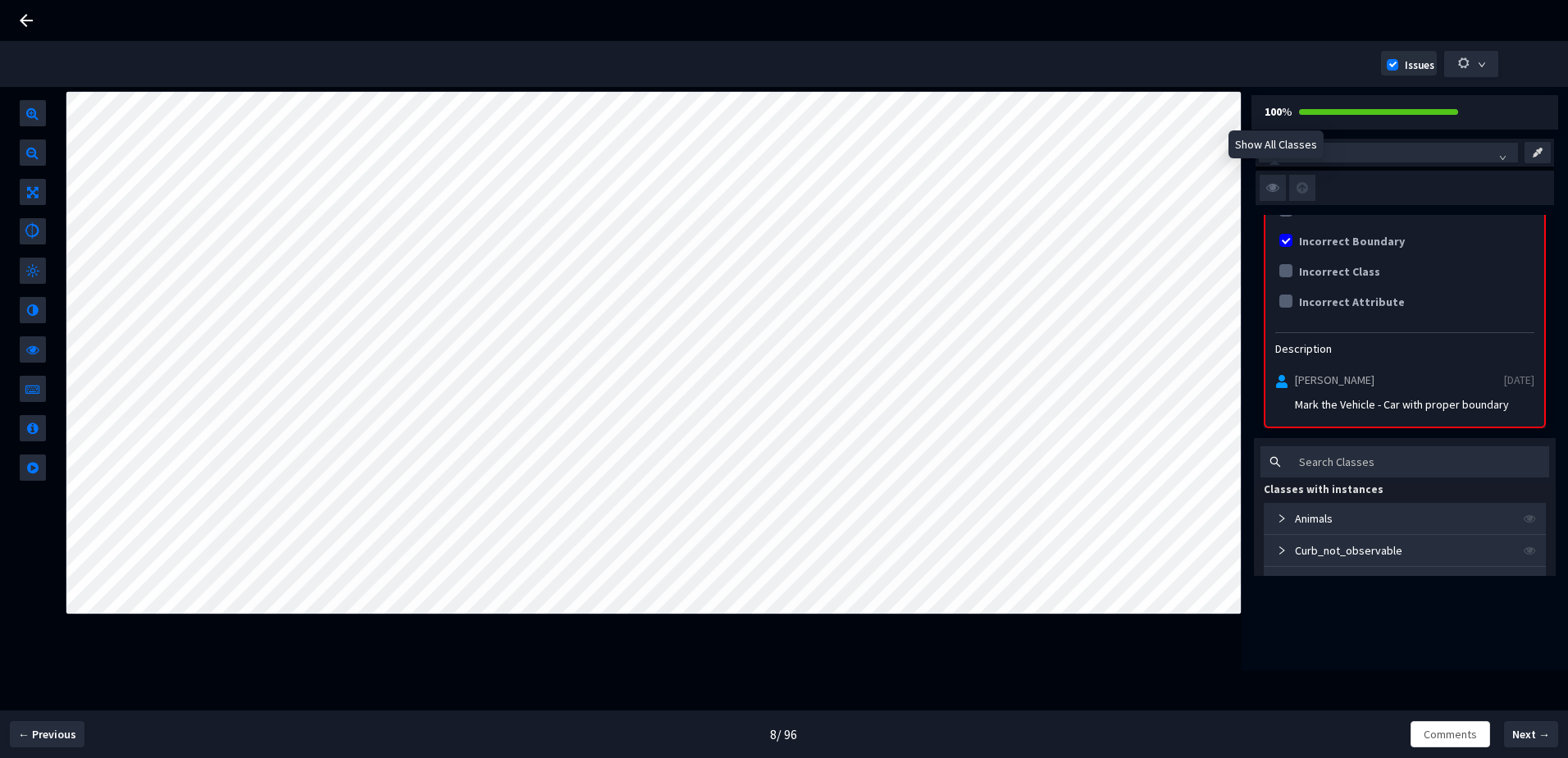
click at [1278, 186] on img at bounding box center [1273, 188] width 26 height 26
click at [0, 0] on input "checkbox" at bounding box center [0, 0] width 0 height 0
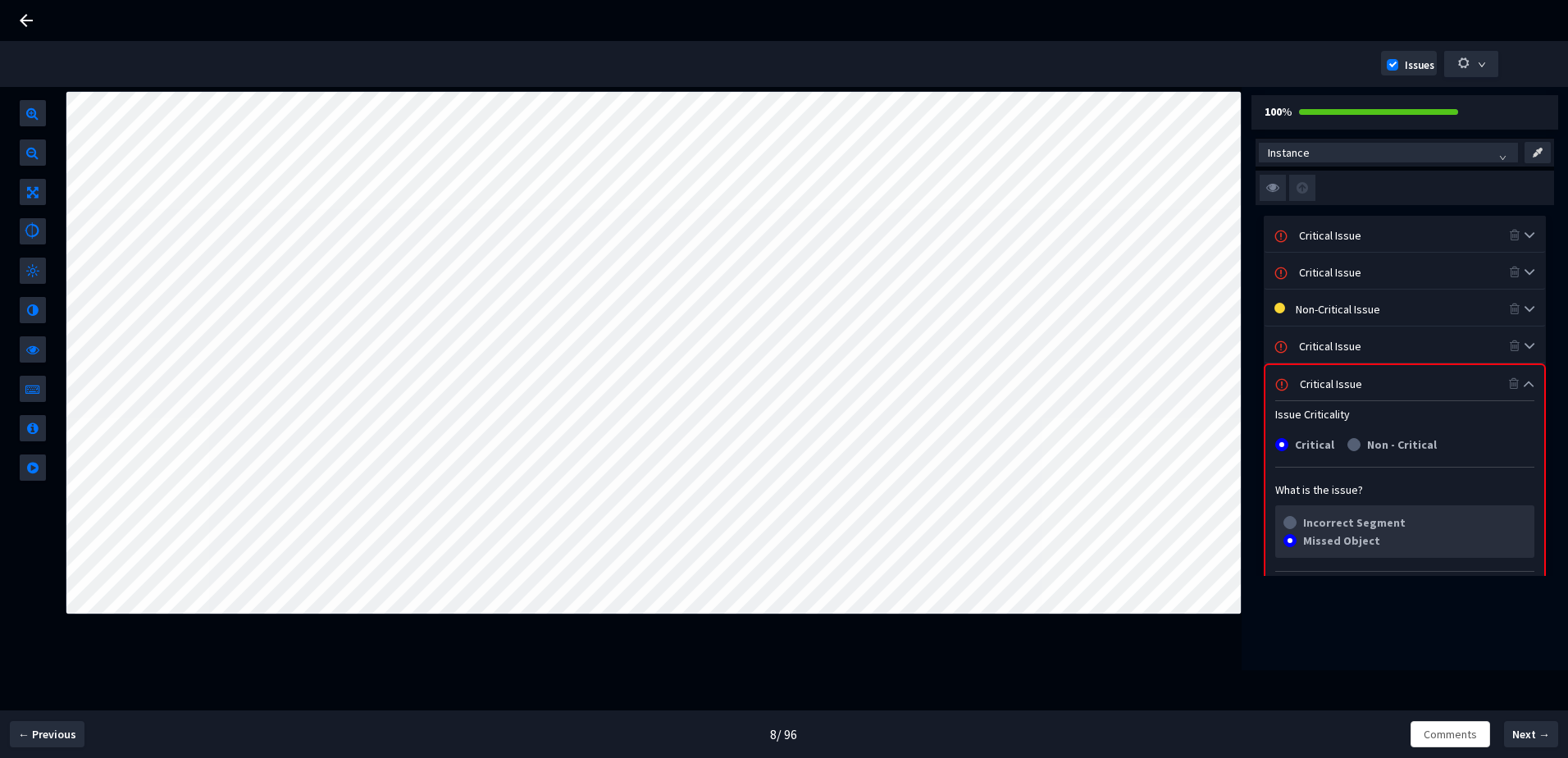
scroll to position [0, 0]
click at [1341, 310] on div "Non-Critical Issue" at bounding box center [1402, 312] width 213 height 18
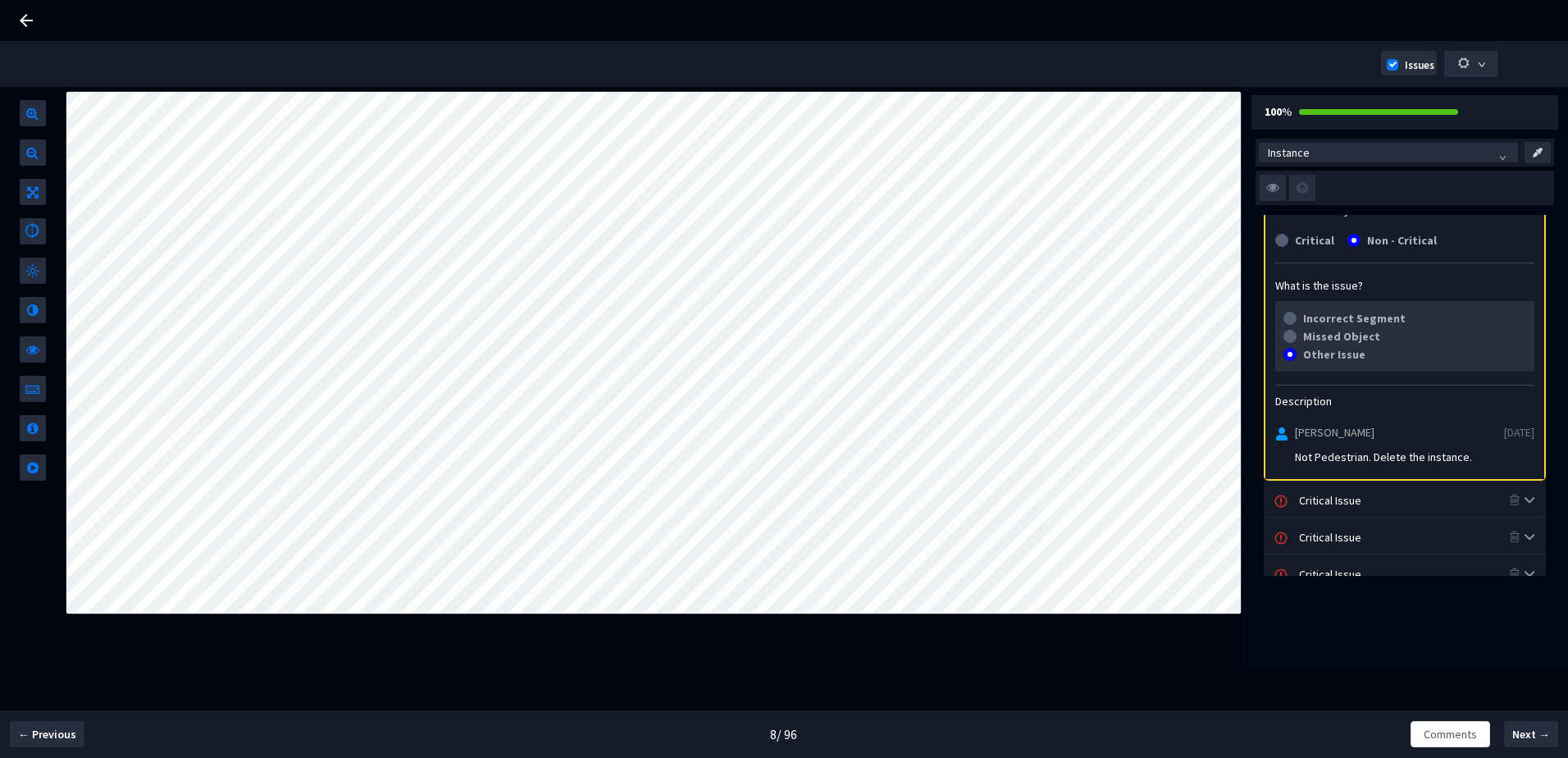
scroll to position [164, 0]
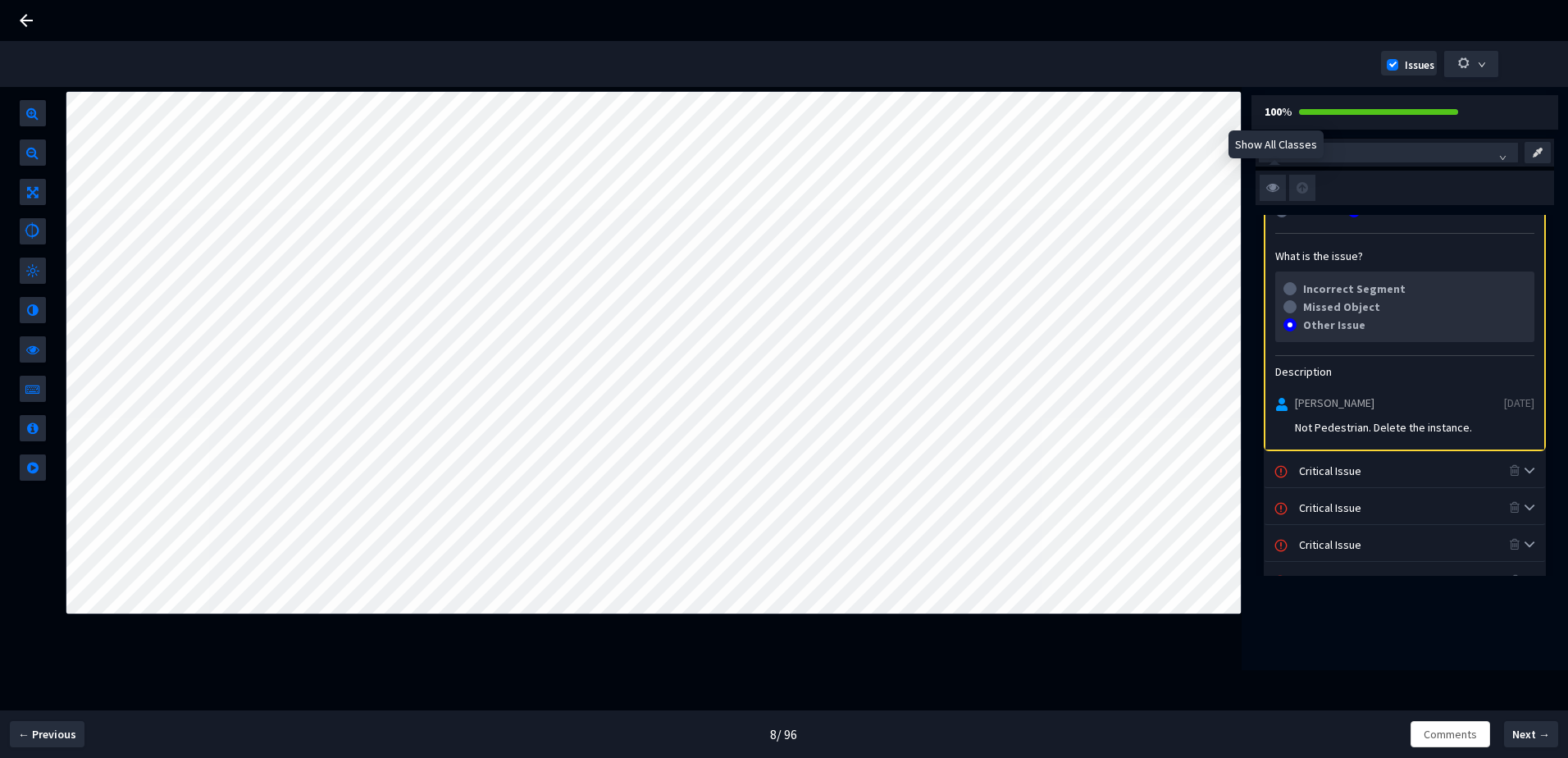
click at [1282, 185] on img at bounding box center [1273, 188] width 26 height 26
click at [0, 0] on input "checkbox" at bounding box center [0, 0] width 0 height 0
click at [1278, 190] on img at bounding box center [1273, 188] width 26 height 26
click at [0, 0] on input "checkbox" at bounding box center [0, 0] width 0 height 0
click at [1278, 190] on img at bounding box center [1273, 188] width 26 height 26
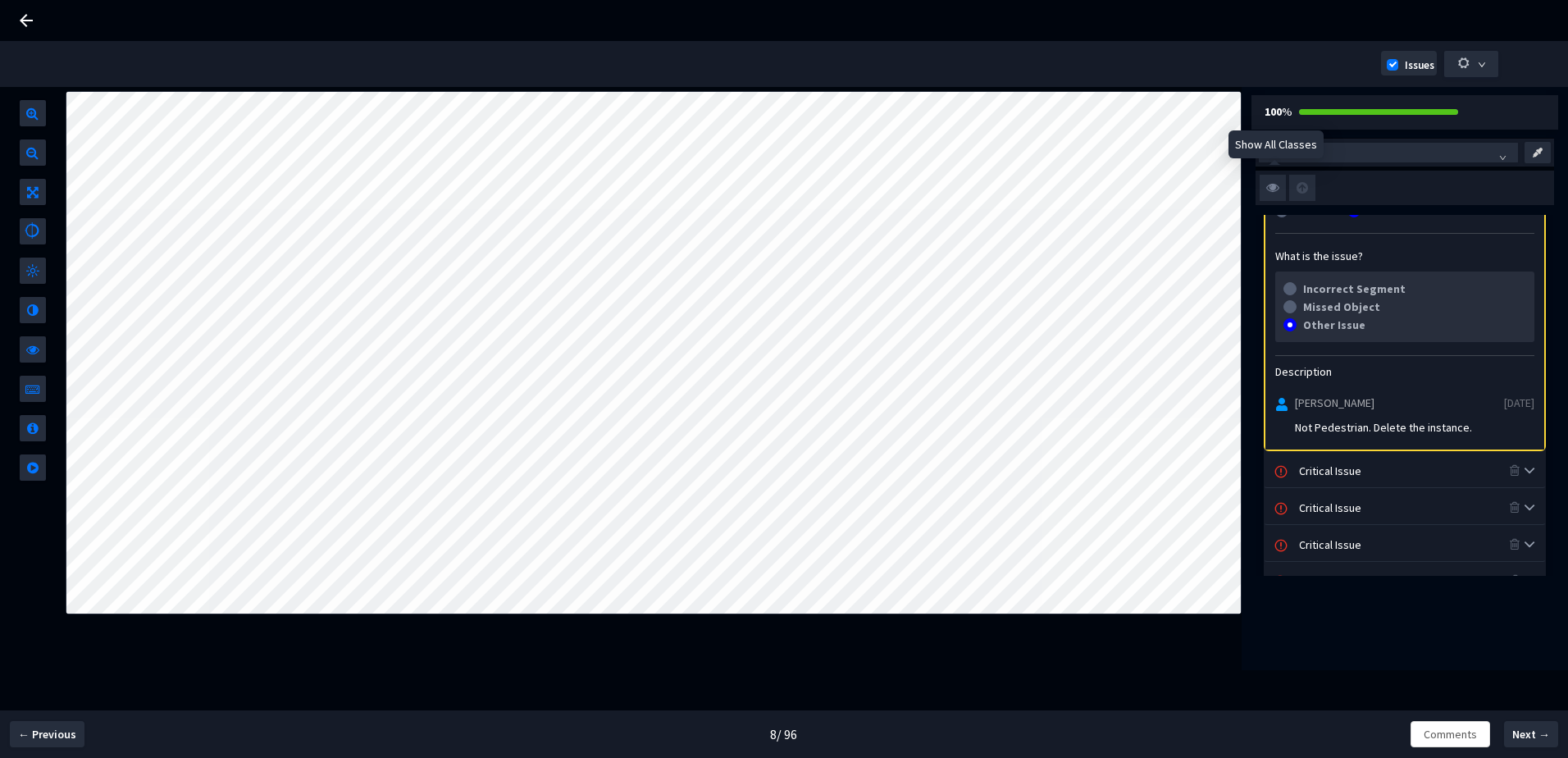
click at [0, 0] on input "checkbox" at bounding box center [0, 0] width 0 height 0
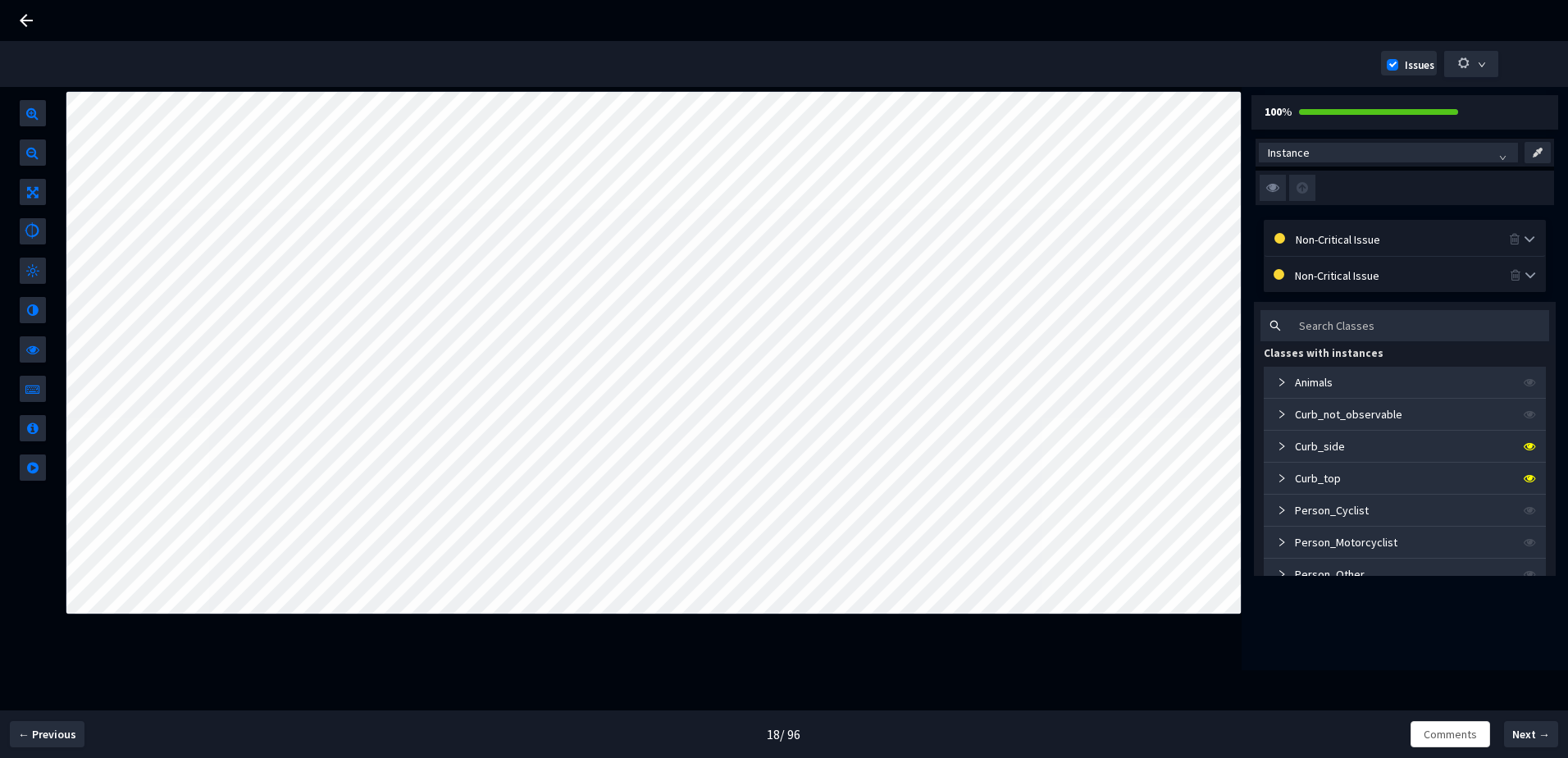
click at [1380, 242] on div "Non-Critical Issue" at bounding box center [1402, 238] width 213 height 18
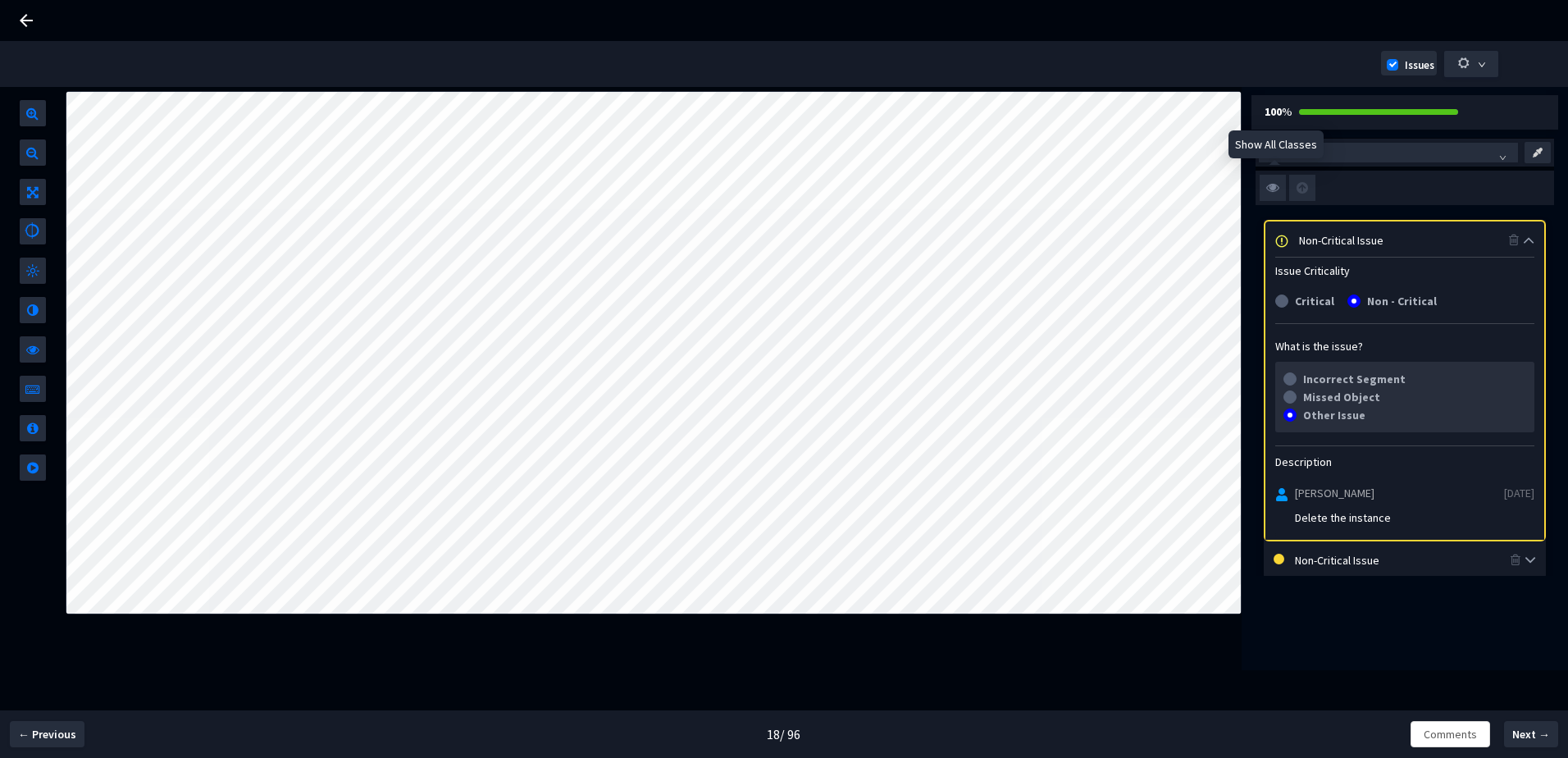
click at [1278, 186] on img at bounding box center [1273, 188] width 26 height 26
click at [0, 0] on input "checkbox" at bounding box center [0, 0] width 0 height 0
click at [1261, 197] on img at bounding box center [1273, 188] width 26 height 26
click at [0, 0] on input "checkbox" at bounding box center [0, 0] width 0 height 0
click at [1277, 194] on img at bounding box center [1273, 188] width 26 height 26
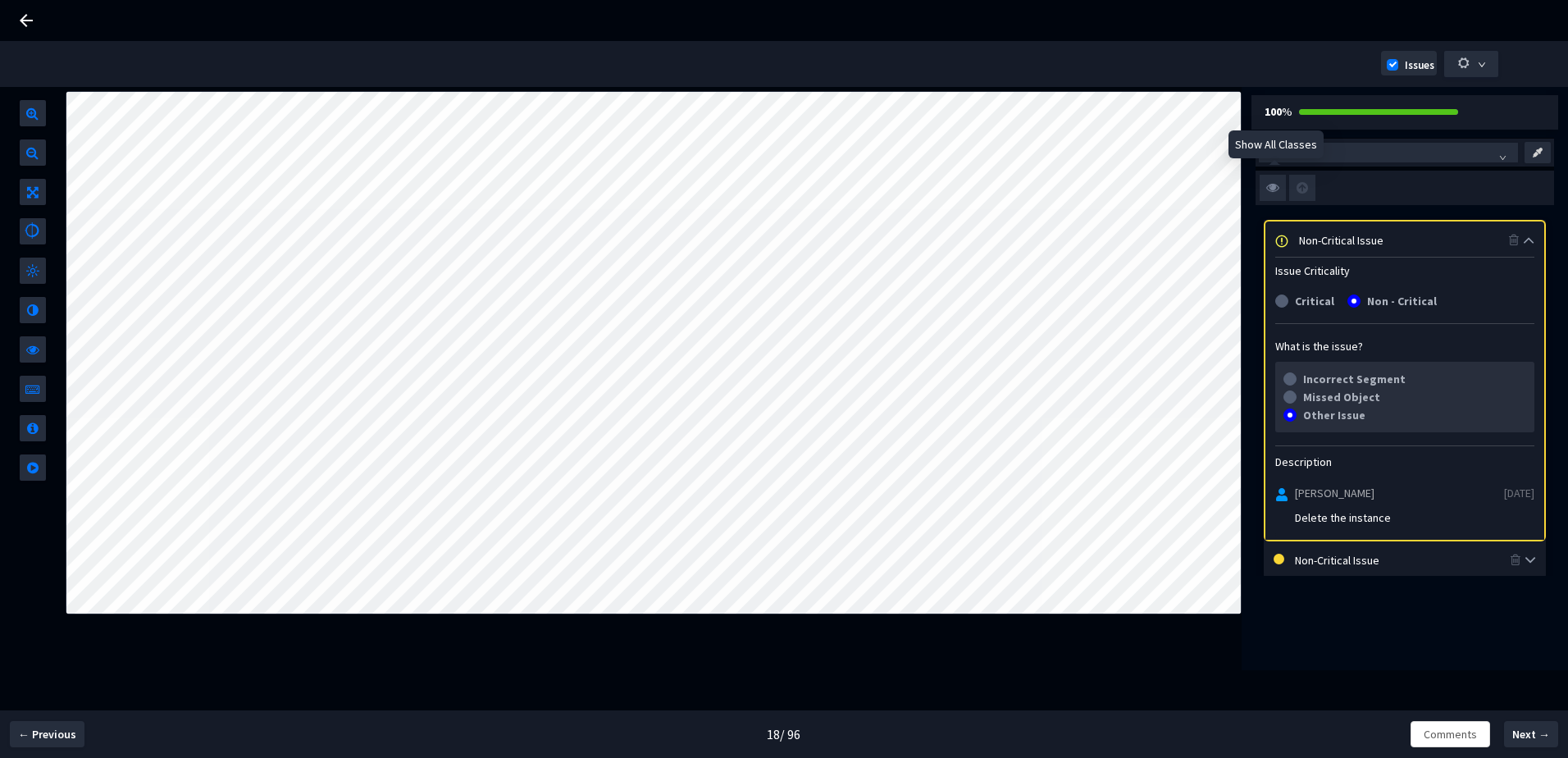
click at [0, 0] on input "checkbox" at bounding box center [0, 0] width 0 height 0
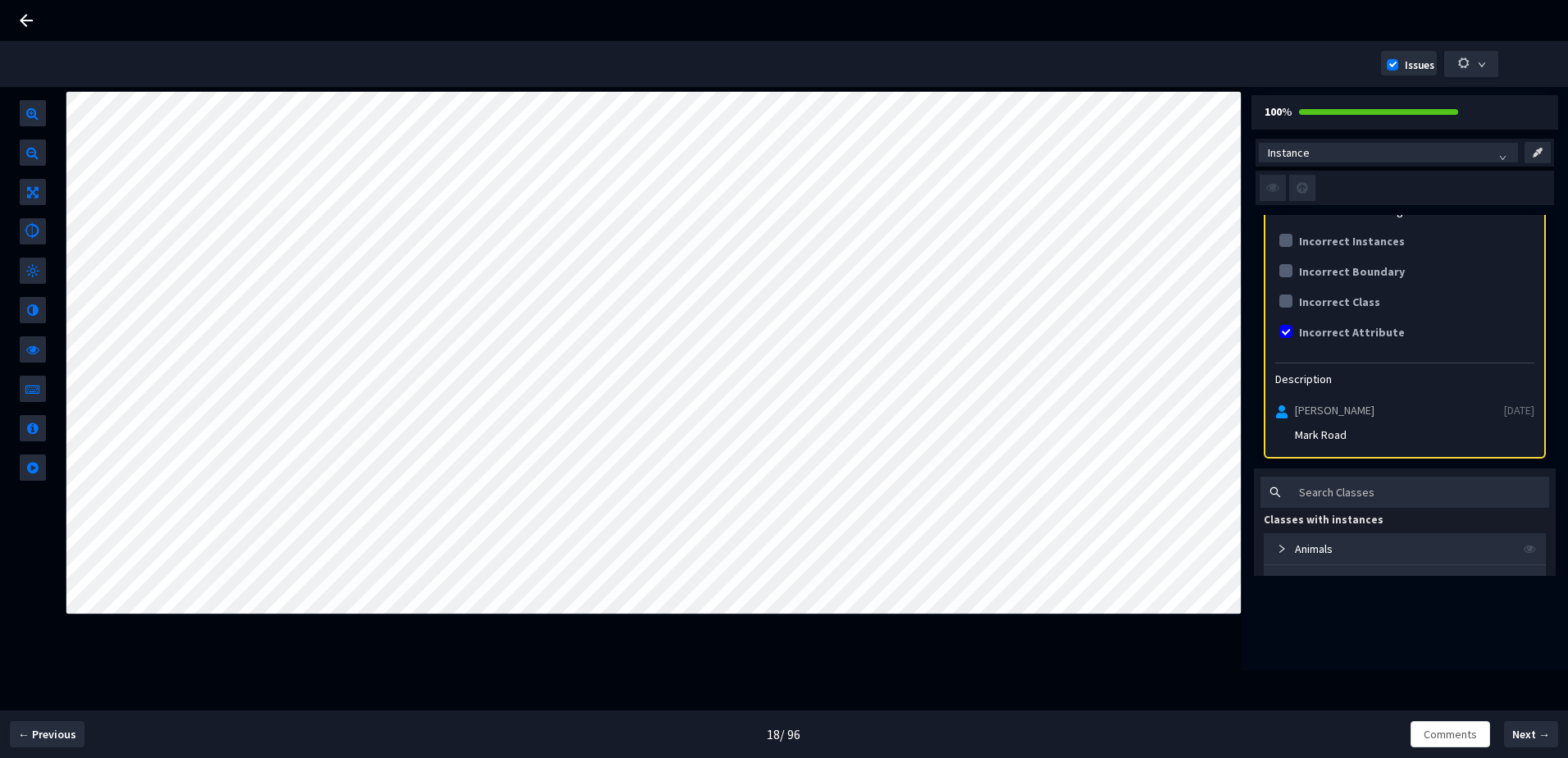
scroll to position [410, 0]
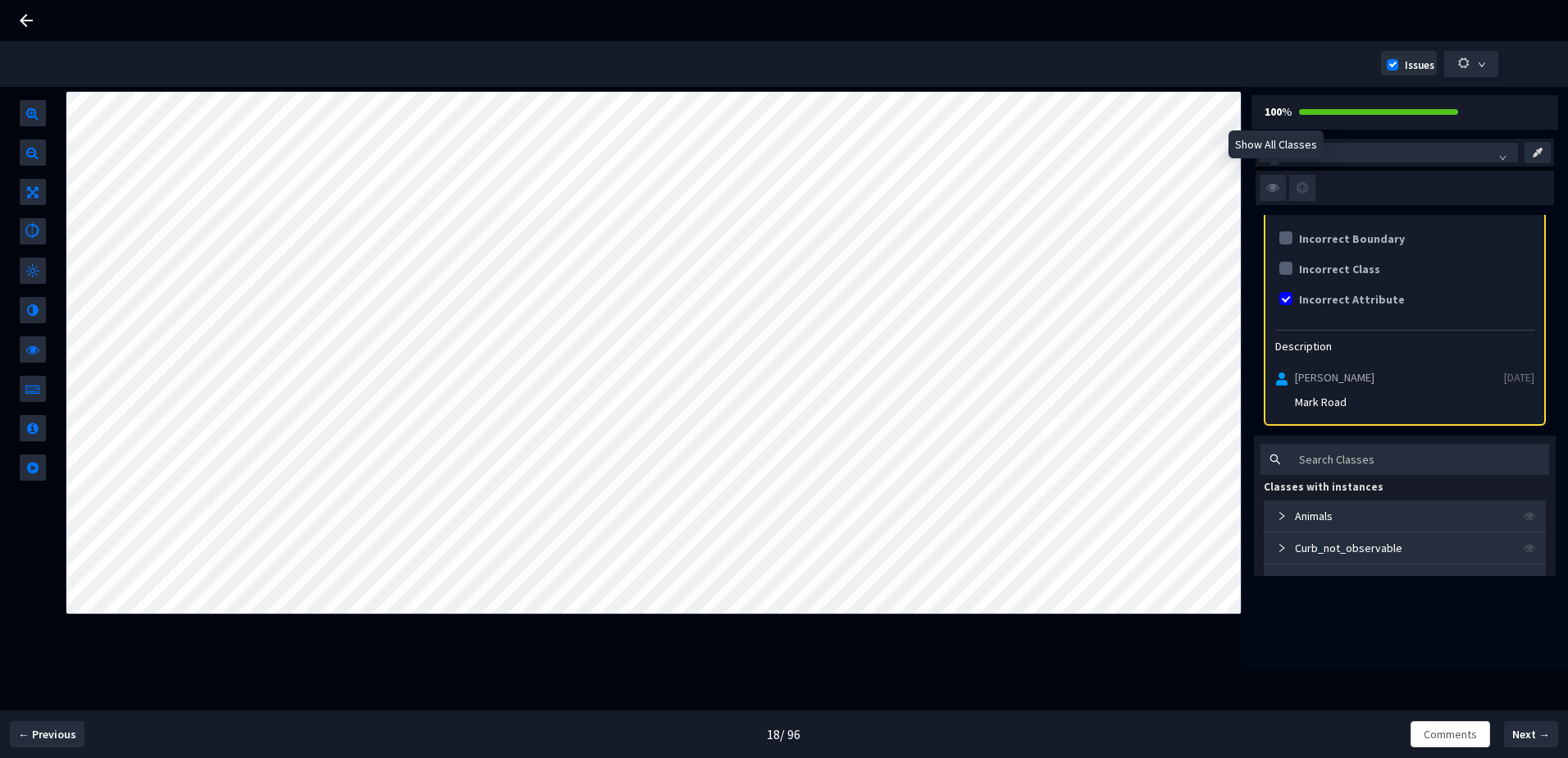
click at [1277, 194] on img at bounding box center [1273, 188] width 26 height 26
click at [0, 0] on input "checkbox" at bounding box center [0, 0] width 0 height 0
click at [1277, 194] on img at bounding box center [1273, 188] width 26 height 26
click at [0, 0] on input "checkbox" at bounding box center [0, 0] width 0 height 0
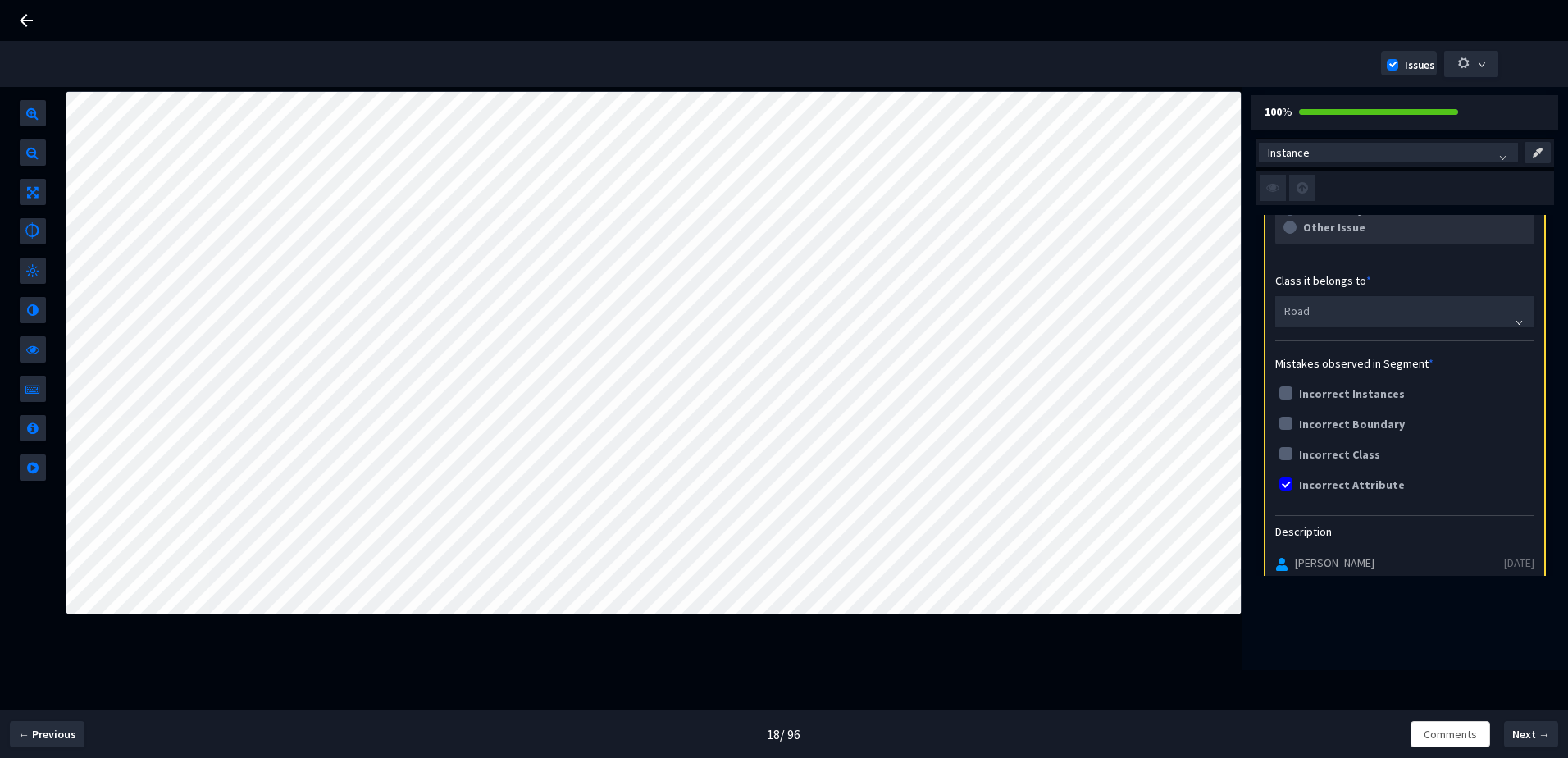
scroll to position [0, 0]
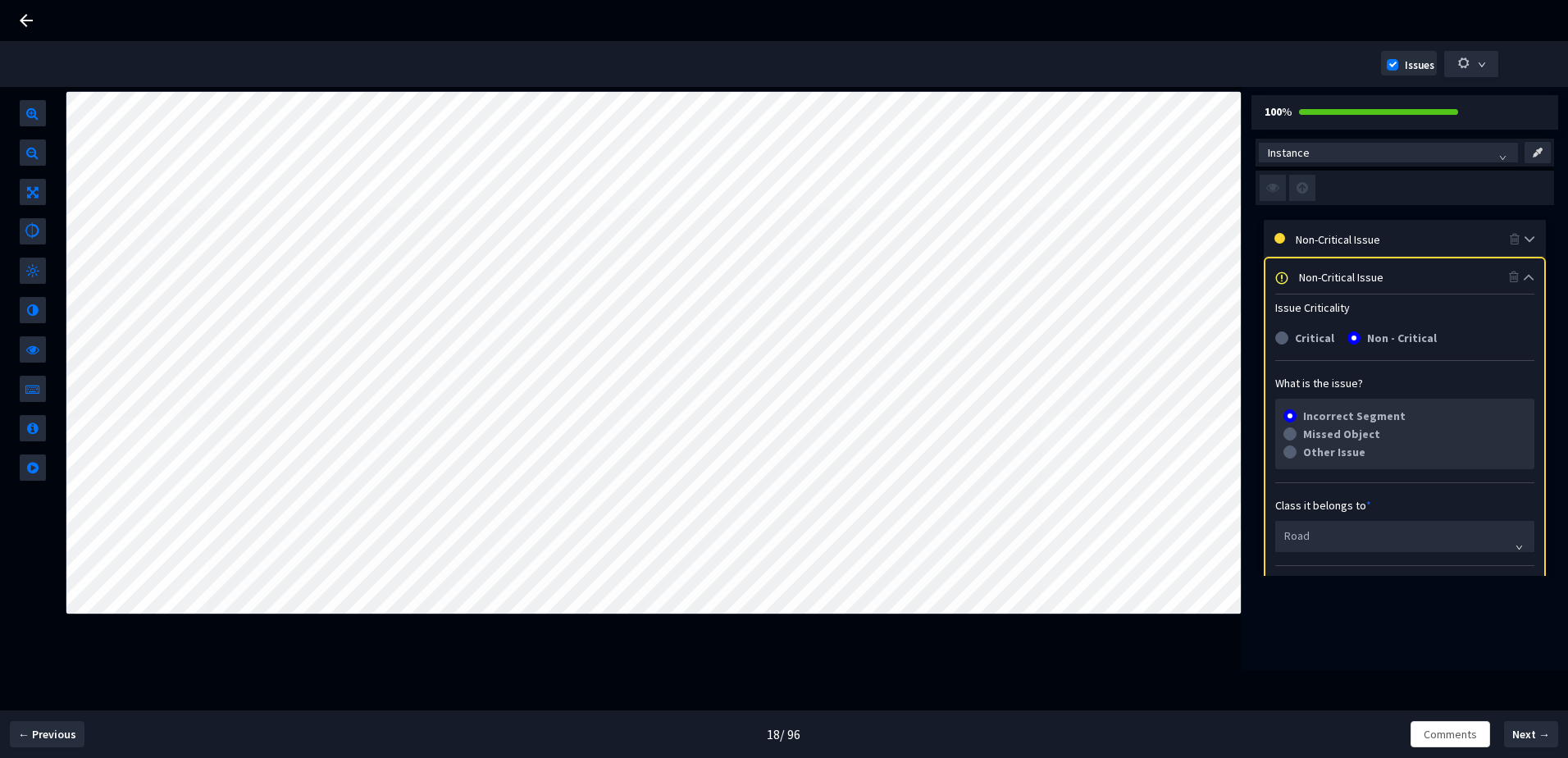
click at [1406, 280] on div "Non-Critical Issue" at bounding box center [1404, 276] width 210 height 18
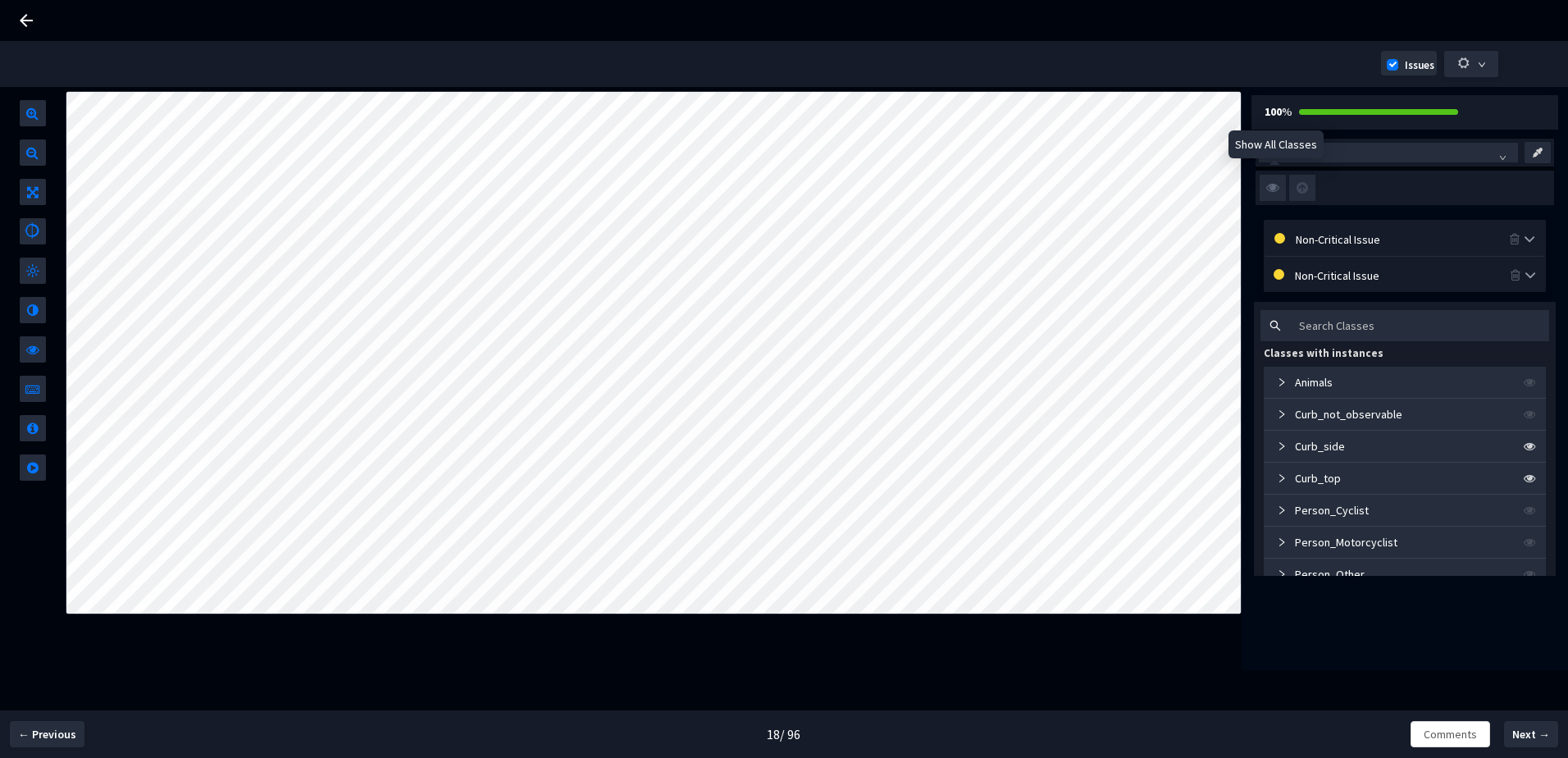
click at [1265, 189] on img at bounding box center [1273, 188] width 26 height 26
click at [0, 0] on input "checkbox" at bounding box center [0, 0] width 0 height 0
click at [1265, 189] on img at bounding box center [1273, 188] width 26 height 26
click at [0, 0] on input "checkbox" at bounding box center [0, 0] width 0 height 0
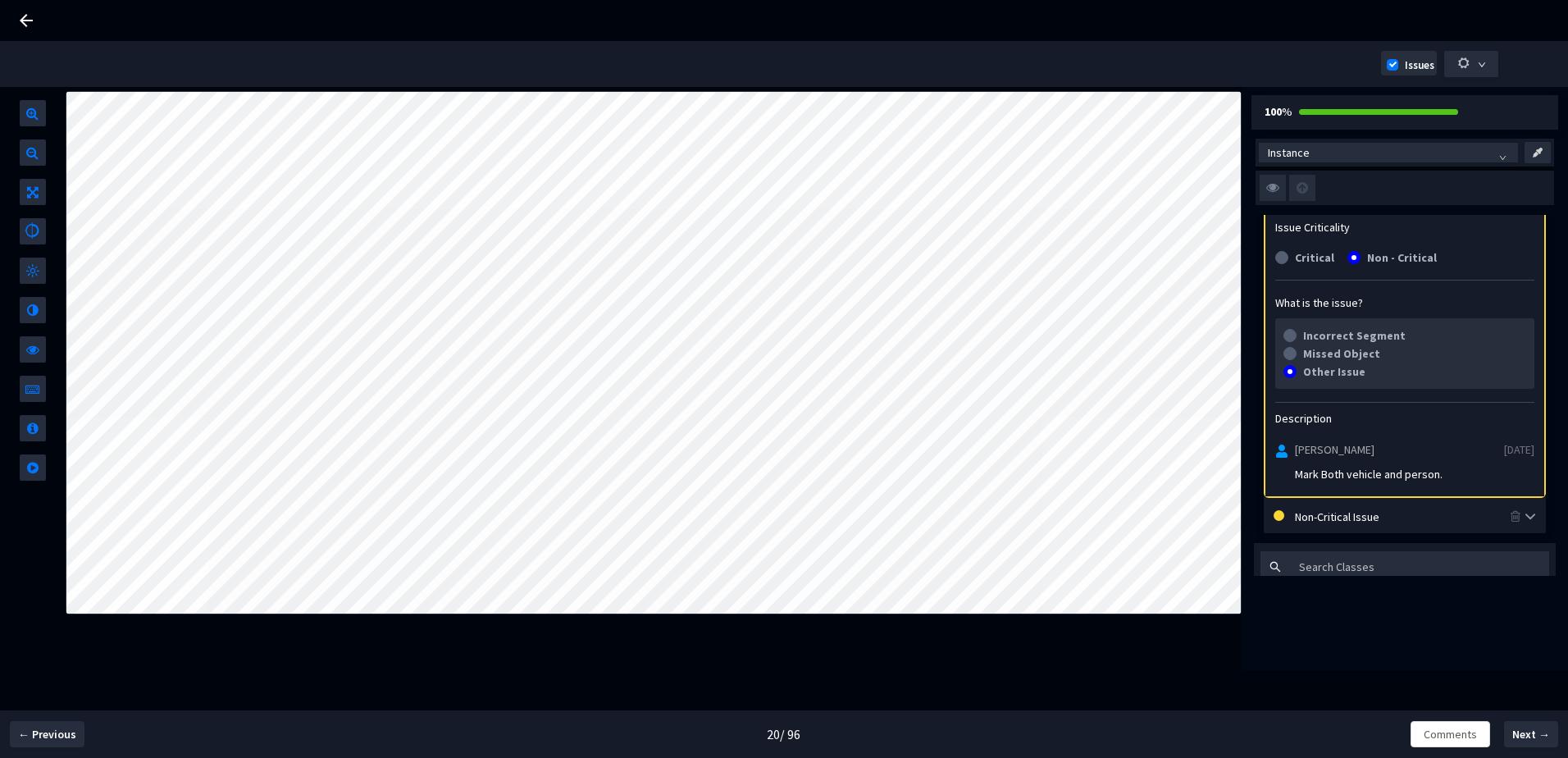
scroll to position [82, 0]
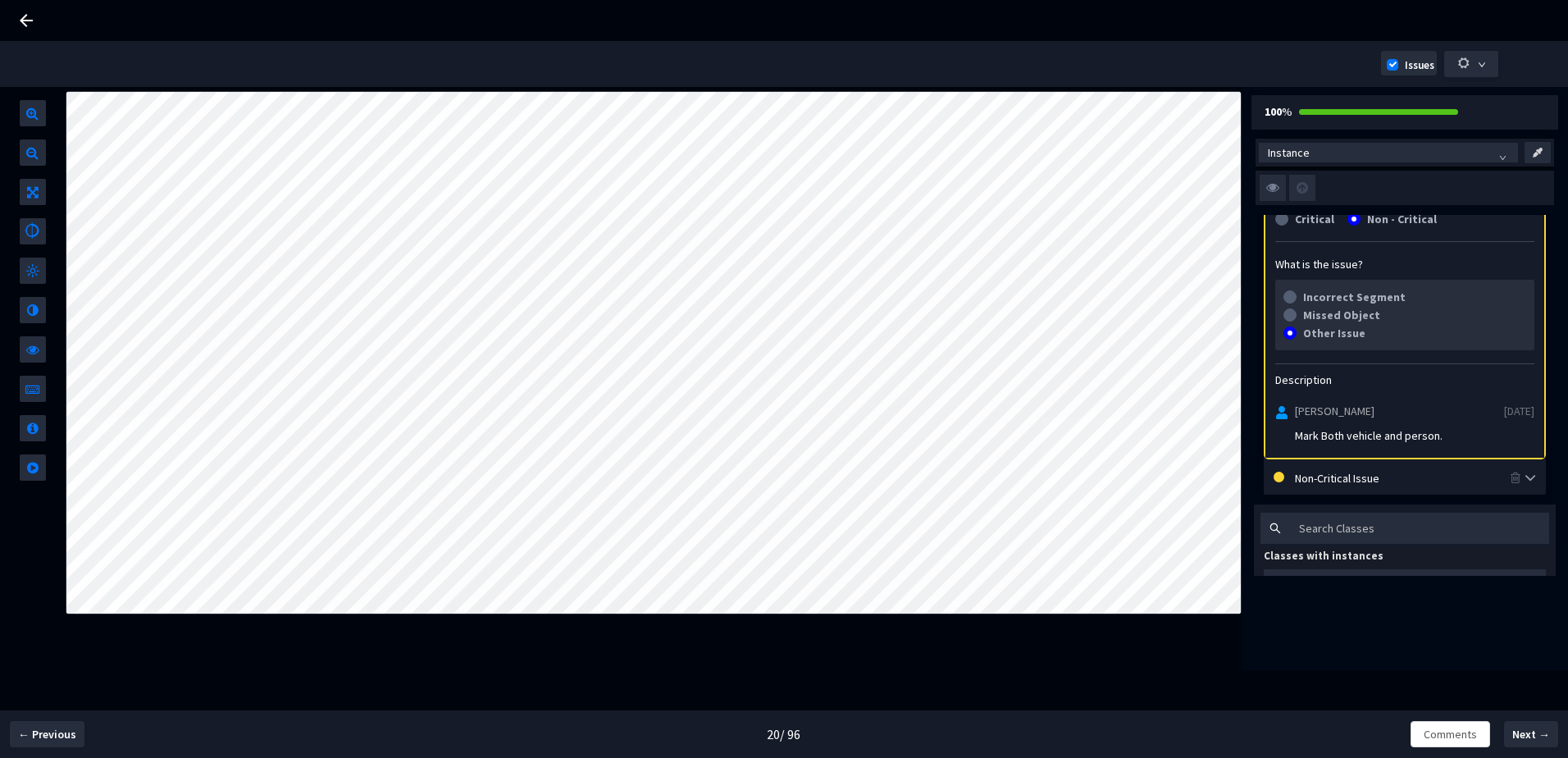
click at [1274, 192] on img at bounding box center [1273, 188] width 26 height 26
click at [0, 0] on input "checkbox" at bounding box center [0, 0] width 0 height 0
click at [1282, 193] on img at bounding box center [1273, 188] width 26 height 26
click at [0, 0] on input "checkbox" at bounding box center [0, 0] width 0 height 0
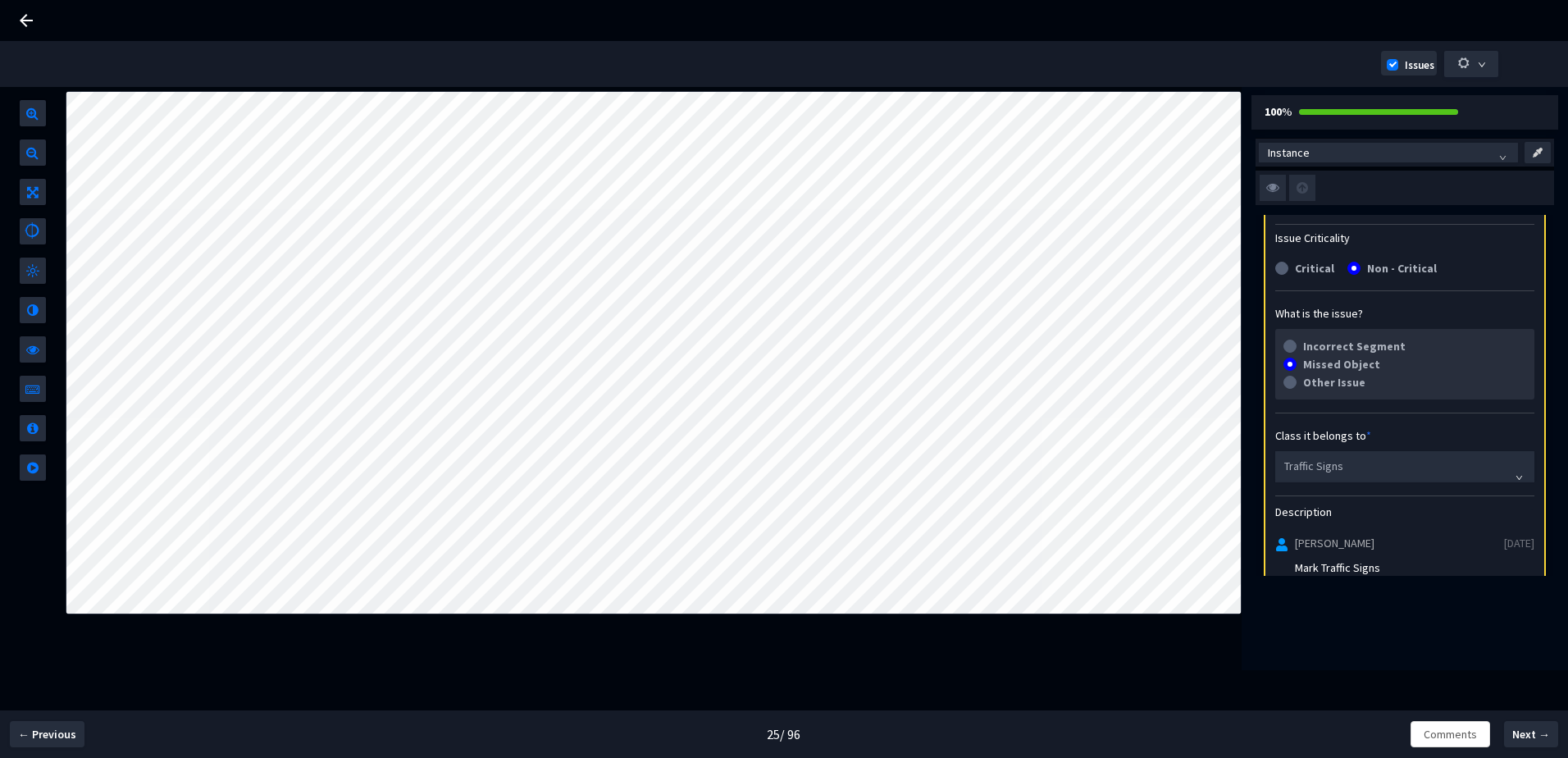
scroll to position [164, 0]
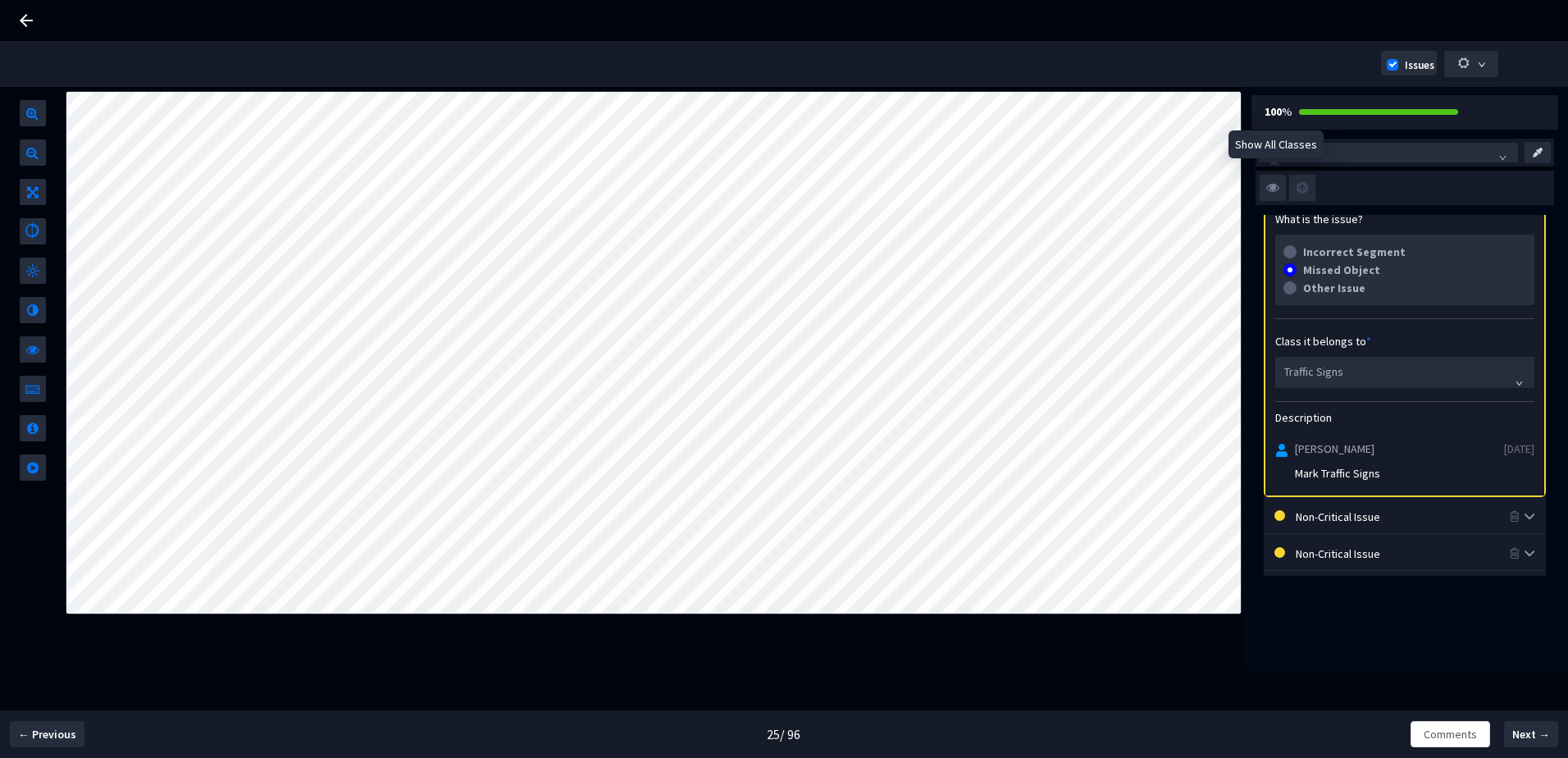
click at [1273, 194] on img at bounding box center [1273, 188] width 26 height 26
click at [0, 0] on input "checkbox" at bounding box center [0, 0] width 0 height 0
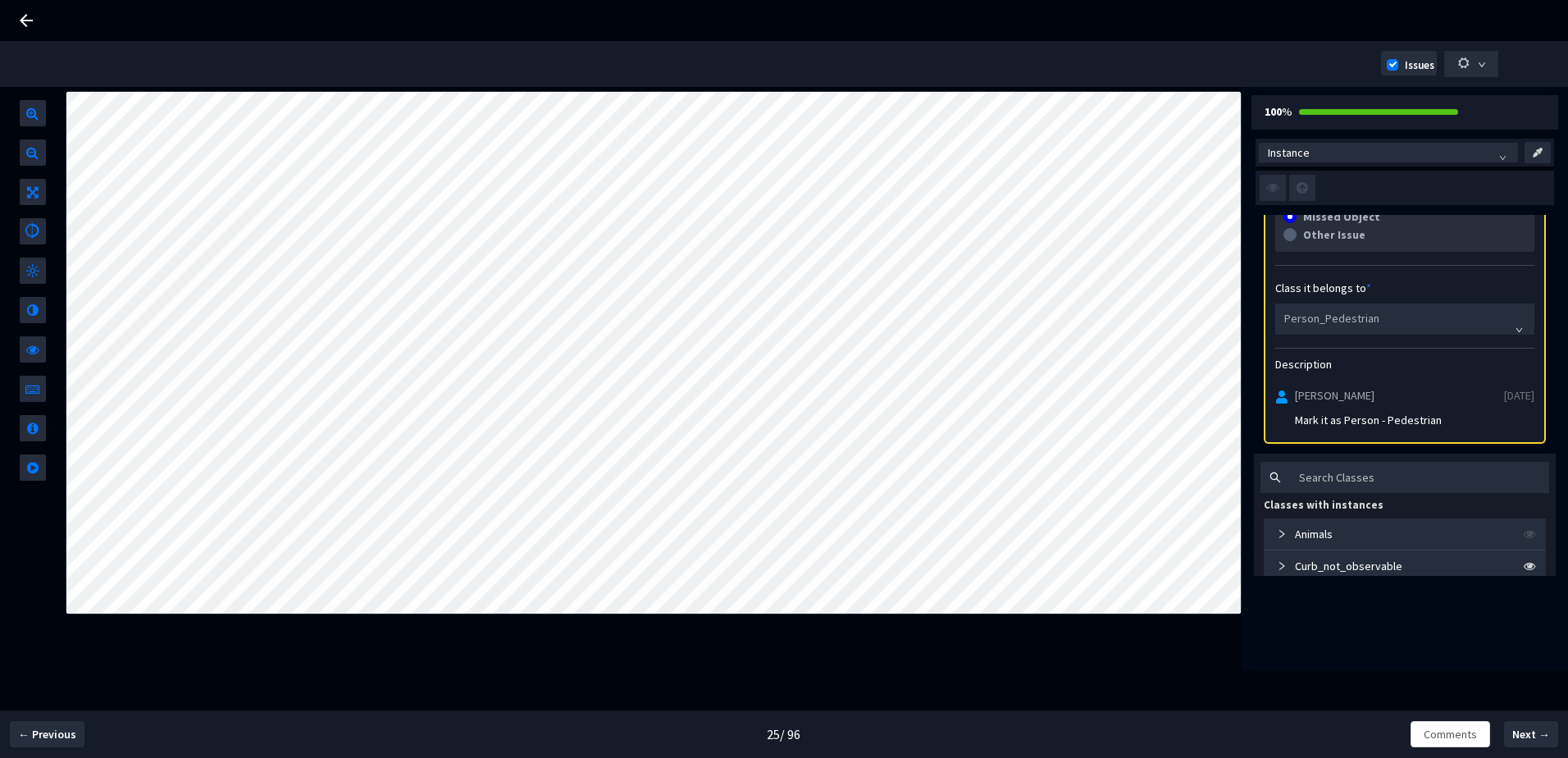
scroll to position [410, 0]
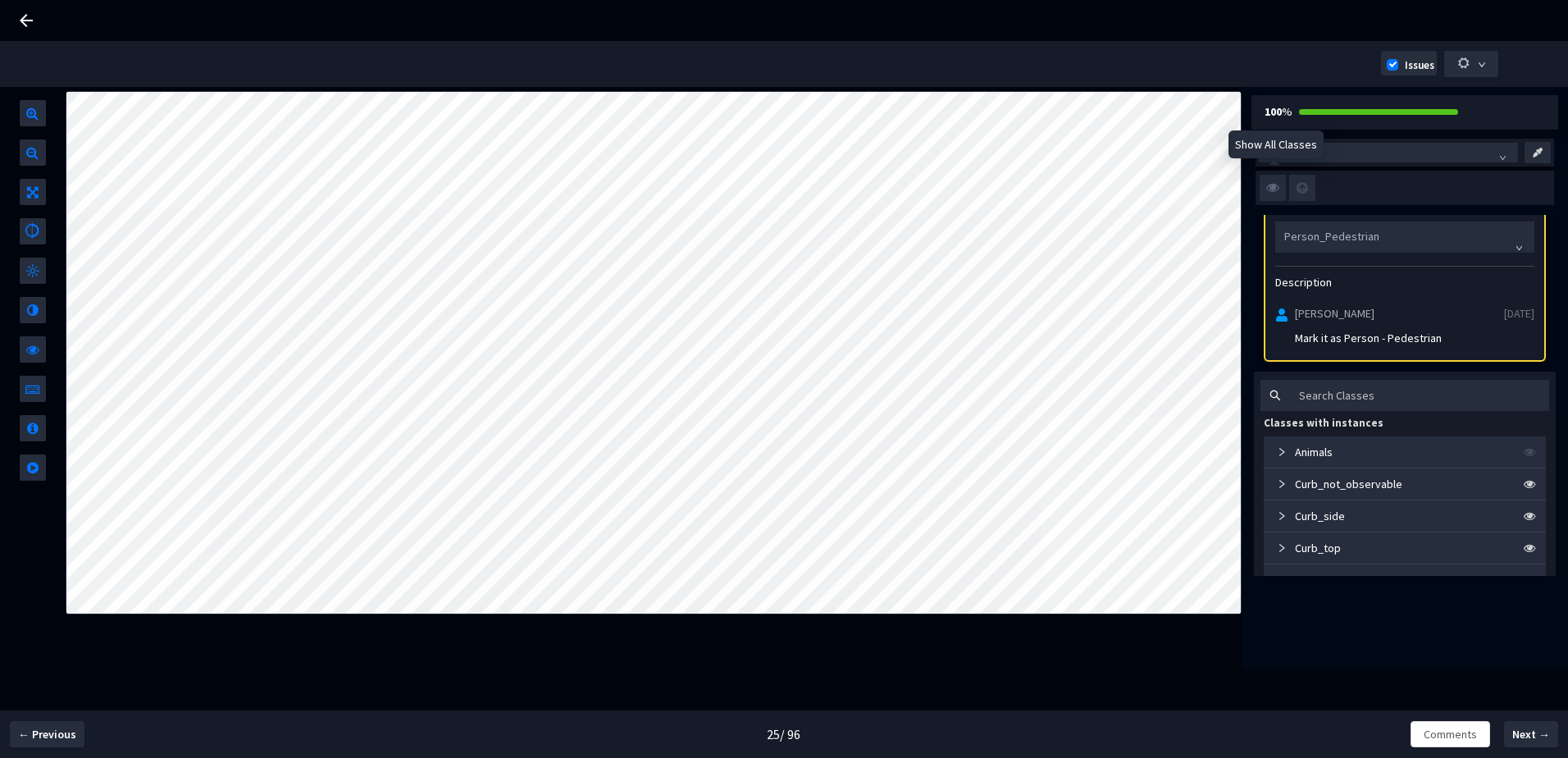
click at [1278, 190] on img at bounding box center [1273, 188] width 26 height 26
click at [0, 0] on input "checkbox" at bounding box center [0, 0] width 0 height 0
click at [1278, 190] on img at bounding box center [1273, 188] width 26 height 26
click at [0, 0] on input "checkbox" at bounding box center [0, 0] width 0 height 0
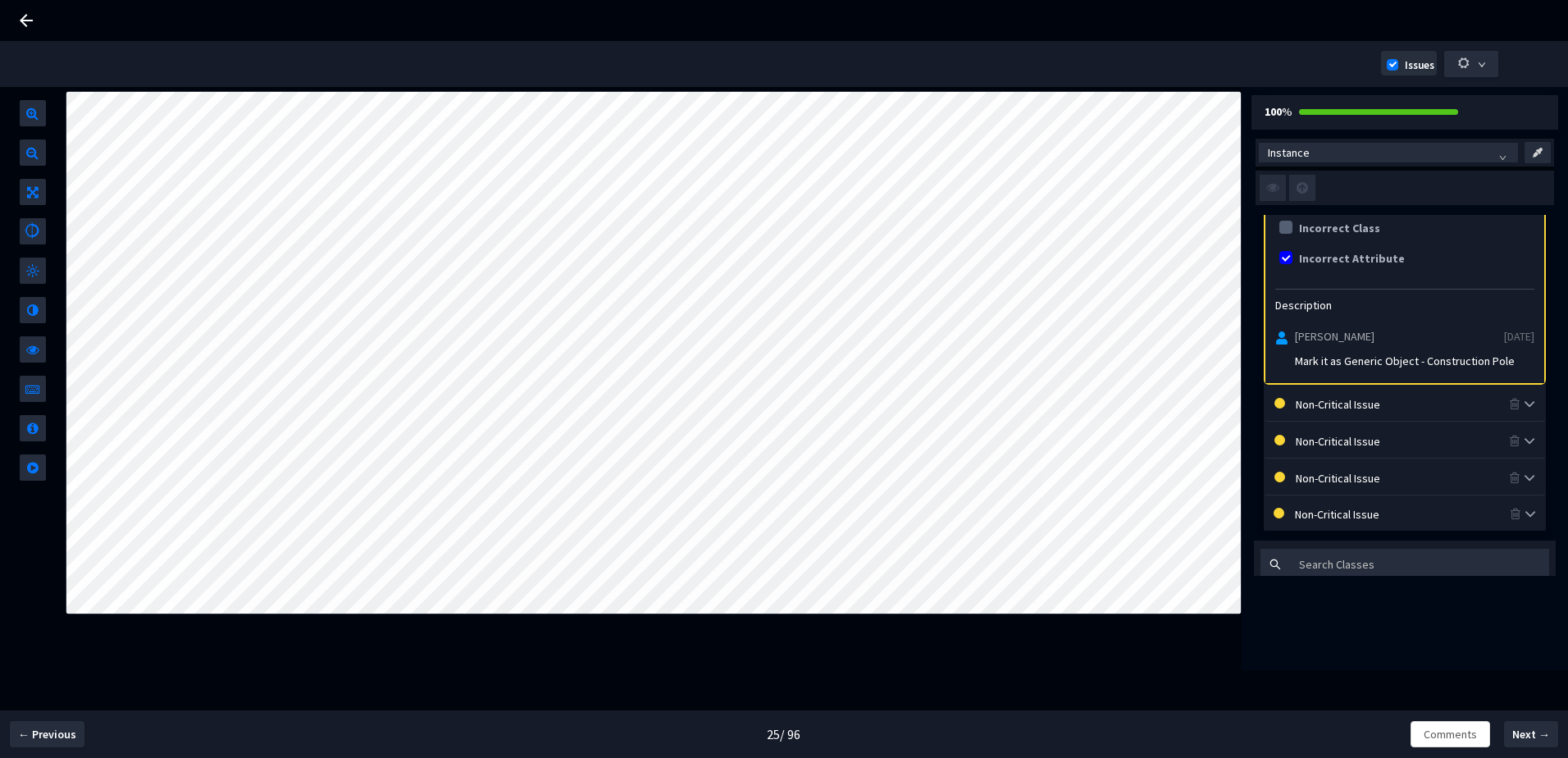
scroll to position [379, 0]
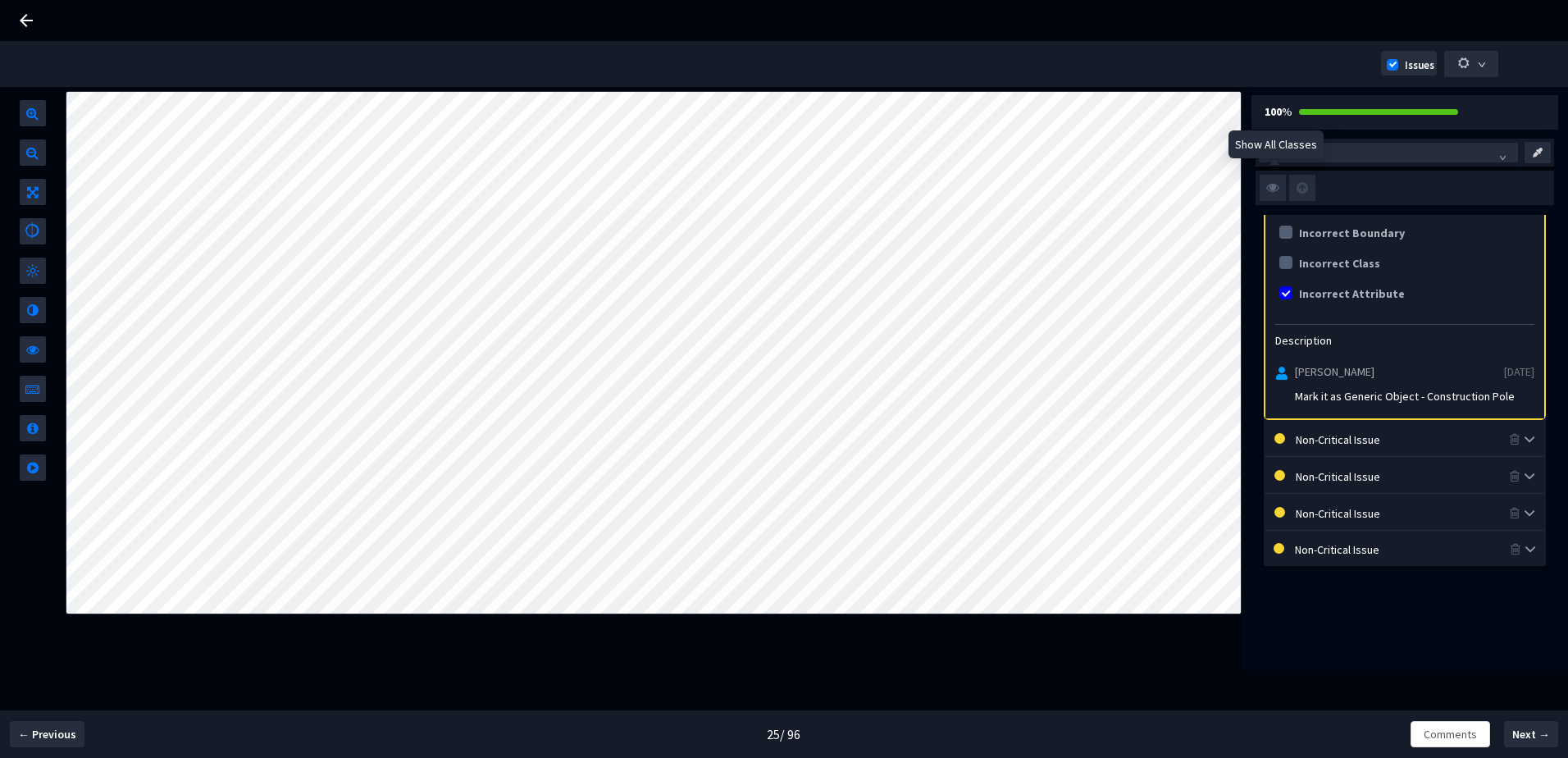
click at [1262, 185] on img at bounding box center [1273, 188] width 26 height 26
click at [0, 0] on input "checkbox" at bounding box center [0, 0] width 0 height 0
click at [1262, 185] on img at bounding box center [1273, 188] width 26 height 26
click at [0, 0] on input "checkbox" at bounding box center [0, 0] width 0 height 0
click at [1273, 194] on img at bounding box center [1273, 188] width 26 height 26
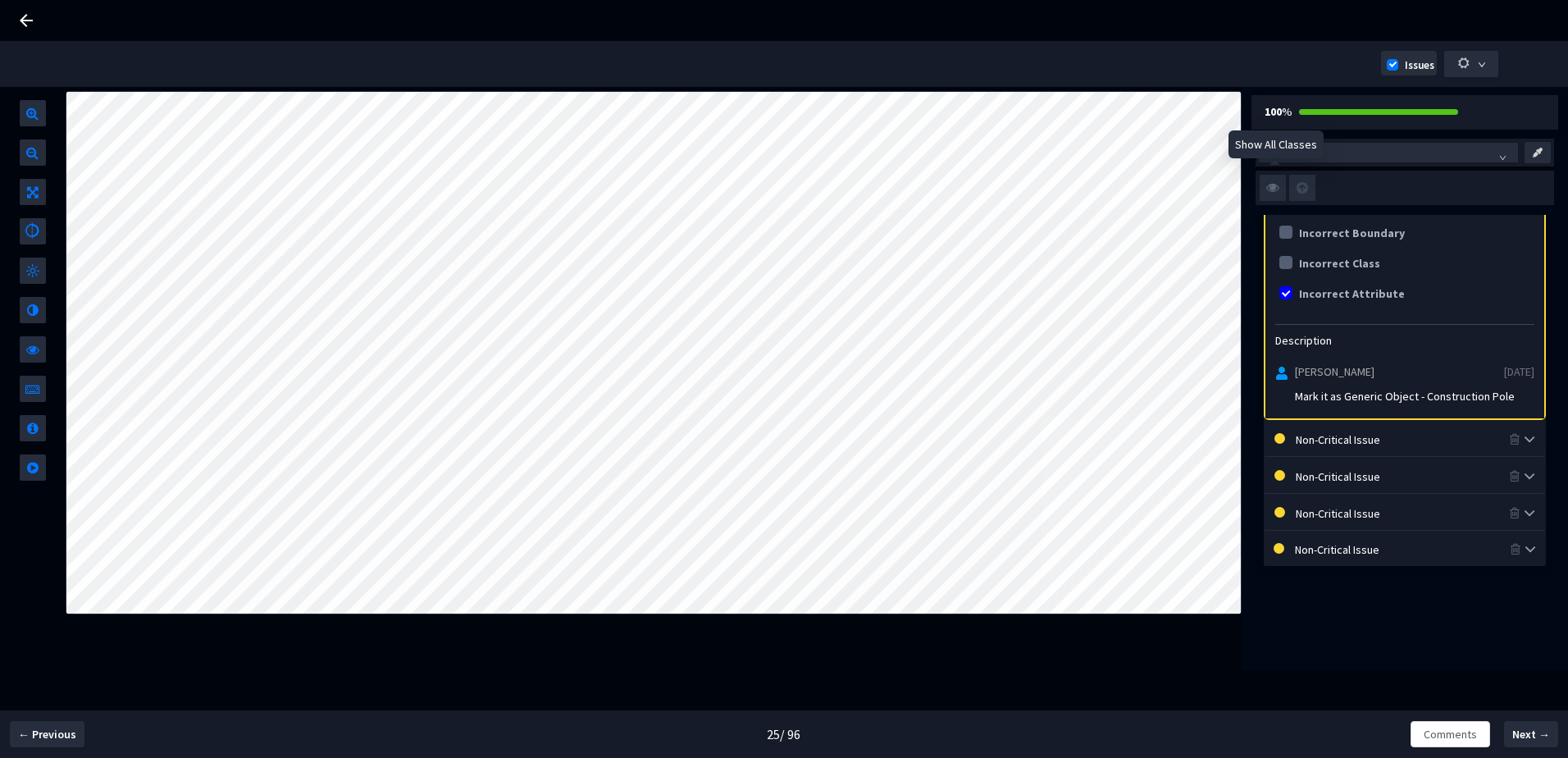
click at [0, 0] on input "checkbox" at bounding box center [0, 0] width 0 height 0
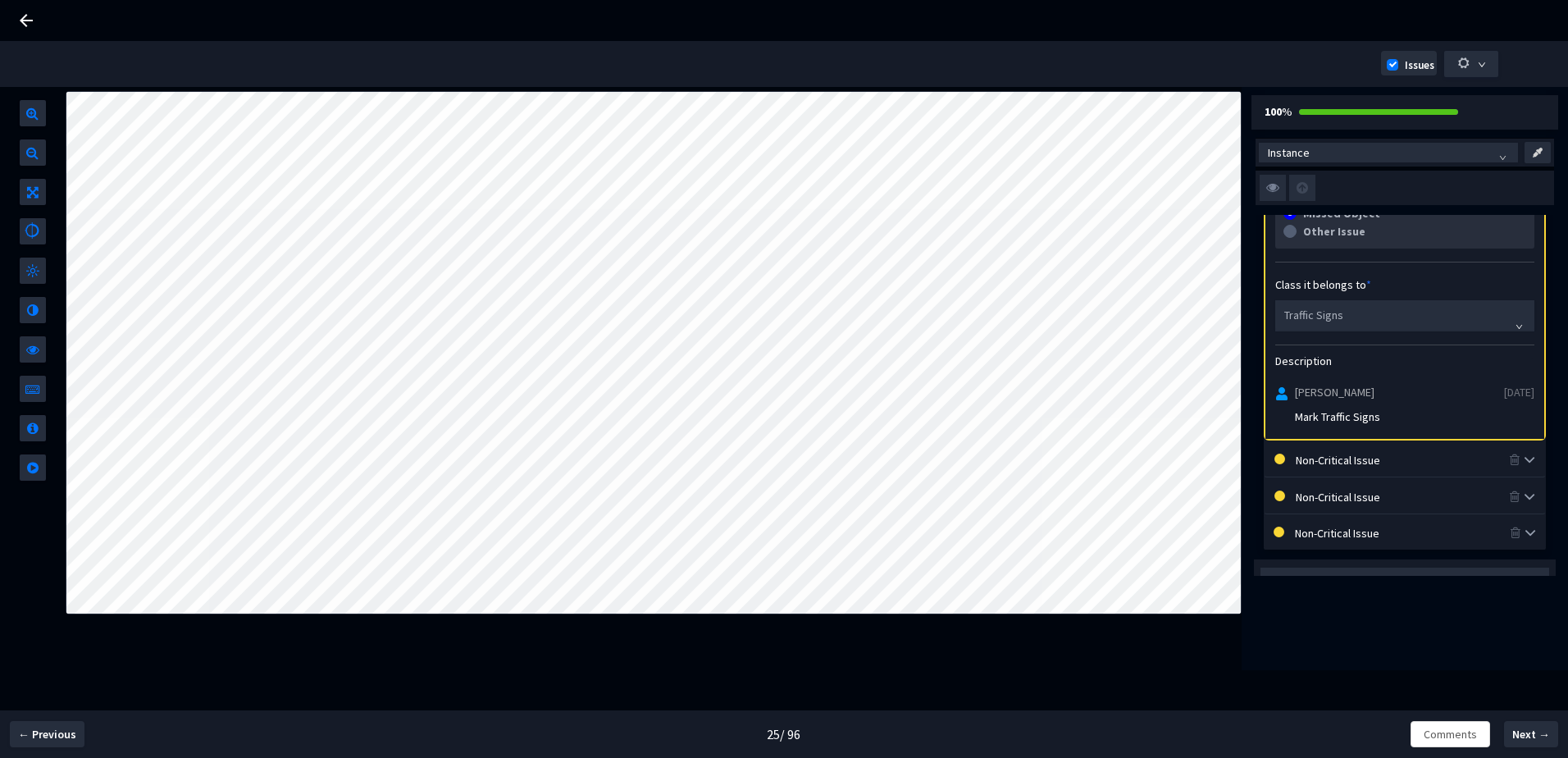
scroll to position [215, 0]
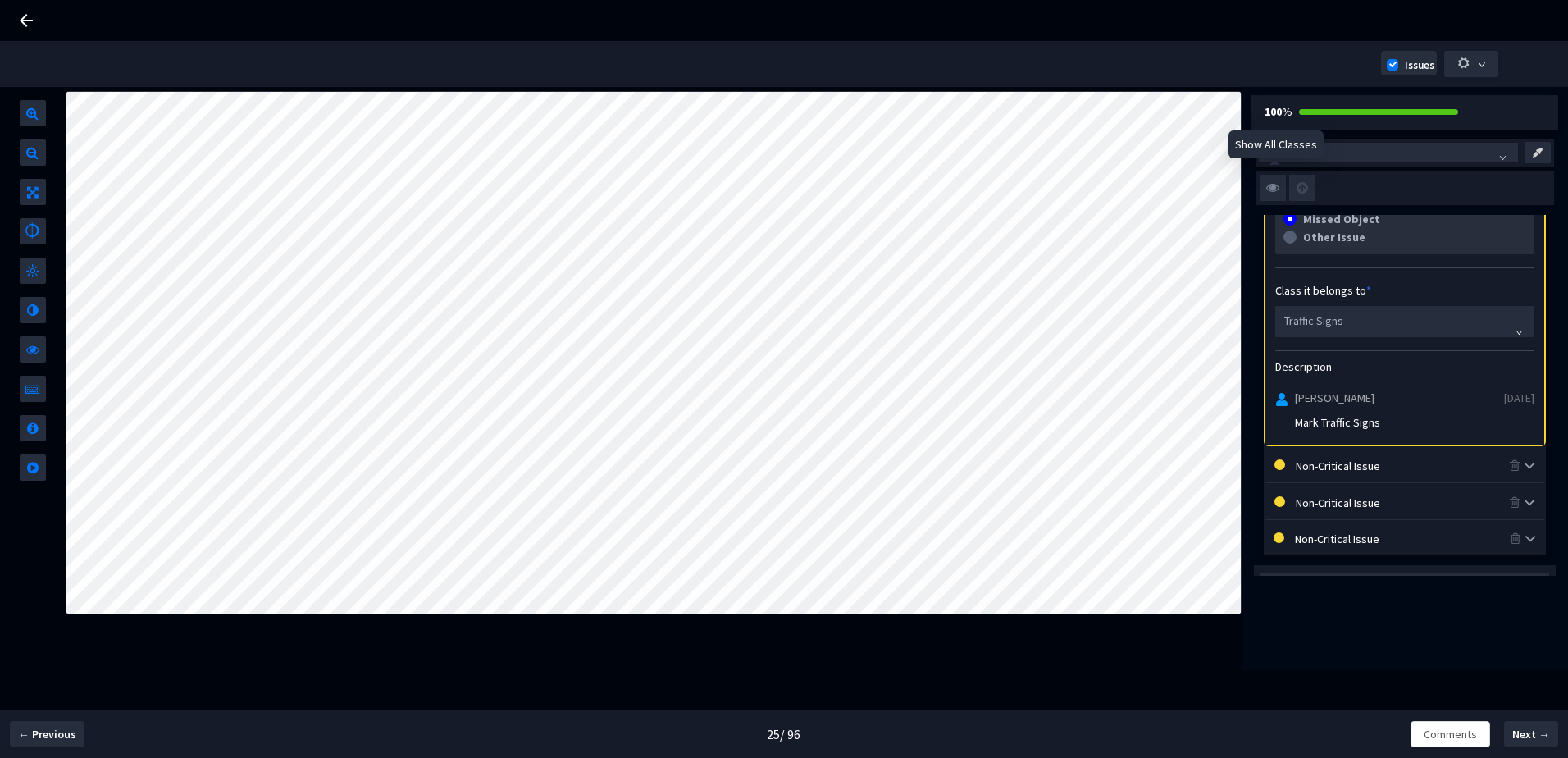
click at [1272, 191] on img at bounding box center [1273, 188] width 26 height 26
click at [0, 0] on input "checkbox" at bounding box center [0, 0] width 0 height 0
click at [1272, 191] on img at bounding box center [1273, 188] width 26 height 26
click at [0, 0] on input "checkbox" at bounding box center [0, 0] width 0 height 0
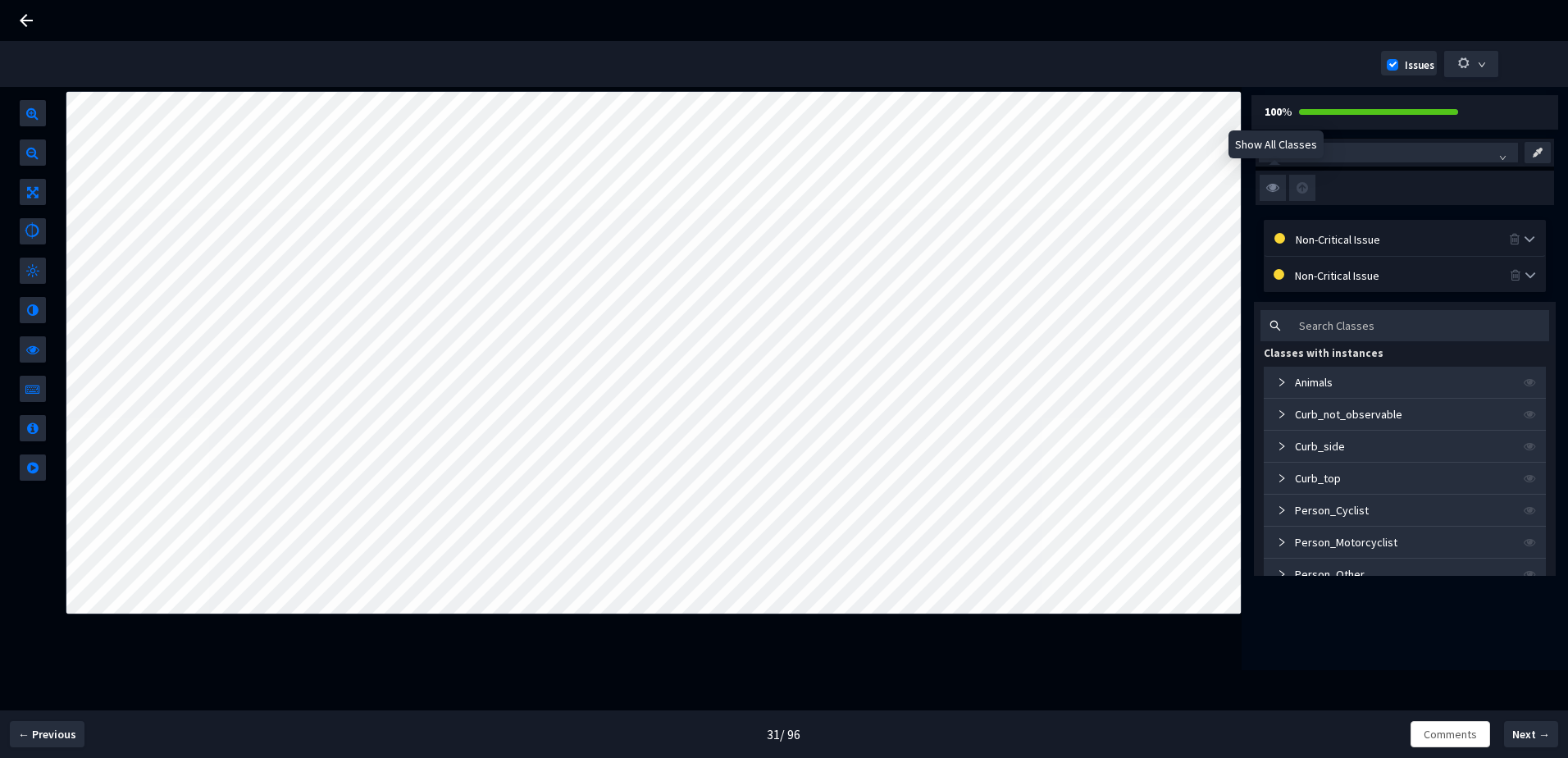
click at [1276, 193] on img at bounding box center [1273, 188] width 26 height 26
click at [0, 0] on input "checkbox" at bounding box center [0, 0] width 0 height 0
click at [1278, 197] on img at bounding box center [1273, 188] width 26 height 26
click at [0, 0] on input "checkbox" at bounding box center [0, 0] width 0 height 0
click at [1278, 197] on img at bounding box center [1273, 188] width 26 height 26
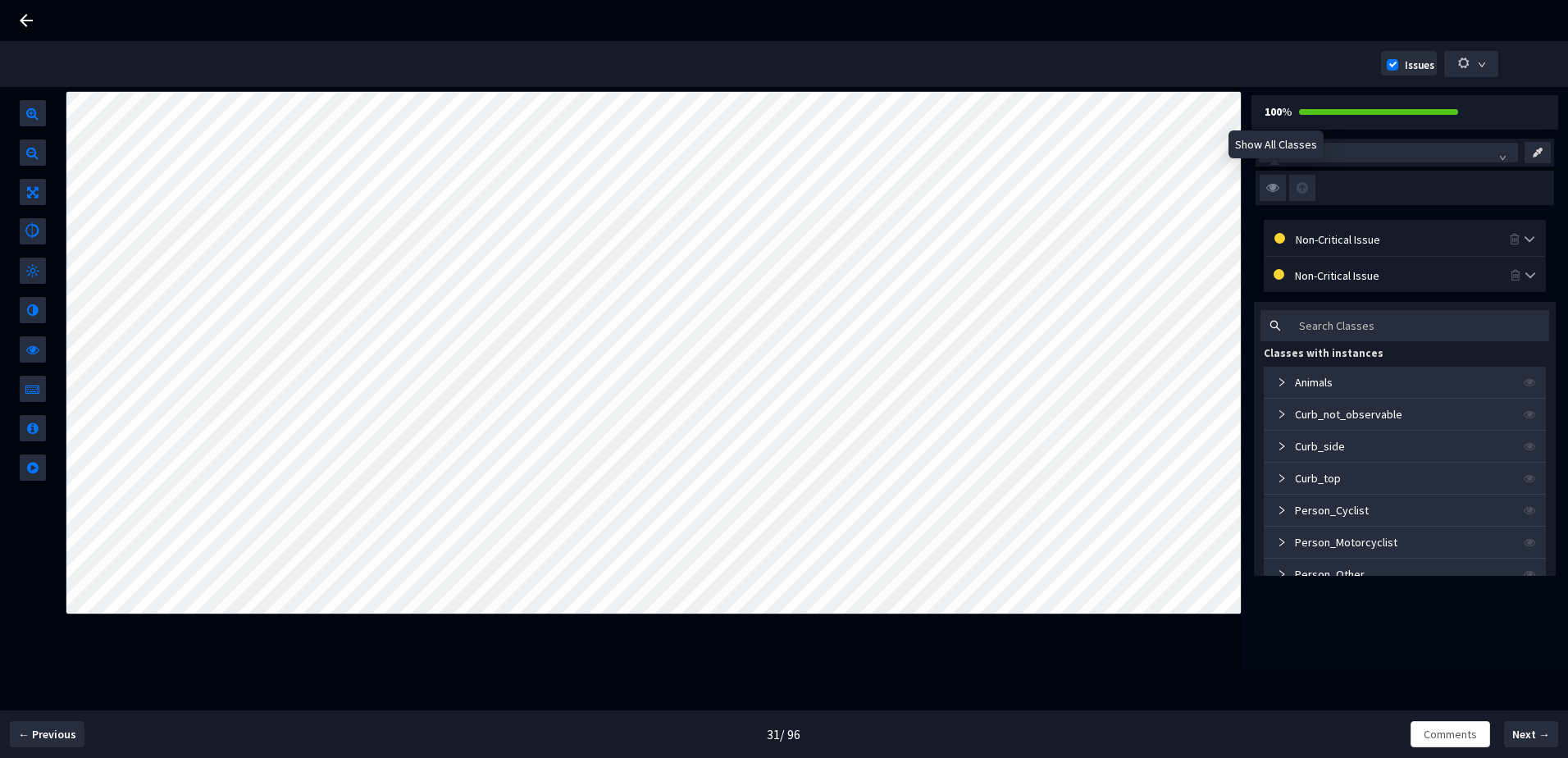
click at [0, 0] on input "checkbox" at bounding box center [0, 0] width 0 height 0
click at [1301, 234] on div "Non-Critical Issue" at bounding box center [1402, 238] width 213 height 18
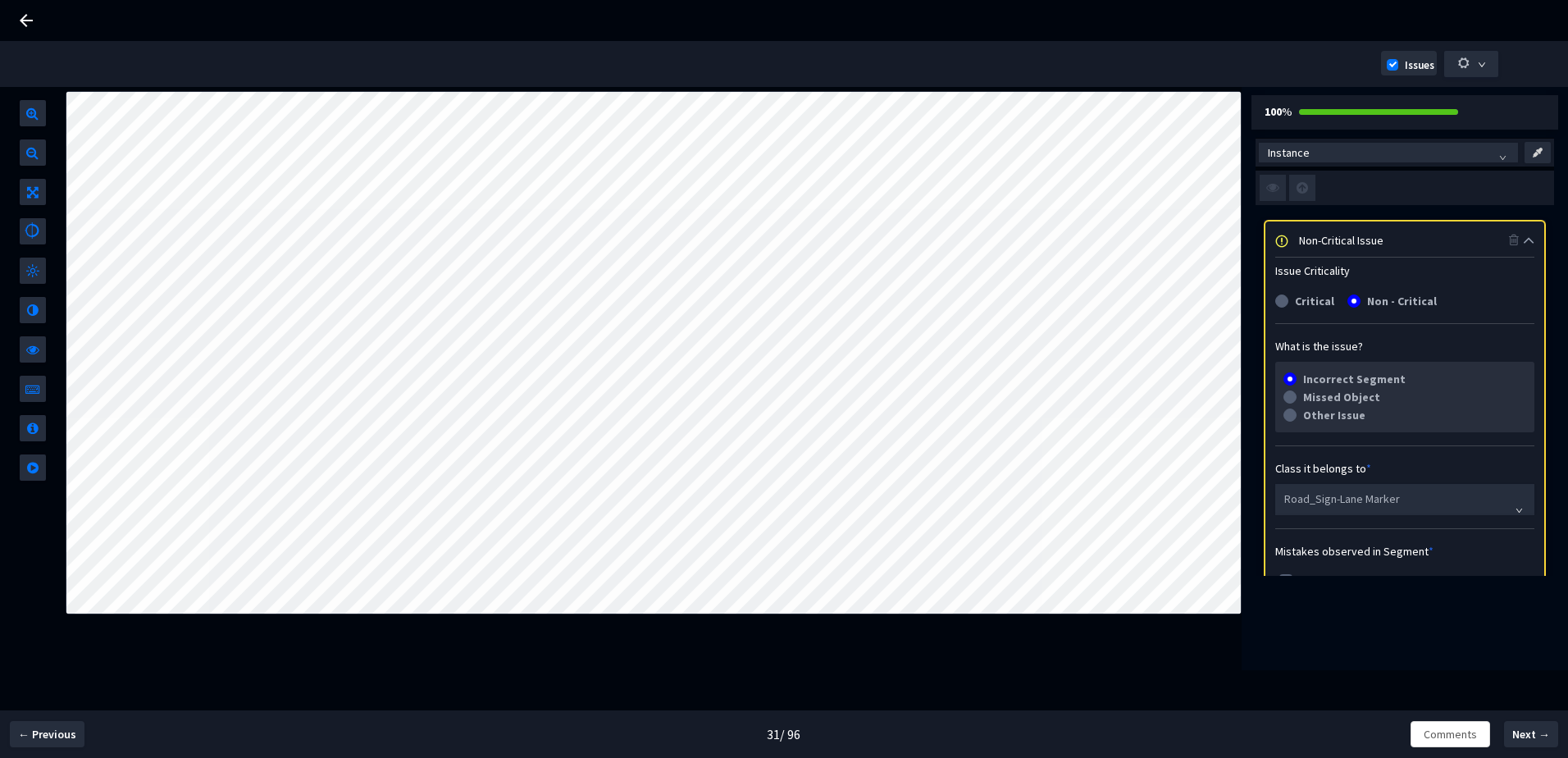
click at [1347, 241] on div "Non-Critical Issue" at bounding box center [1404, 239] width 210 height 18
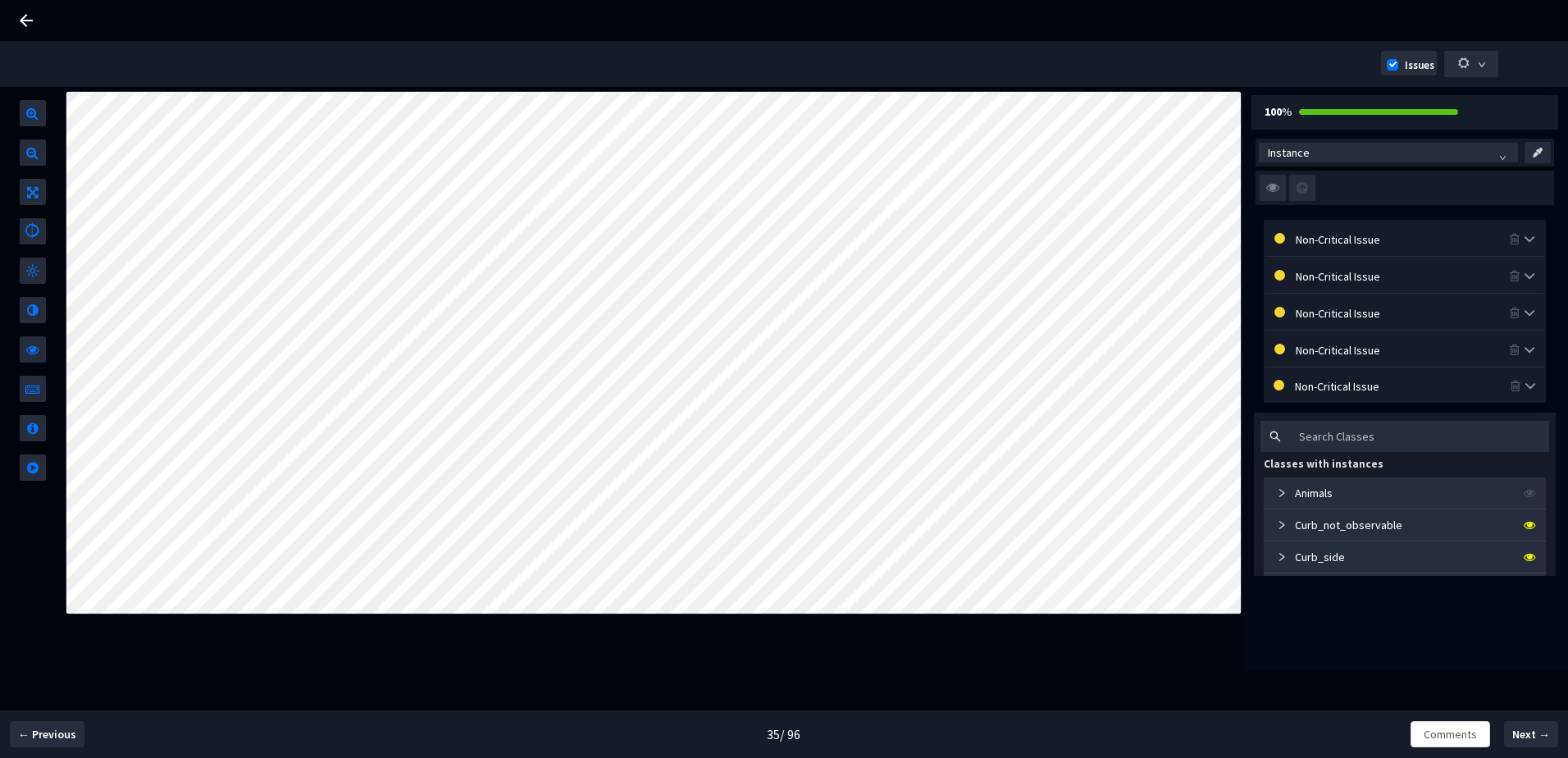
click at [1269, 179] on img at bounding box center [1273, 188] width 26 height 26
click at [0, 0] on input "checkbox" at bounding box center [0, 0] width 0 height 0
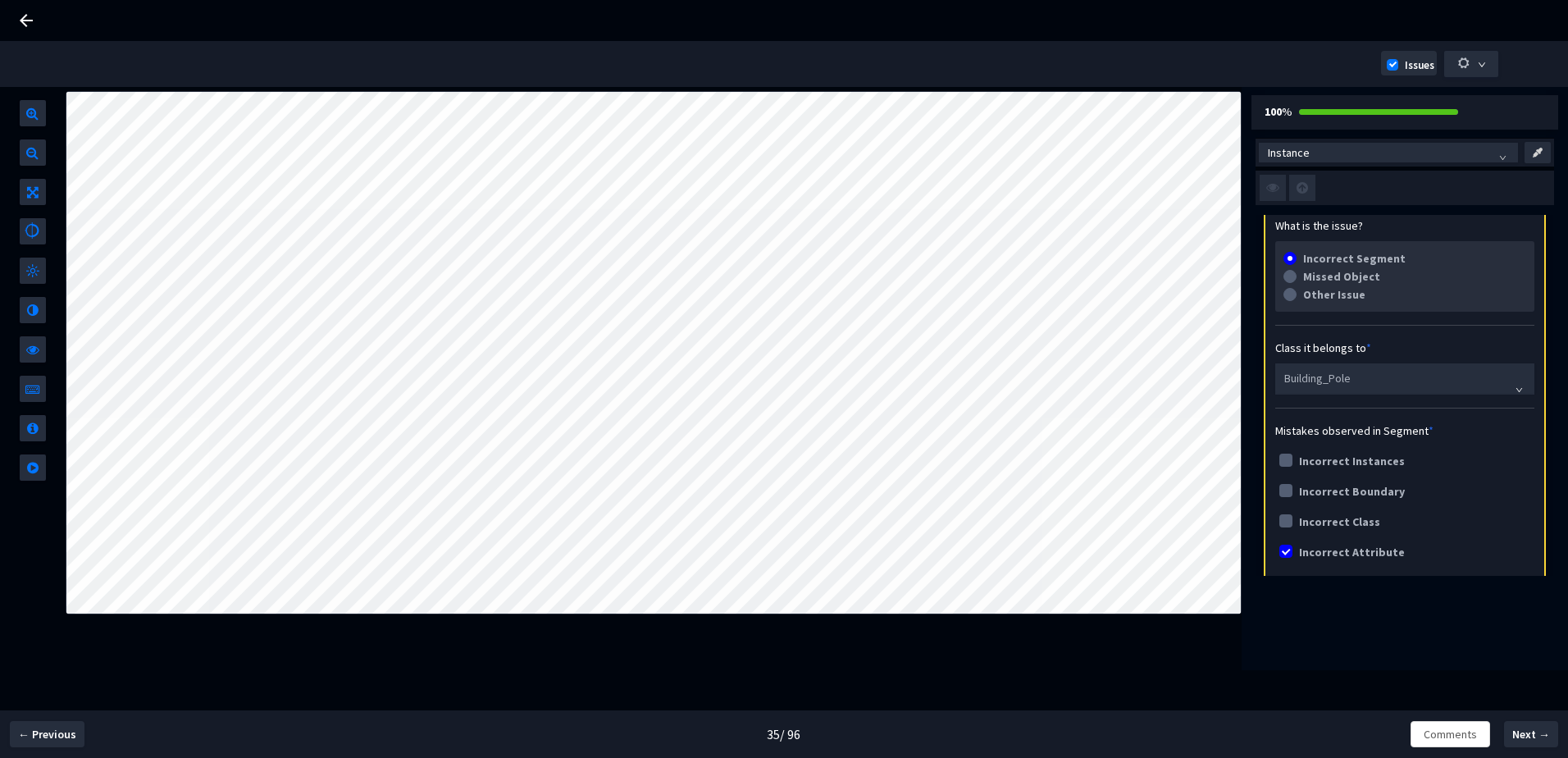
scroll to position [164, 0]
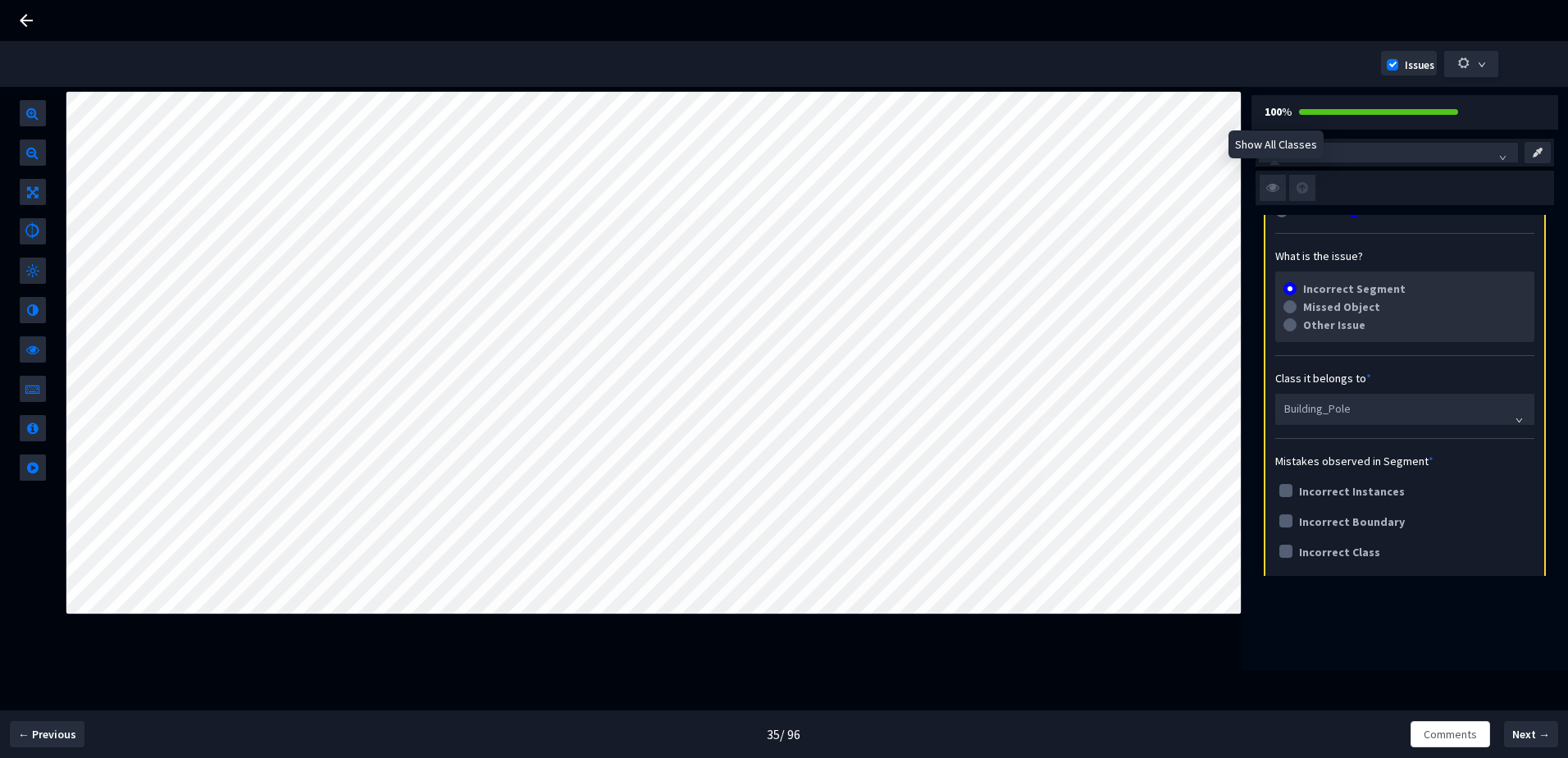
click at [1268, 184] on img at bounding box center [1273, 188] width 26 height 26
click at [0, 0] on input "checkbox" at bounding box center [0, 0] width 0 height 0
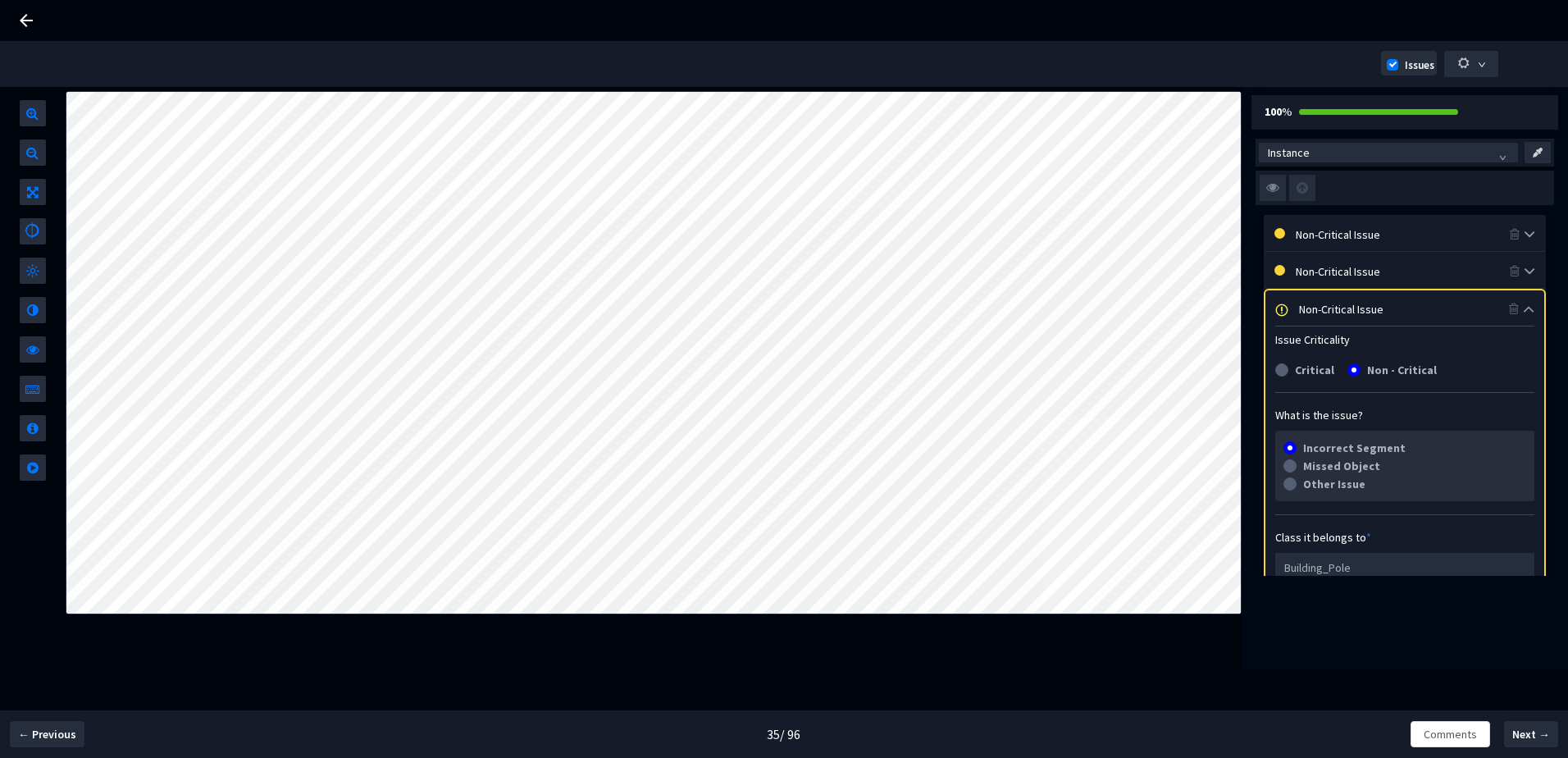
scroll to position [0, 0]
click at [1366, 309] on div "Non-Critical Issue" at bounding box center [1404, 313] width 210 height 18
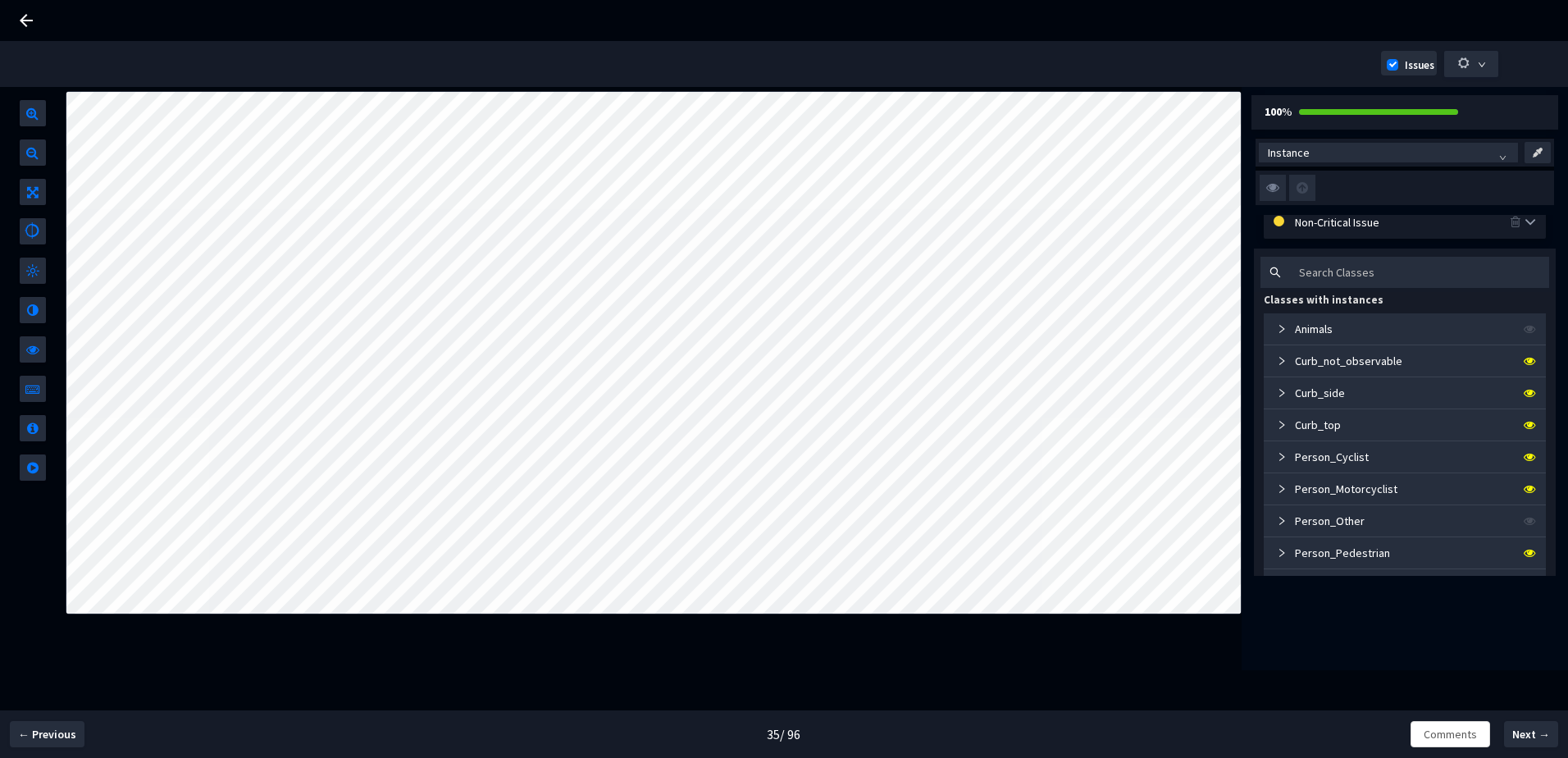
scroll to position [82, 0]
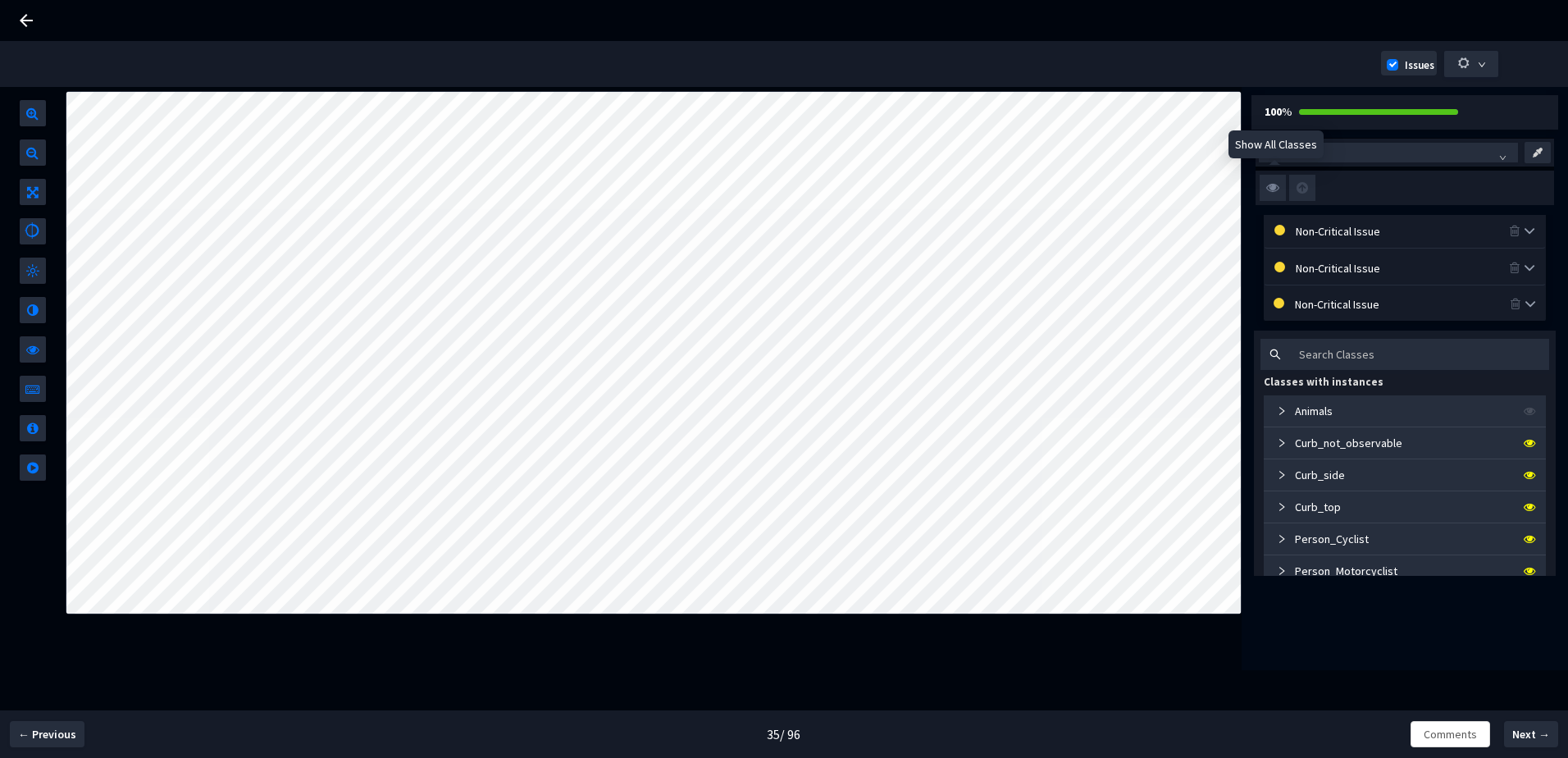
click at [1269, 184] on img at bounding box center [1273, 188] width 26 height 26
click at [0, 0] on input "checkbox" at bounding box center [0, 0] width 0 height 0
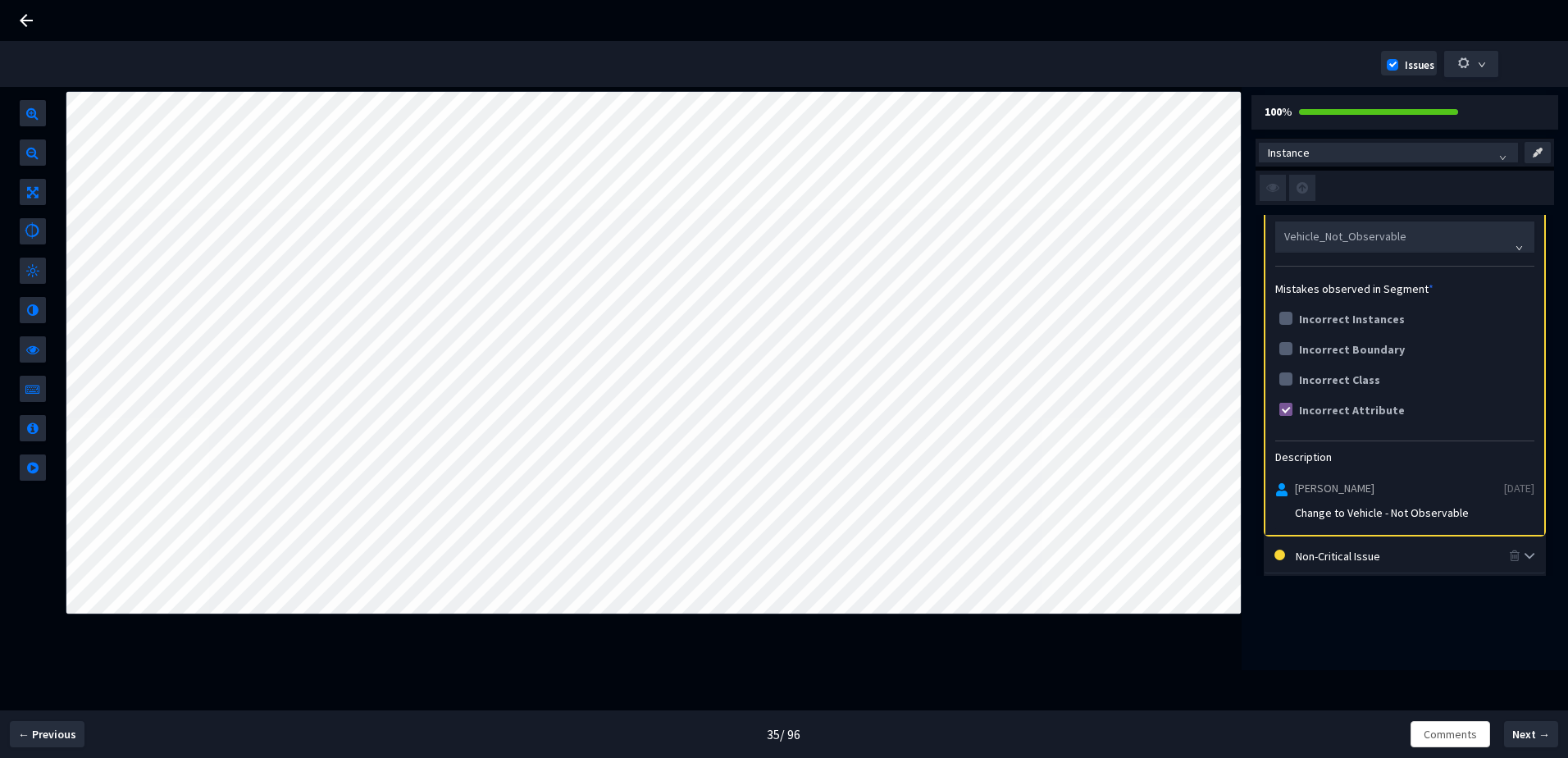
scroll to position [328, 0]
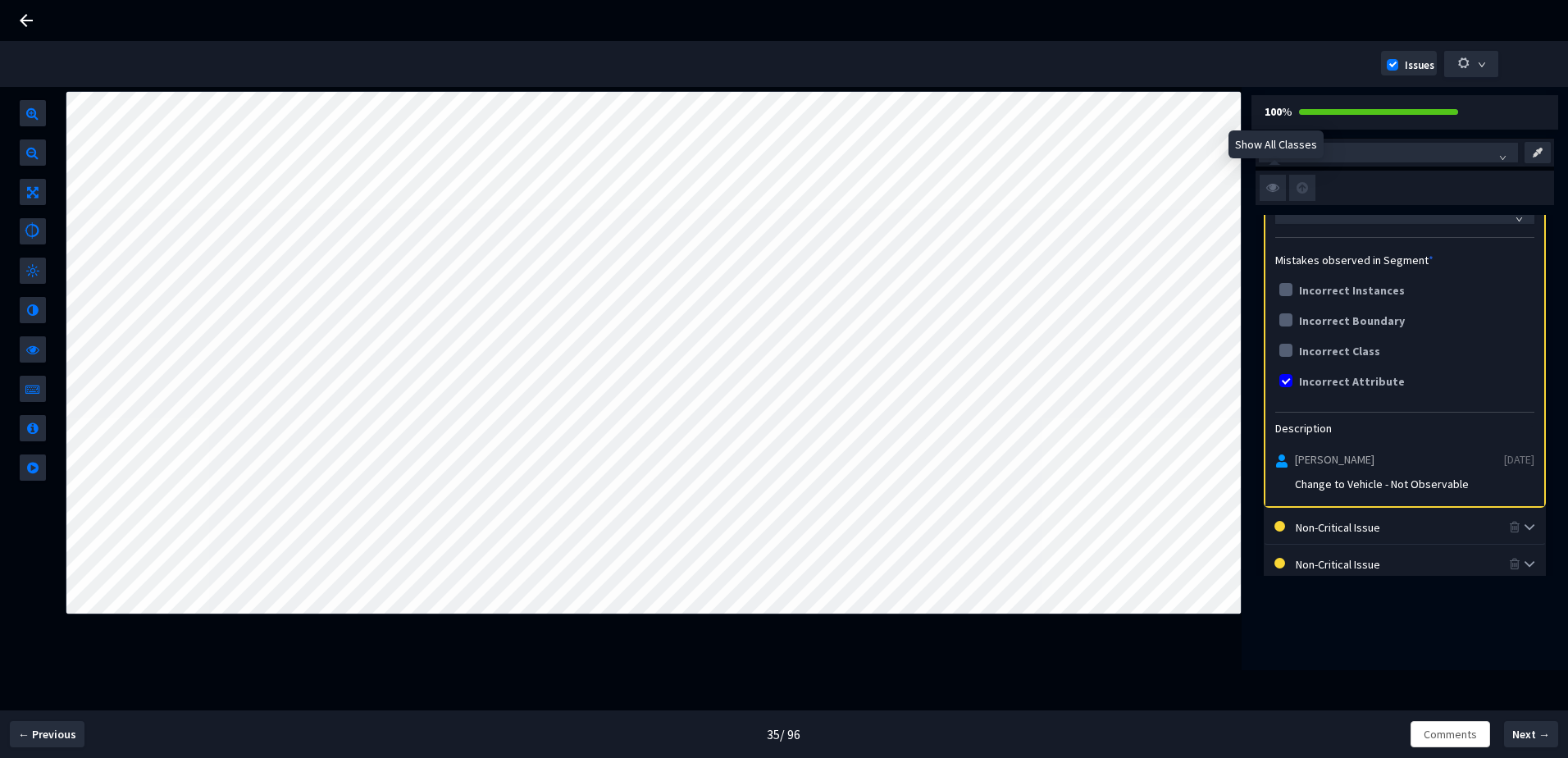
click at [1268, 178] on img at bounding box center [1273, 188] width 26 height 26
click at [0, 0] on input "checkbox" at bounding box center [0, 0] width 0 height 0
click at [1268, 178] on img at bounding box center [1273, 188] width 26 height 26
click at [0, 0] on input "checkbox" at bounding box center [0, 0] width 0 height 0
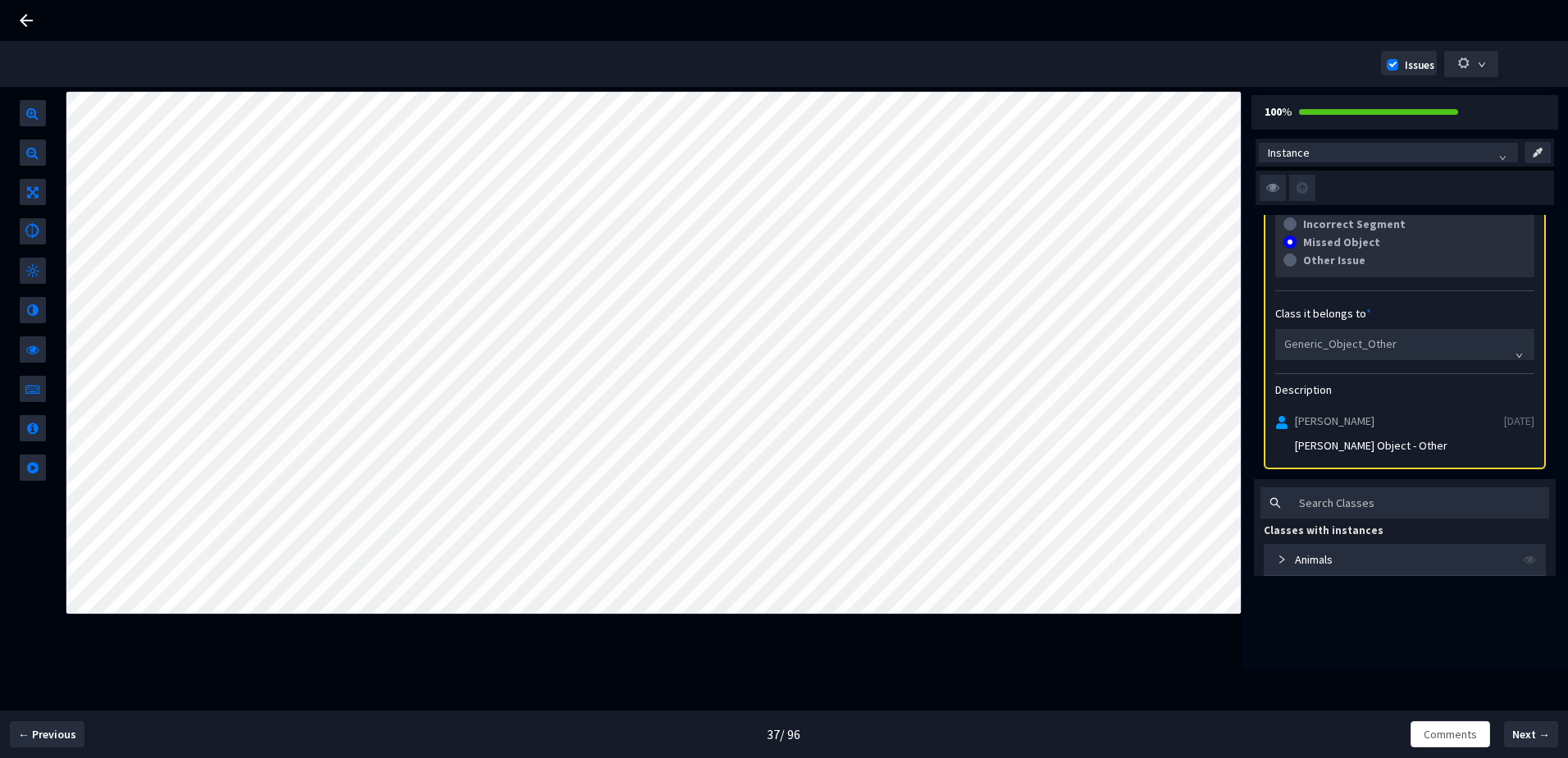
scroll to position [164, 0]
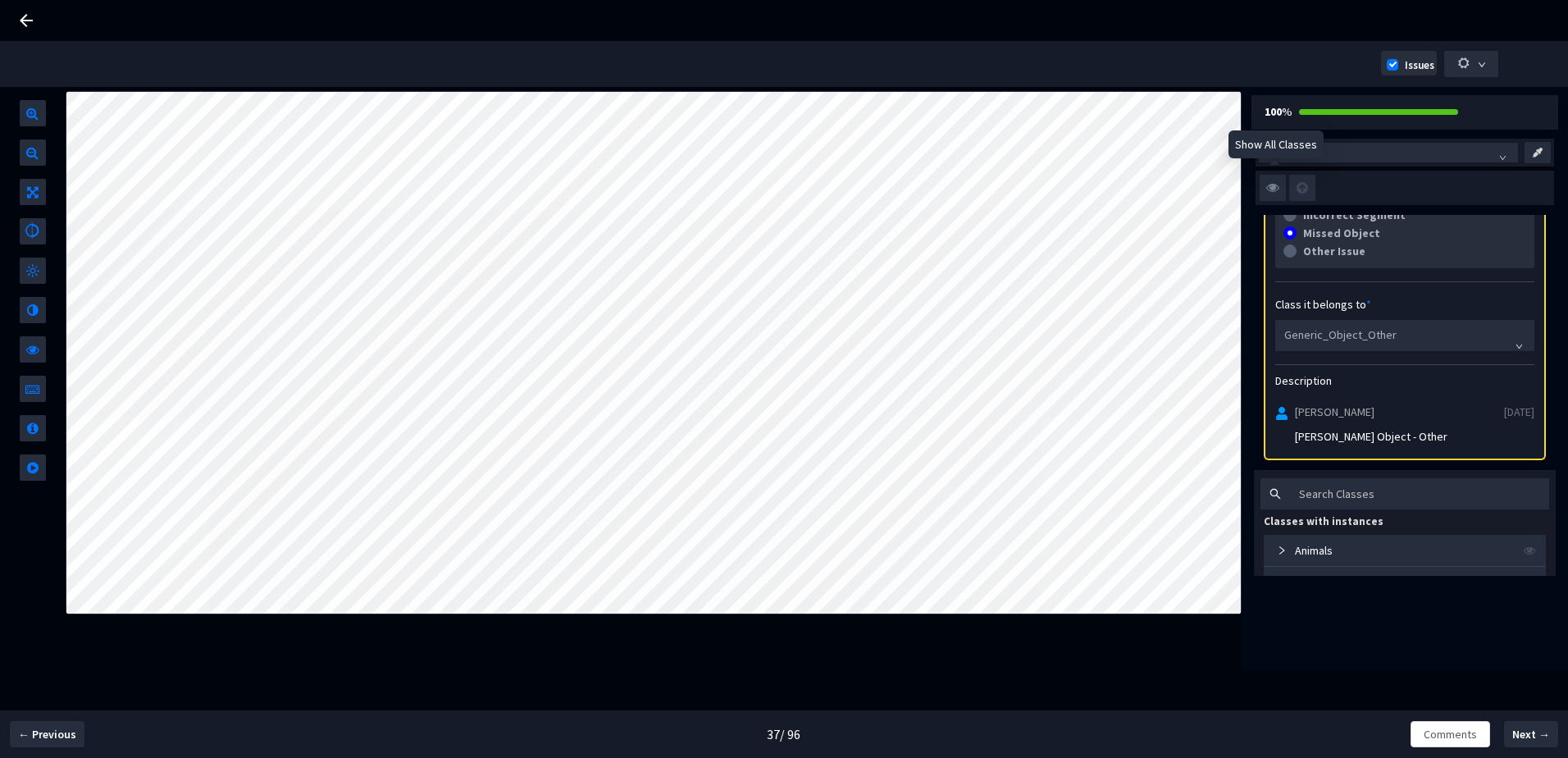
click at [1278, 178] on img at bounding box center [1273, 188] width 26 height 26
click at [0, 0] on input "checkbox" at bounding box center [0, 0] width 0 height 0
click at [1271, 197] on img at bounding box center [1273, 188] width 26 height 26
click at [0, 0] on input "checkbox" at bounding box center [0, 0] width 0 height 0
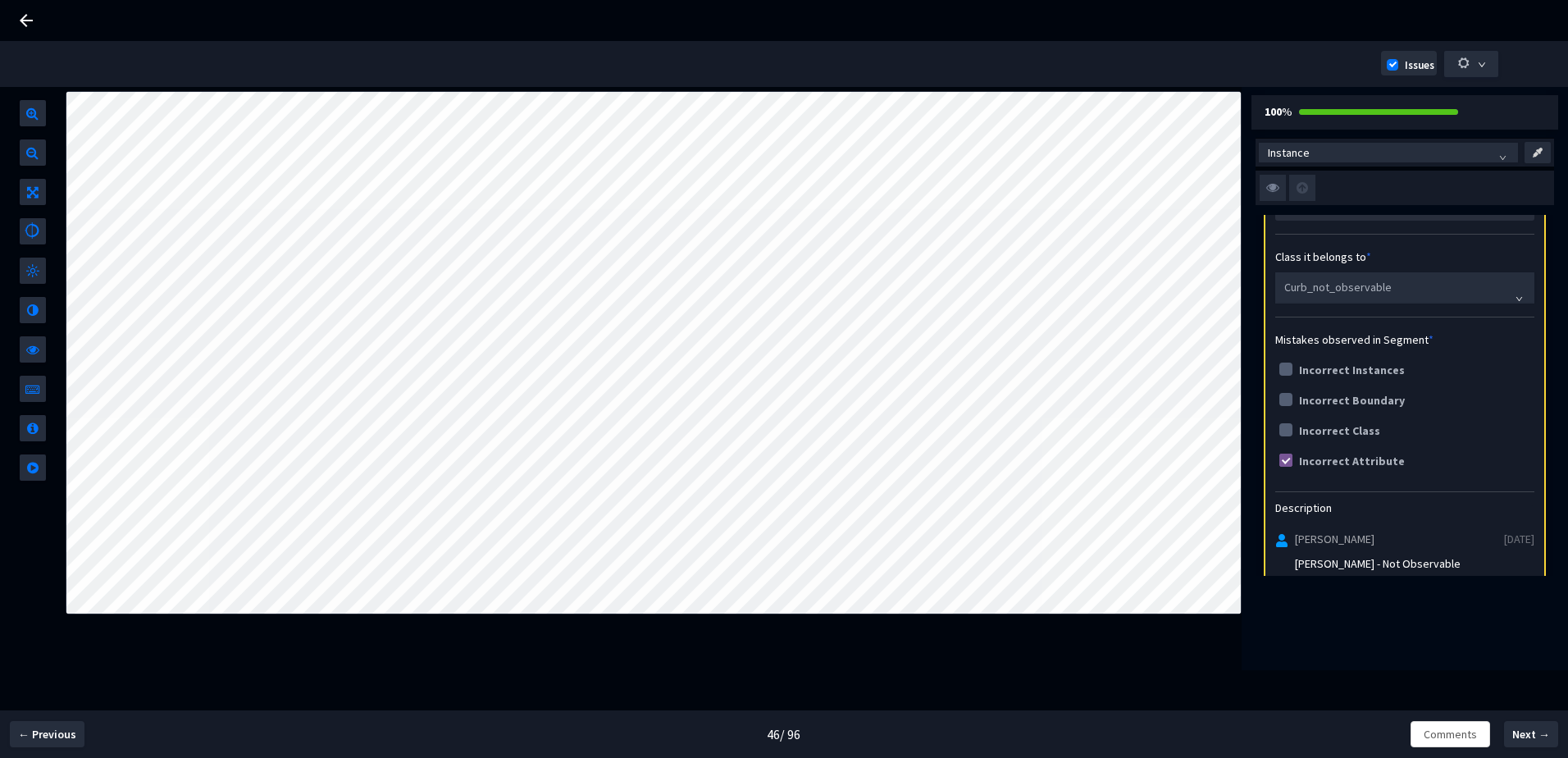
scroll to position [246, 0]
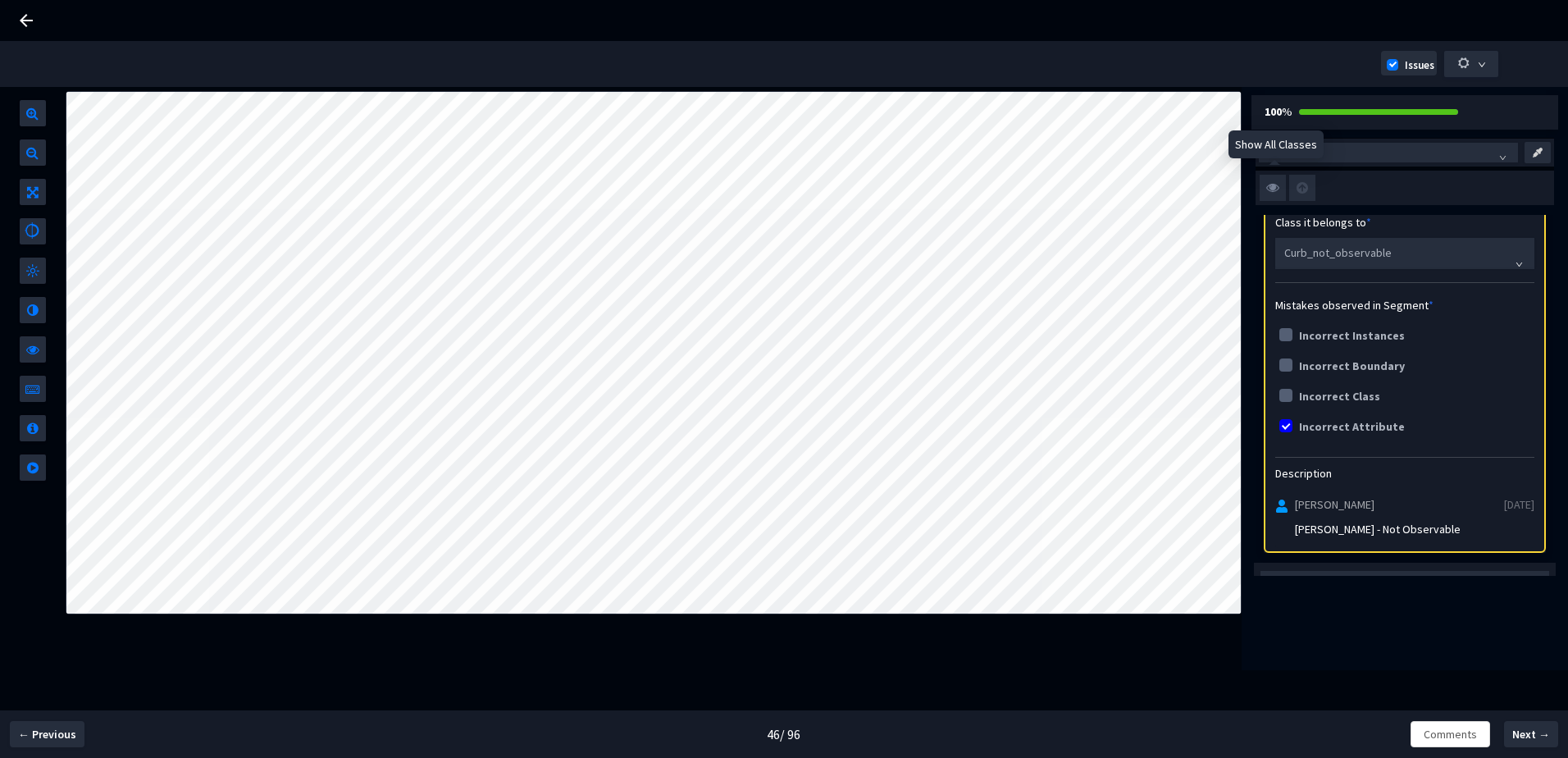
click at [1276, 191] on img at bounding box center [1273, 188] width 26 height 26
click at [0, 0] on input "checkbox" at bounding box center [0, 0] width 0 height 0
click at [1270, 182] on img at bounding box center [1273, 188] width 26 height 26
click at [0, 0] on input "checkbox" at bounding box center [0, 0] width 0 height 0
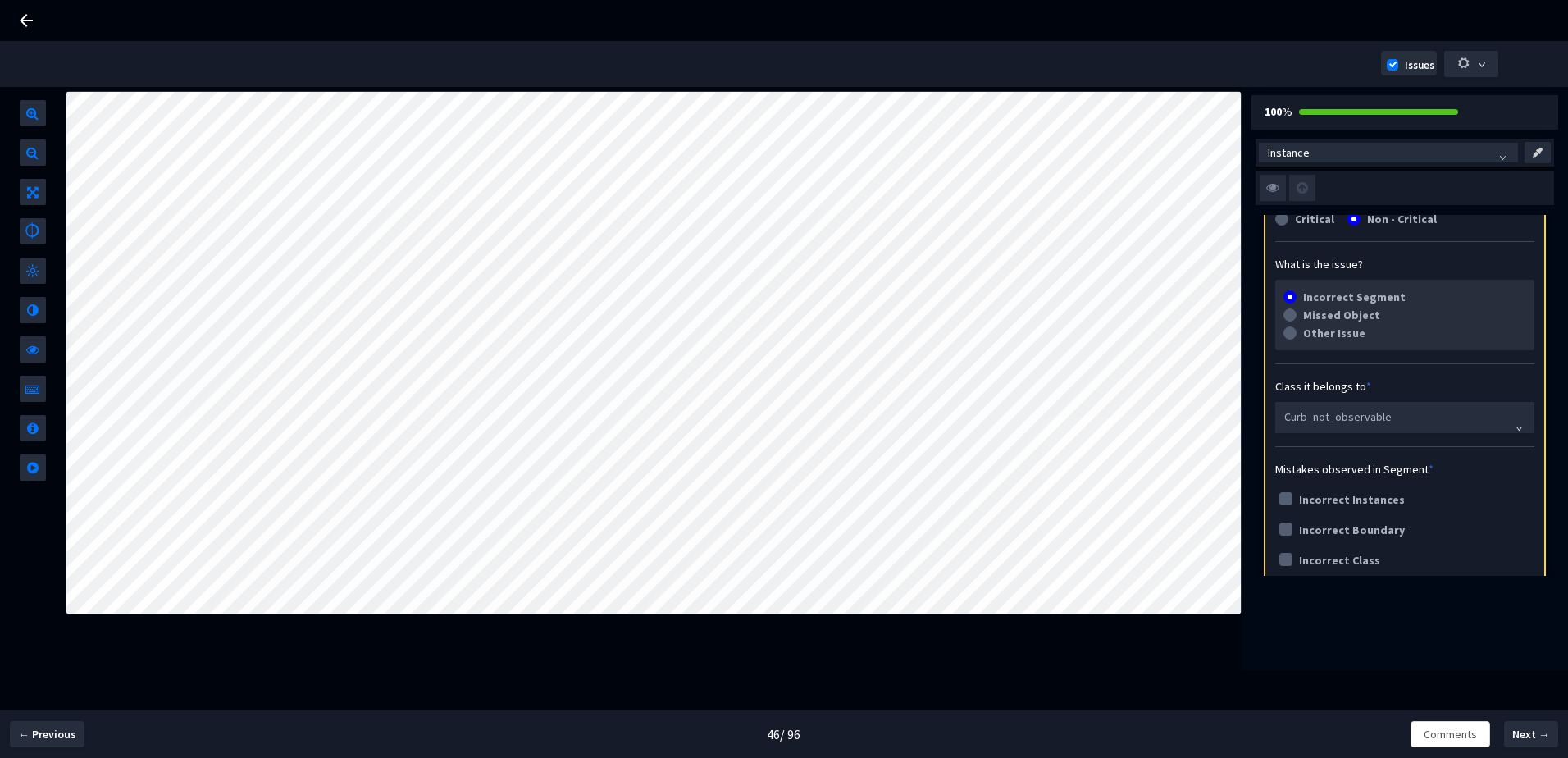
scroll to position [0, 0]
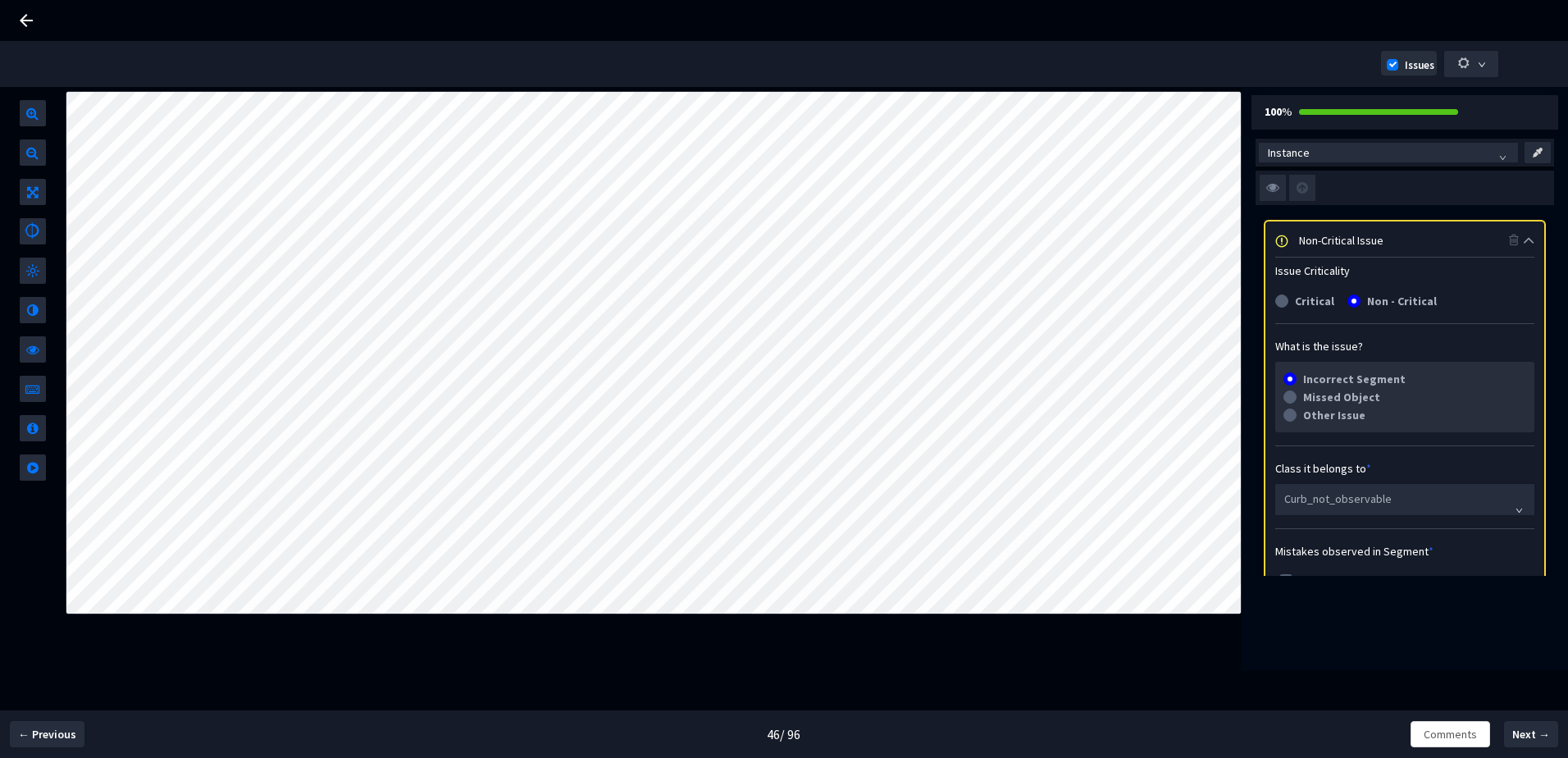
click at [1395, 232] on div "Non-Critical Issue" at bounding box center [1404, 239] width 210 height 18
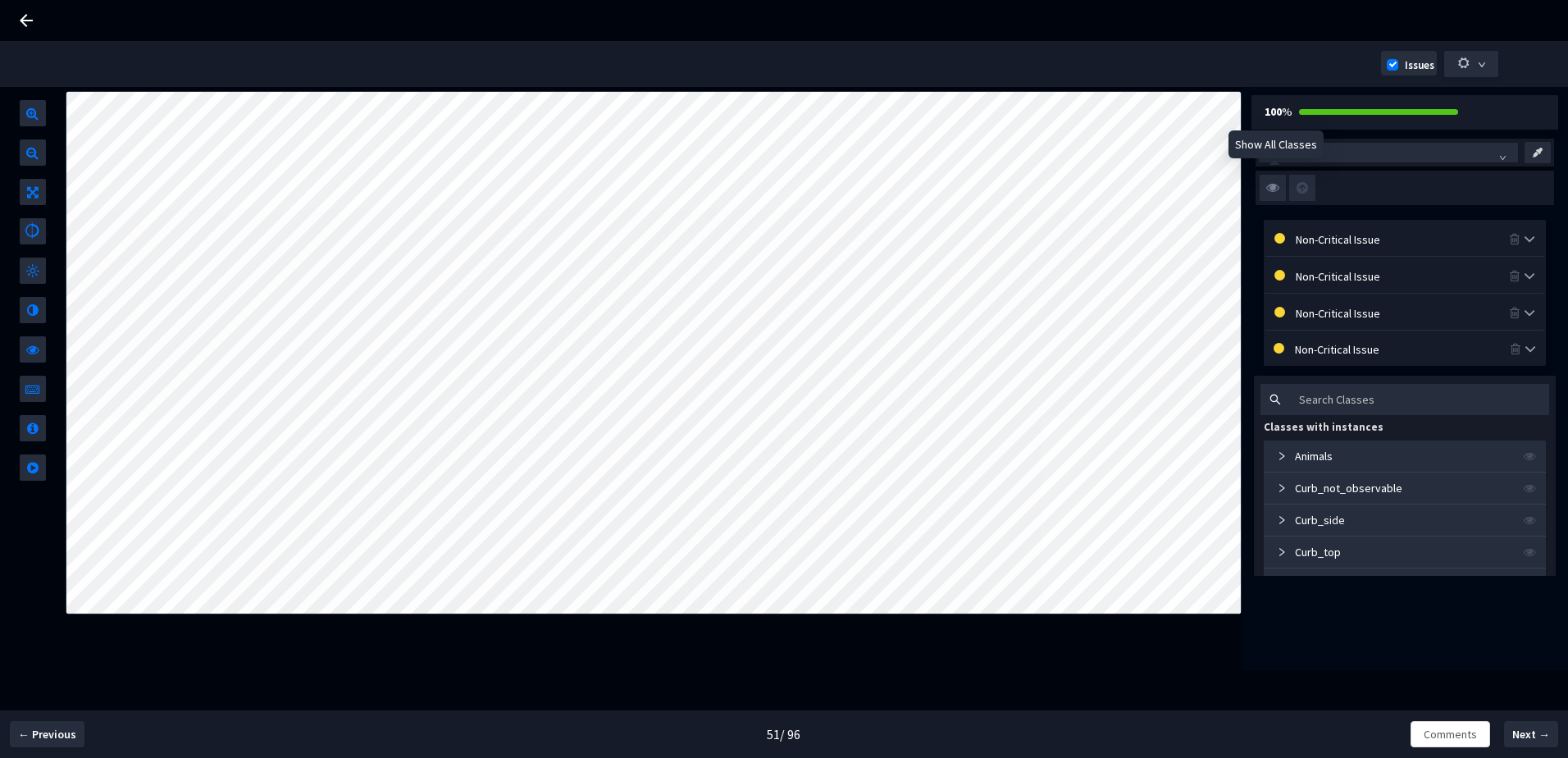
click at [1276, 186] on img at bounding box center [1273, 188] width 26 height 26
click at [0, 0] on input "checkbox" at bounding box center [0, 0] width 0 height 0
click at [1276, 186] on img at bounding box center [1273, 188] width 26 height 26
click at [0, 0] on input "checkbox" at bounding box center [0, 0] width 0 height 0
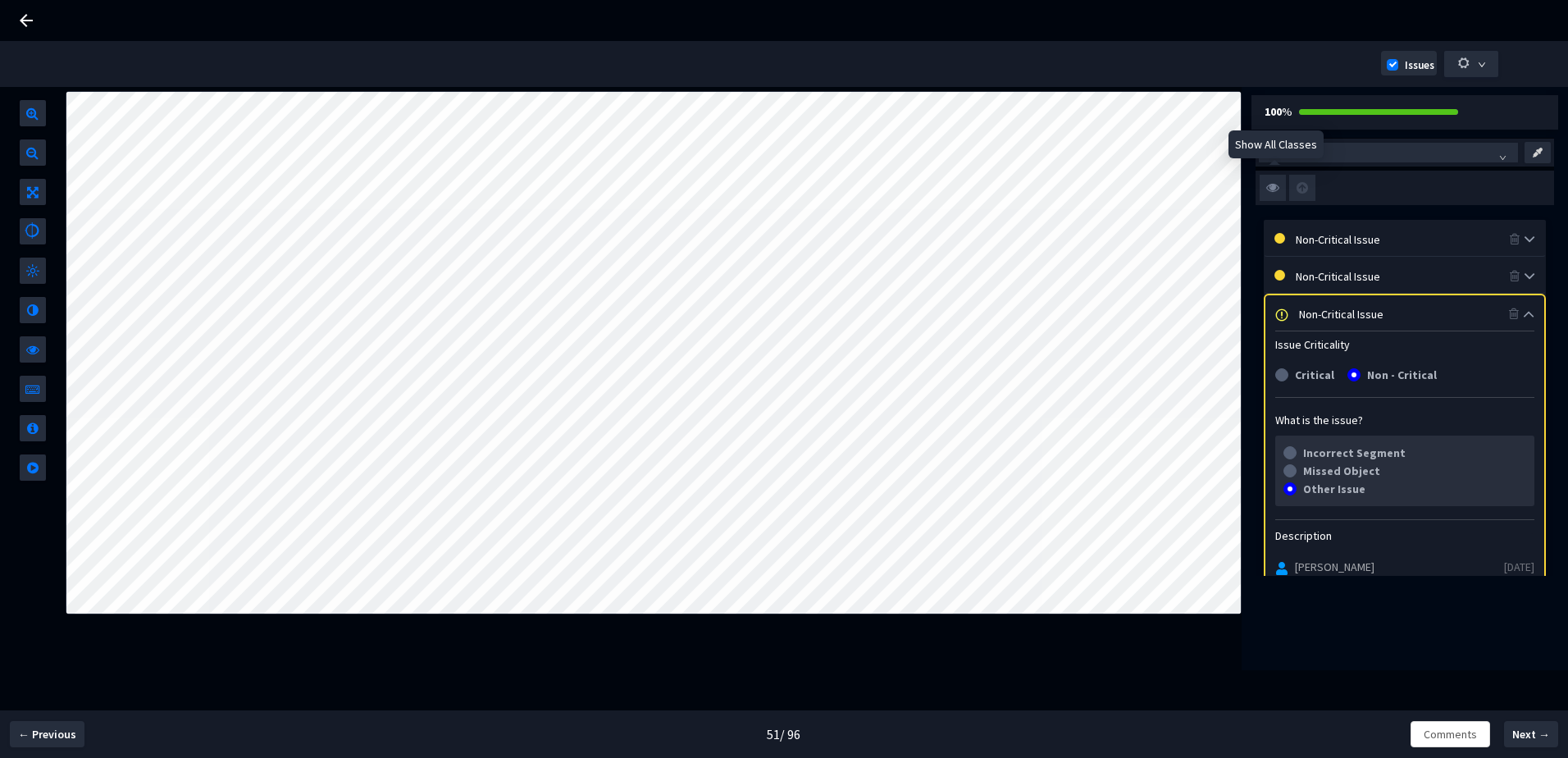
click at [1282, 184] on img at bounding box center [1273, 188] width 26 height 26
click at [0, 0] on input "checkbox" at bounding box center [0, 0] width 0 height 0
click at [1282, 184] on img at bounding box center [1273, 188] width 26 height 26
click at [0, 0] on input "checkbox" at bounding box center [0, 0] width 0 height 0
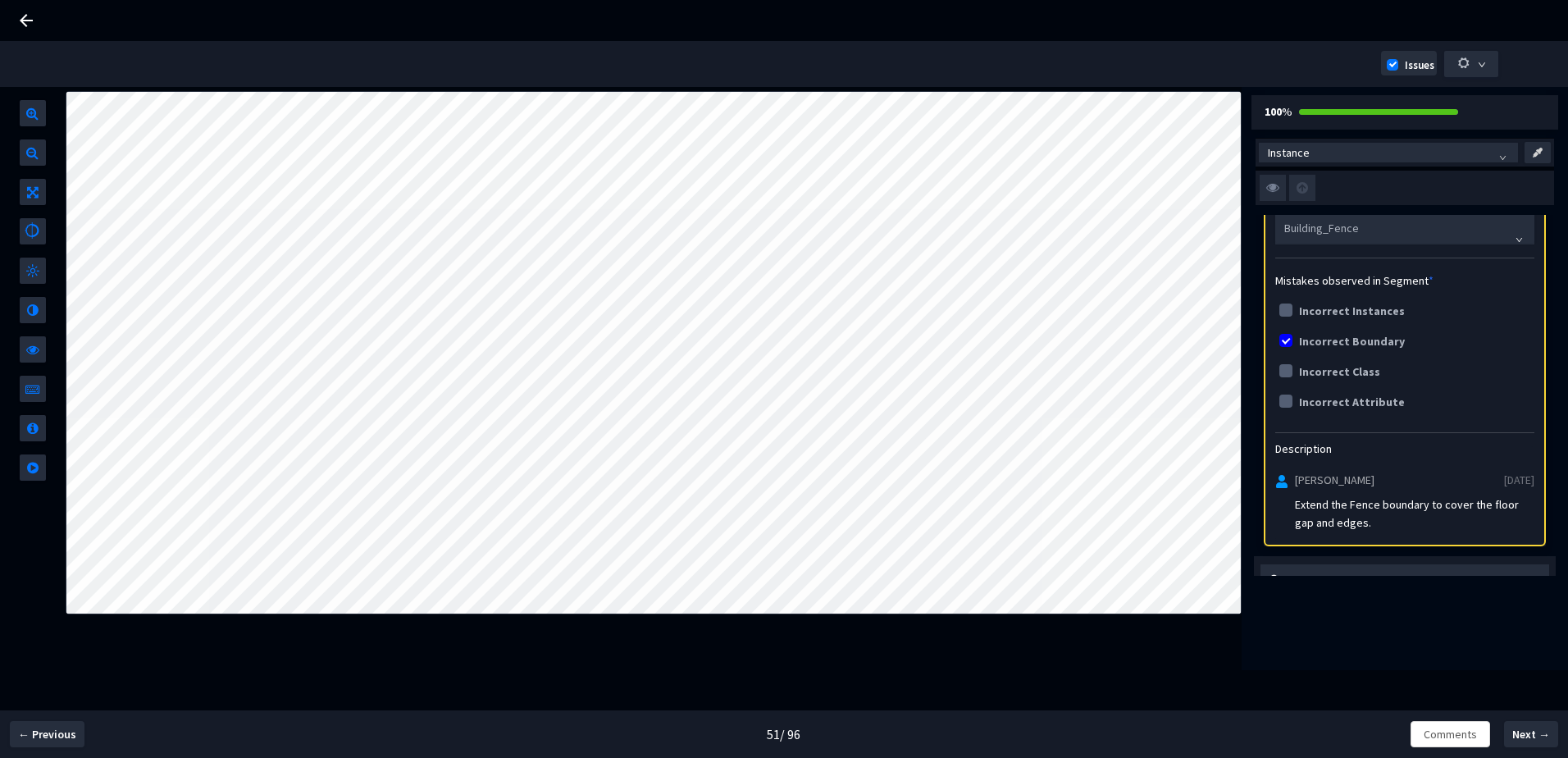
scroll to position [410, 0]
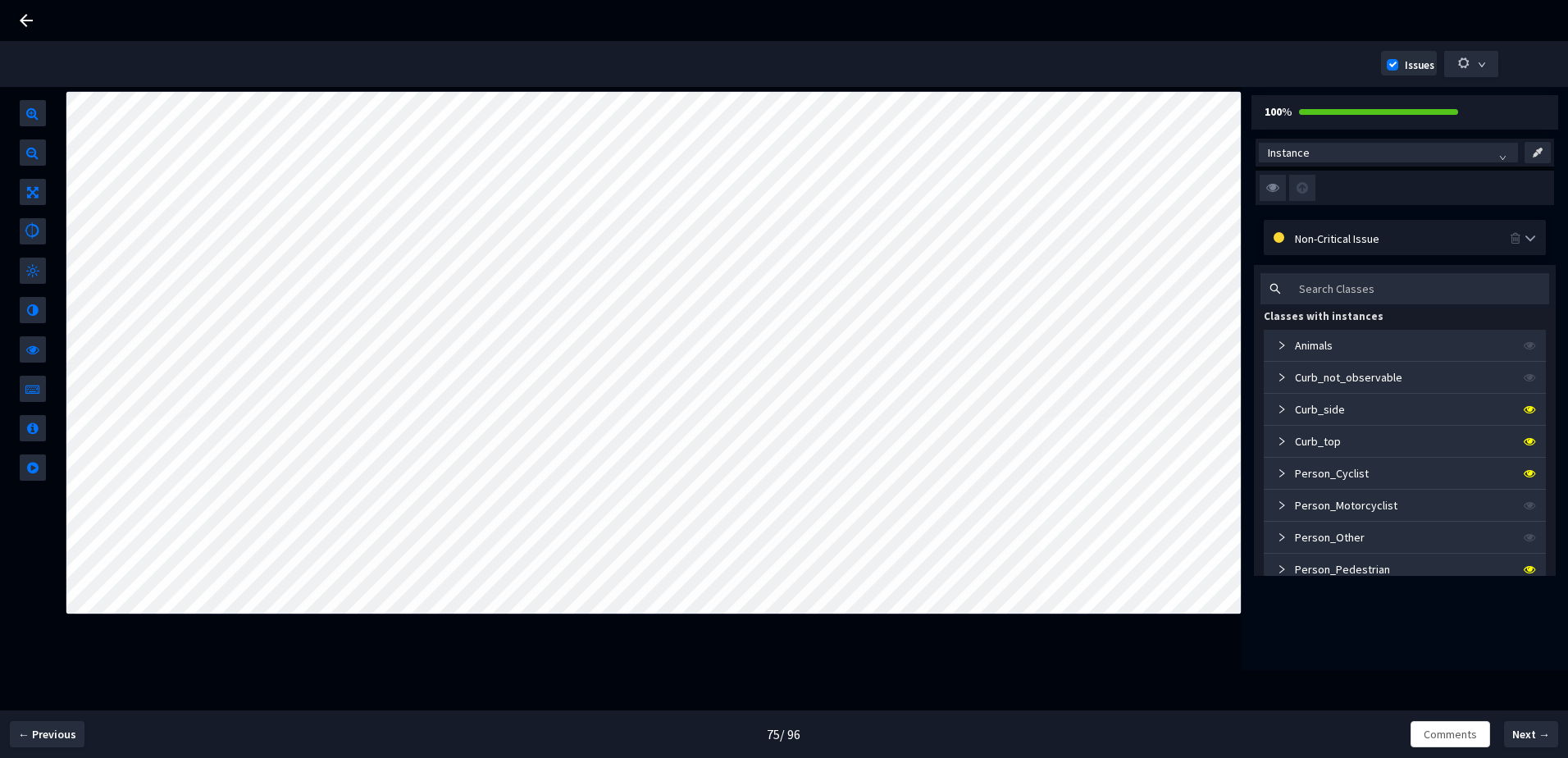
click at [1373, 224] on div "Non-Critical Issue" at bounding box center [1405, 237] width 282 height 35
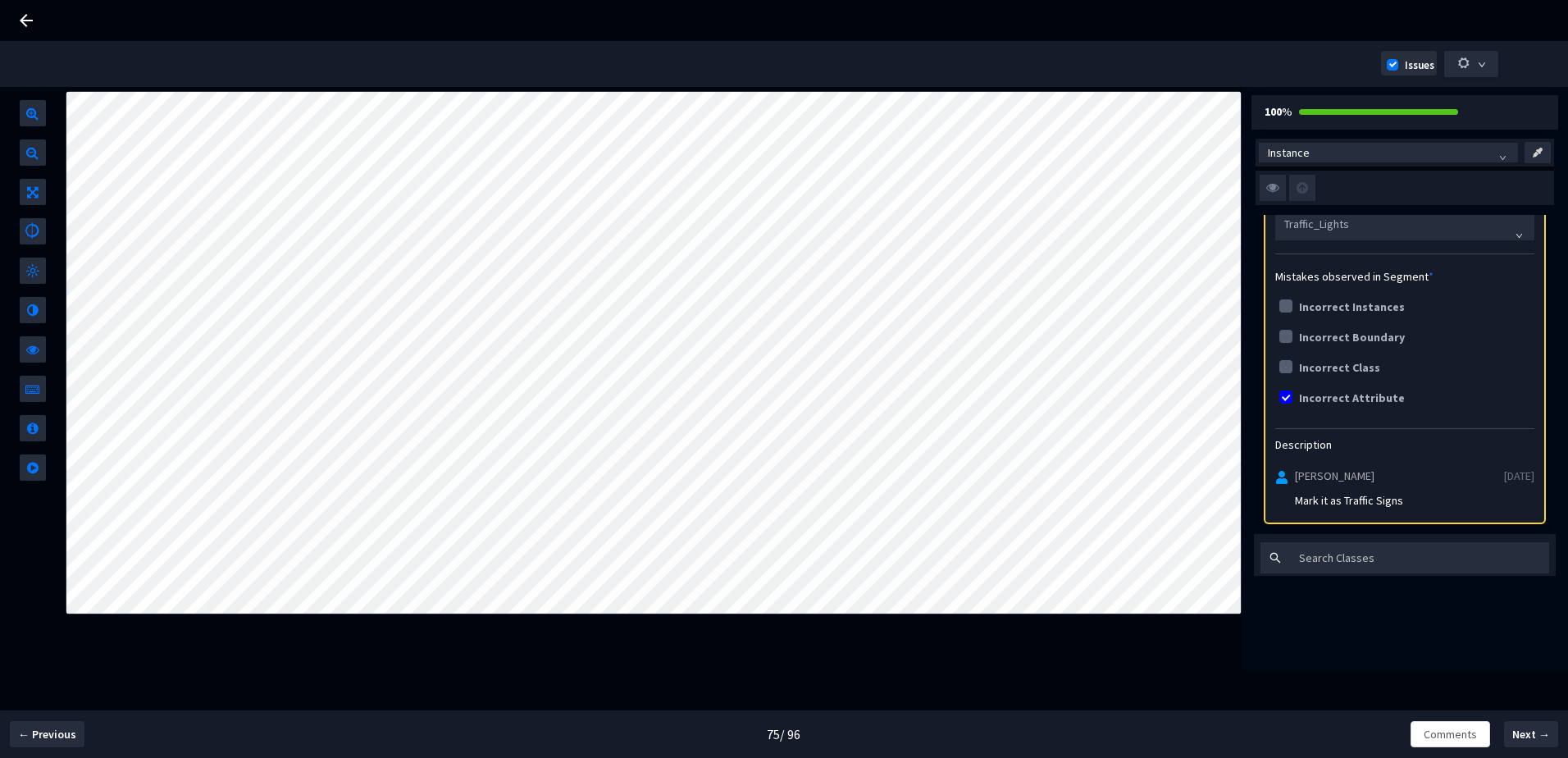
scroll to position [246, 0]
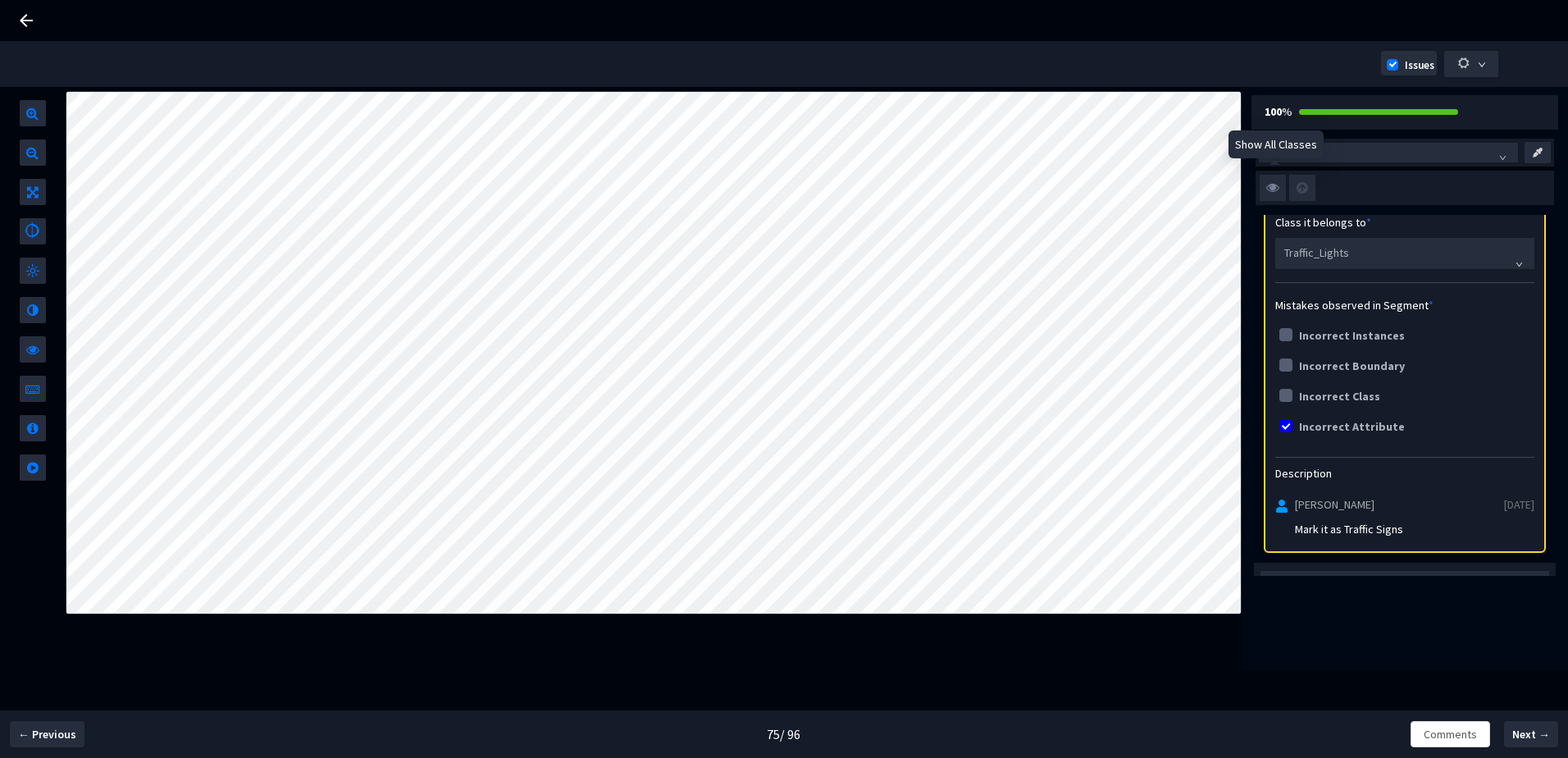
click at [1279, 187] on img at bounding box center [1273, 188] width 26 height 26
click at [0, 0] on input "checkbox" at bounding box center [0, 0] width 0 height 0
click at [1279, 187] on img at bounding box center [1273, 188] width 26 height 26
click at [0, 0] on input "checkbox" at bounding box center [0, 0] width 0 height 0
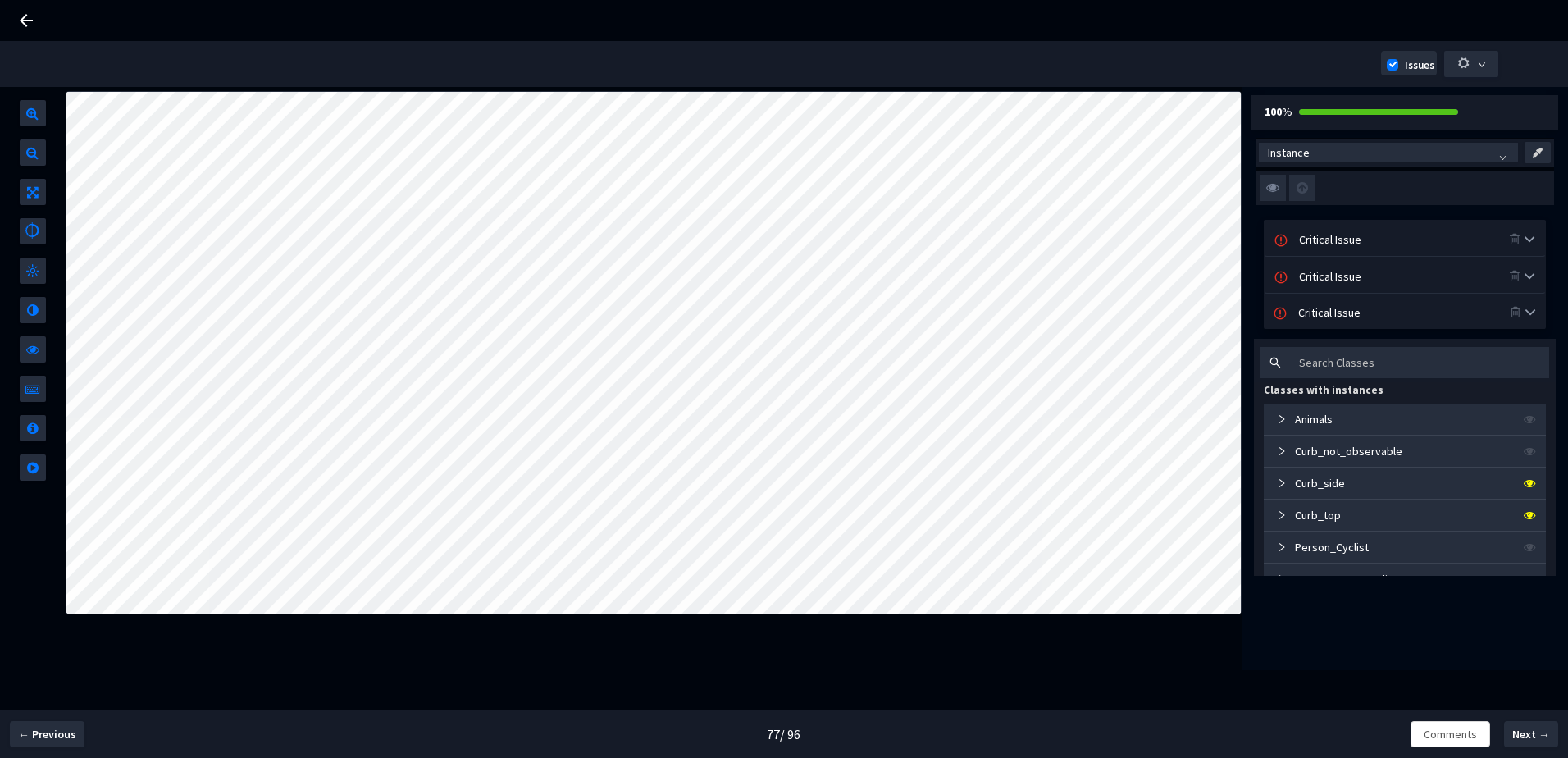
click at [1323, 243] on div "Critical Issue" at bounding box center [1404, 238] width 210 height 18
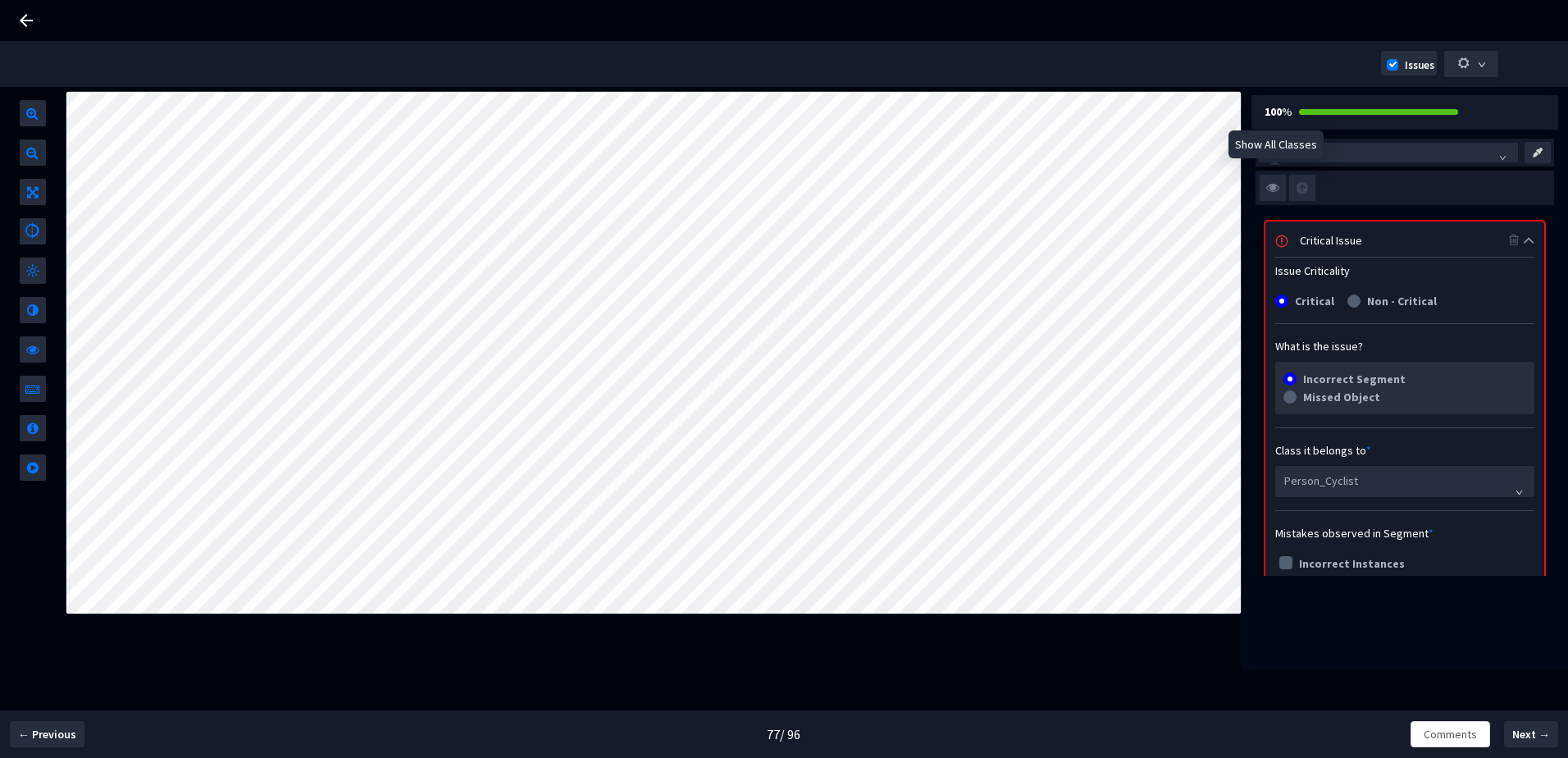
click at [1269, 190] on img at bounding box center [1273, 188] width 26 height 26
click at [0, 0] on input "checkbox" at bounding box center [0, 0] width 0 height 0
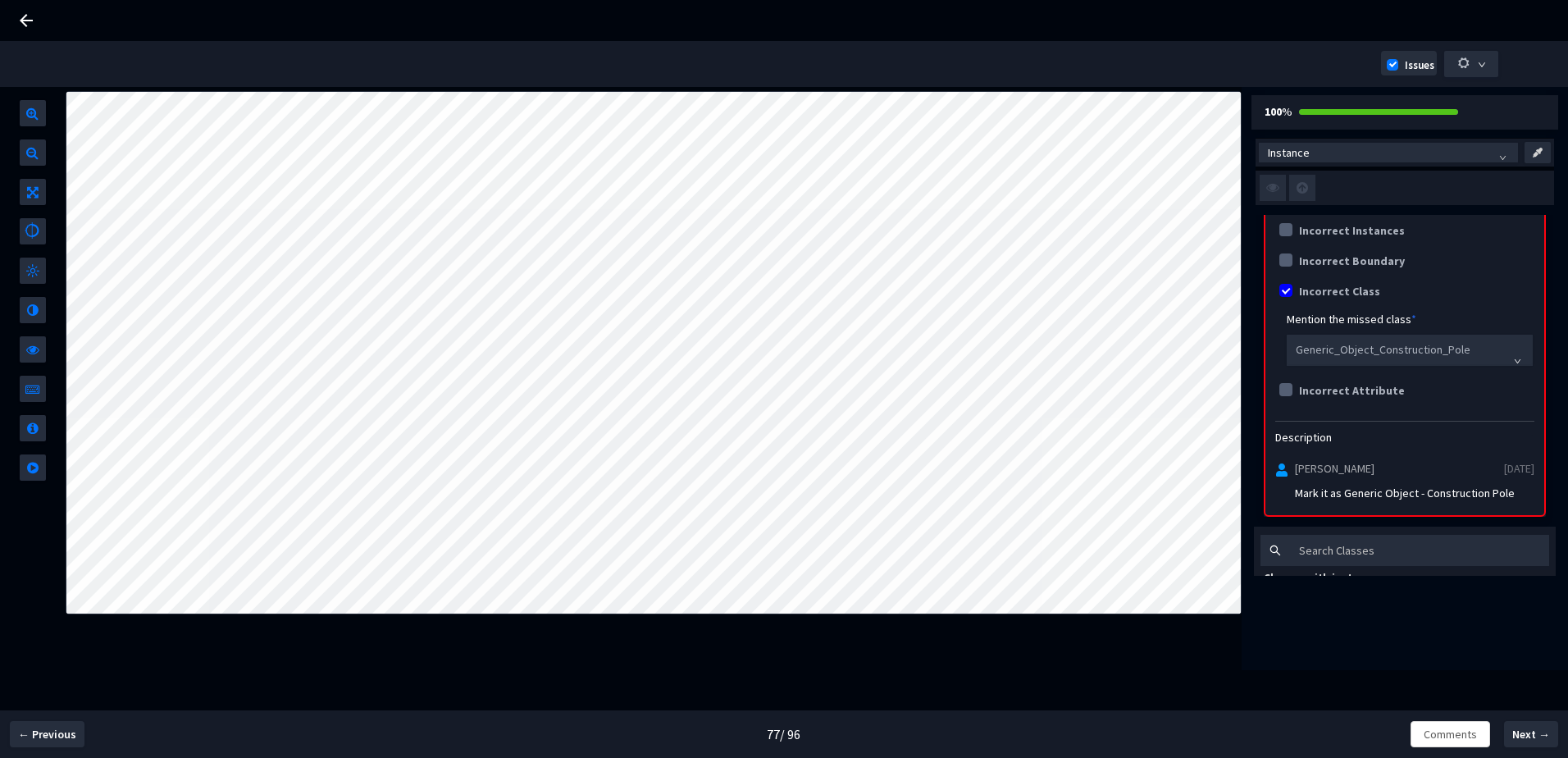
scroll to position [410, 0]
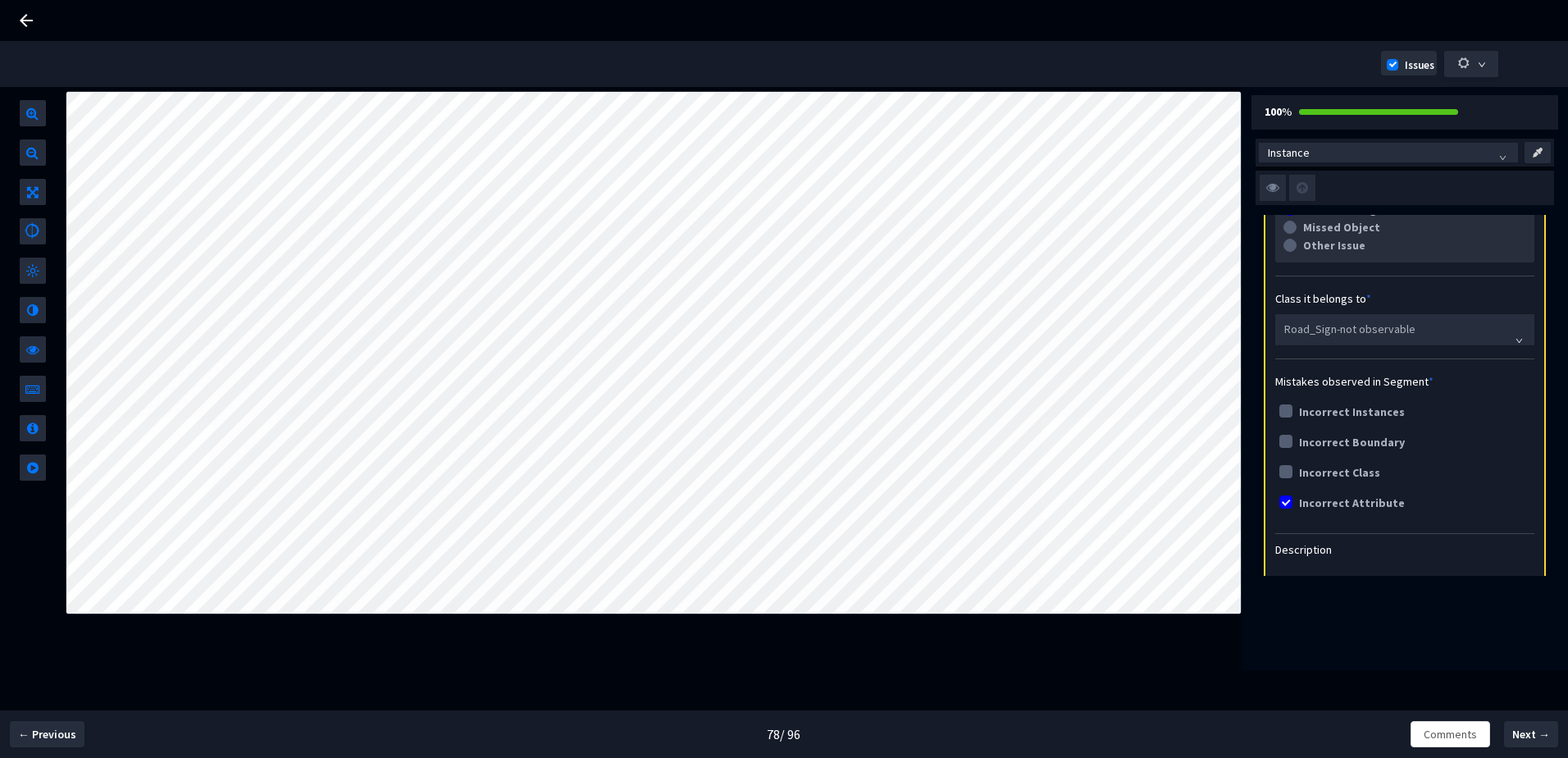
scroll to position [328, 0]
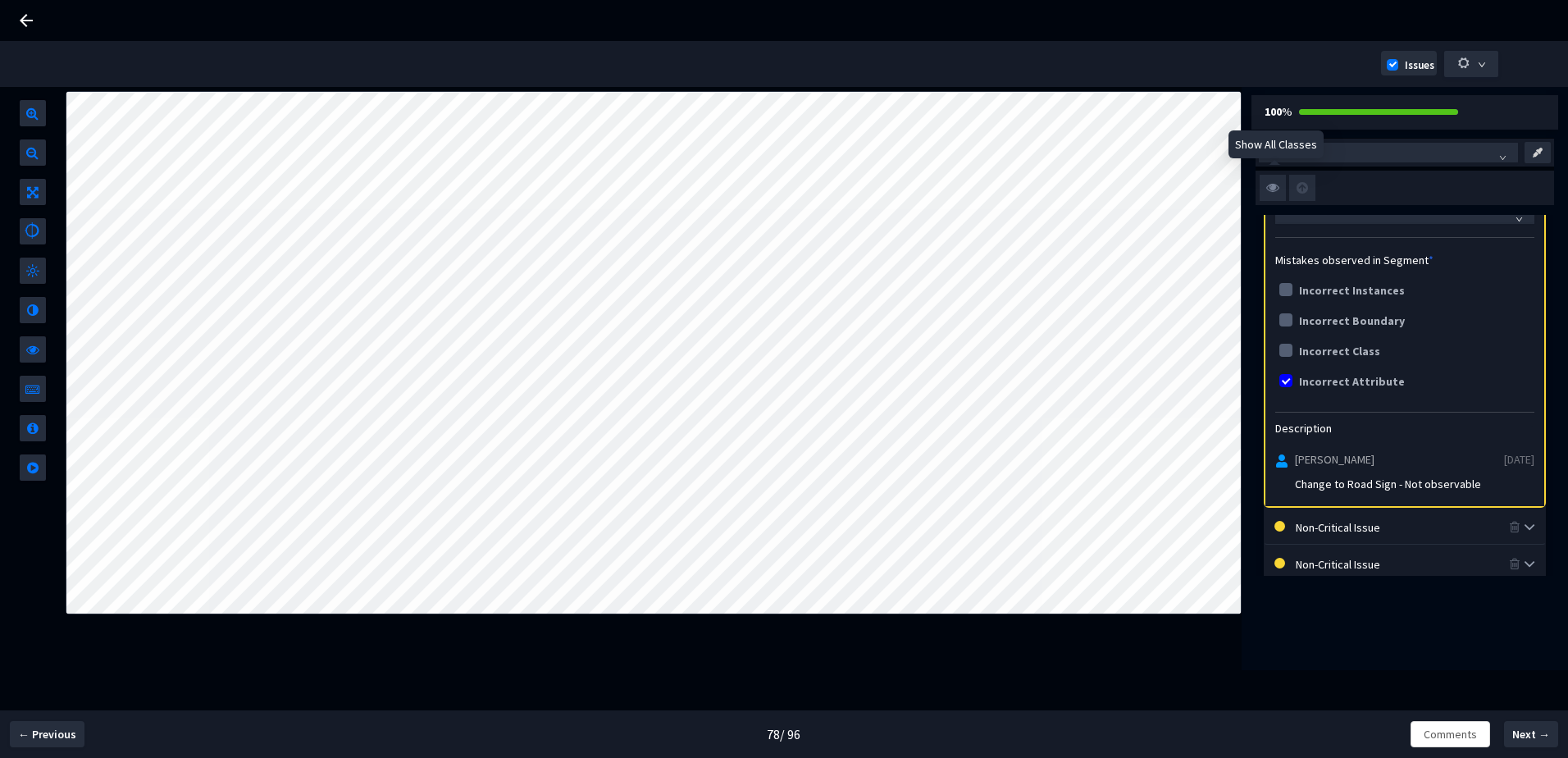
click at [1278, 189] on img at bounding box center [1273, 188] width 26 height 26
click at [0, 0] on input "checkbox" at bounding box center [0, 0] width 0 height 0
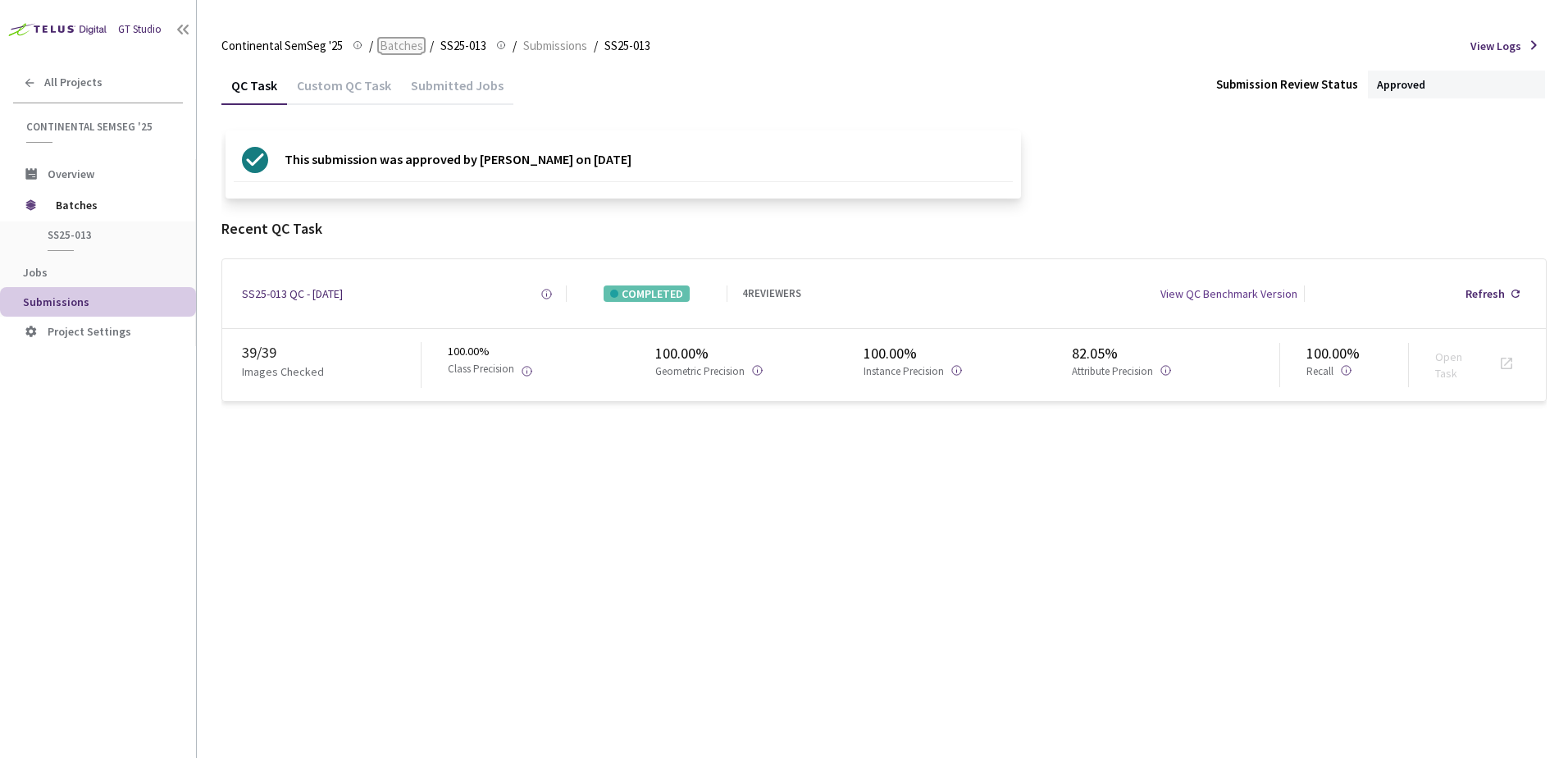
click at [394, 50] on span "Batches" at bounding box center [401, 45] width 44 height 19
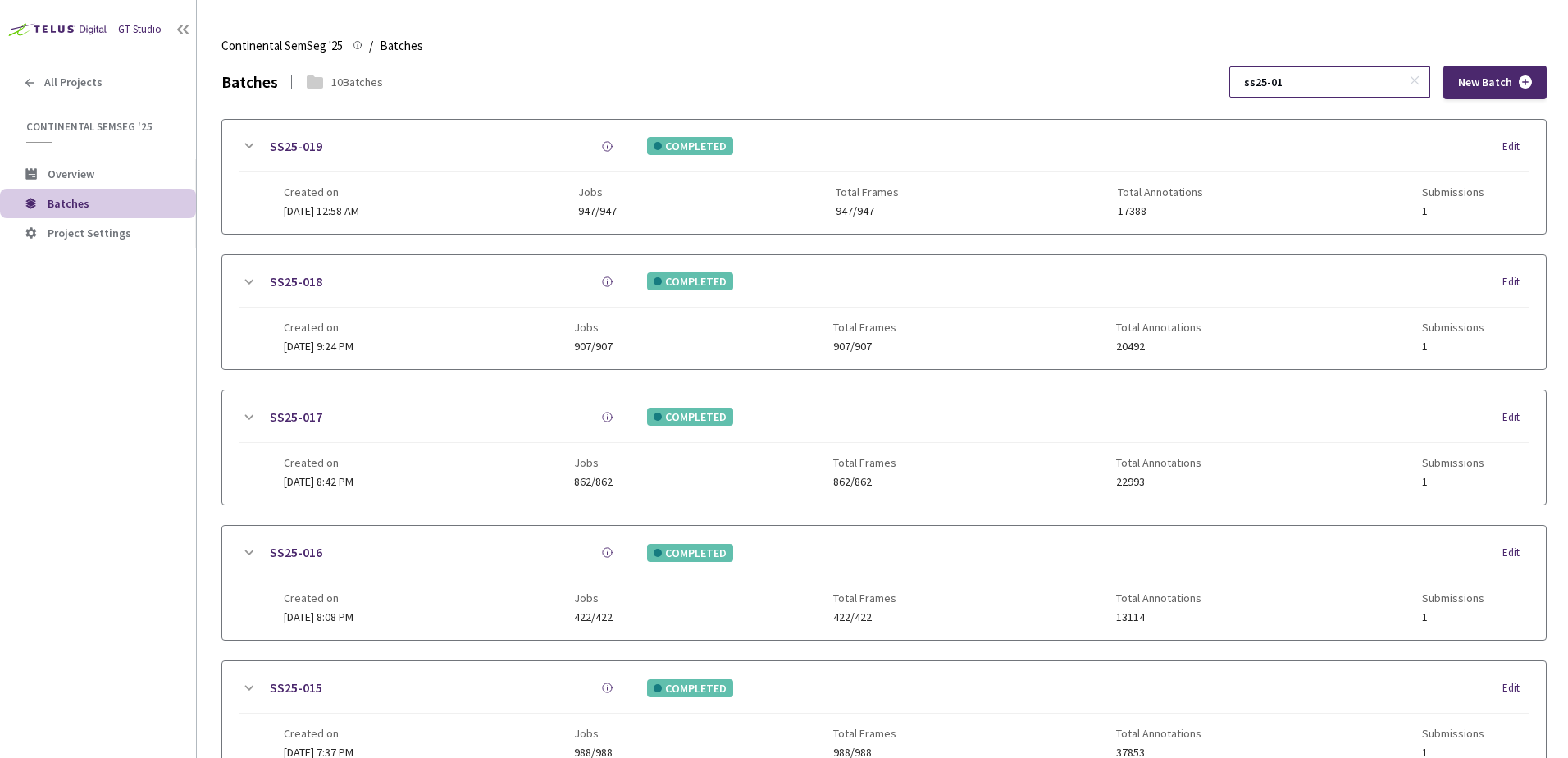
click at [1338, 72] on input "ss25-01" at bounding box center [1322, 82] width 175 height 29
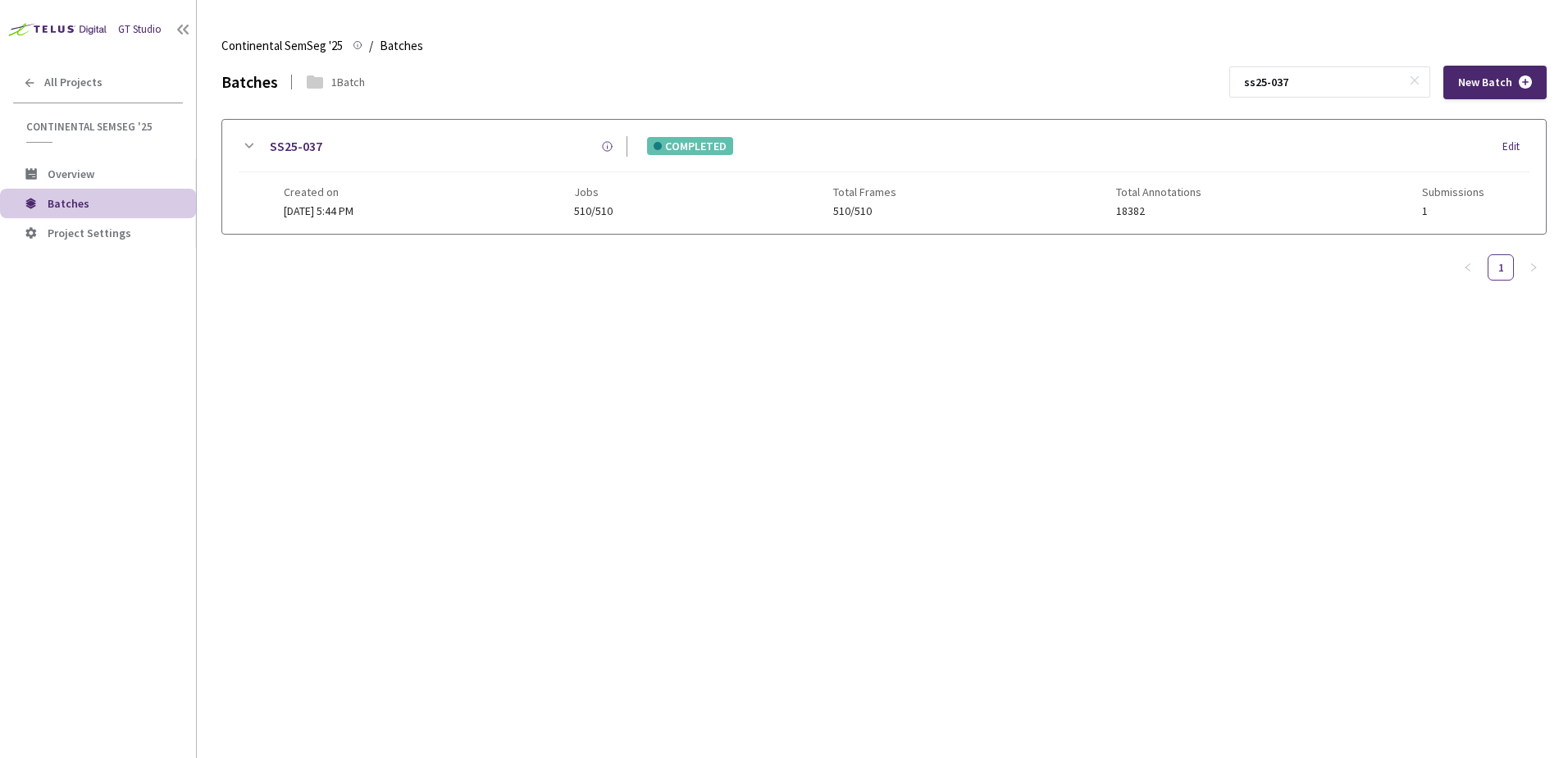
type input "ss25-037"
click at [259, 143] on div "SS25-037" at bounding box center [443, 146] width 369 height 20
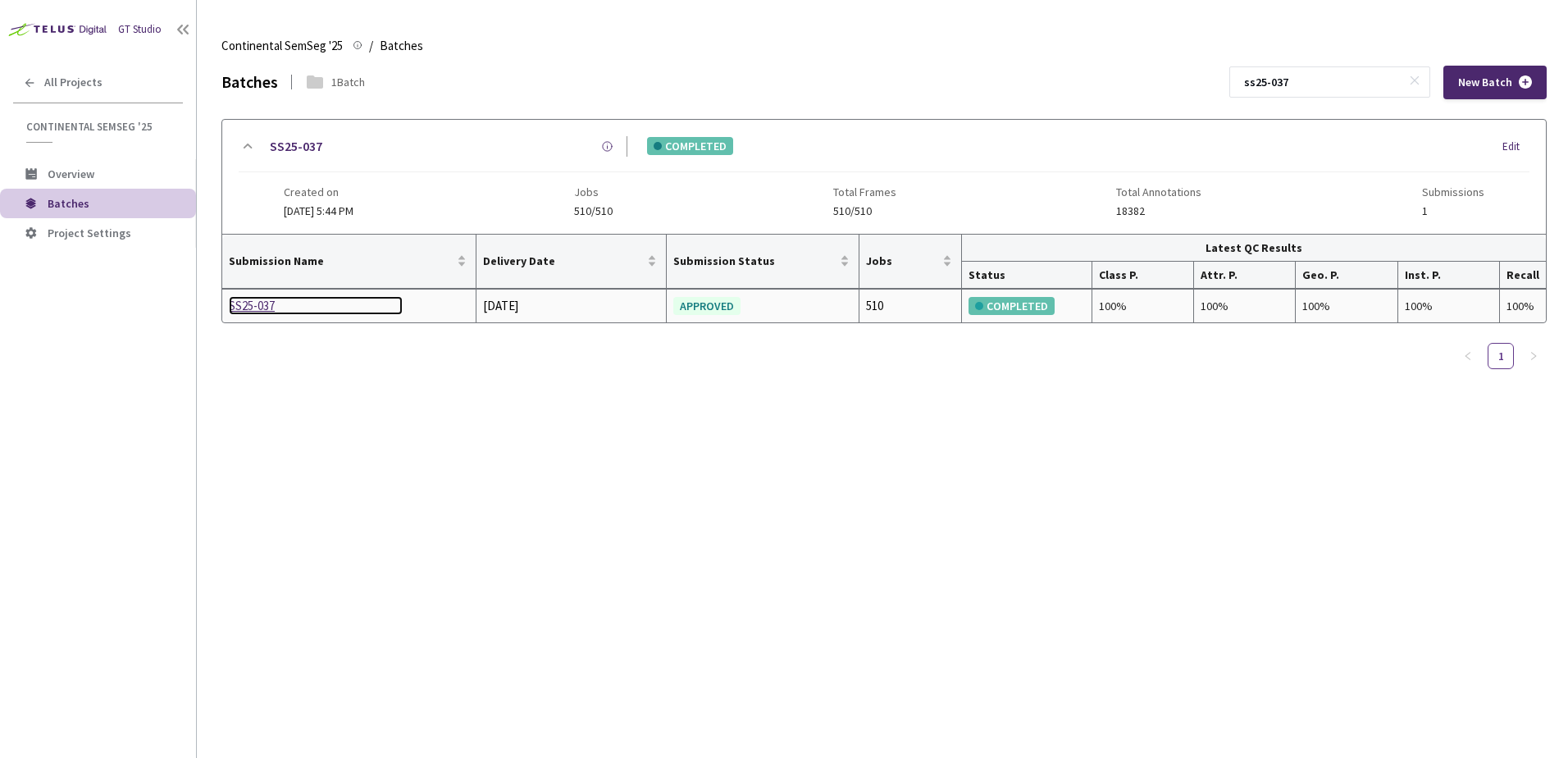
click at [265, 304] on div "SS25-037" at bounding box center [316, 305] width 174 height 19
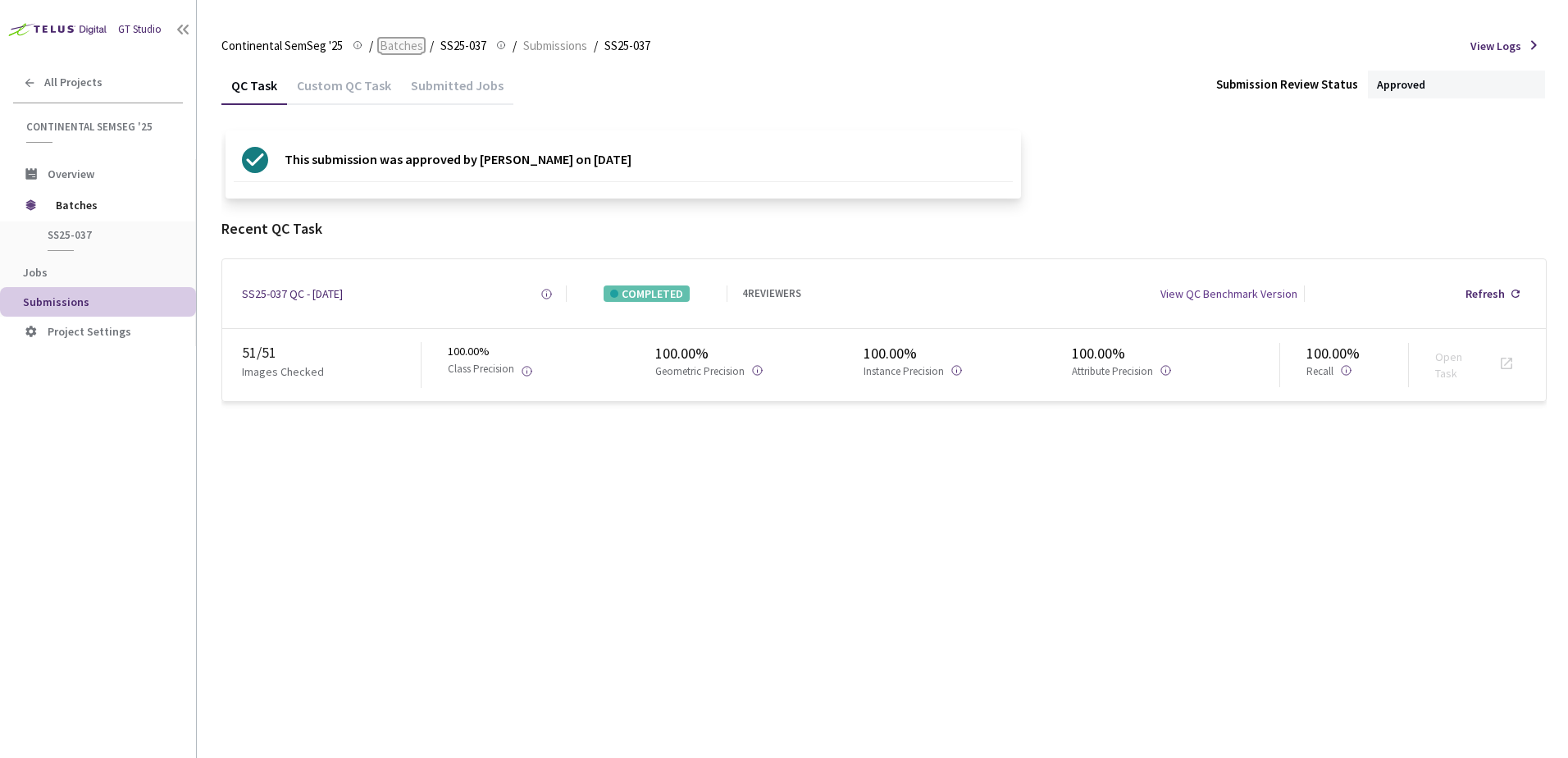
click at [390, 40] on span "Batches" at bounding box center [401, 45] width 44 height 19
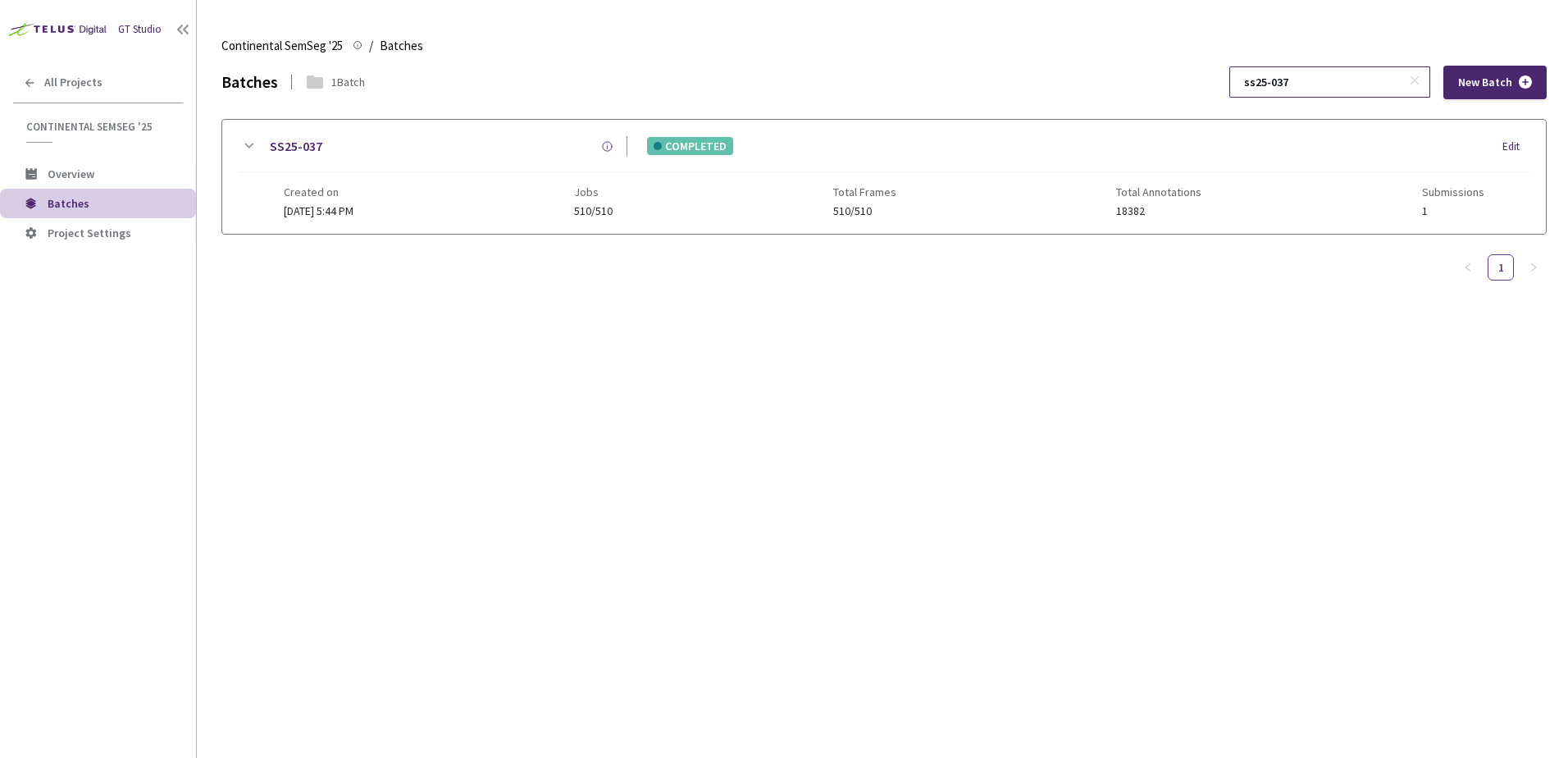
drag, startPoint x: 1319, startPoint y: 78, endPoint x: 1276, endPoint y: 78, distance: 43.0
click at [1276, 78] on input "ss25-037" at bounding box center [1322, 82] width 175 height 29
type input "ss24-205"
click at [248, 146] on icon at bounding box center [249, 146] width 9 height 5
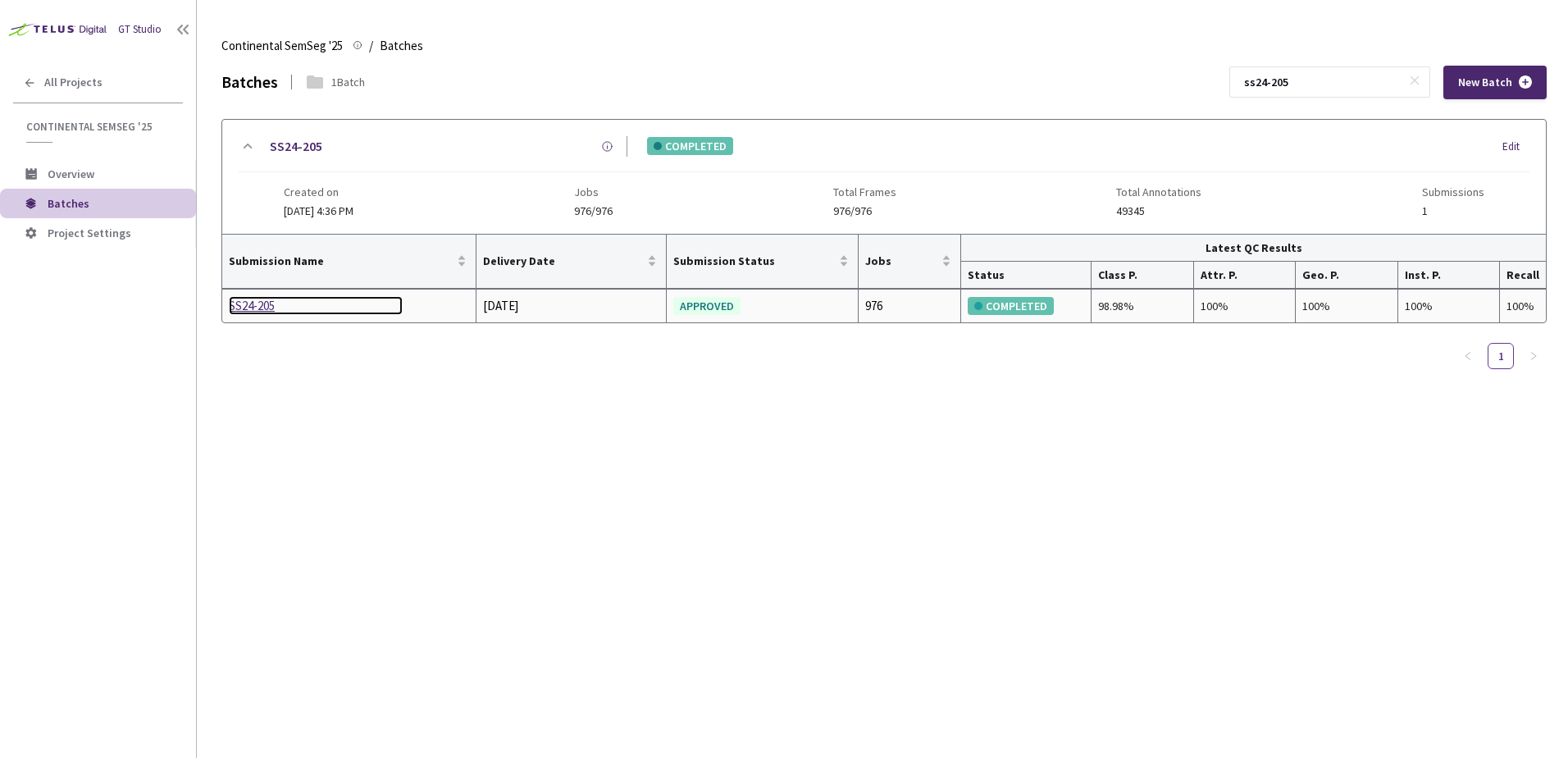
click at [263, 303] on div "SS24-205" at bounding box center [316, 305] width 174 height 19
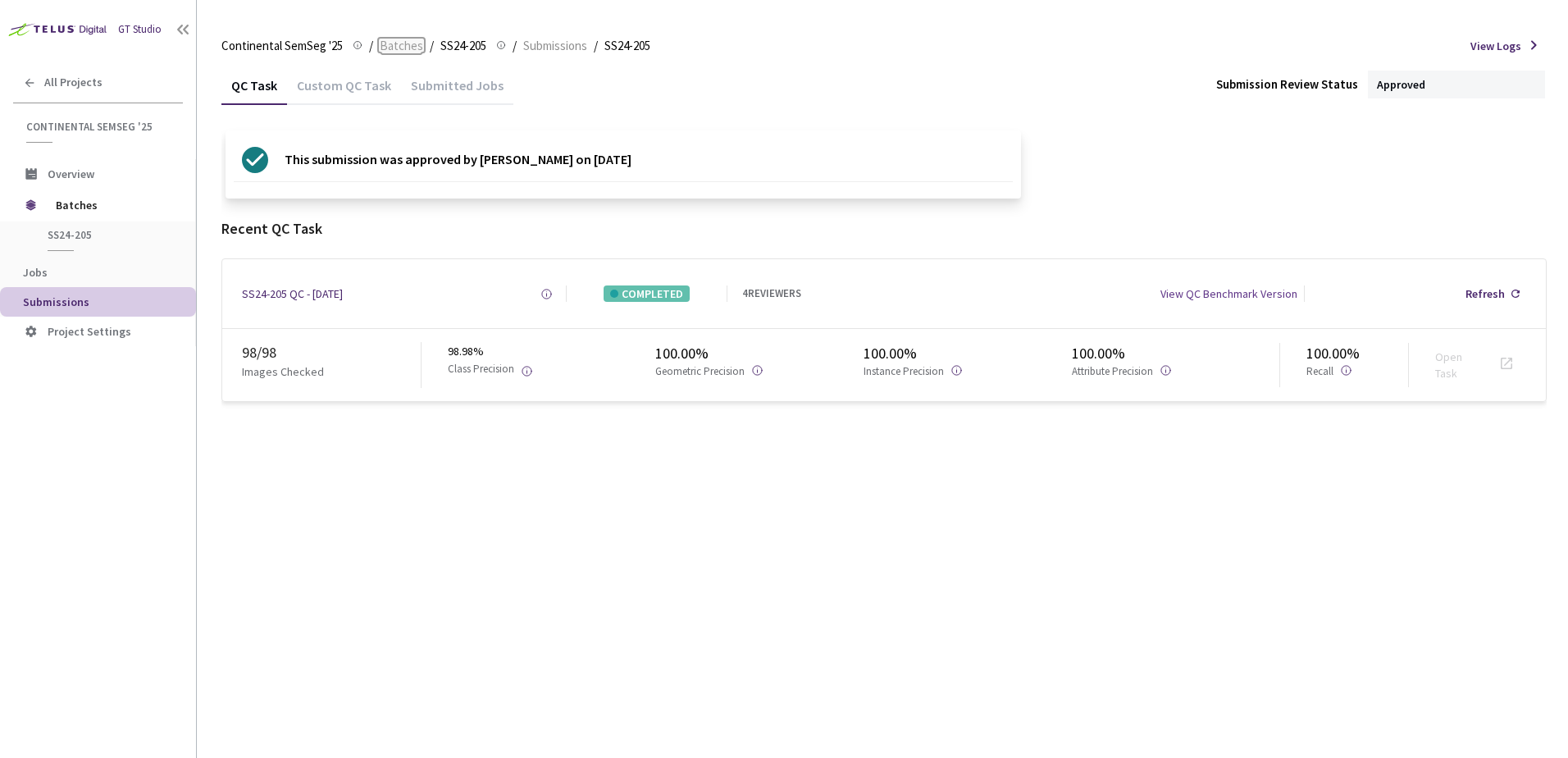
click at [407, 45] on span "Batches" at bounding box center [401, 45] width 44 height 19
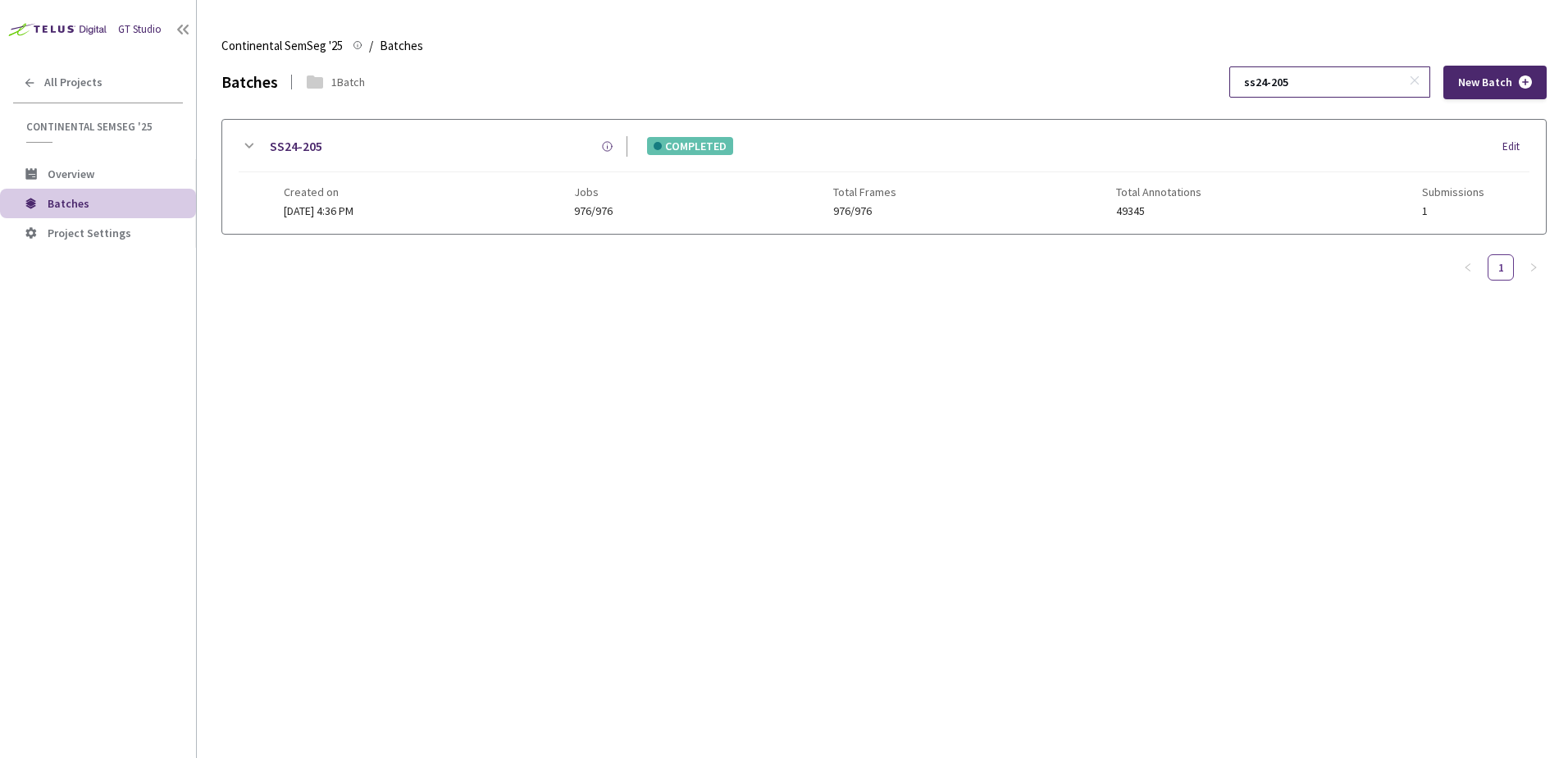
click at [1331, 77] on input "ss24-205" at bounding box center [1322, 82] width 175 height 29
type input "ss24-211"
click at [237, 151] on div "SS24-211 COMPLETED Edit Created on 29 Jul, 2025 at 5:11 PM Jobs 1002/1002 Total…" at bounding box center [884, 176] width 1324 height 114
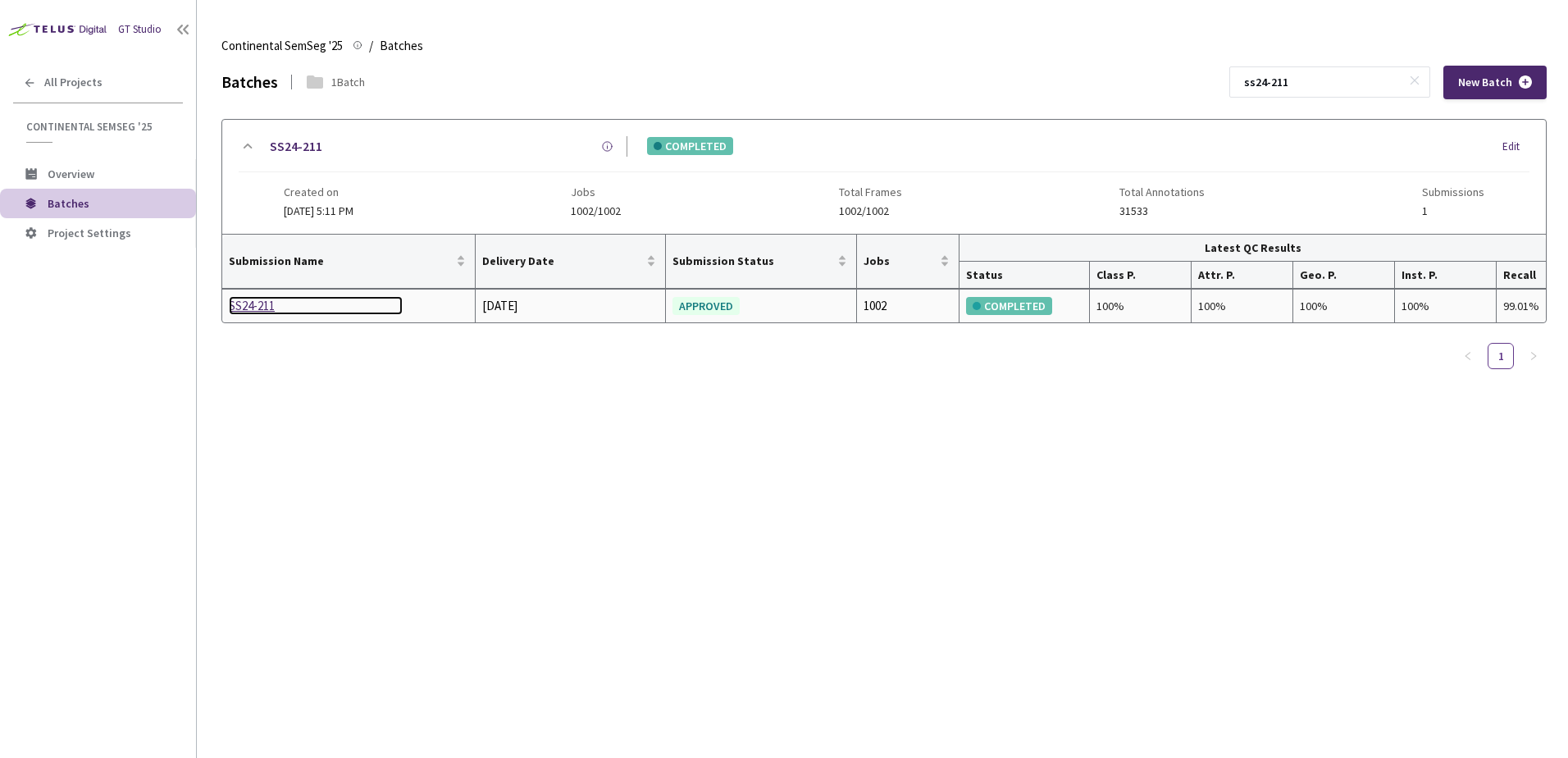
click at [270, 311] on div "SS24-211" at bounding box center [316, 305] width 174 height 19
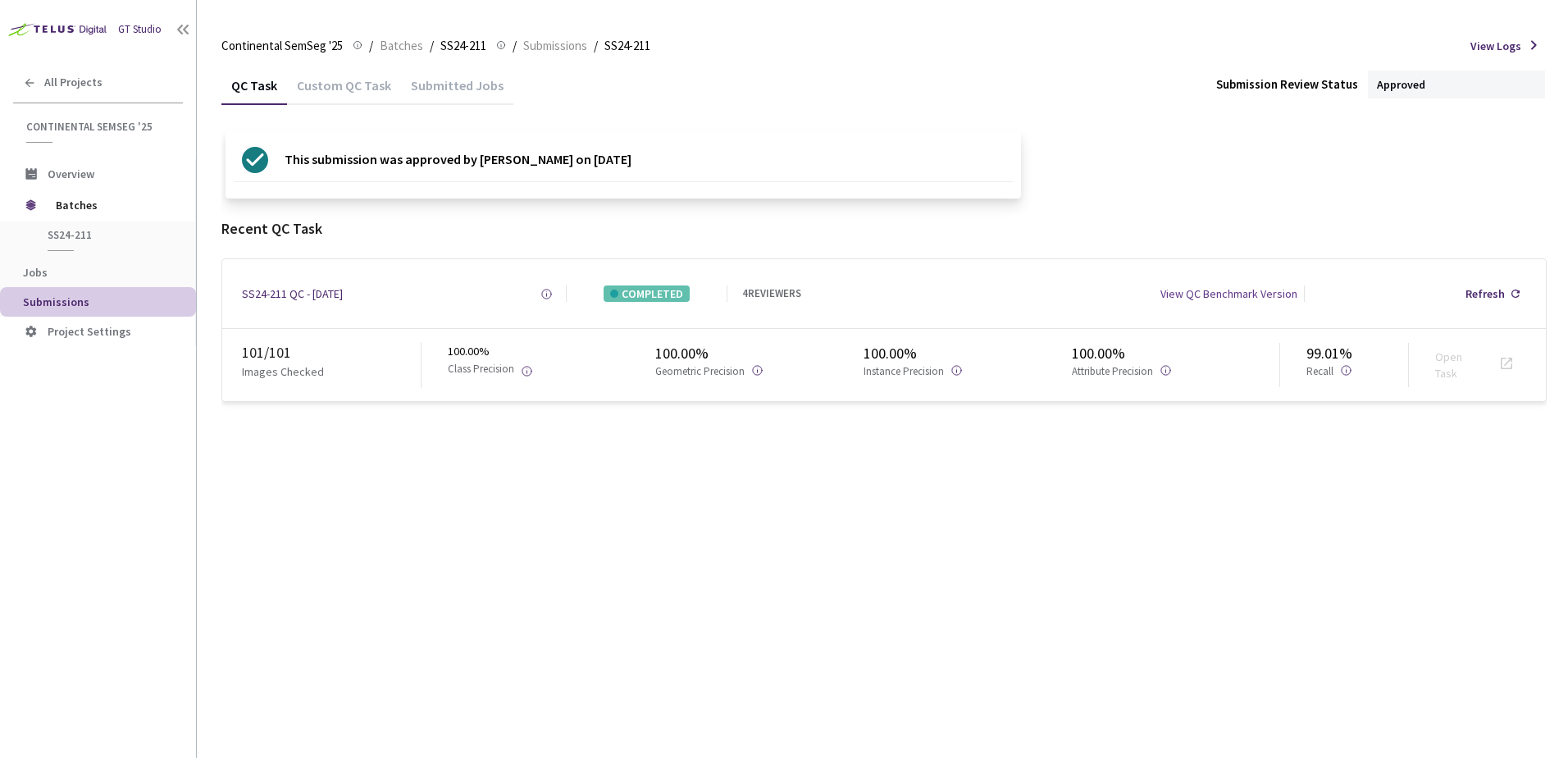
click at [218, 576] on main "Continental SemSeg '25 Continental SemSeg '25 Base Type: SEGMENTATION Project I…" at bounding box center [883, 379] width 1372 height 758
